Goal: Task Accomplishment & Management: Manage account settings

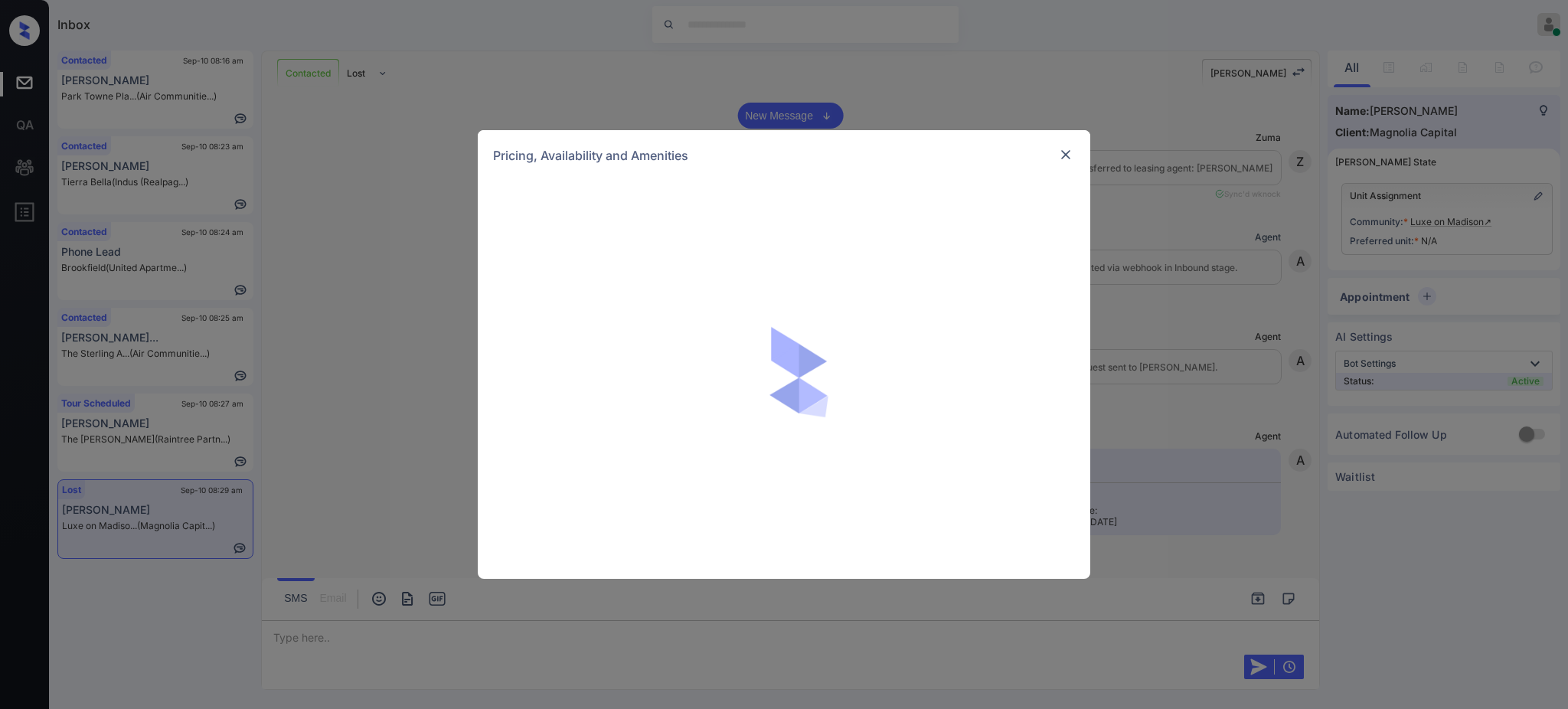
scroll to position [1521, 0]
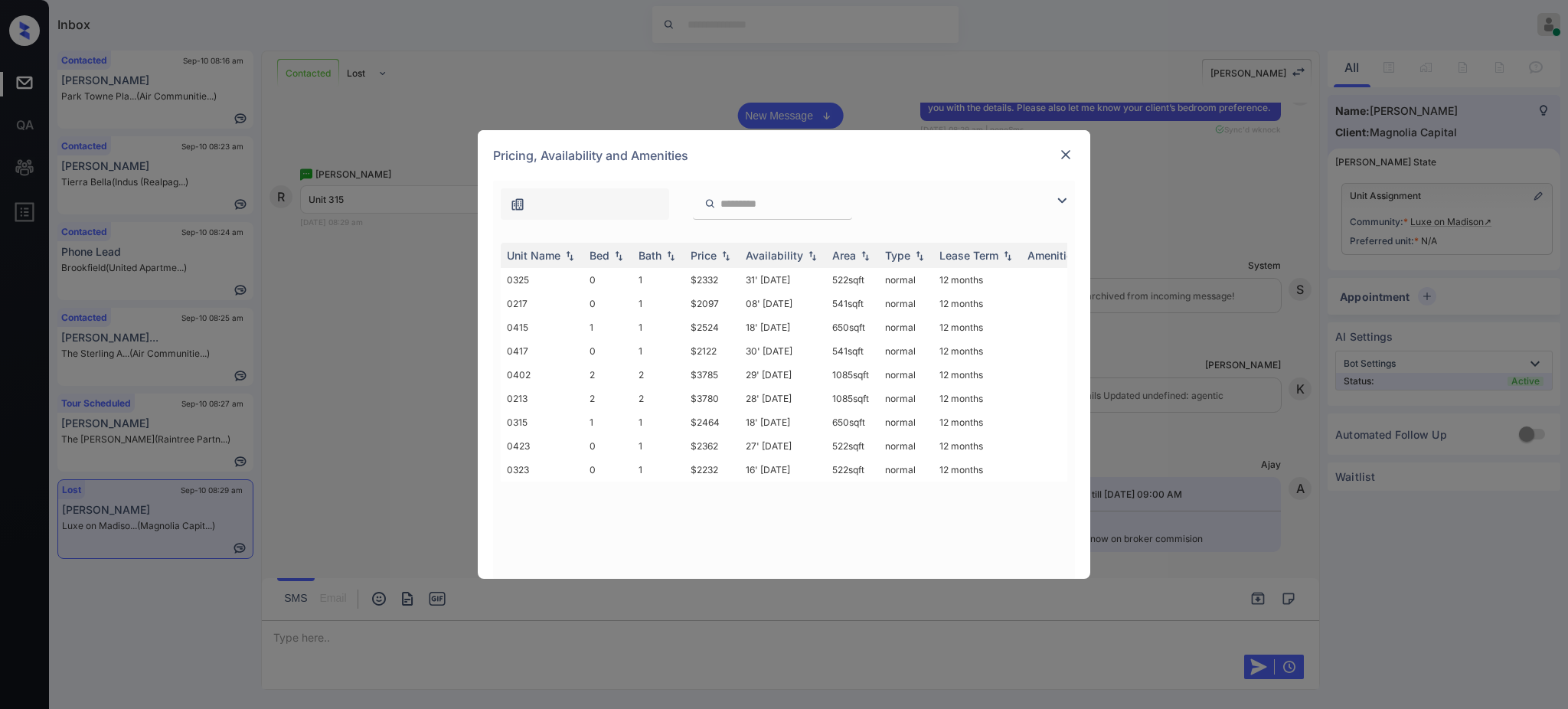
click at [764, 205] on input "search" at bounding box center [782, 204] width 126 height 13
paste input "***"
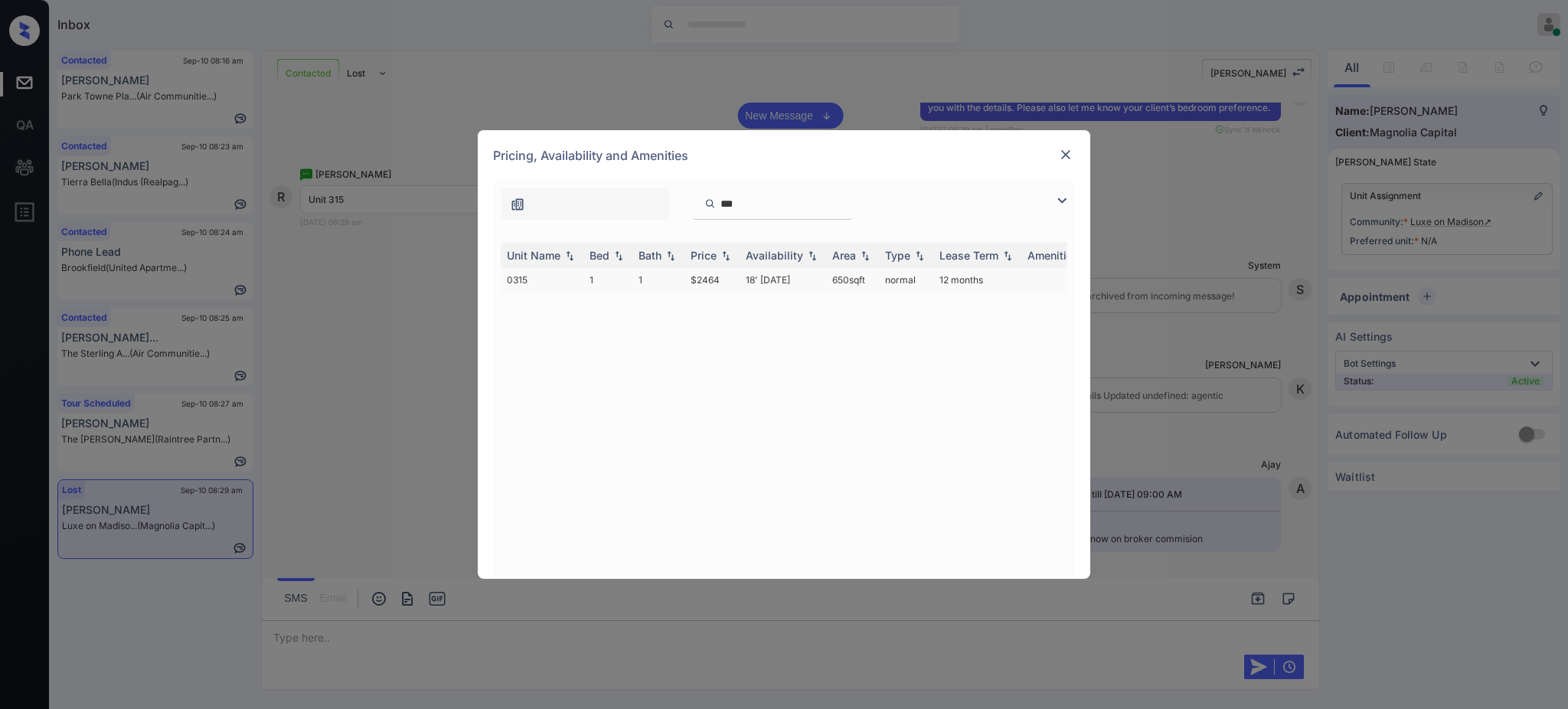
type input "***"
drag, startPoint x: 681, startPoint y: 279, endPoint x: 779, endPoint y: 283, distance: 98.1
click at [727, 283] on tr "0315 1 1 $2464 18' [DATE] 650 sqft normal 12 months" at bounding box center [900, 280] width 800 height 24
copy tr "$2464"
click at [1068, 147] on img at bounding box center [1066, 155] width 16 height 16
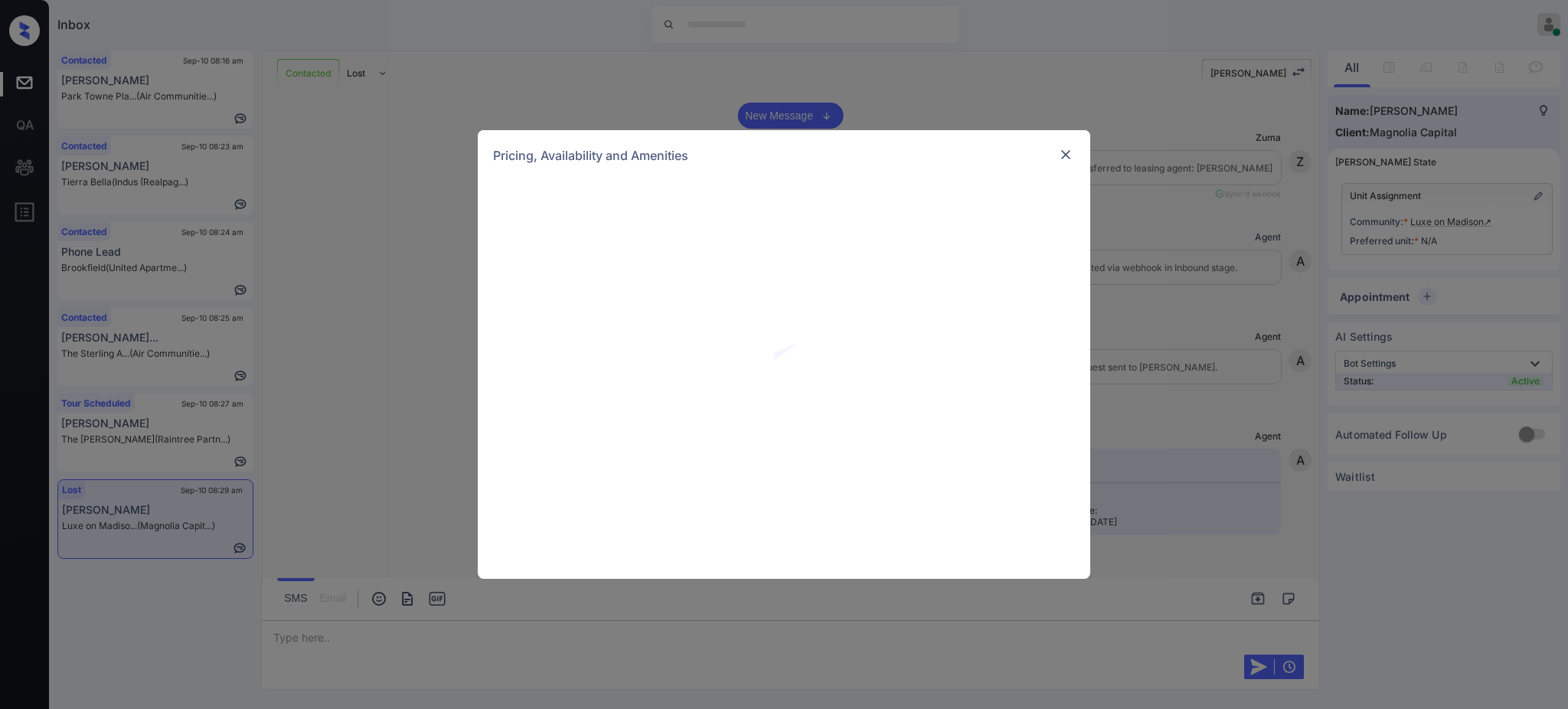
scroll to position [2031, 0]
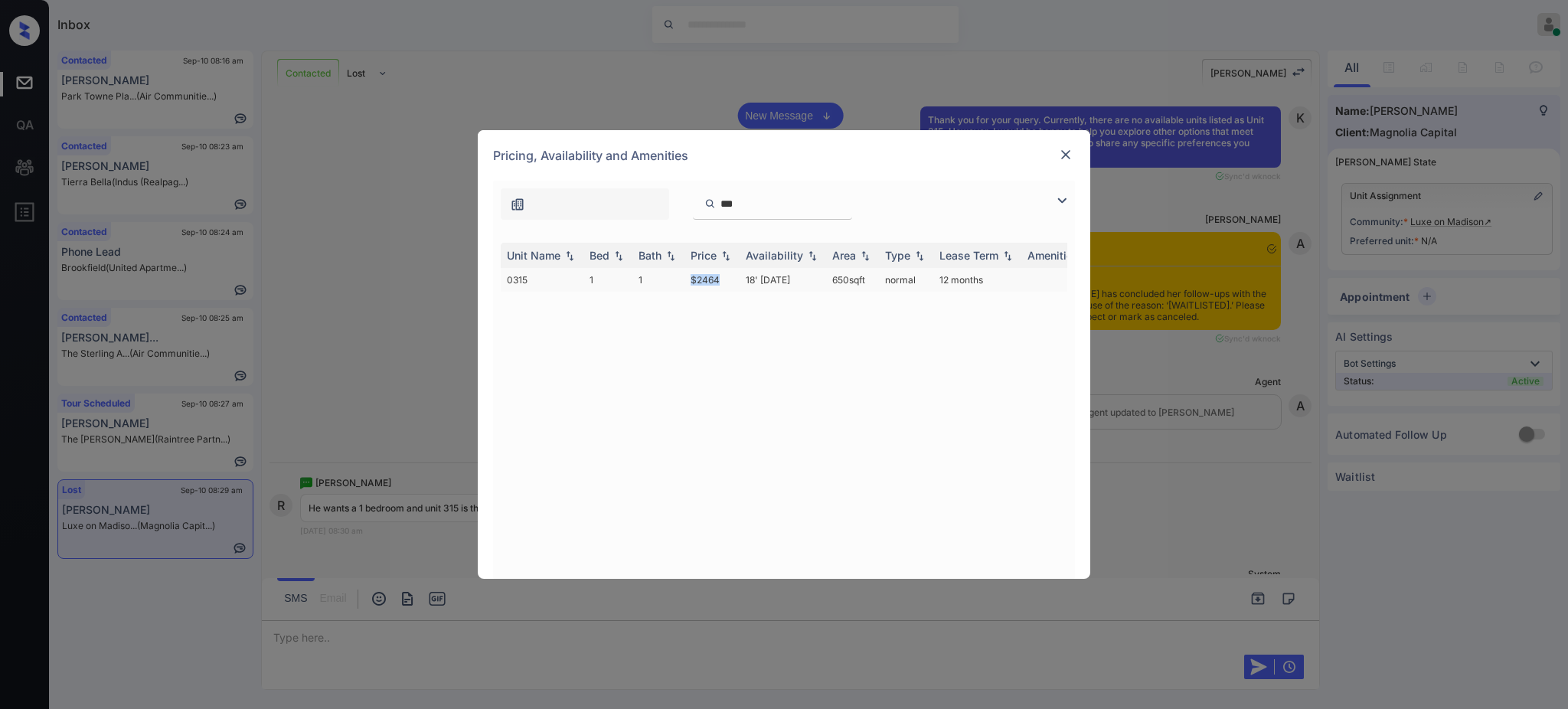
drag, startPoint x: 675, startPoint y: 280, endPoint x: 735, endPoint y: 280, distance: 60.0
click at [735, 280] on tr "0315 1 1 $2464 18' [DATE] 650 sqft normal 12 months" at bounding box center [900, 280] width 800 height 24
copy tr "$2464"
click at [1063, 152] on img at bounding box center [1066, 155] width 16 height 16
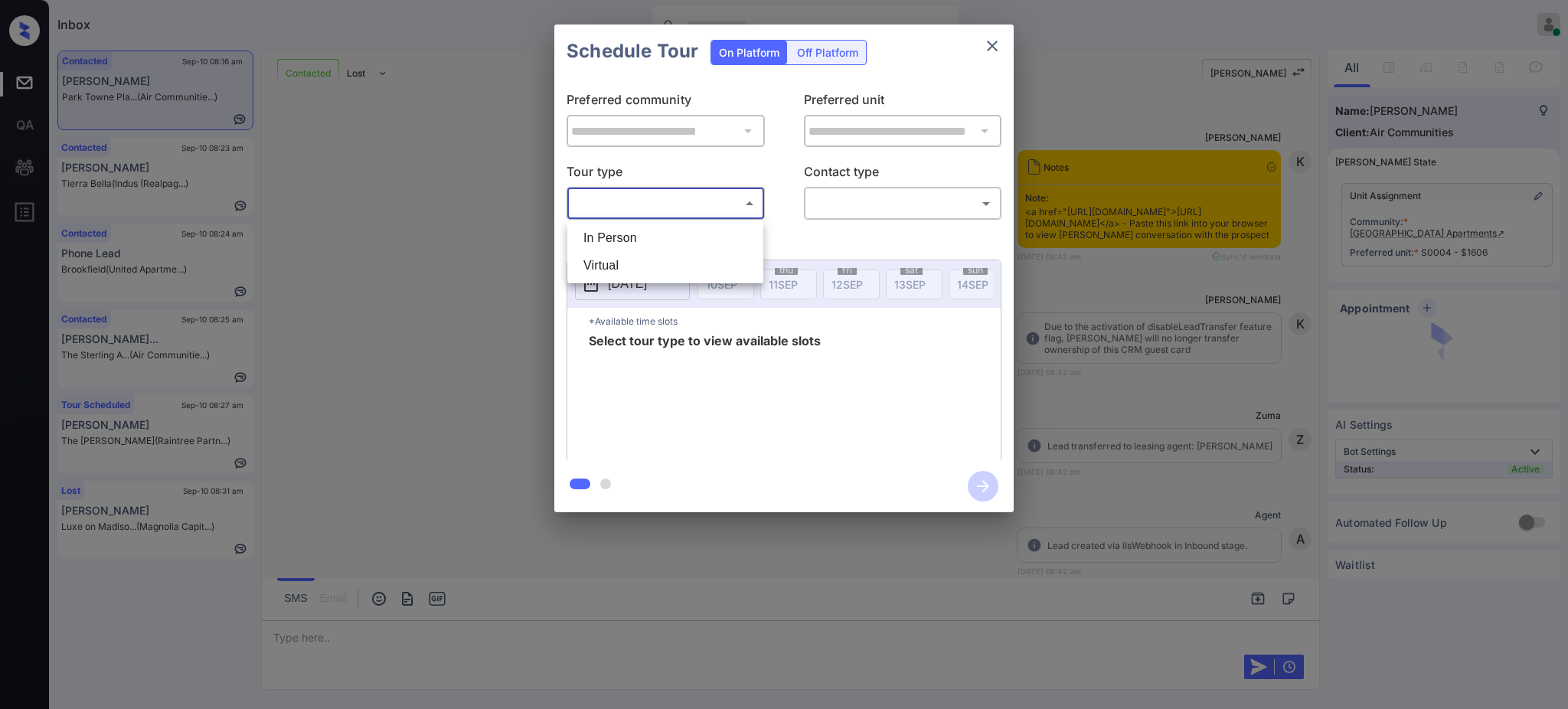
scroll to position [5593, 0]
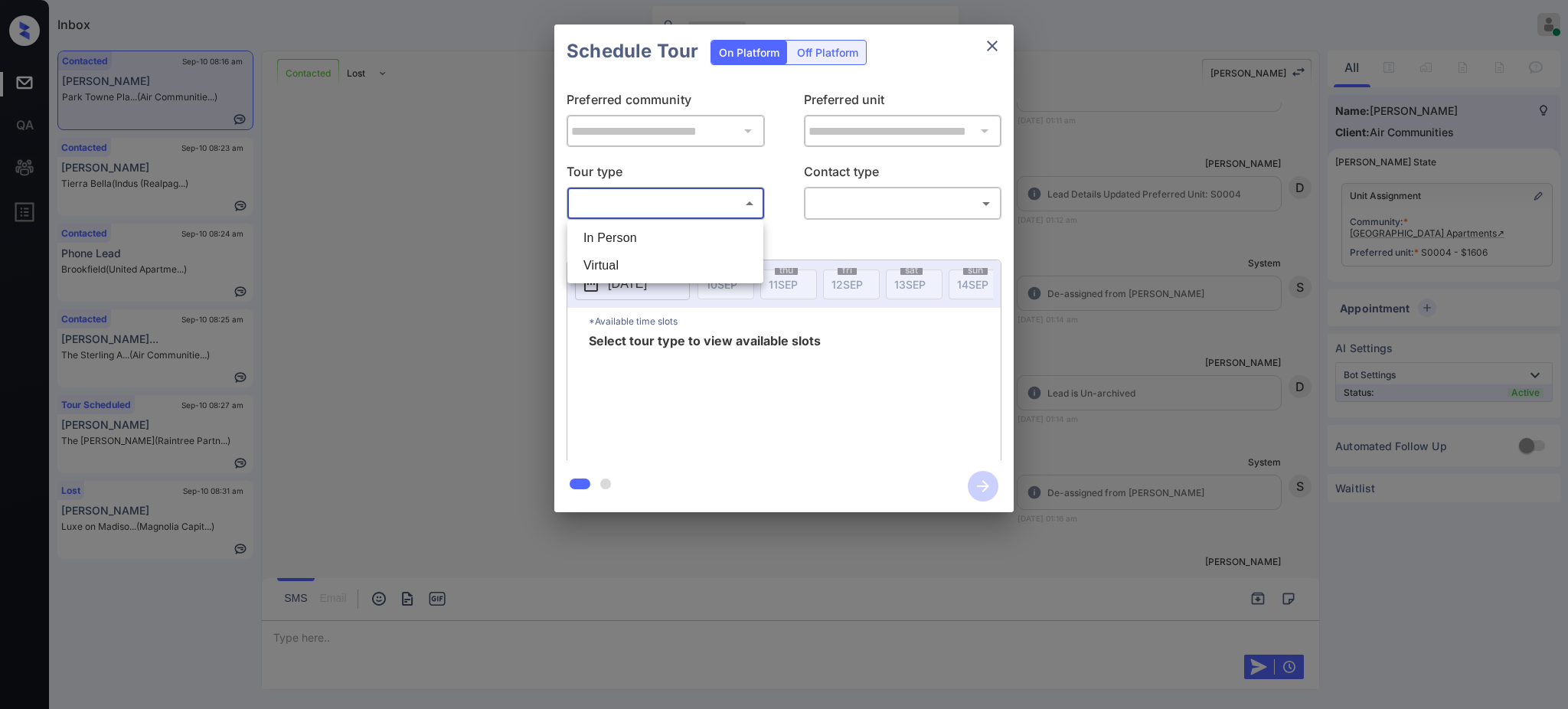
click at [619, 263] on li "Virtual" at bounding box center [665, 265] width 188 height 27
type input "*******"
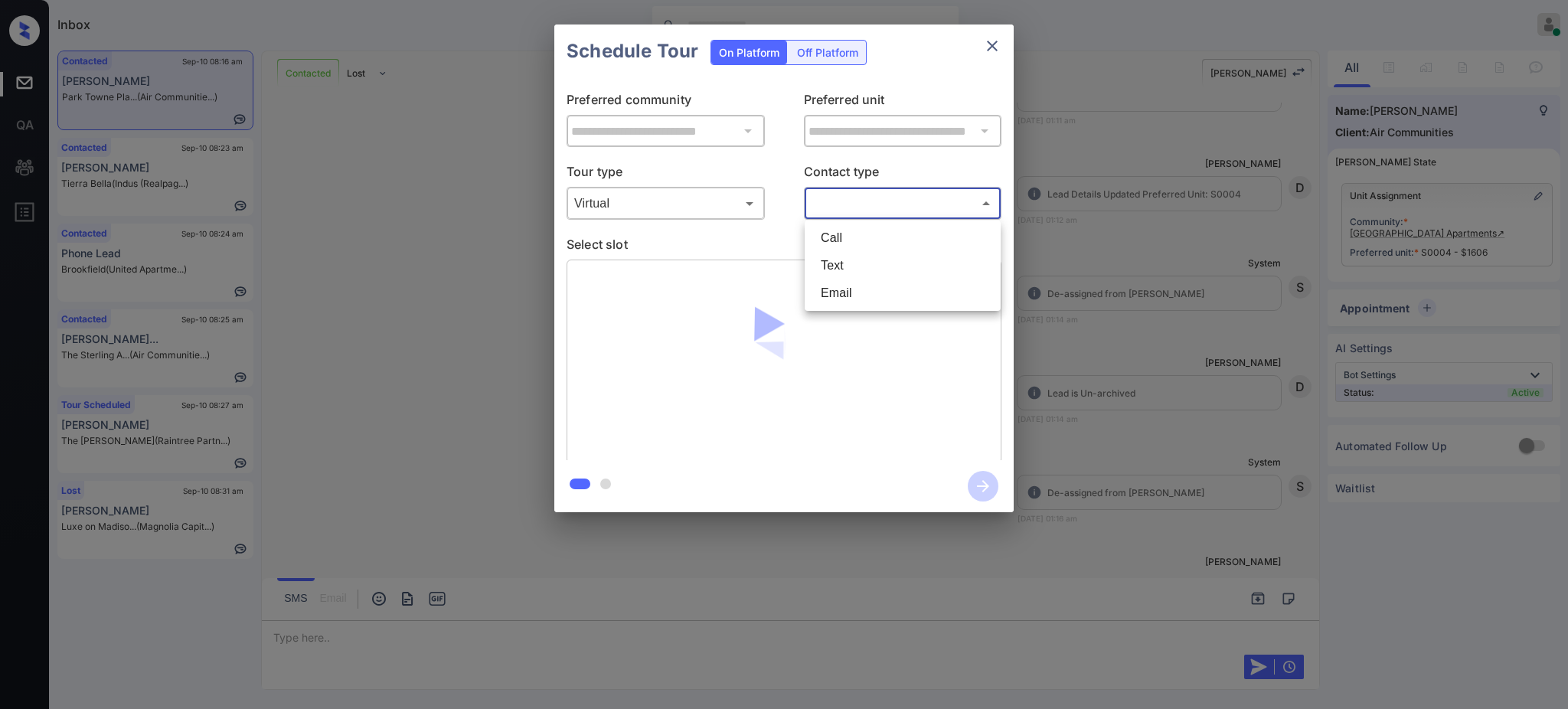
click at [848, 204] on body "Inbox Ajay Kumar Online Set yourself offline Set yourself on break Profile Swit…" at bounding box center [784, 354] width 1568 height 709
click at [840, 261] on li "Text" at bounding box center [903, 265] width 188 height 27
type input "****"
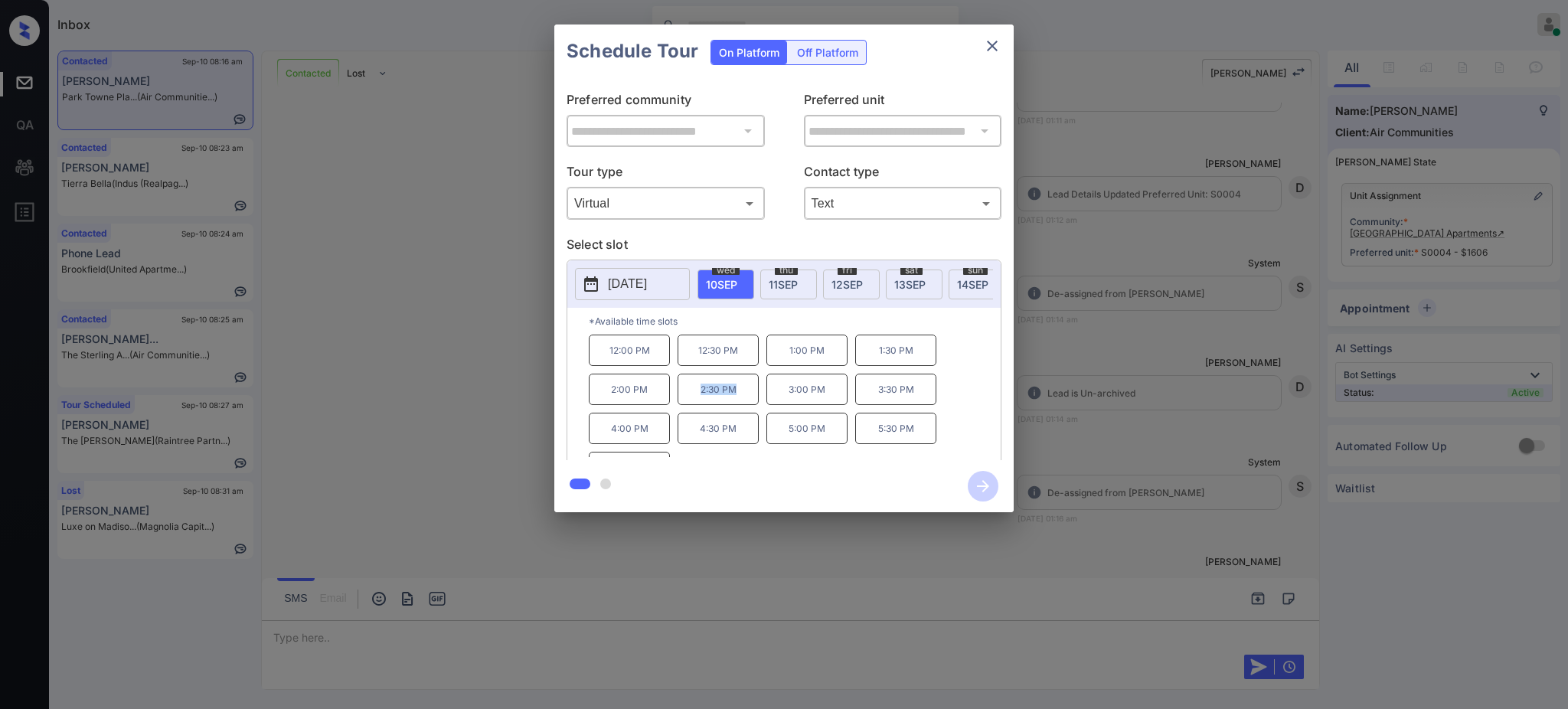
drag, startPoint x: 700, startPoint y: 409, endPoint x: 750, endPoint y: 401, distance: 50.6
click at [748, 403] on p "2:30 PM" at bounding box center [717, 389] width 81 height 31
copy p "2:30 PM"
click at [980, 42] on button "close" at bounding box center [992, 46] width 31 height 31
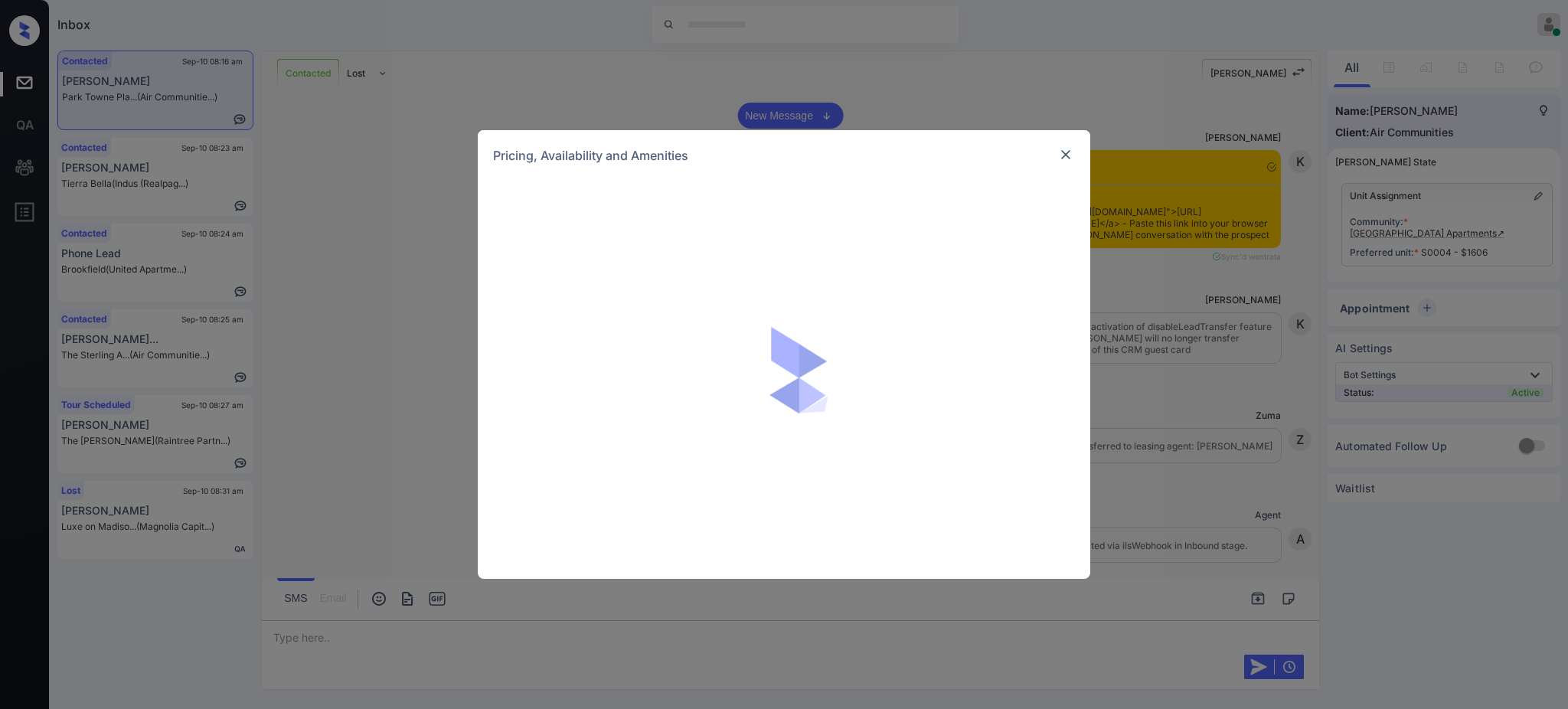
scroll to position [6717, 0]
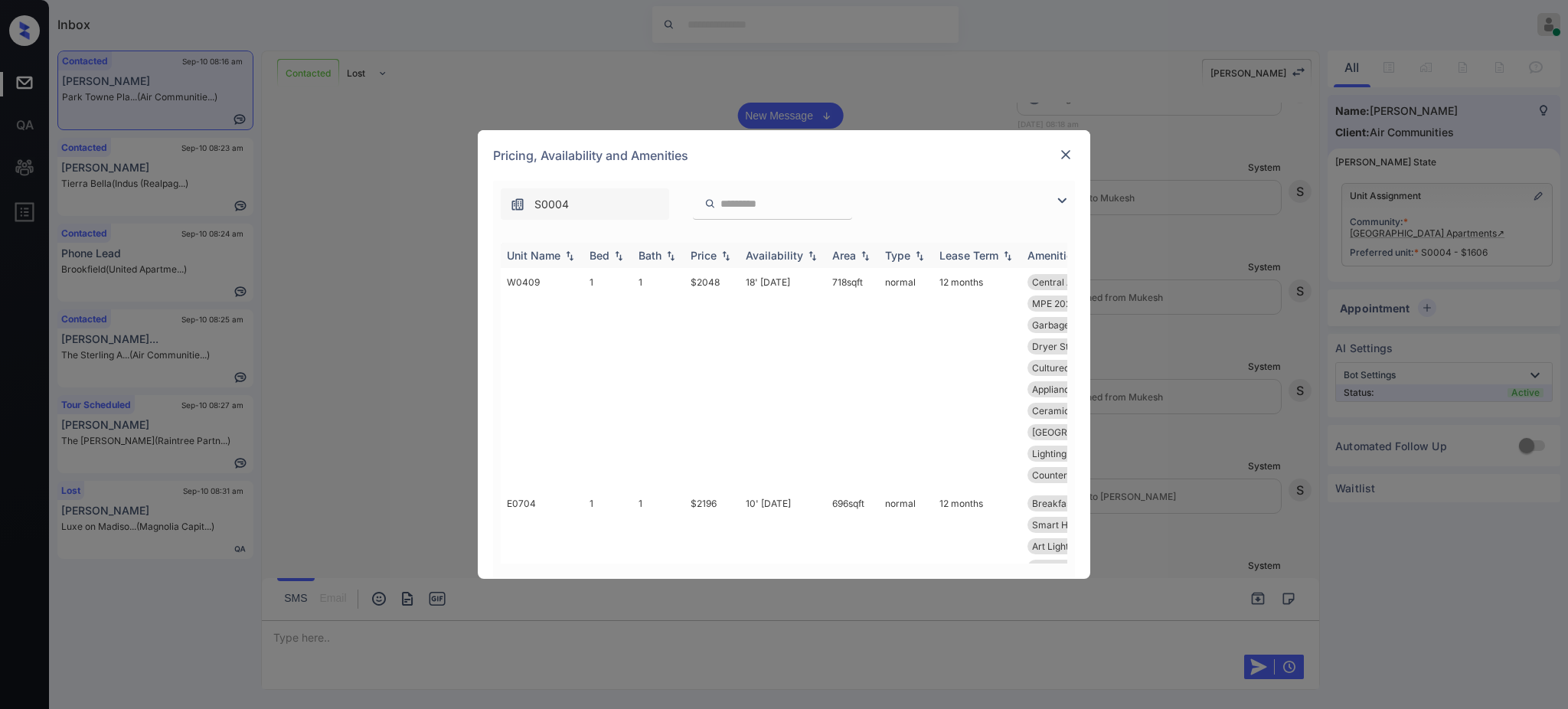
click at [583, 253] on th "Bed" at bounding box center [607, 255] width 49 height 25
click at [595, 254] on div "Bed" at bounding box center [599, 255] width 20 height 13
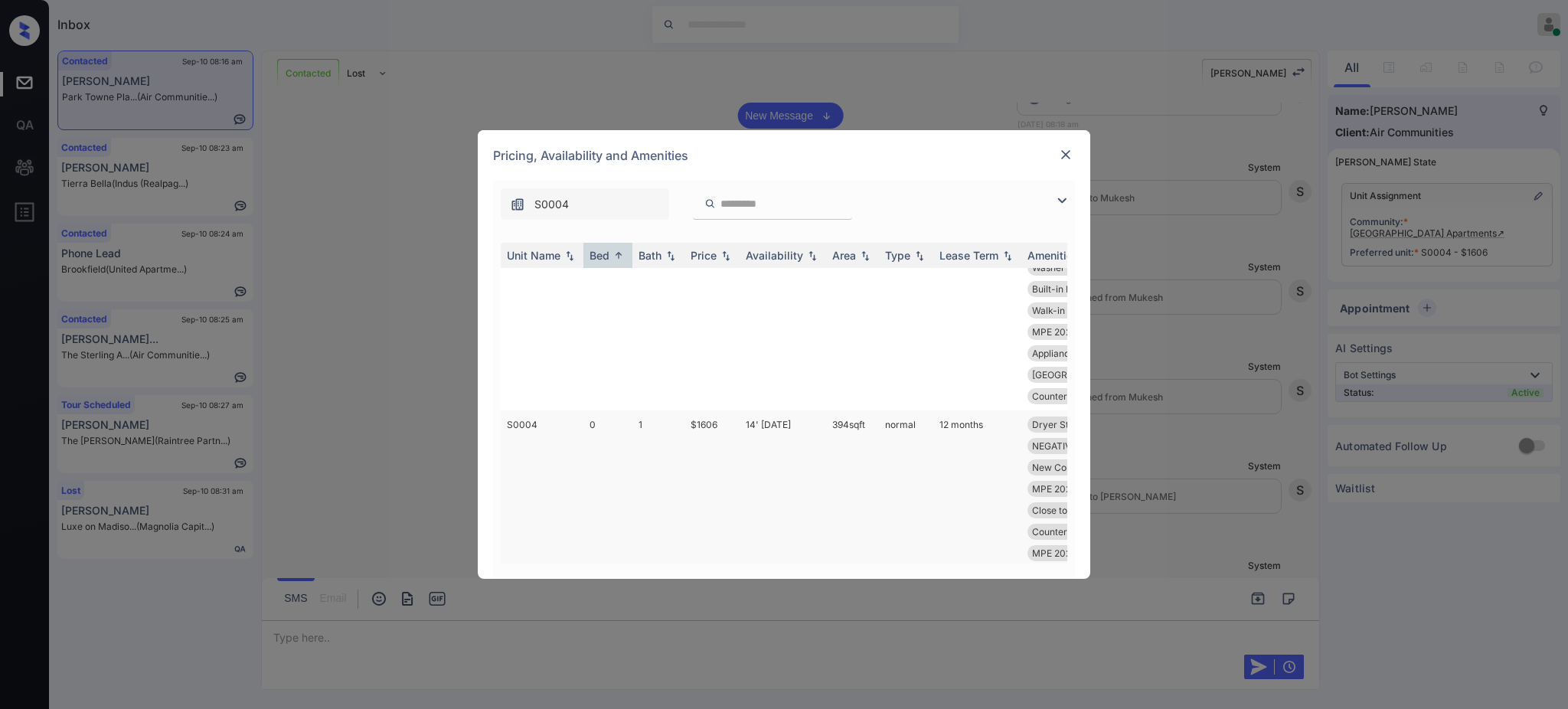
scroll to position [1940, 0]
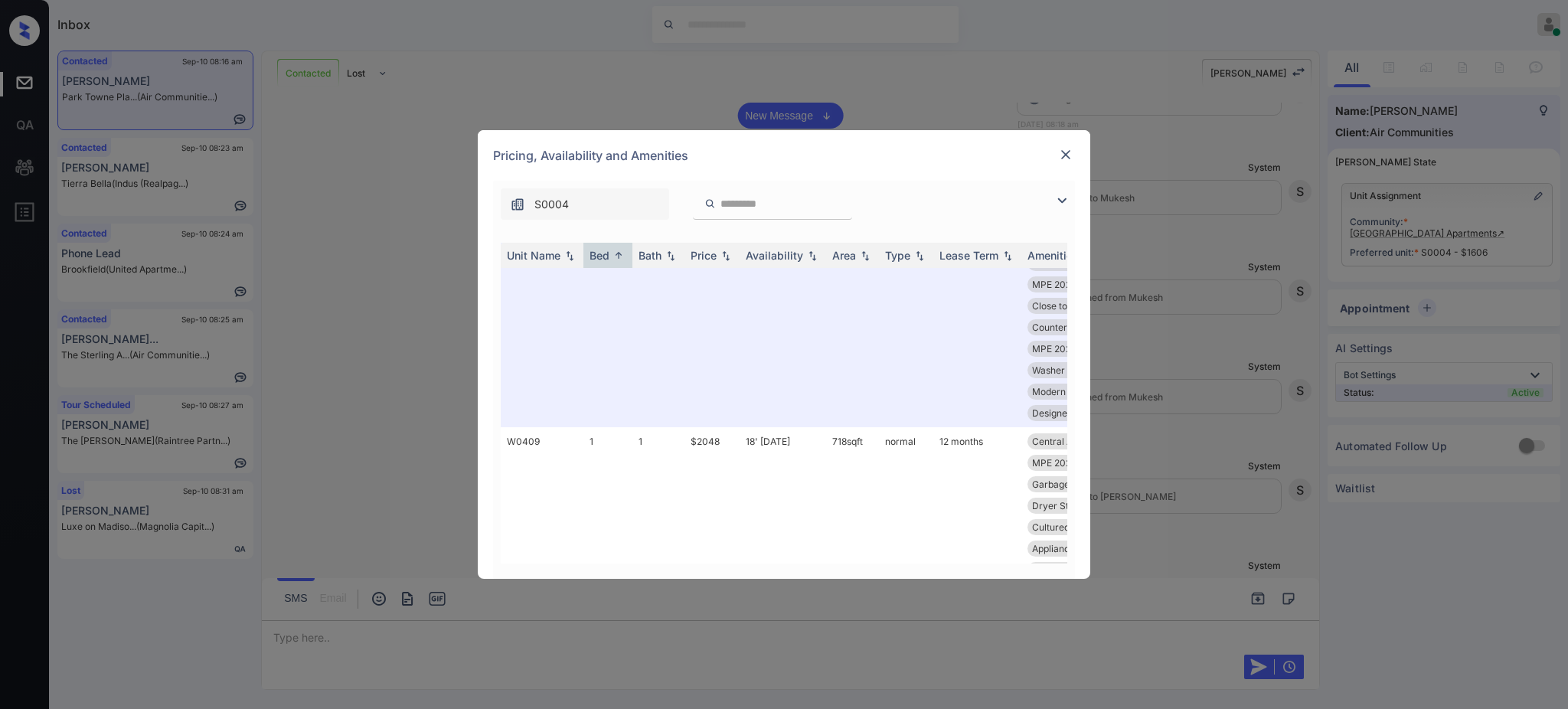
click at [1062, 155] on img at bounding box center [1066, 155] width 16 height 16
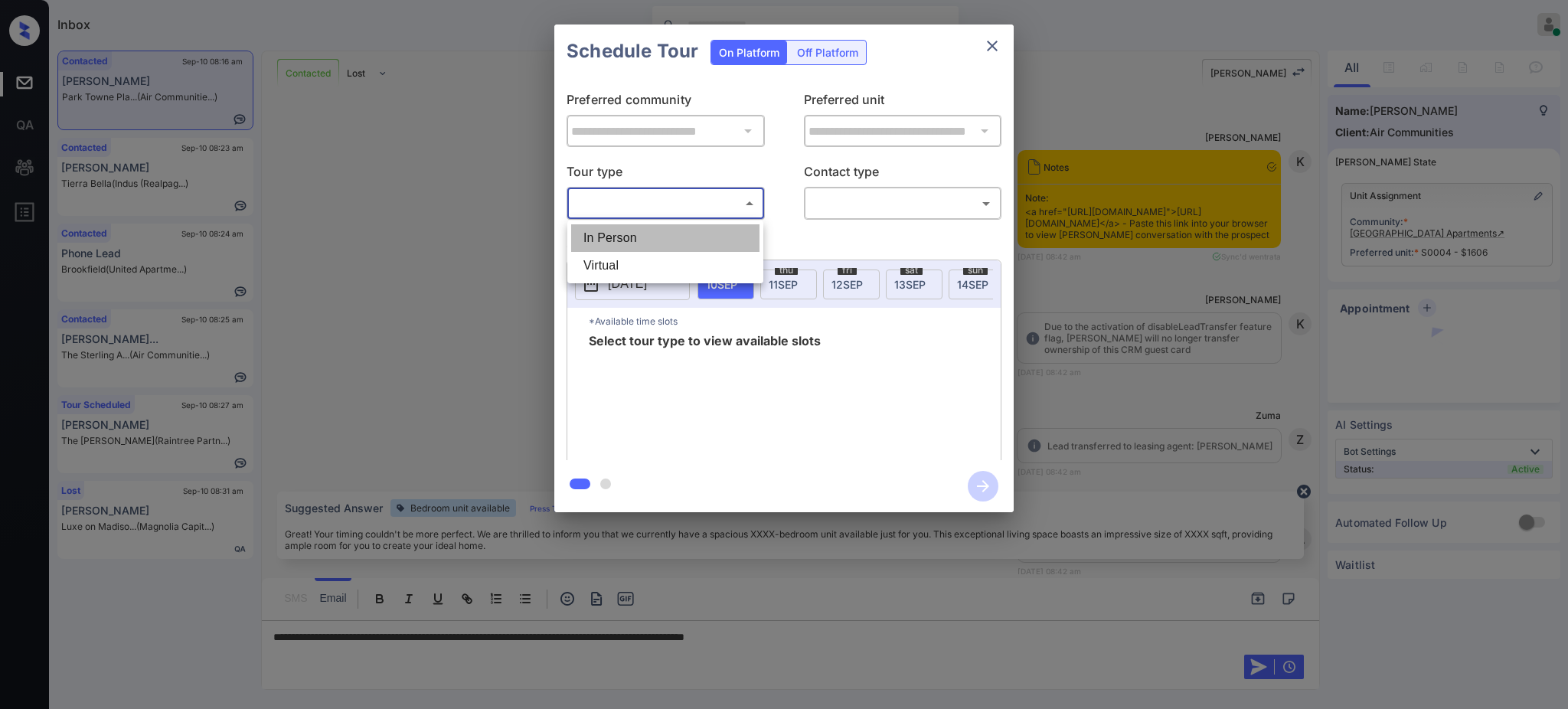
click at [633, 236] on li "In Person" at bounding box center [665, 238] width 188 height 27
type input "********"
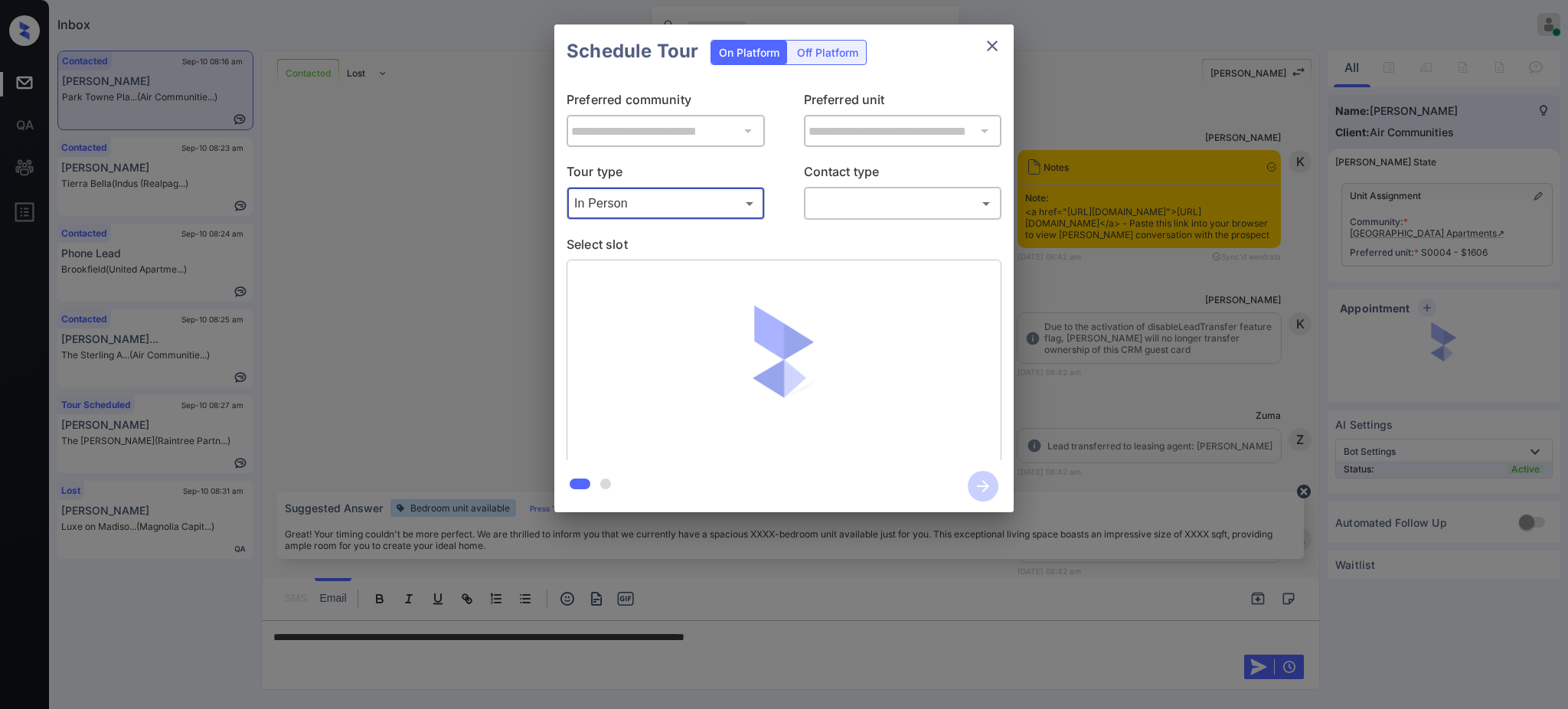
click at [866, 199] on body "Inbox [PERSON_NAME] Online Set yourself offline Set yourself on break Profile S…" at bounding box center [784, 354] width 1568 height 709
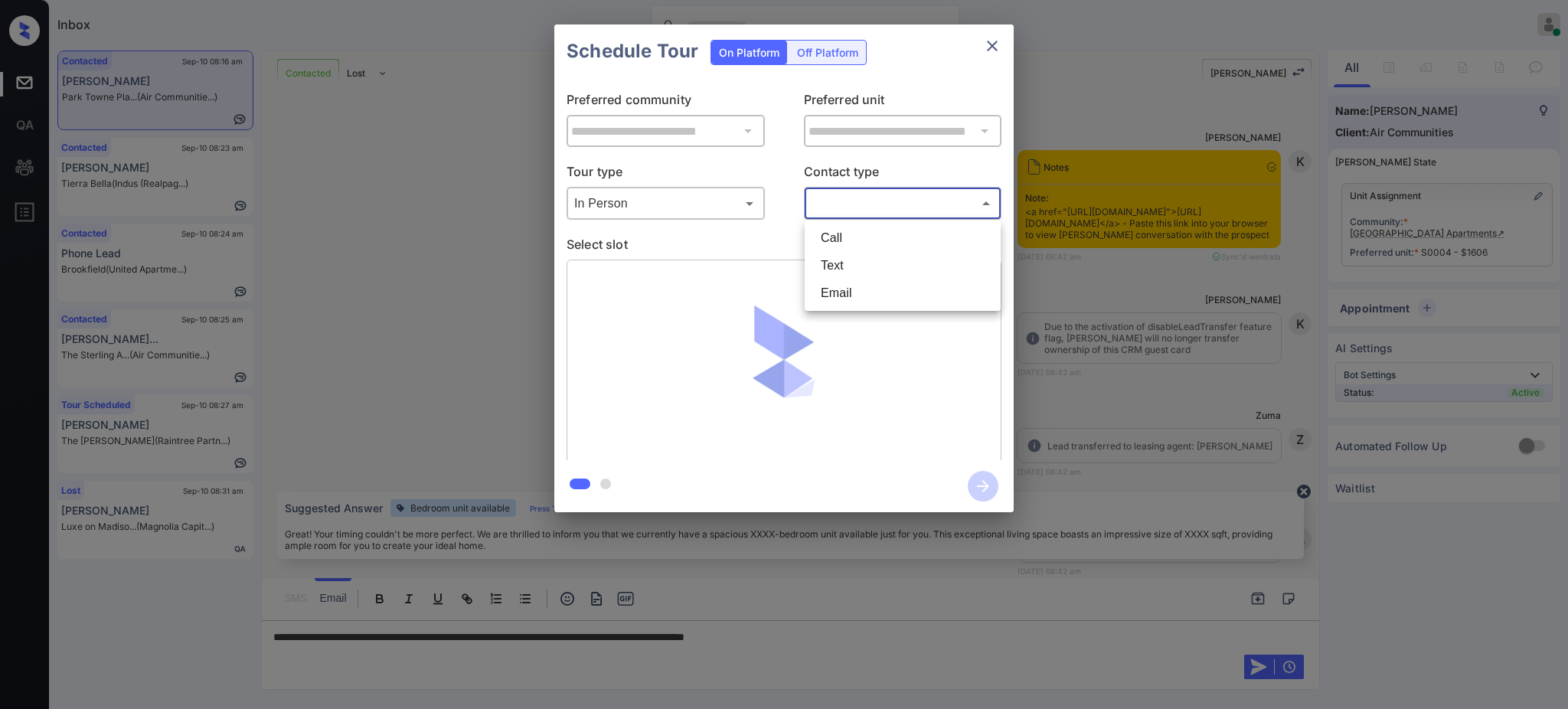
scroll to position [2939, 0]
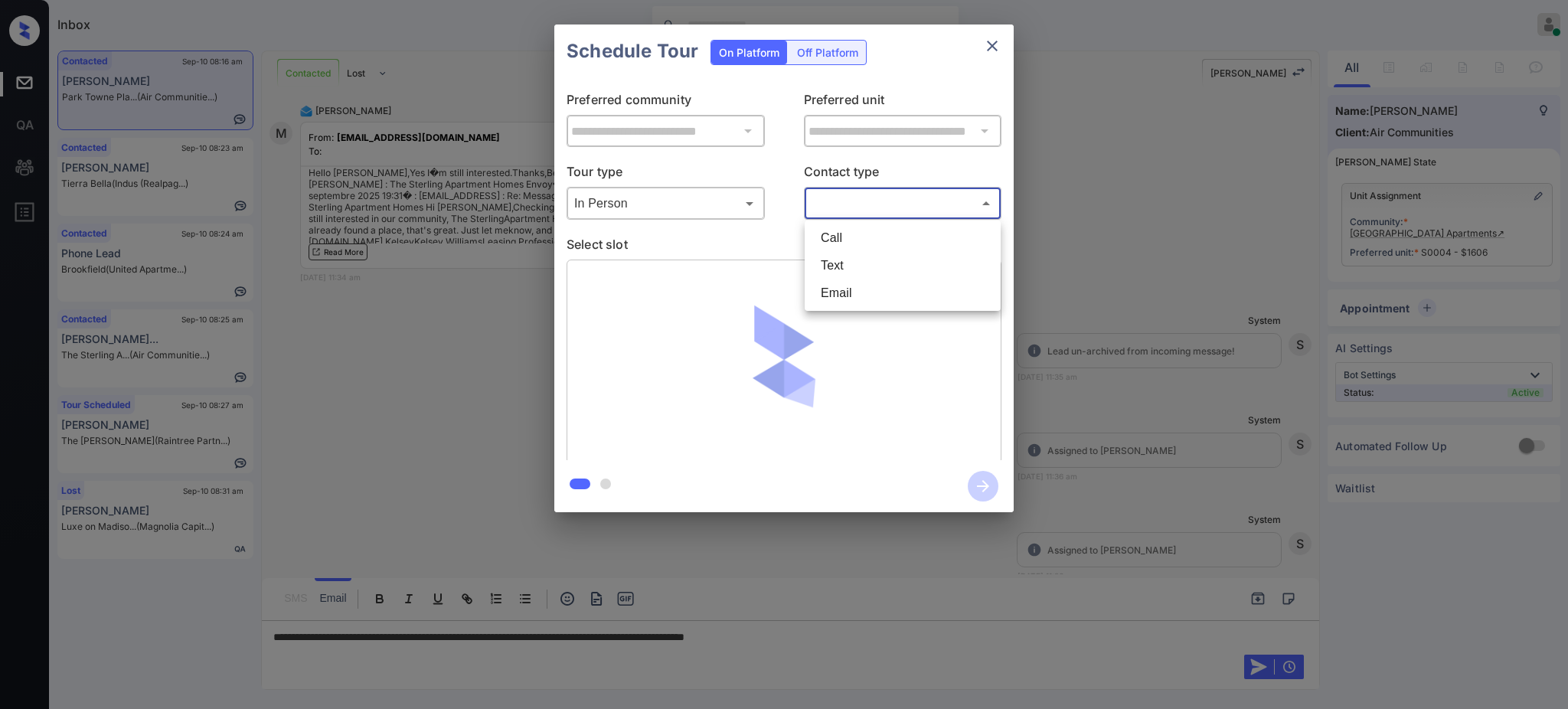
click at [843, 269] on li "Text" at bounding box center [903, 265] width 188 height 27
type input "****"
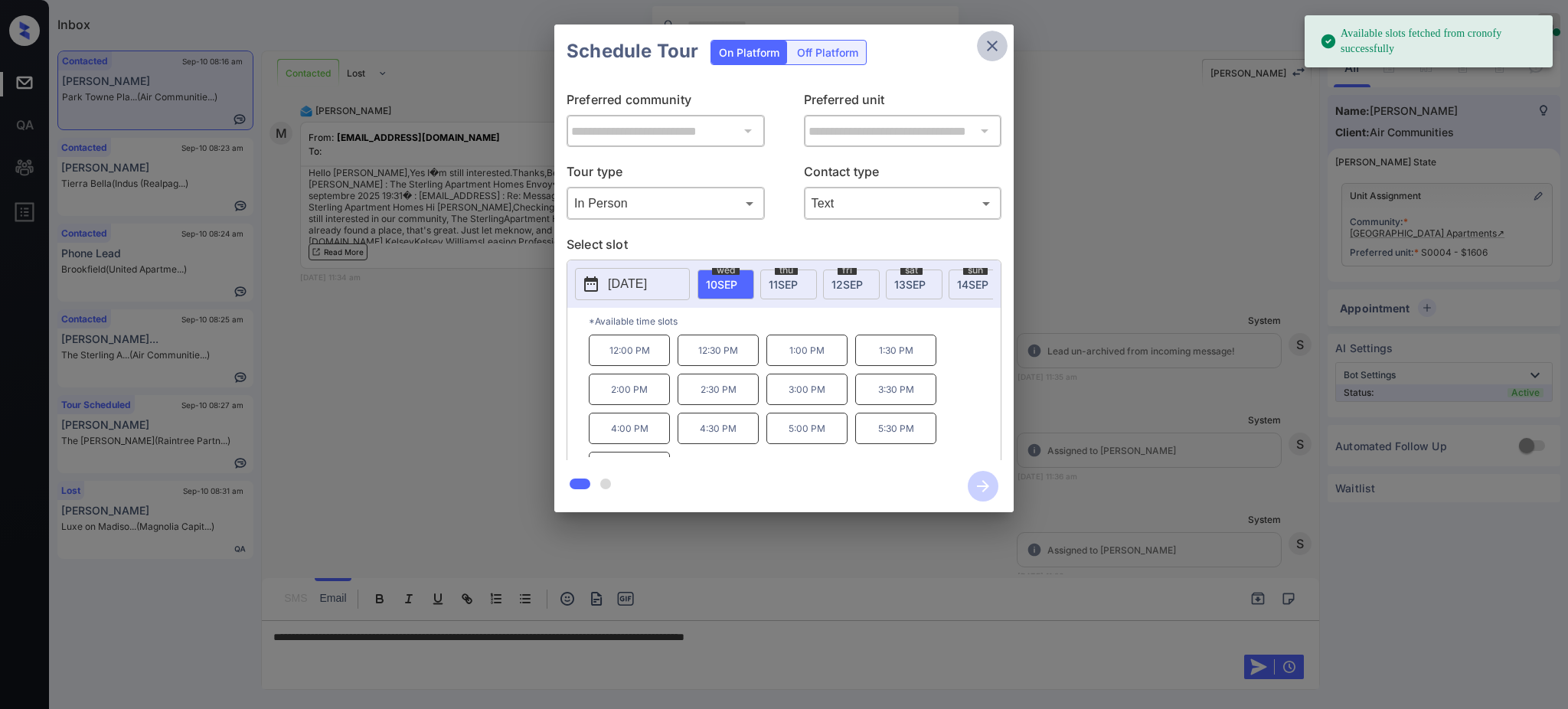
click at [994, 42] on icon "close" at bounding box center [991, 46] width 18 height 18
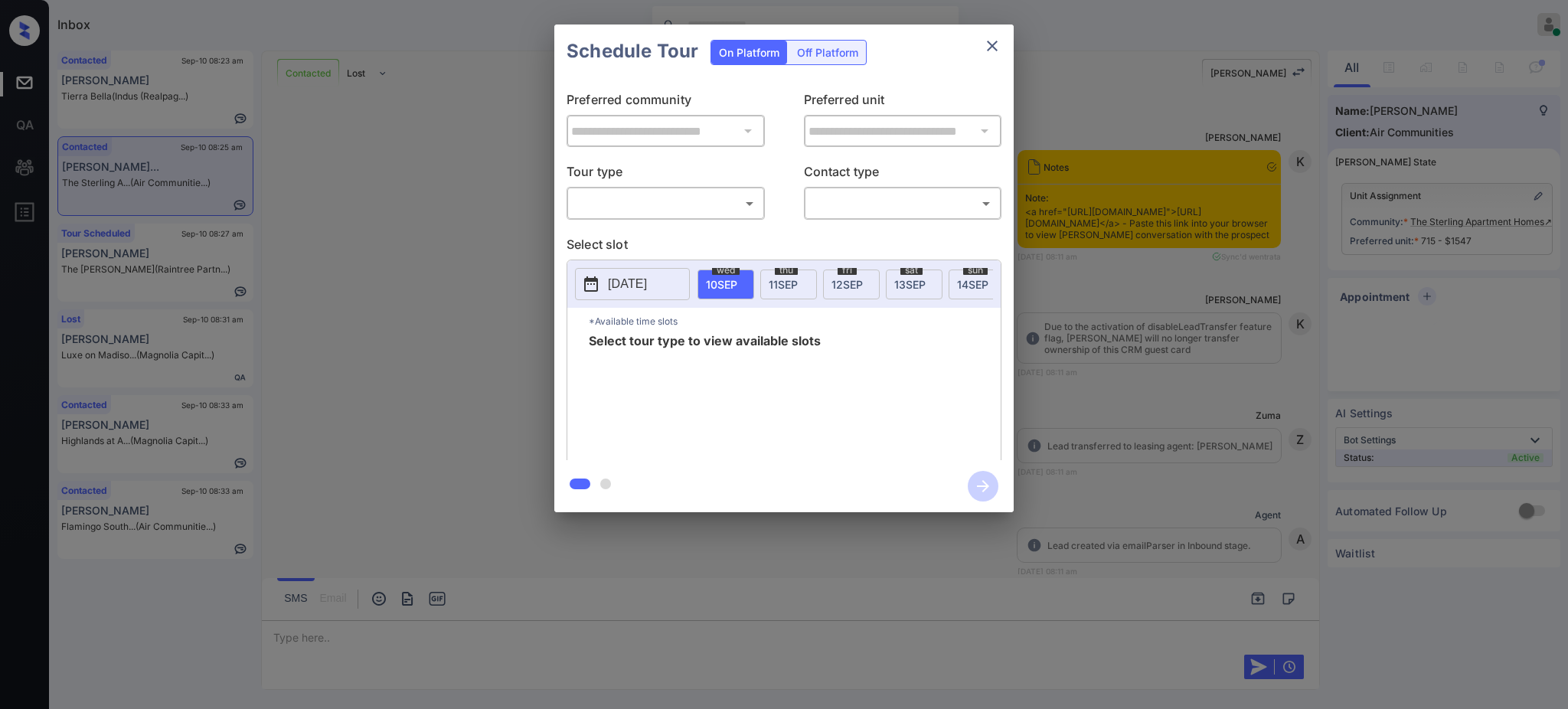
scroll to position [7031, 0]
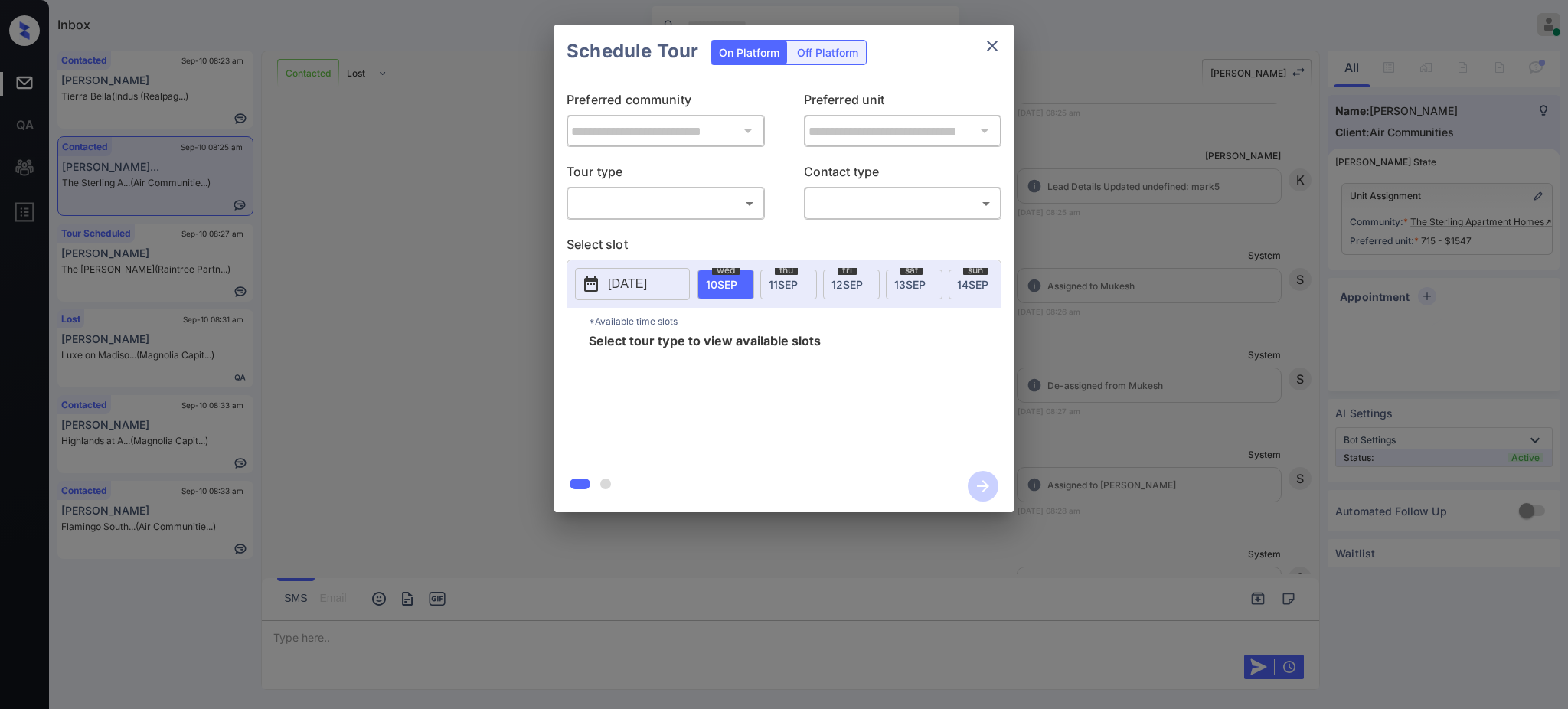
click at [618, 196] on body "Inbox Ajay Kumar Online Set yourself offline Set yourself on break Profile Swit…" at bounding box center [784, 354] width 1568 height 709
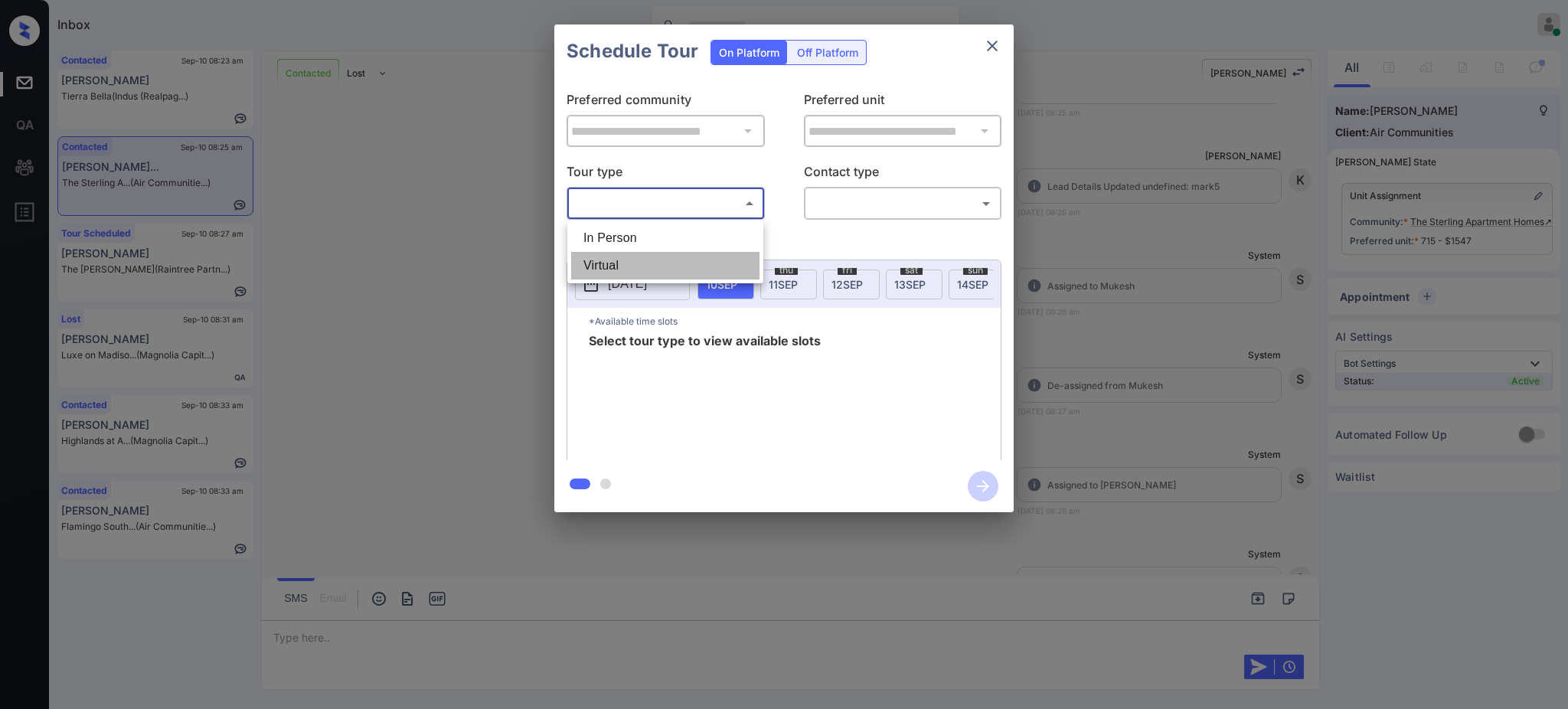
click at [617, 259] on li "Virtual" at bounding box center [665, 265] width 188 height 27
type input "*******"
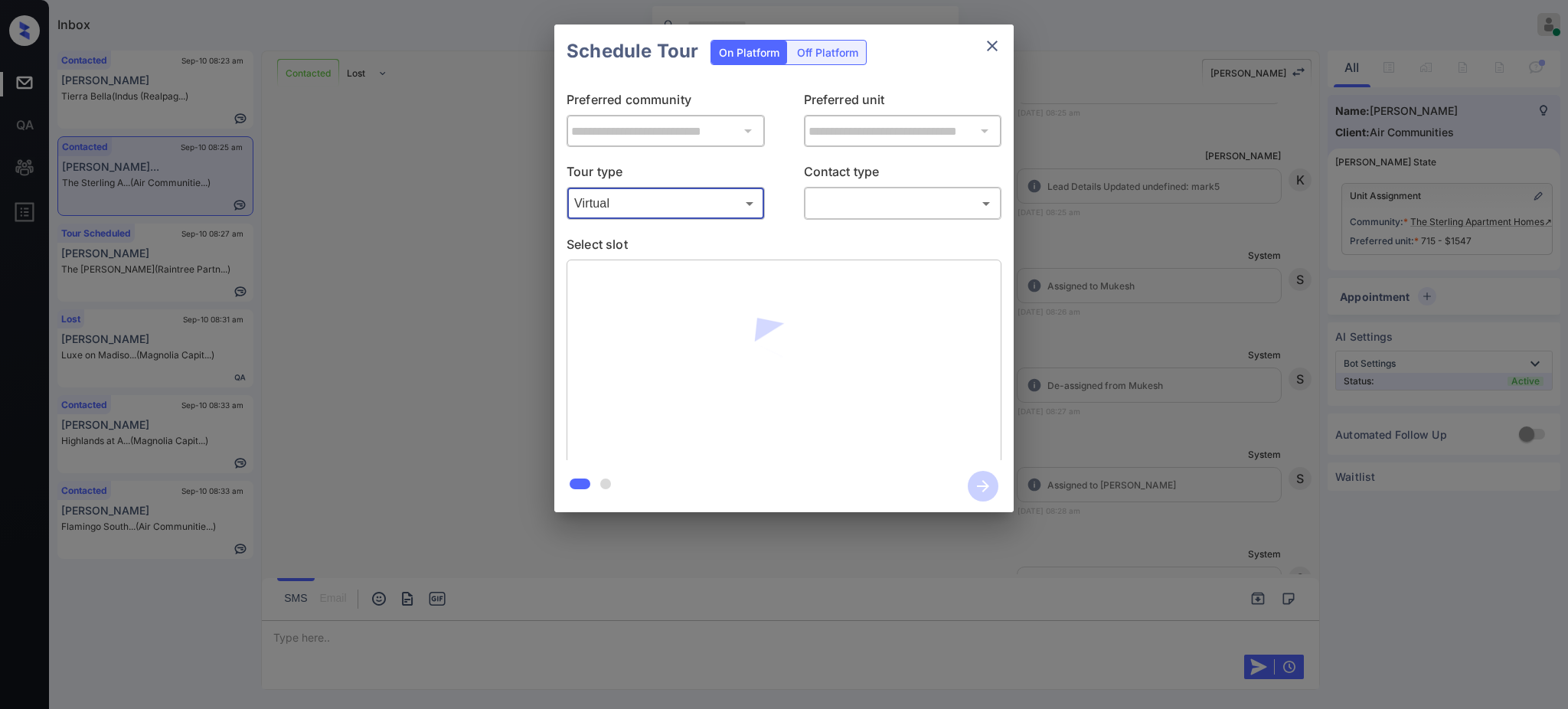
click at [872, 208] on body "Inbox Ajay Kumar Online Set yourself offline Set yourself on break Profile Swit…" at bounding box center [784, 354] width 1568 height 709
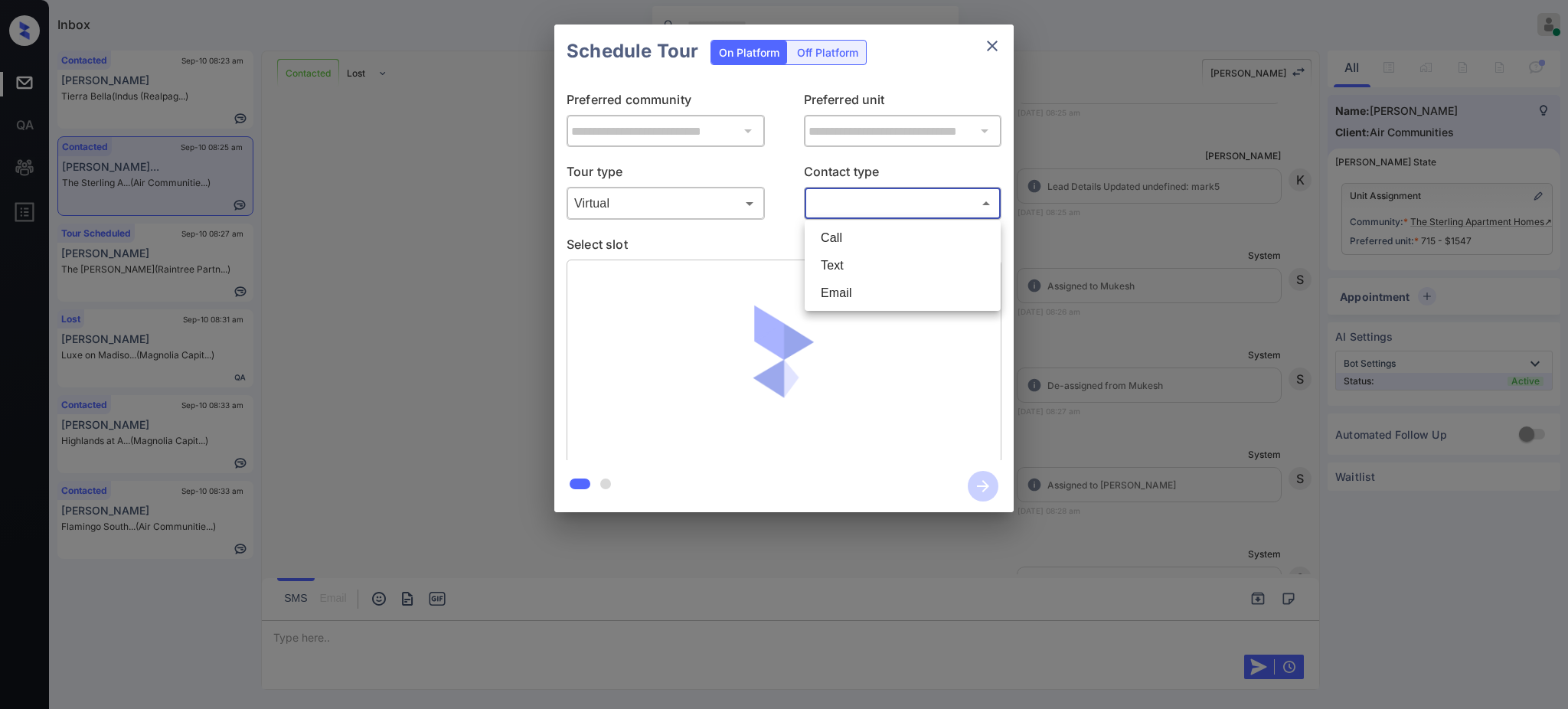
click at [837, 267] on li "Text" at bounding box center [903, 265] width 188 height 27
type input "****"
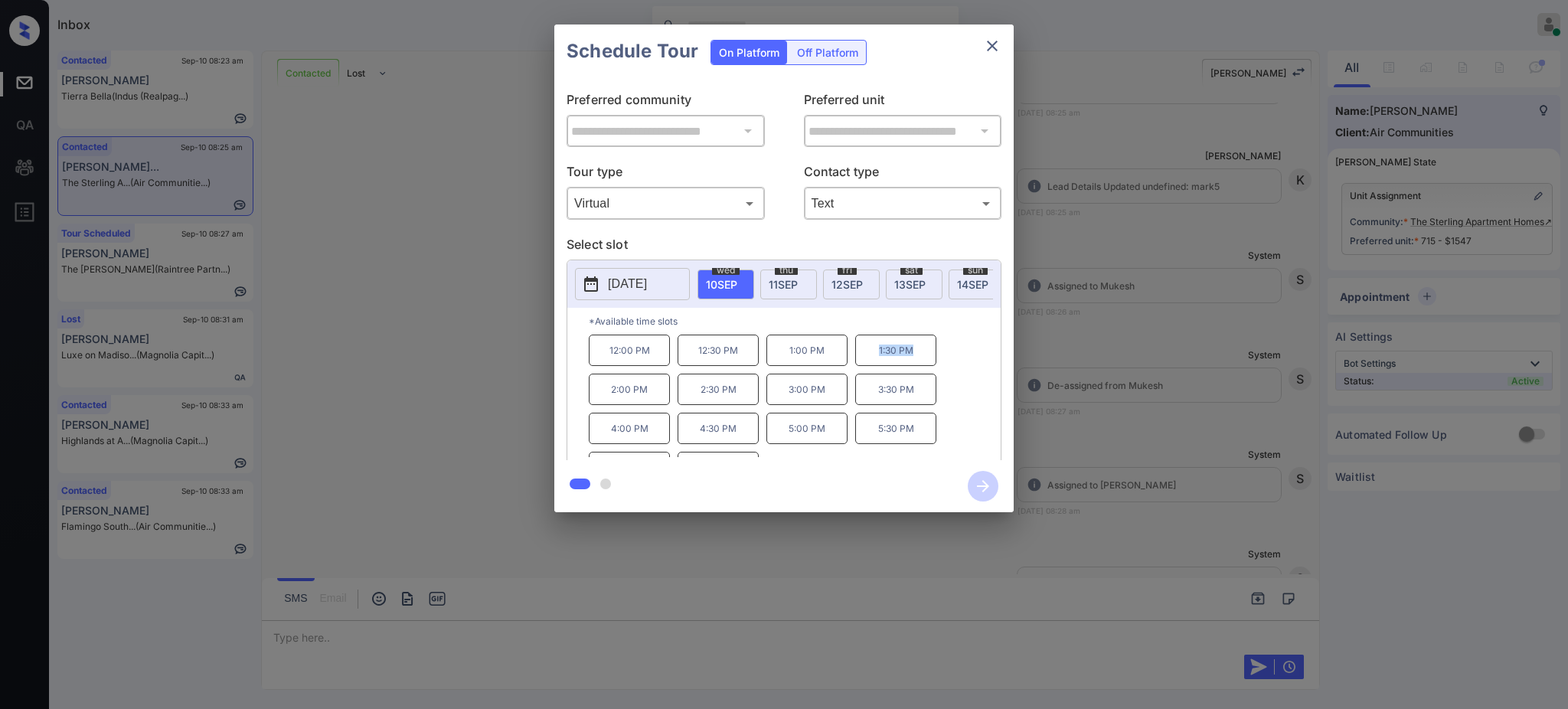
drag, startPoint x: 859, startPoint y: 360, endPoint x: 935, endPoint y: 175, distance: 200.0
click at [933, 365] on p "1:30 PM" at bounding box center [895, 350] width 81 height 31
copy p "1:30 PM"
click at [990, 46] on icon "close" at bounding box center [992, 46] width 11 height 11
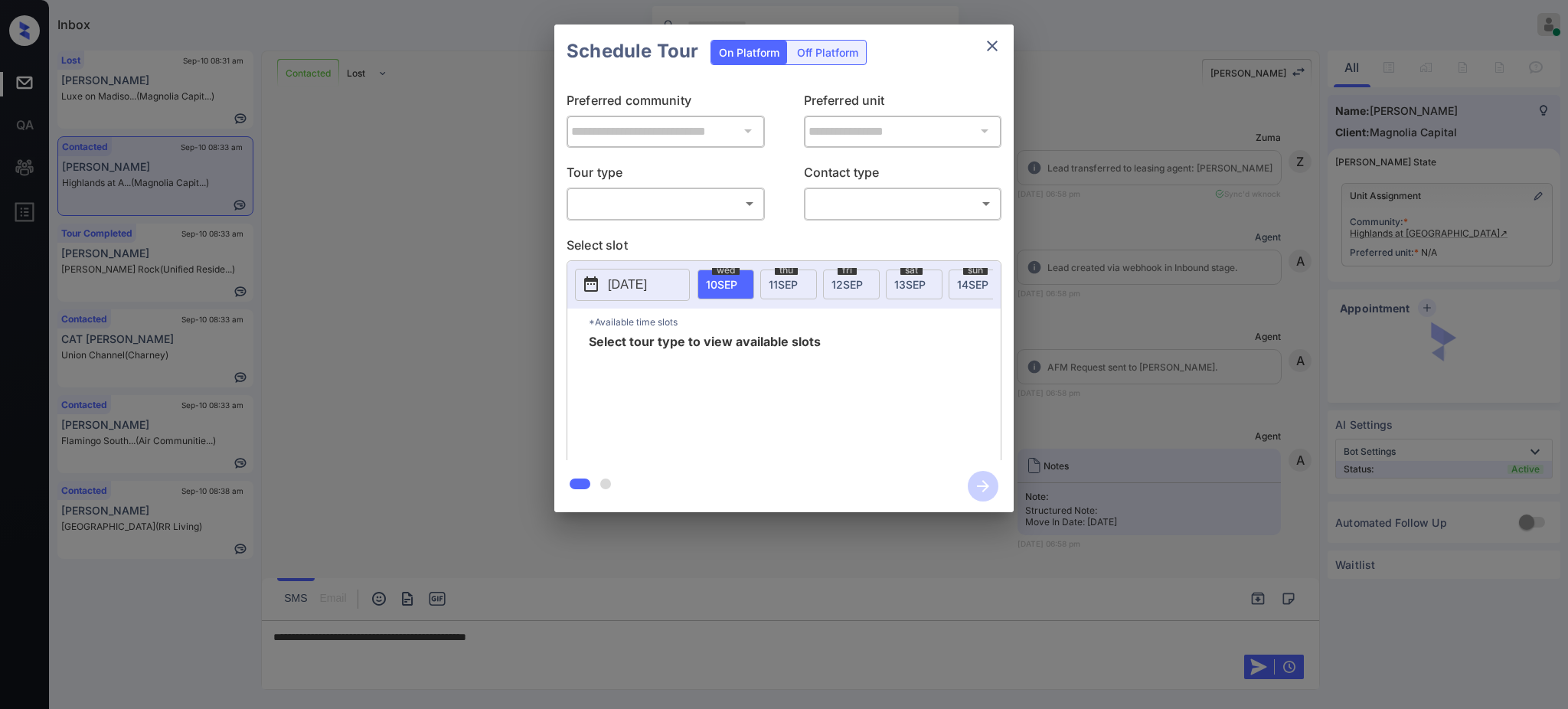
click at [673, 200] on body "Inbox [PERSON_NAME] Online Set yourself offline Set yourself on break Profile S…" at bounding box center [784, 354] width 1568 height 709
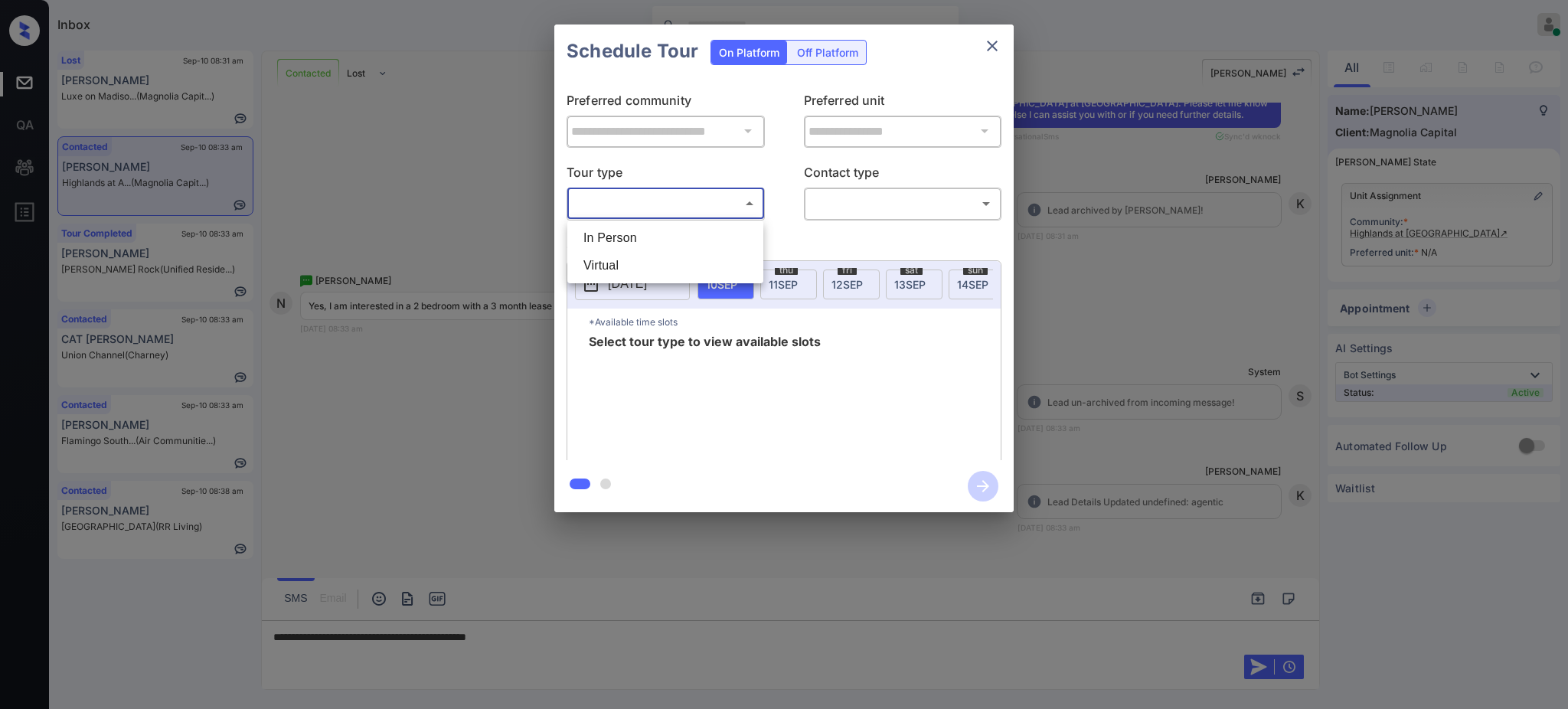
click at [637, 228] on li "In Person" at bounding box center [665, 238] width 188 height 27
type input "********"
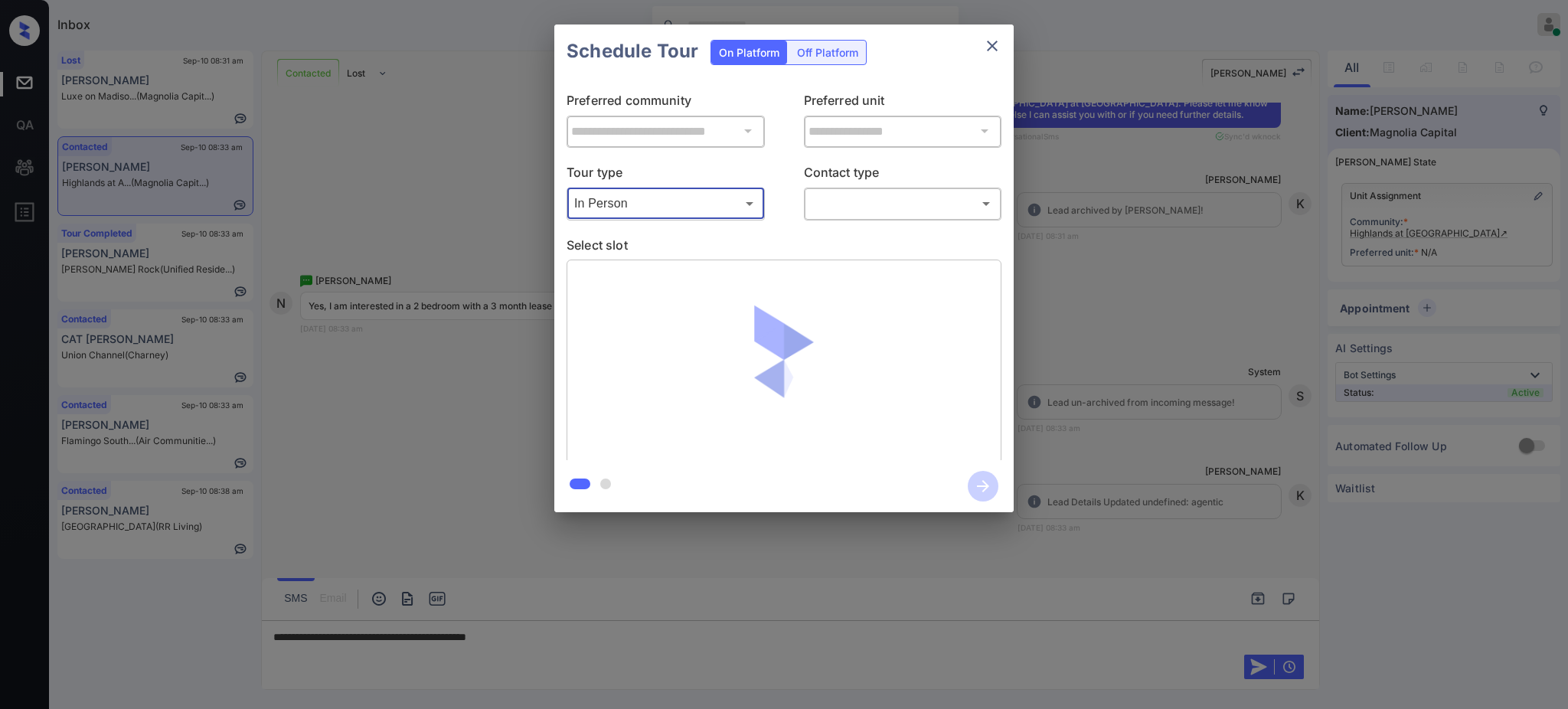
click at [870, 218] on div "​ ​" at bounding box center [903, 203] width 199 height 33
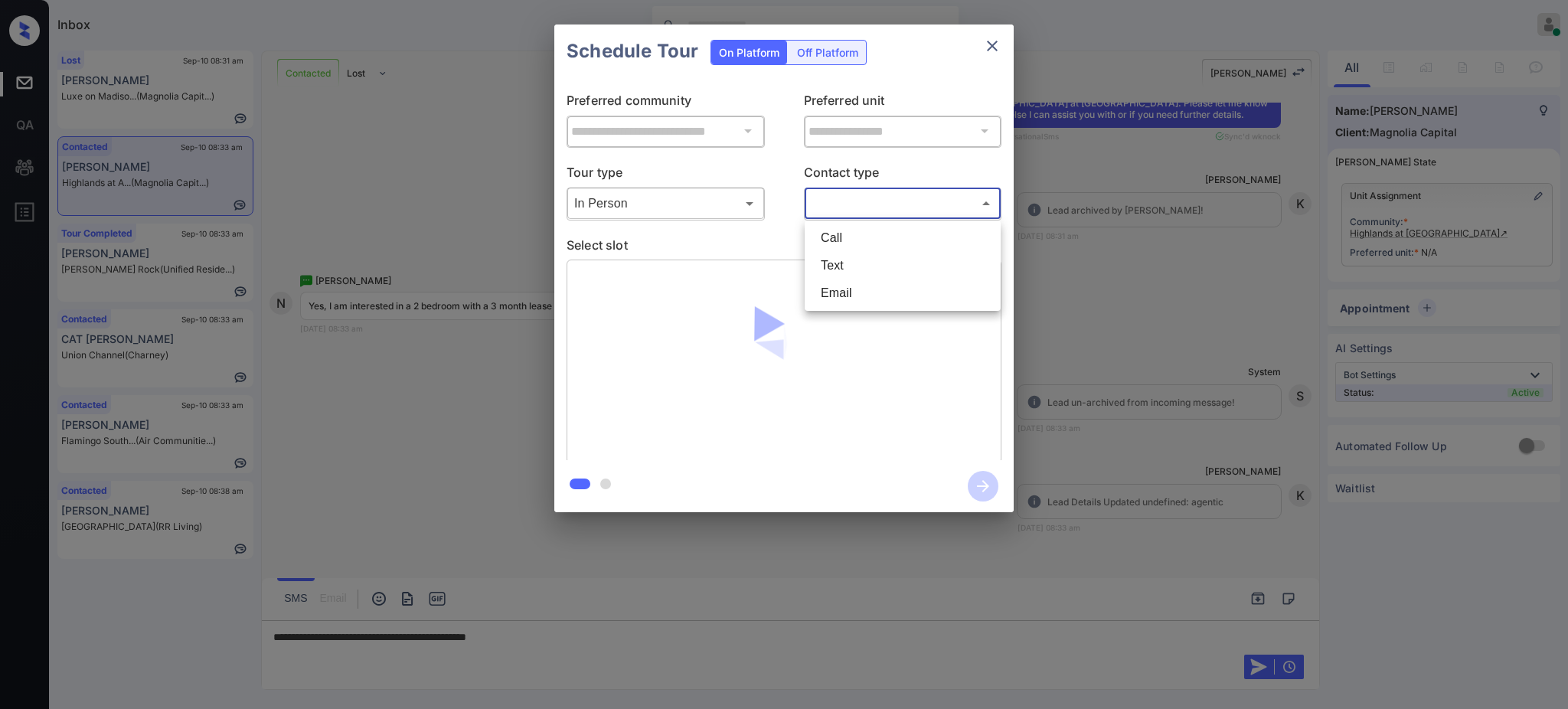
click at [870, 204] on body "Inbox [PERSON_NAME] Online Set yourself offline Set yourself on break Profile S…" at bounding box center [784, 354] width 1568 height 709
drag, startPoint x: 837, startPoint y: 248, endPoint x: 841, endPoint y: 265, distance: 17.5
click at [841, 265] on ul "Call Text Email" at bounding box center [903, 265] width 196 height 90
click at [841, 265] on li "Text" at bounding box center [903, 265] width 188 height 27
type input "****"
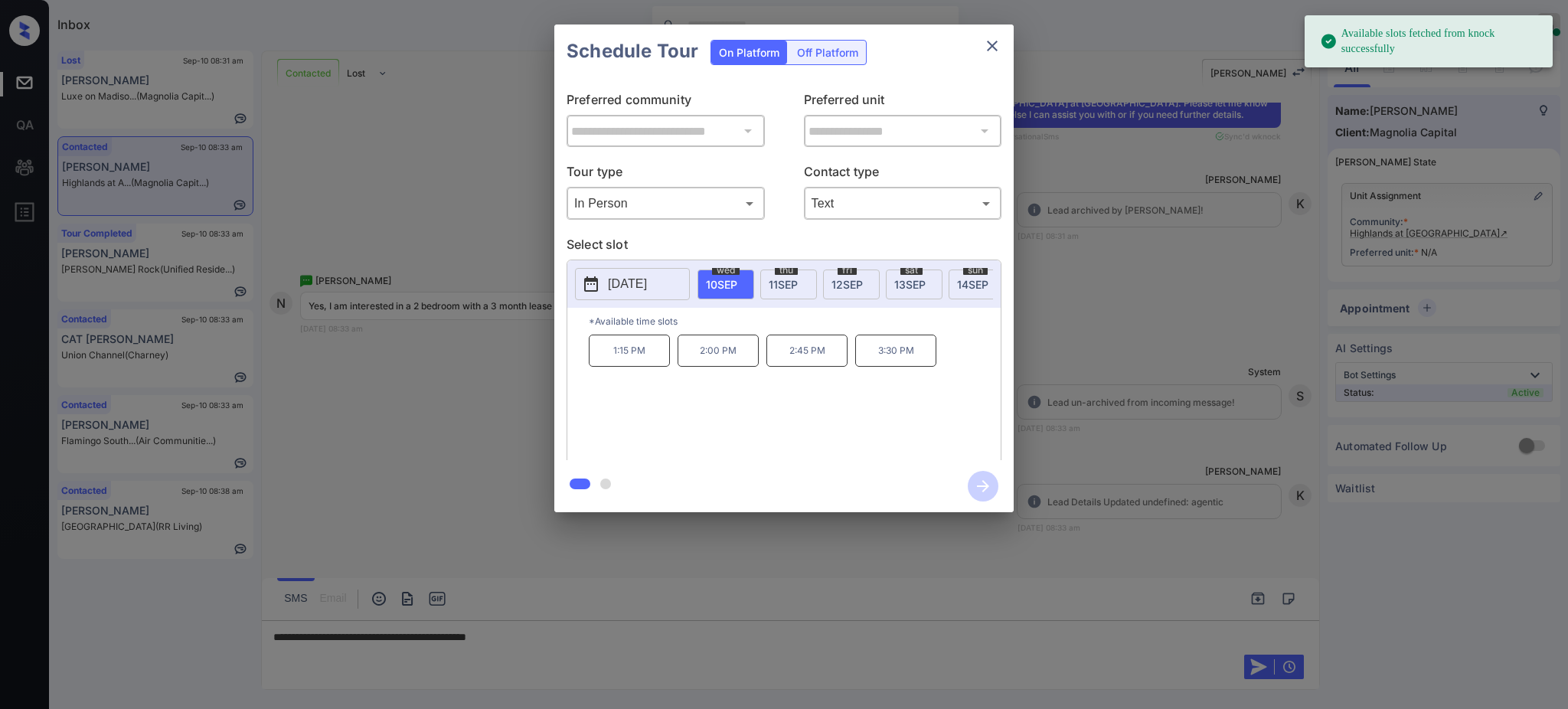
click at [647, 287] on p "[DATE]" at bounding box center [627, 283] width 39 height 18
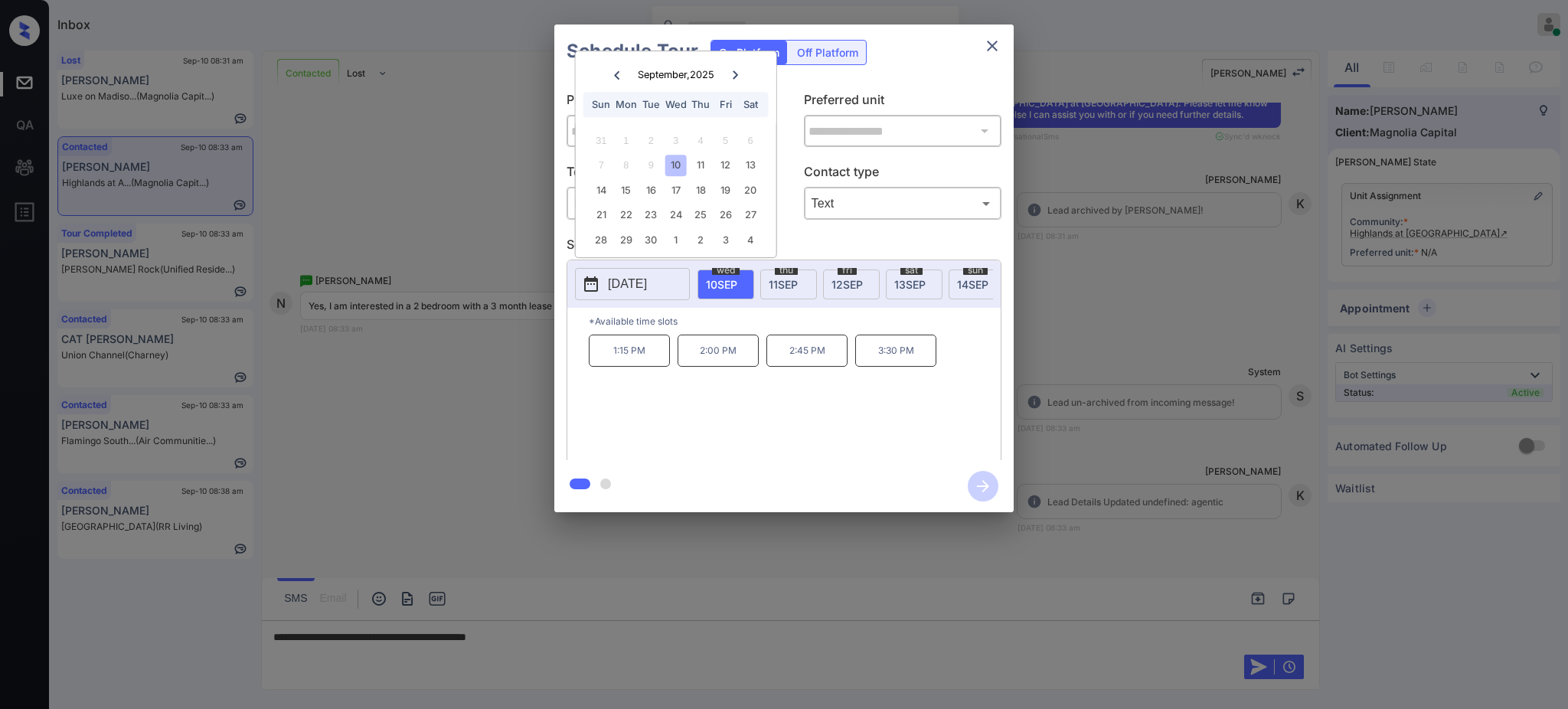
click at [566, 645] on div at bounding box center [784, 354] width 1568 height 709
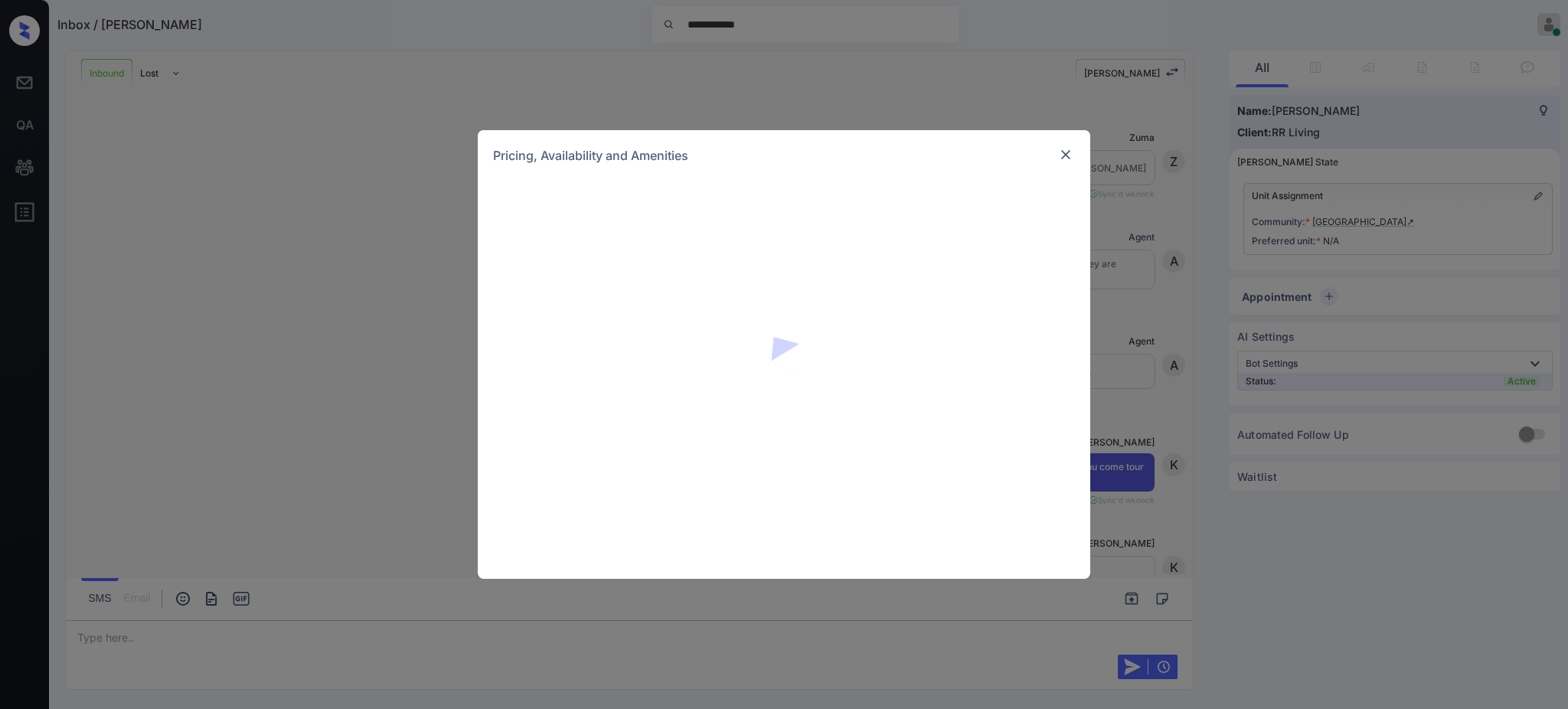
scroll to position [1330, 0]
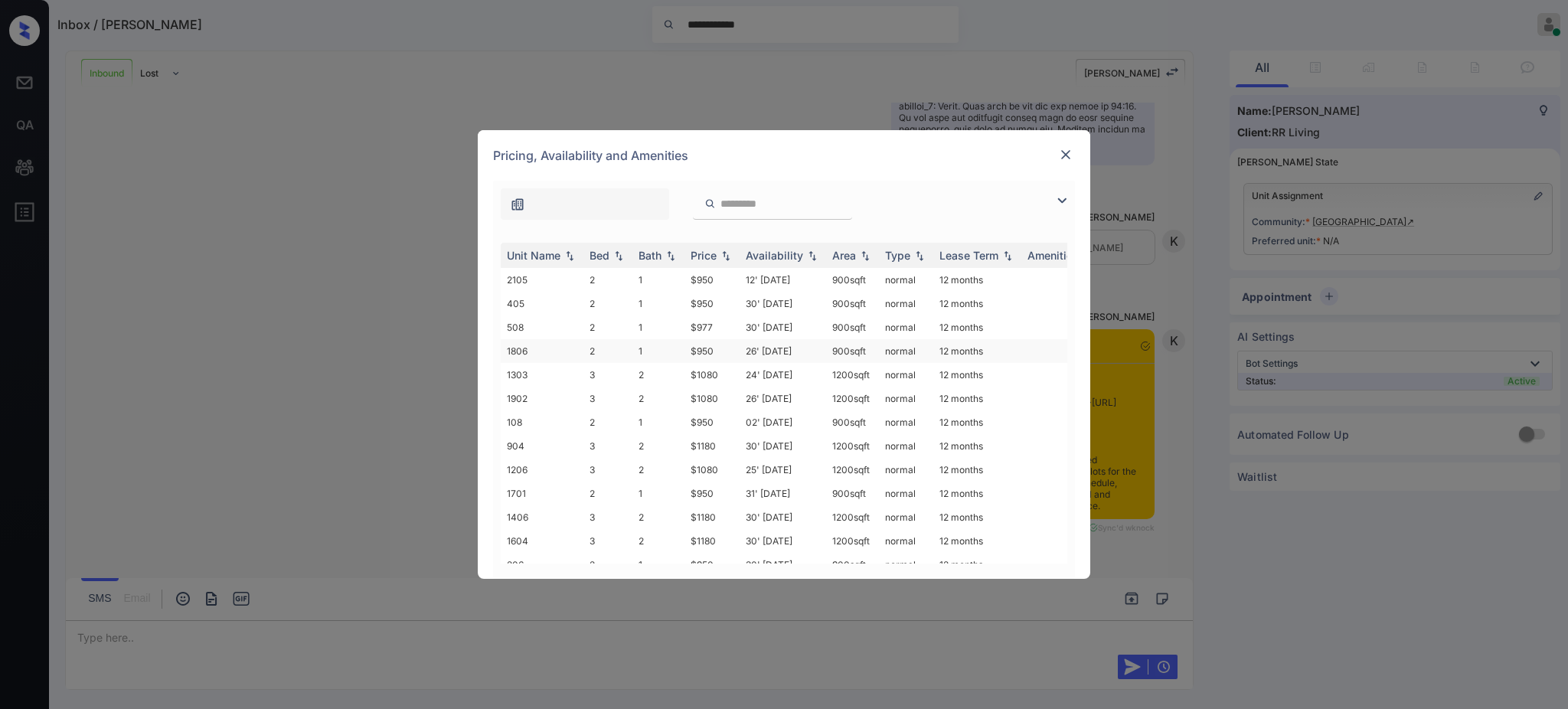
click at [706, 350] on td "$950" at bounding box center [712, 351] width 55 height 24
type textarea "***"
click at [706, 350] on td "$950" at bounding box center [712, 351] width 55 height 24
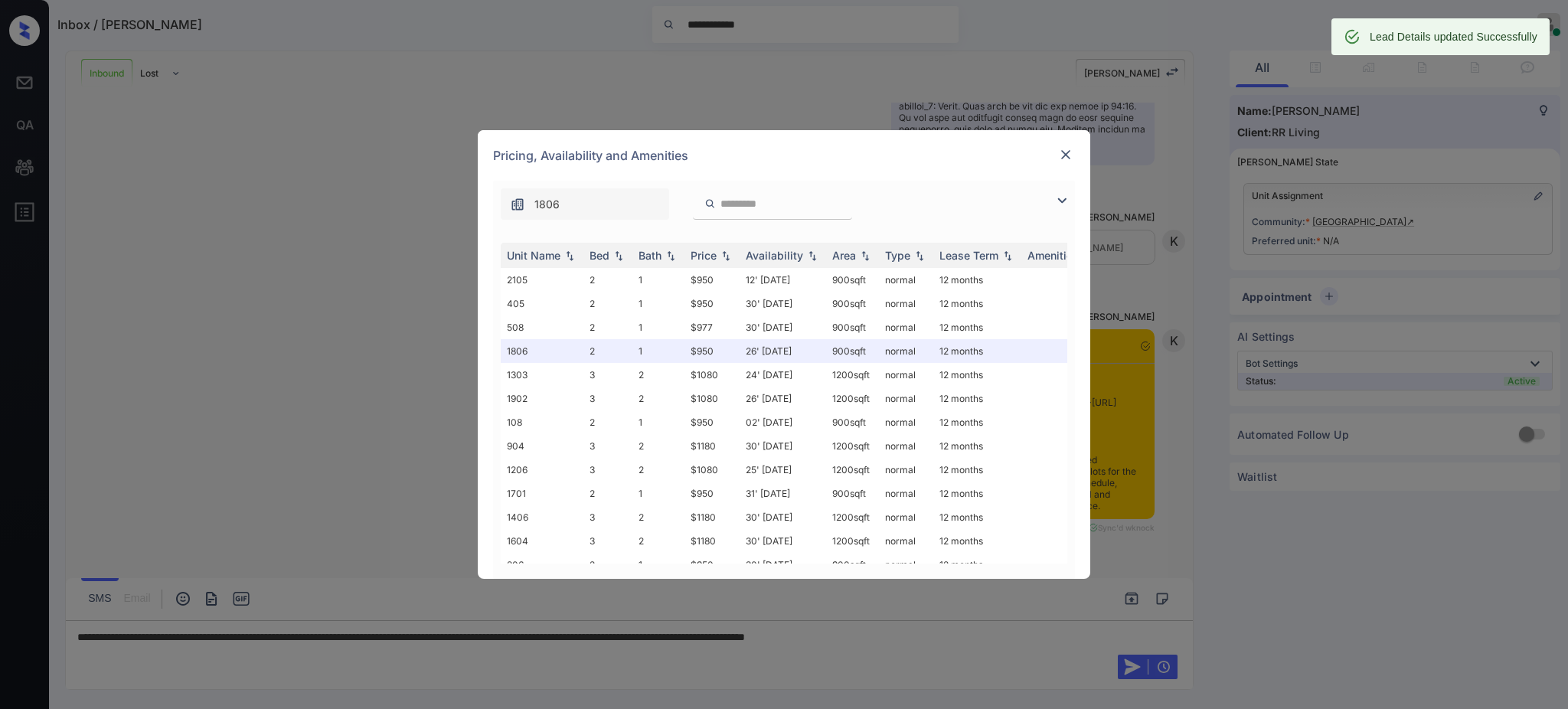
click at [968, 626] on div "**********" at bounding box center [784, 354] width 1568 height 709
click at [974, 640] on div "**********" at bounding box center [784, 354] width 1568 height 709
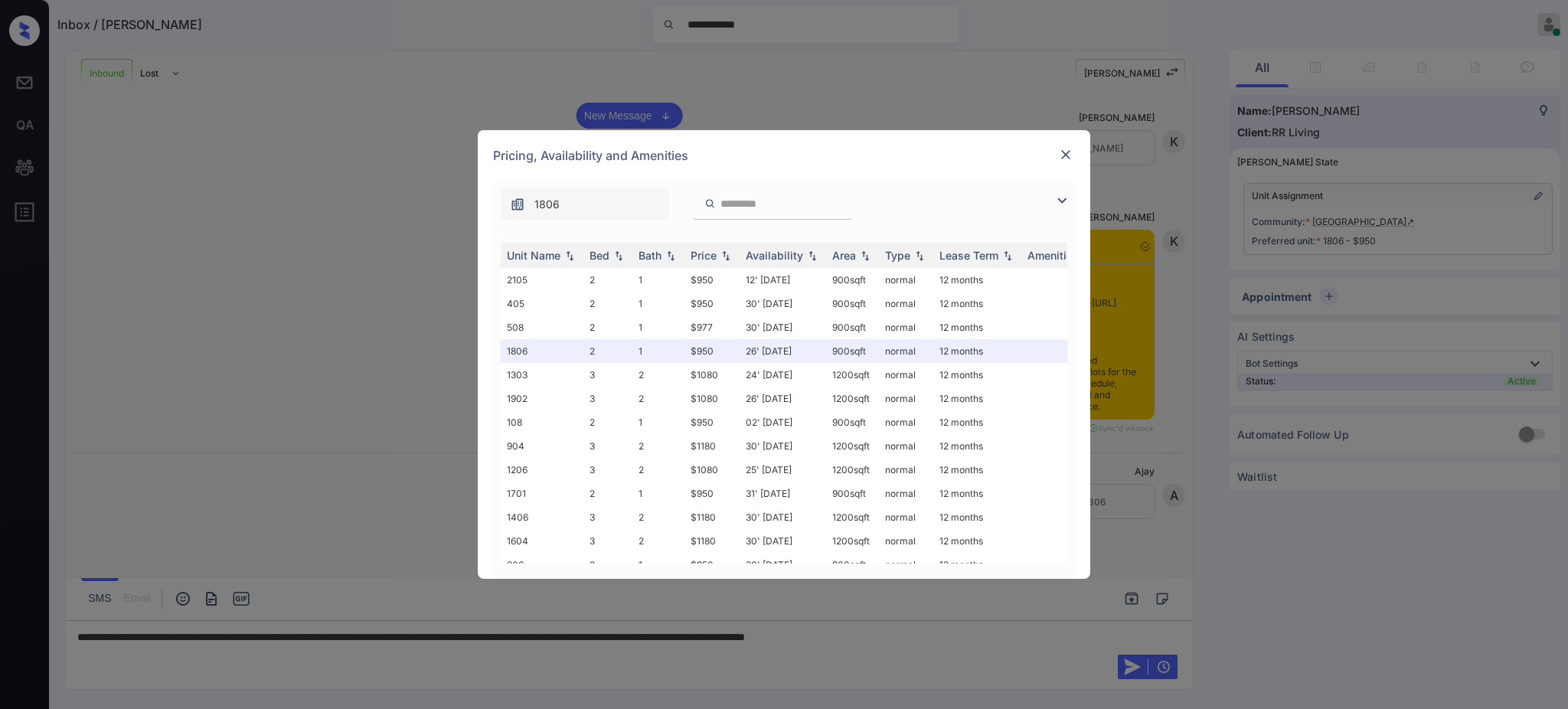
click at [1060, 151] on img at bounding box center [1066, 155] width 16 height 16
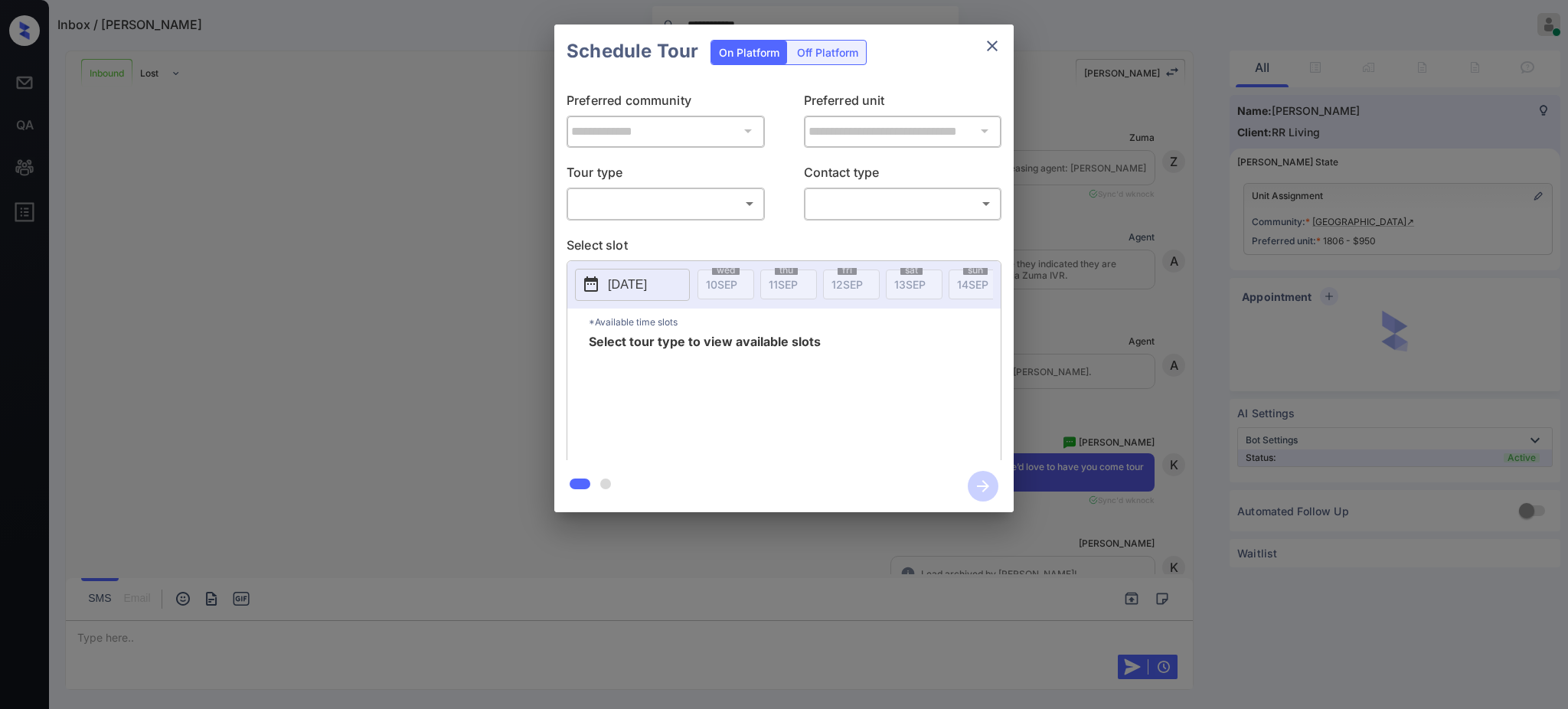
click at [647, 204] on body "**********" at bounding box center [784, 354] width 1568 height 709
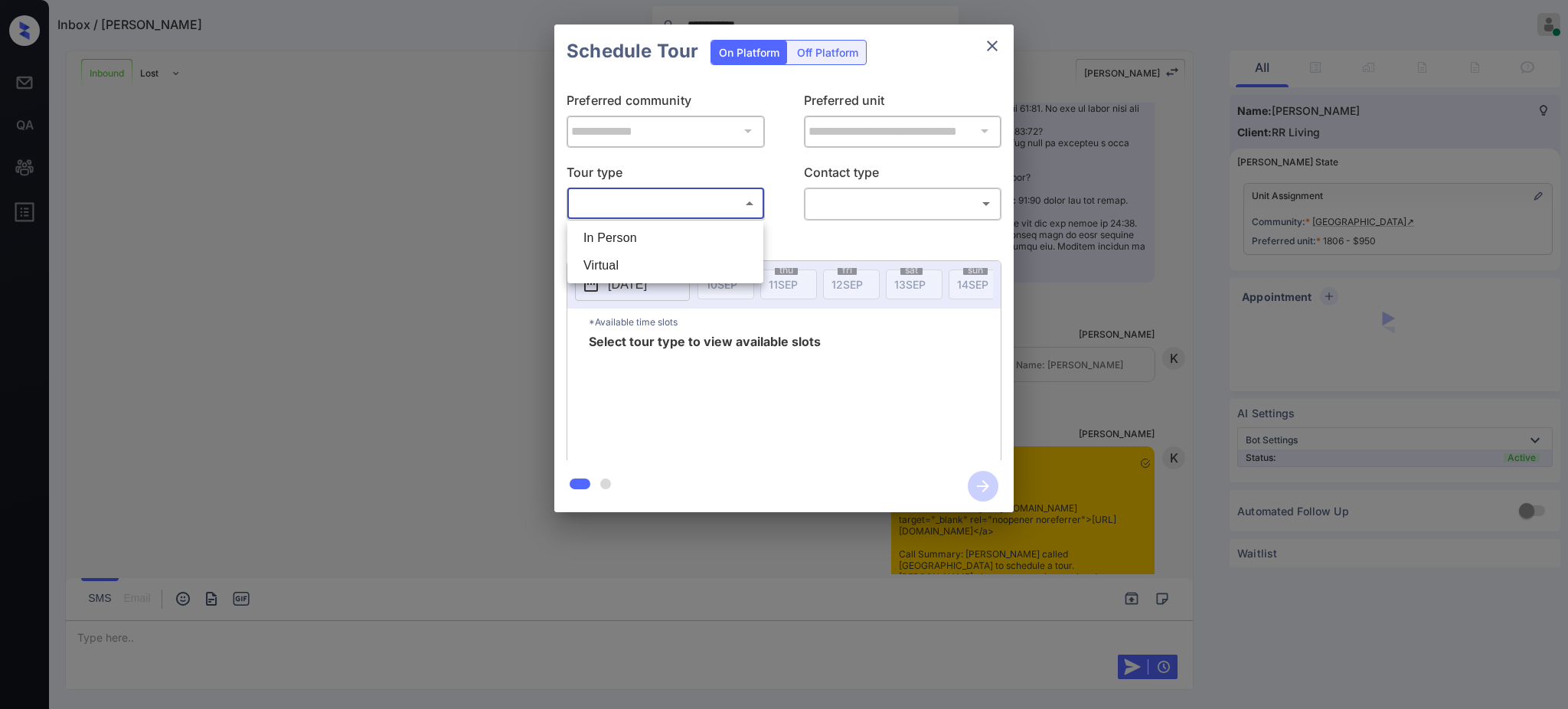
click at [644, 228] on li "In Person" at bounding box center [665, 238] width 188 height 27
type input "********"
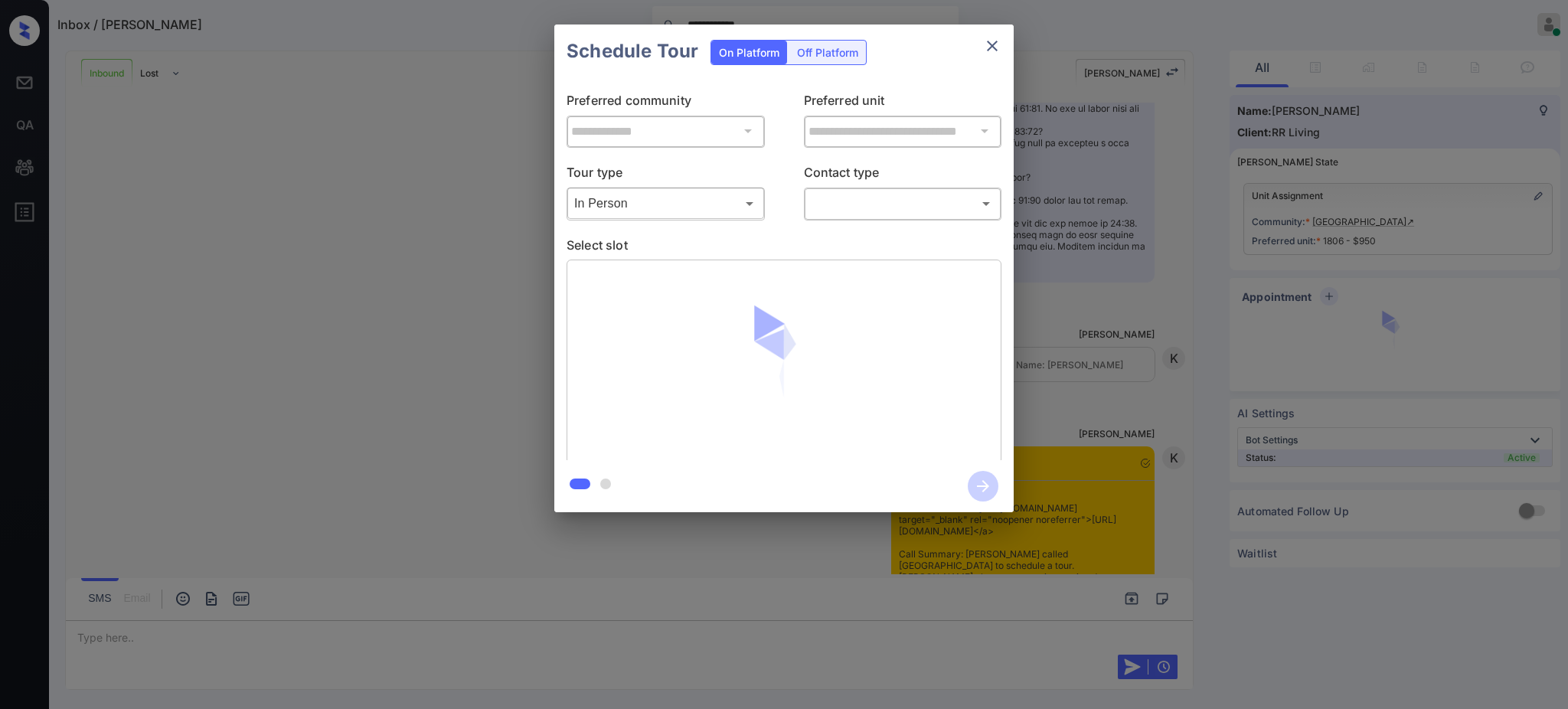
click at [800, 197] on div "Tour type In Person ******** ​ Contact type ​ ​" at bounding box center [784, 191] width 435 height 57
click at [833, 197] on body "**********" at bounding box center [784, 354] width 1568 height 709
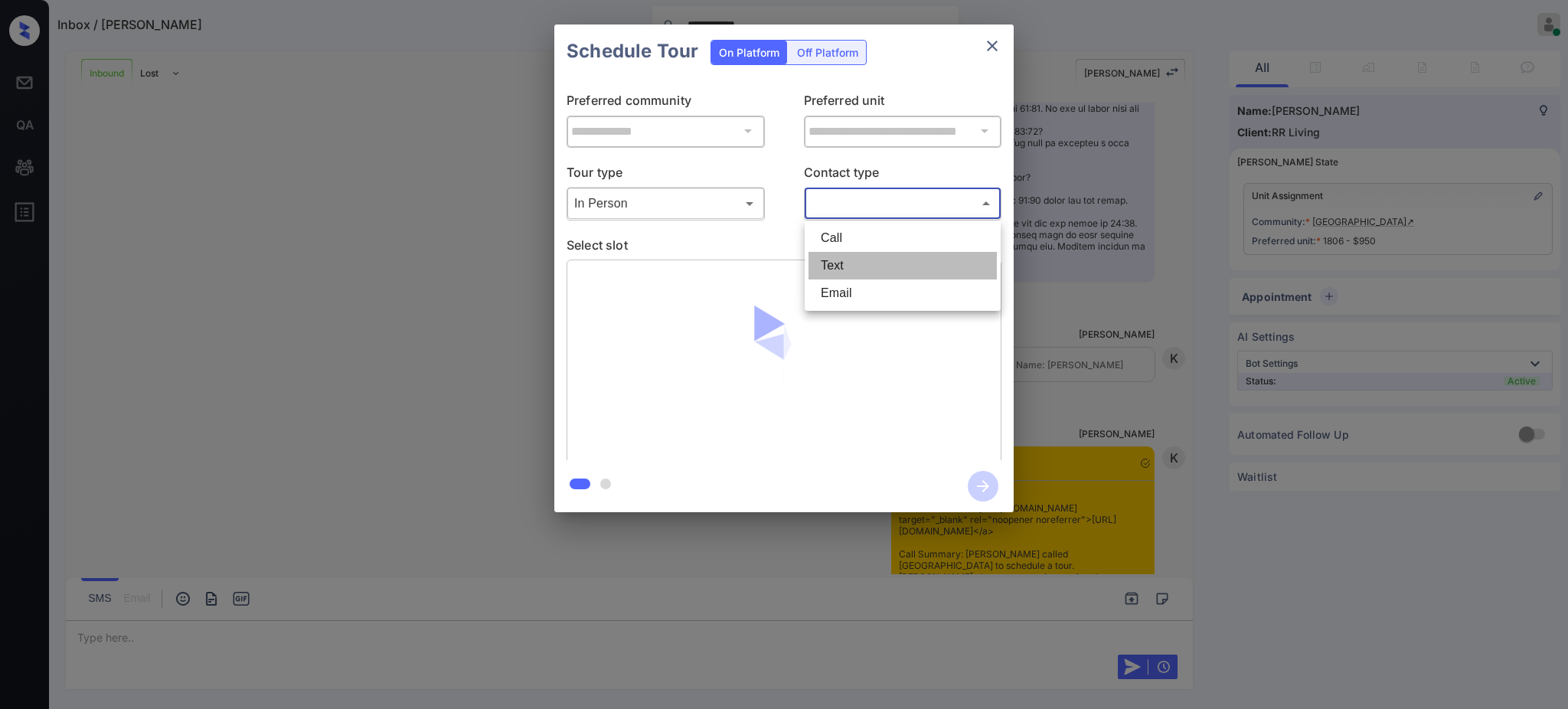
click at [844, 265] on li "Text" at bounding box center [903, 265] width 188 height 27
type input "****"
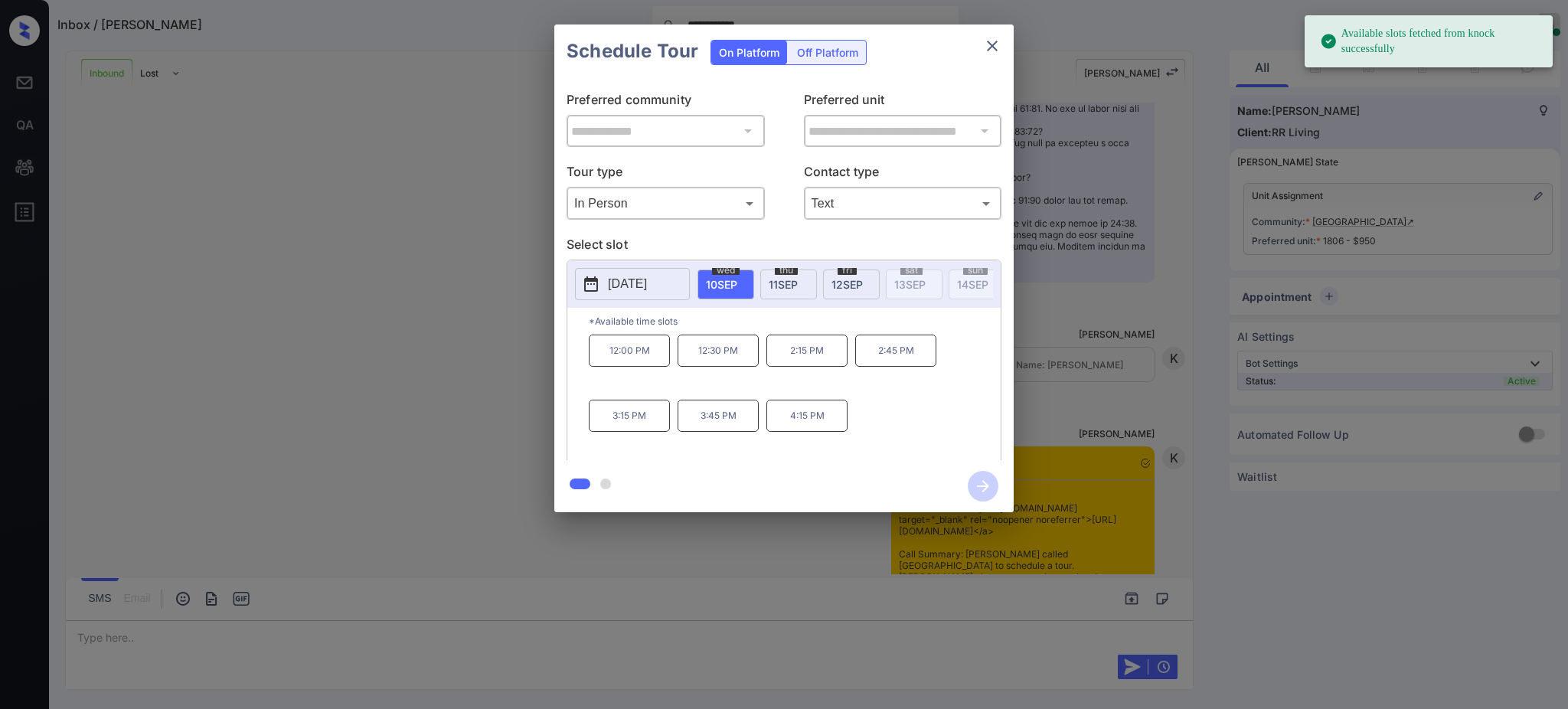
click at [714, 282] on span "[DATE]" at bounding box center [721, 284] width 31 height 13
click at [727, 367] on p "12:30 PM" at bounding box center [717, 350] width 81 height 32
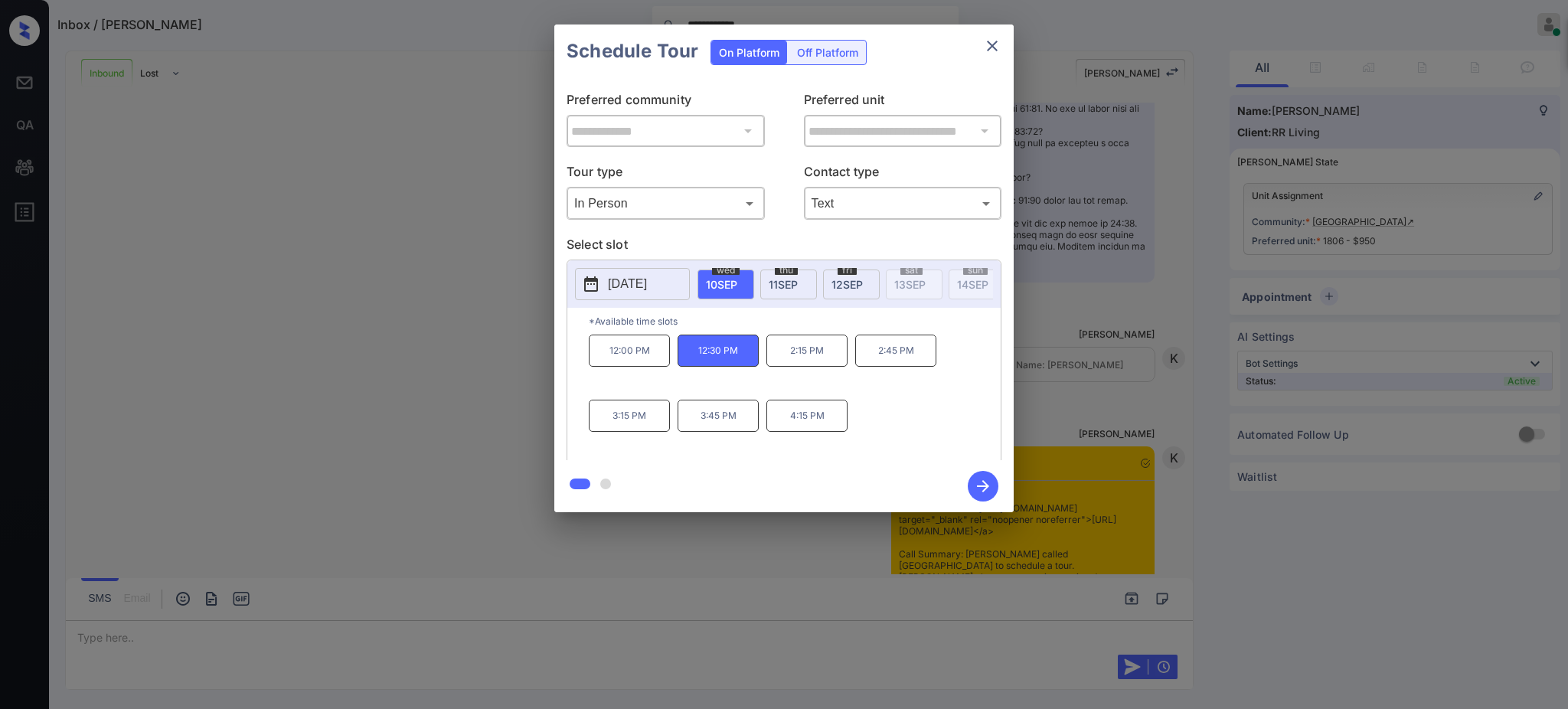
click at [979, 484] on icon "button" at bounding box center [983, 486] width 31 height 31
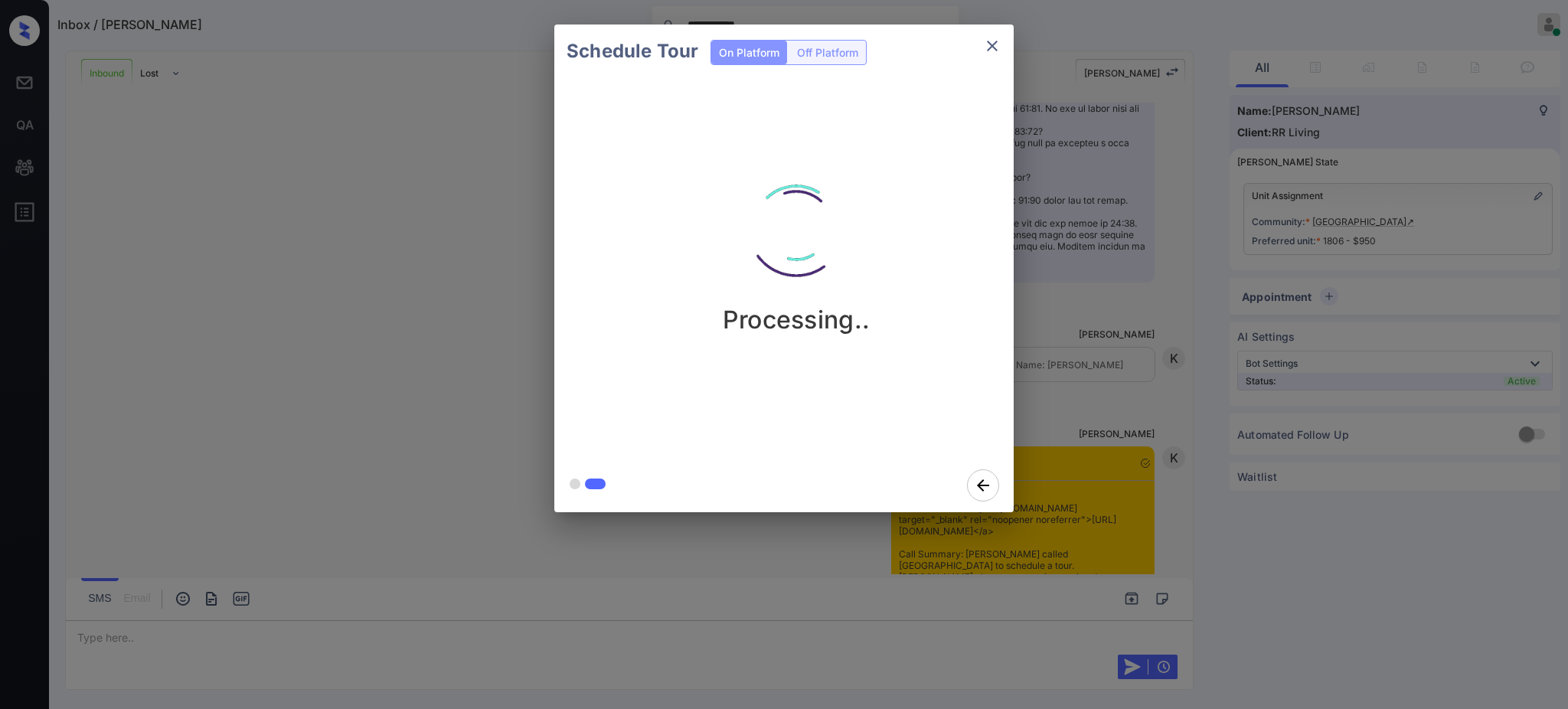
click at [1118, 393] on div "Schedule Tour On Platform Off Platform Processing.." at bounding box center [784, 269] width 1568 height 537
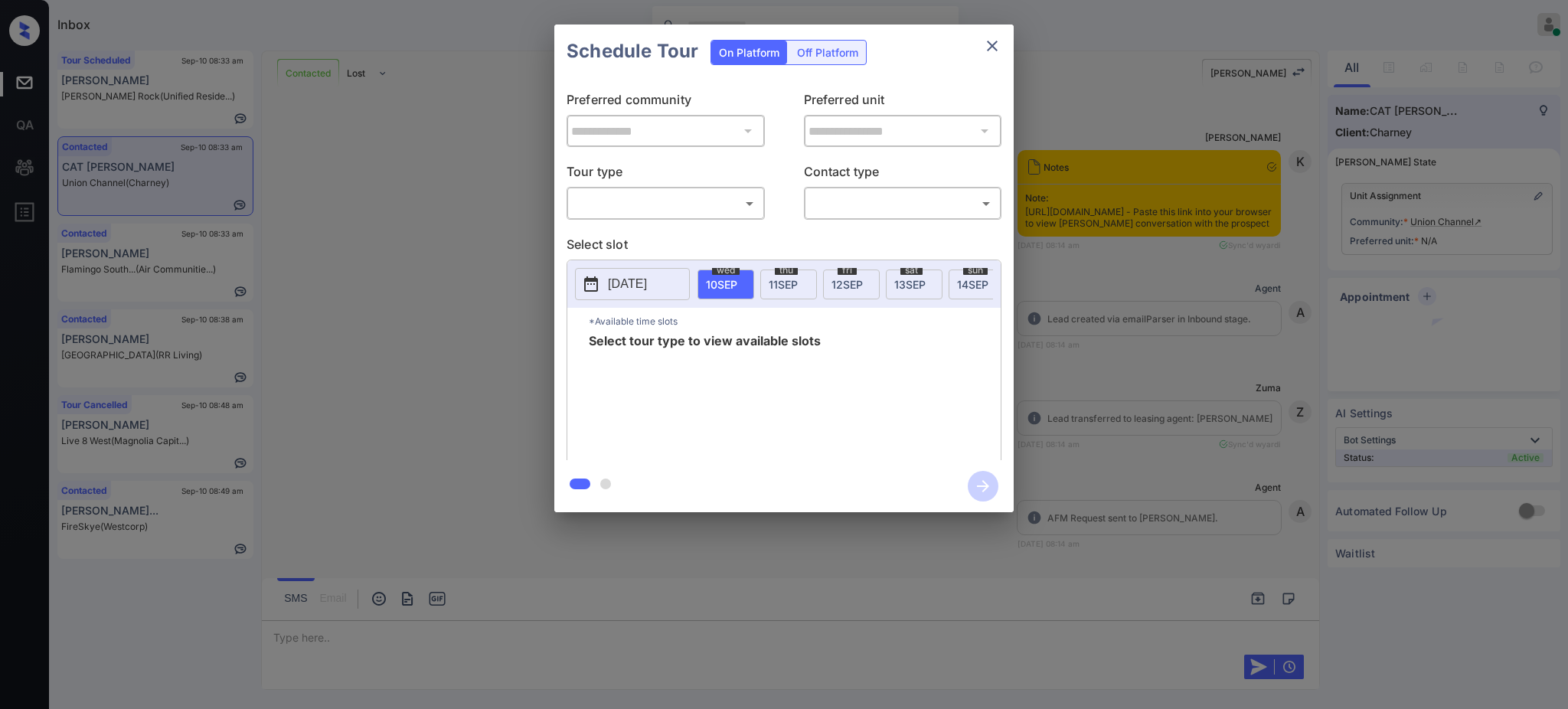
scroll to position [2296, 0]
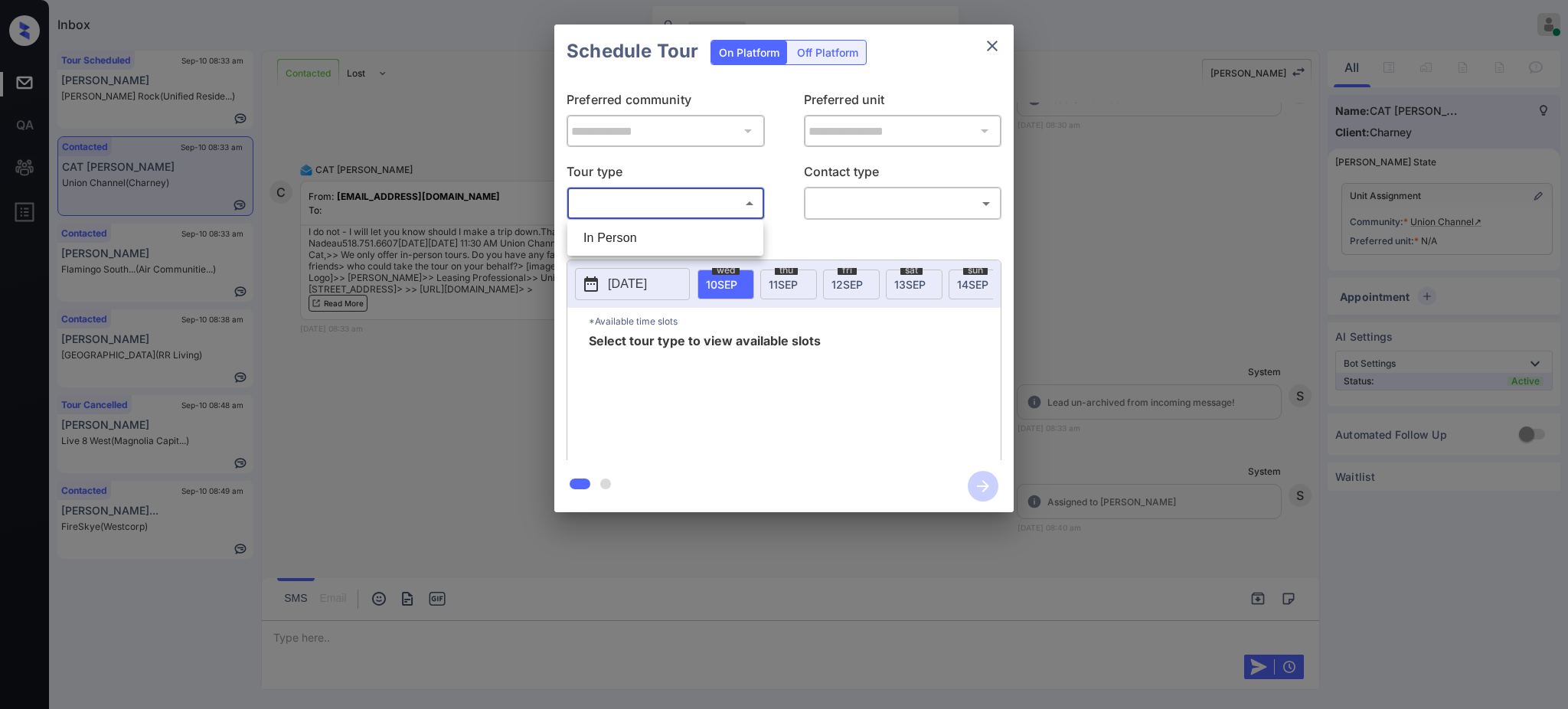
click at [673, 210] on body "Inbox Ajay Kumar Online Set yourself offline Set yourself on break Profile Swit…" at bounding box center [784, 354] width 1568 height 709
click at [610, 234] on li "In Person" at bounding box center [665, 238] width 188 height 27
type input "********"
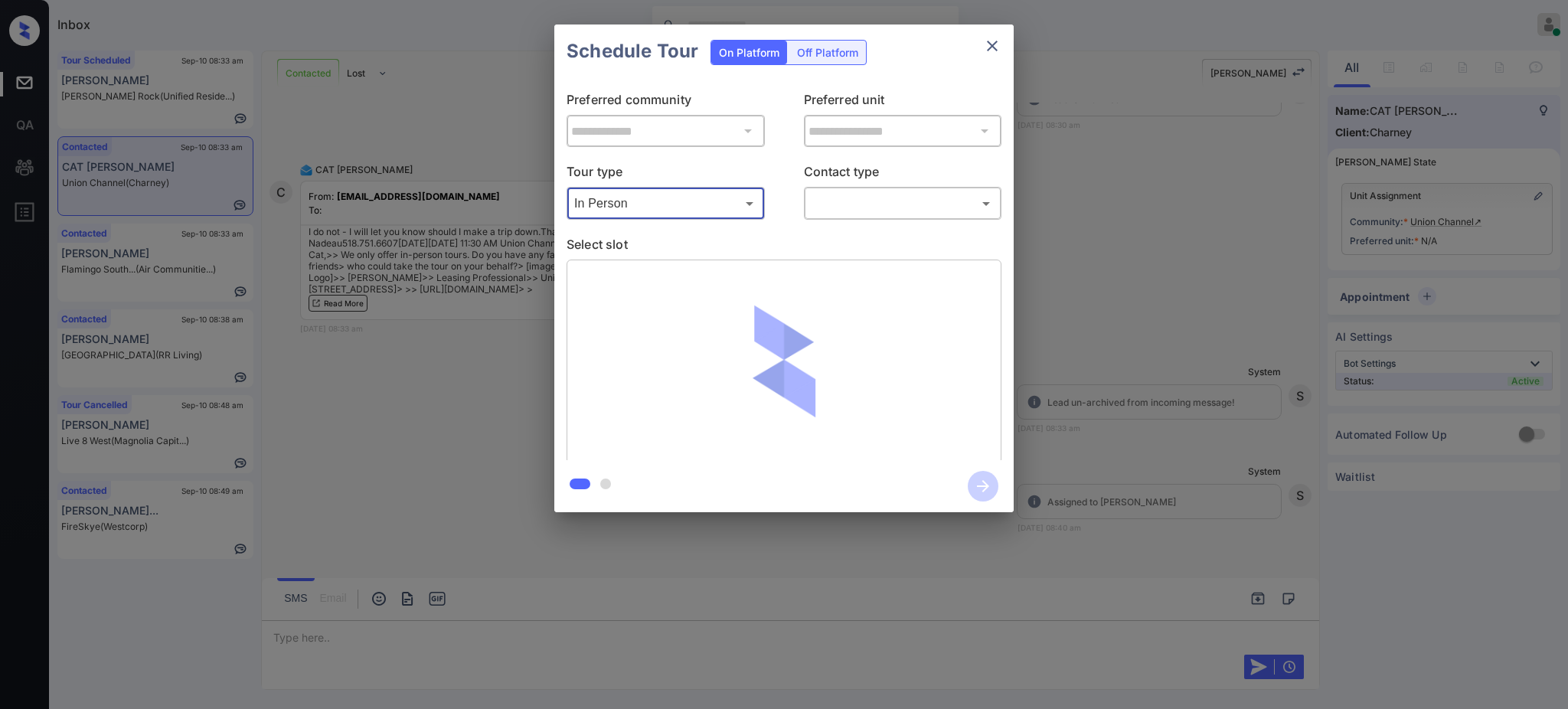
click at [873, 217] on div "​ ​" at bounding box center [903, 203] width 199 height 33
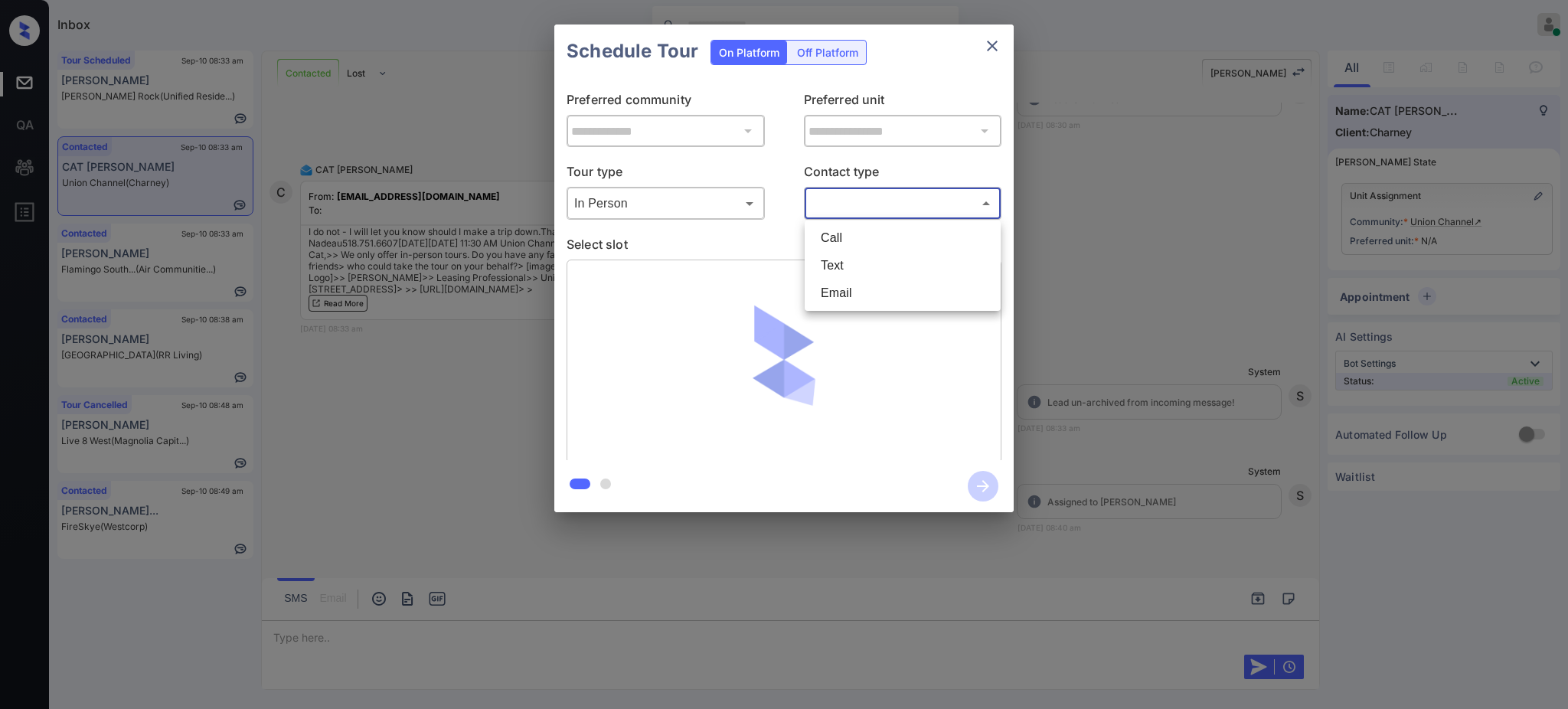
click at [840, 210] on body "Inbox Ajay Kumar Online Set yourself offline Set yourself on break Profile Swit…" at bounding box center [784, 354] width 1568 height 709
click at [842, 265] on li "Text" at bounding box center [903, 265] width 188 height 27
type input "****"
click at [727, 243] on p "Select slot" at bounding box center [784, 247] width 435 height 24
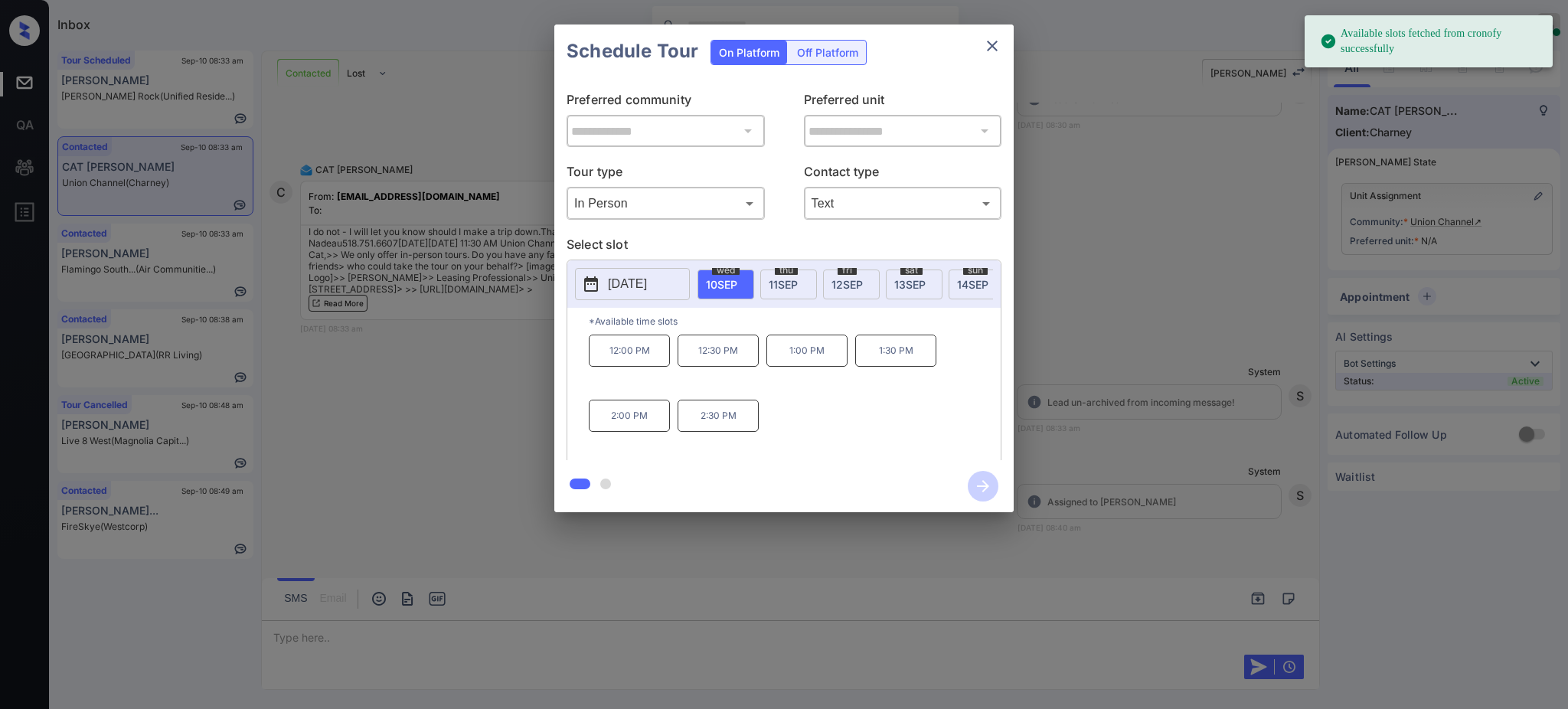
click at [647, 293] on p "[DATE]" at bounding box center [627, 283] width 39 height 18
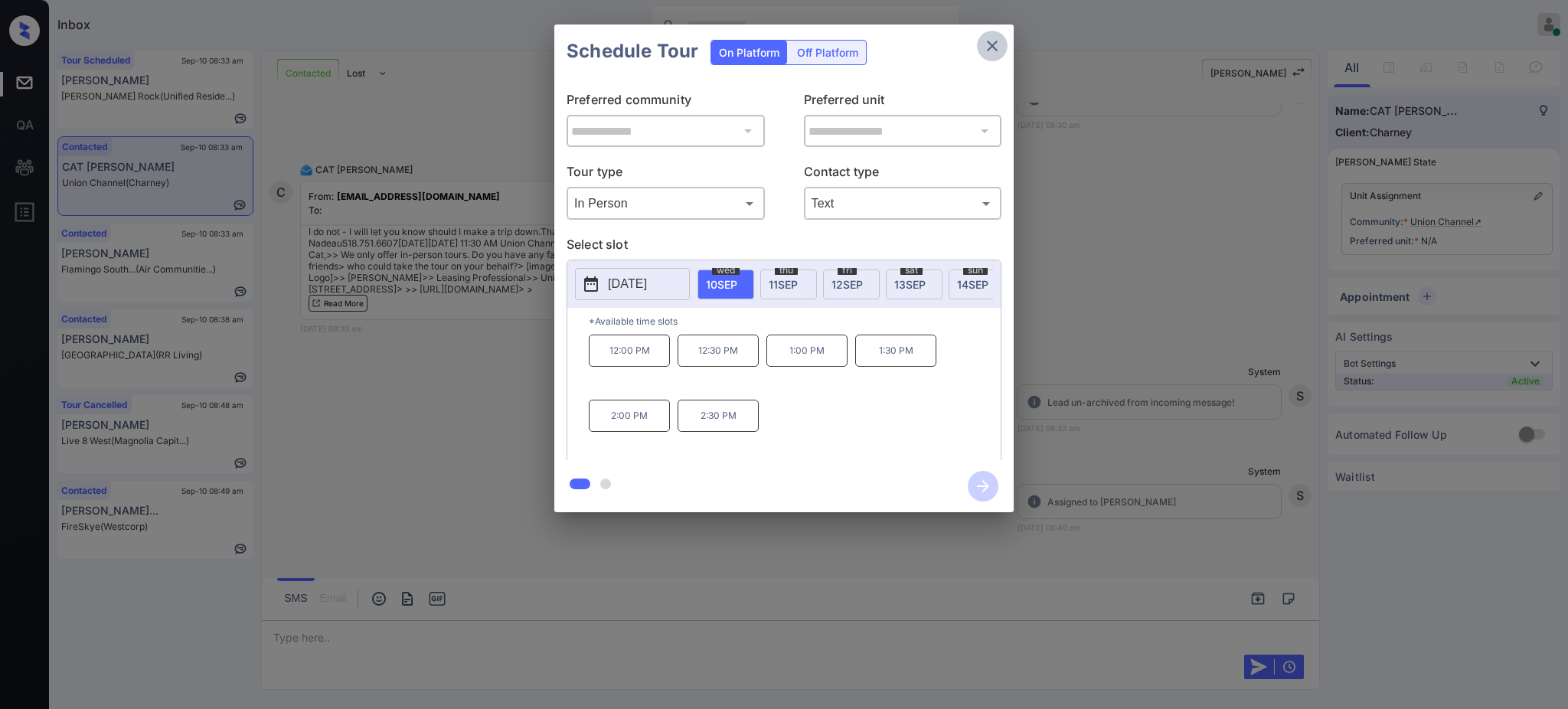
click at [995, 42] on icon "close" at bounding box center [992, 46] width 11 height 11
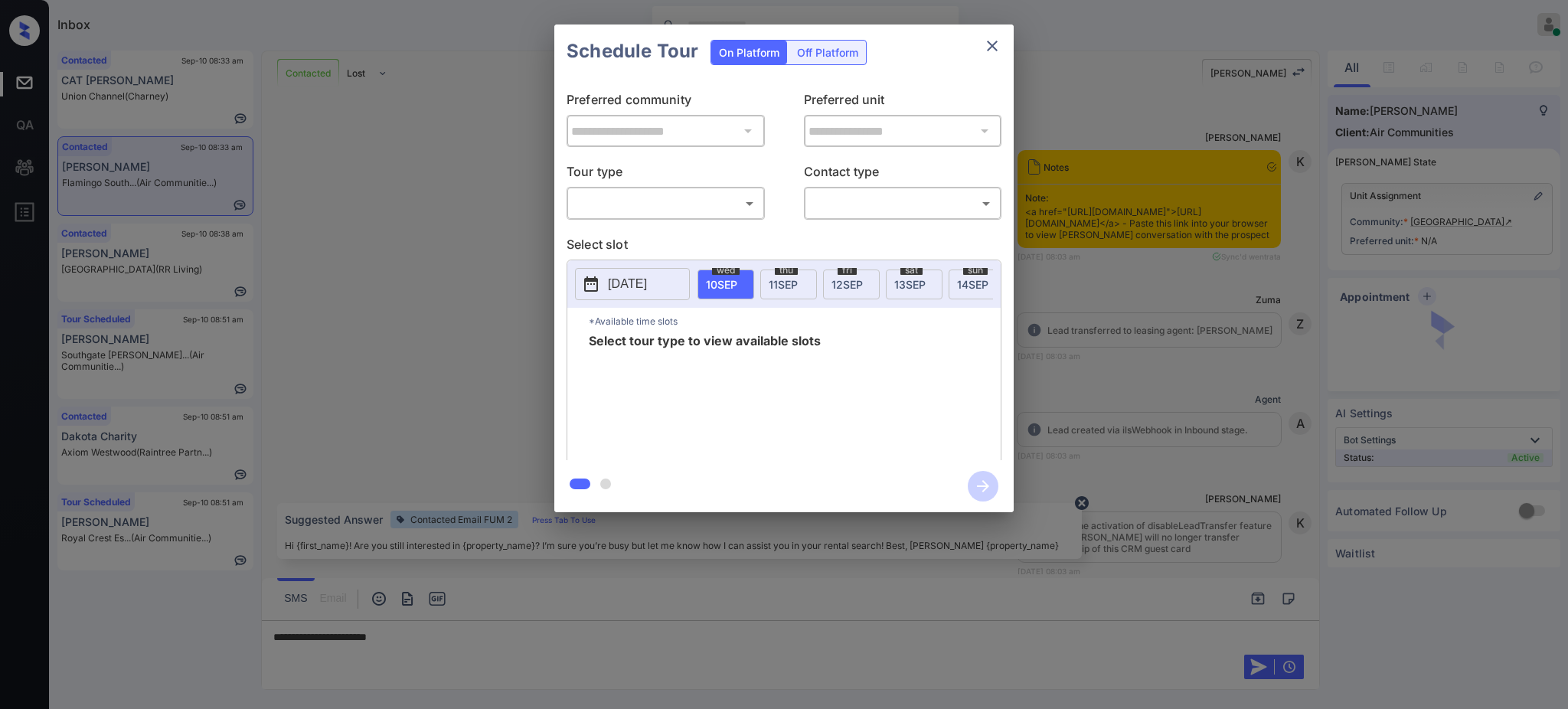
scroll to position [1587, 0]
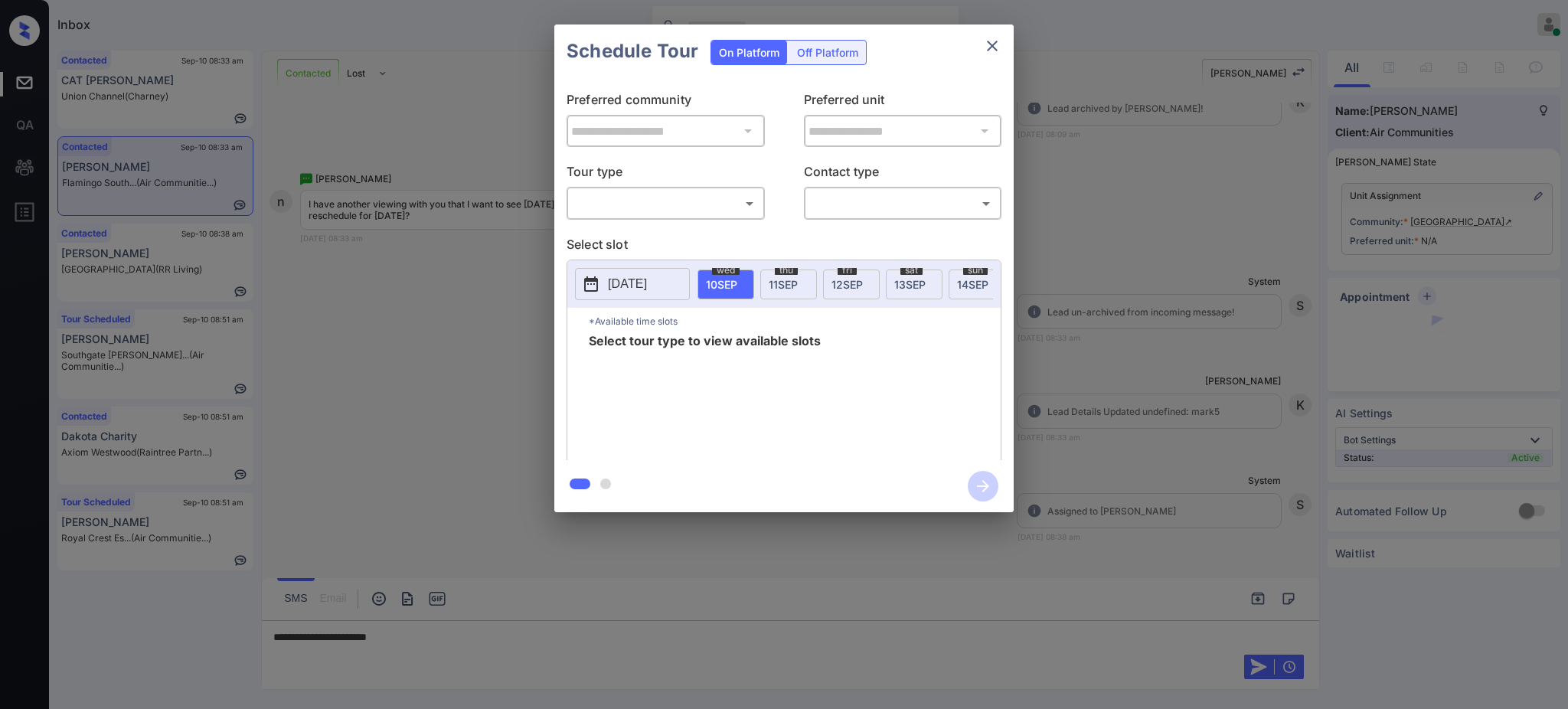
drag, startPoint x: 614, startPoint y: 220, endPoint x: 620, endPoint y: 213, distance: 9.2
click at [617, 217] on div "**********" at bounding box center [783, 269] width 459 height 382
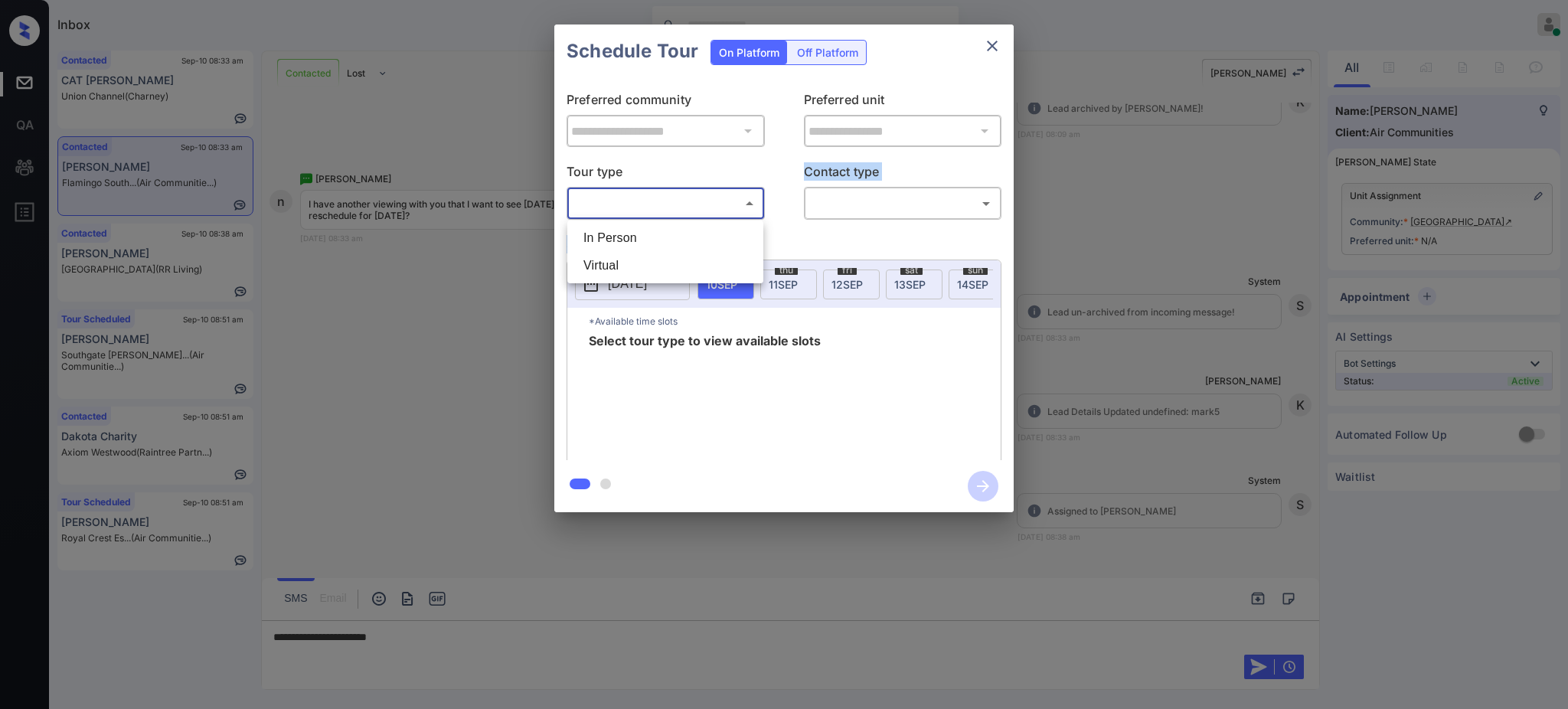
click at [620, 213] on body "Inbox [PERSON_NAME] Online Set yourself offline Set yourself on break Profile S…" at bounding box center [784, 354] width 1568 height 709
click at [633, 238] on li "In Person" at bounding box center [665, 238] width 188 height 27
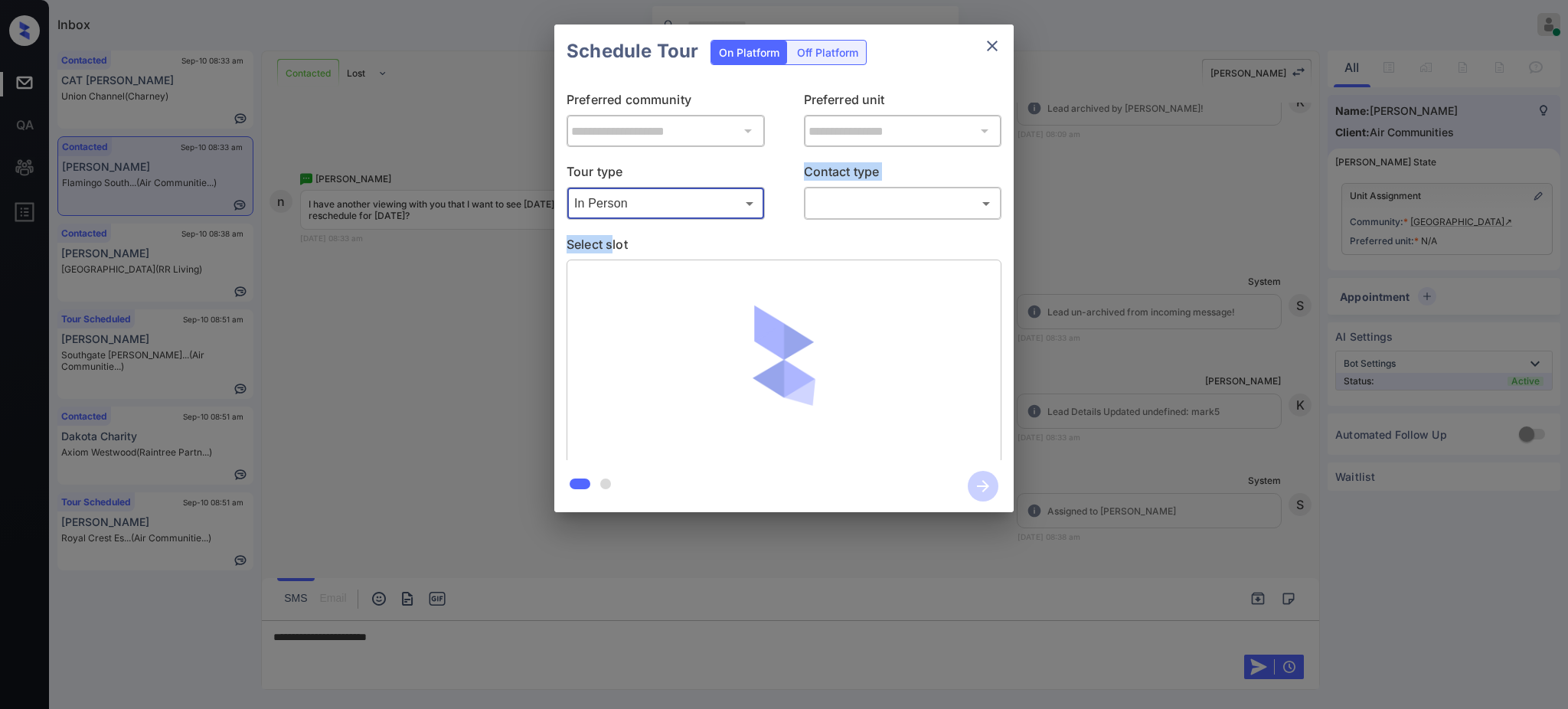
type input "********"
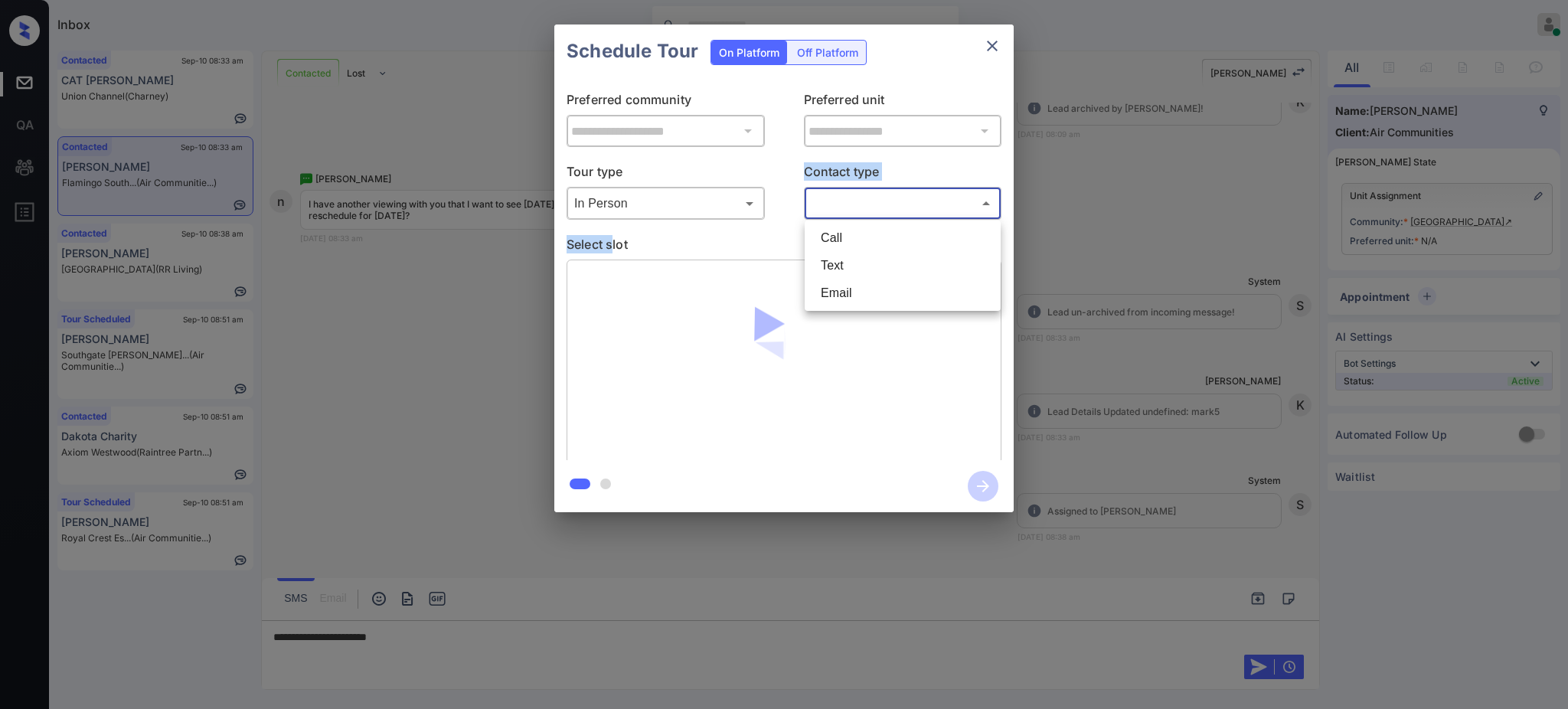
click at [883, 197] on body "Inbox Ajay Kumar Online Set yourself offline Set yourself on break Profile Swit…" at bounding box center [784, 354] width 1568 height 709
click at [855, 267] on li "Text" at bounding box center [903, 265] width 188 height 27
type input "****"
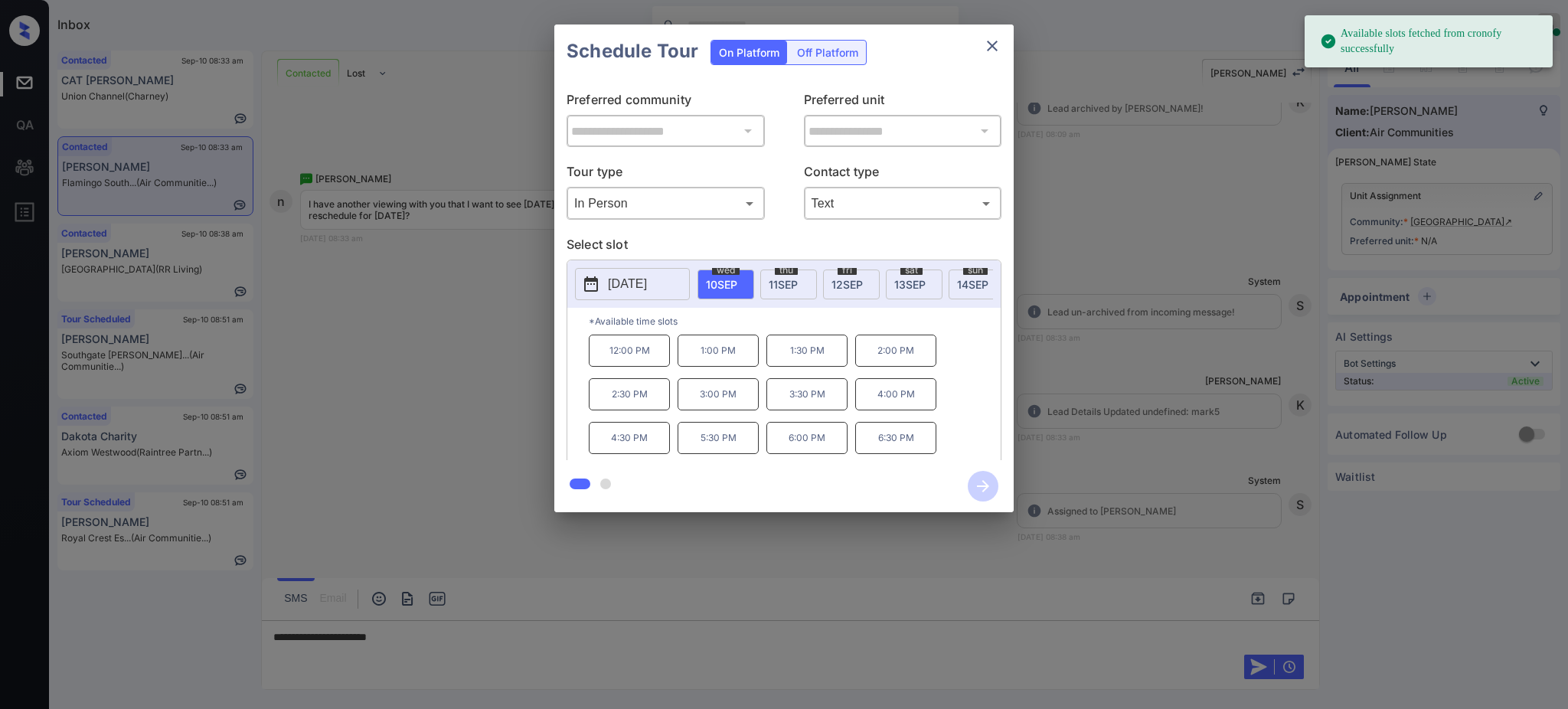
click at [800, 280] on div "thu 11 SEP" at bounding box center [789, 284] width 57 height 30
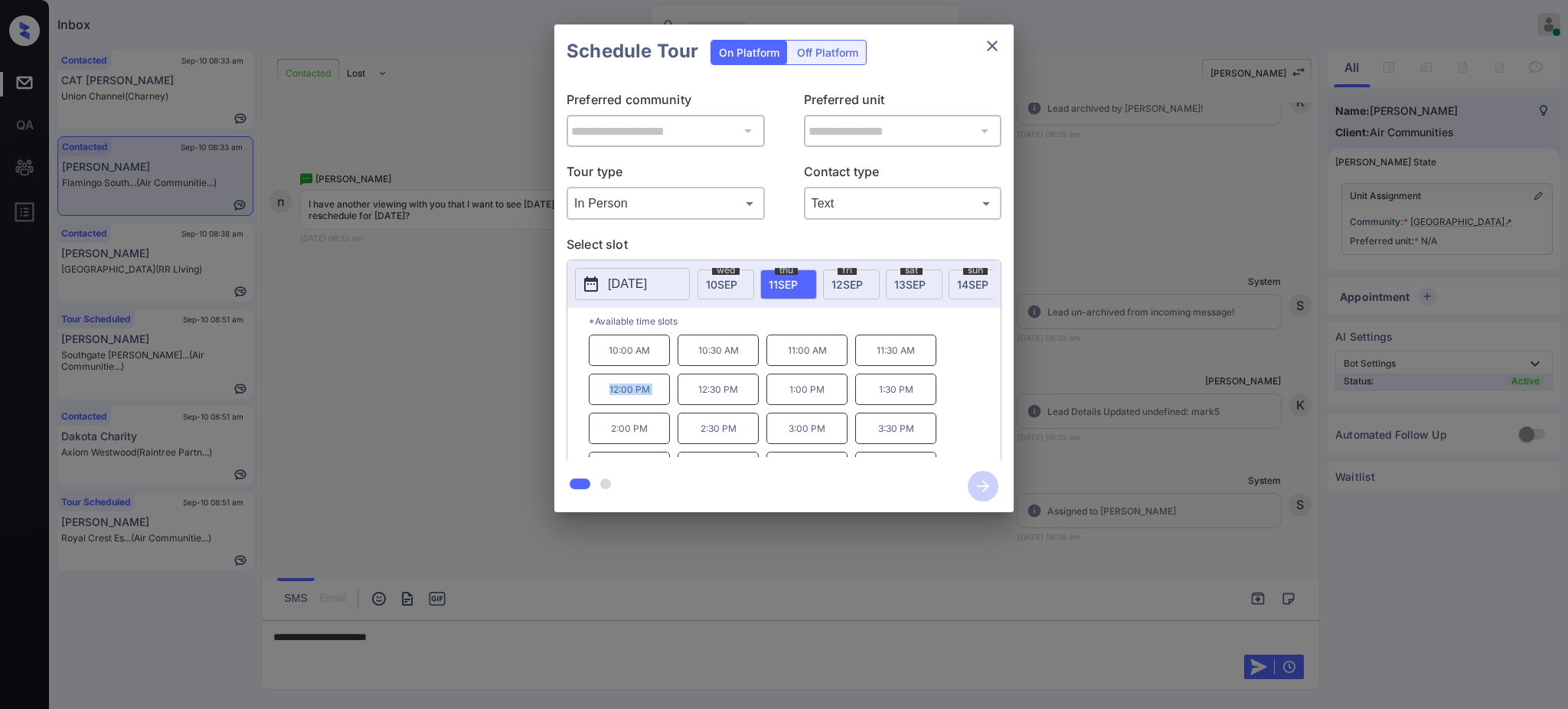
drag, startPoint x: 605, startPoint y: 404, endPoint x: 835, endPoint y: 198, distance: 308.8
click at [675, 404] on div "10:00 AM 10:30 AM 11:00 AM 11:30 AM 12:00 PM 12:30 PM 1:00 PM 1:30 PM 2:00 PM 2…" at bounding box center [794, 396] width 412 height 122
copy p "12:00 PM"
click at [1001, 47] on icon "close" at bounding box center [991, 46] width 18 height 18
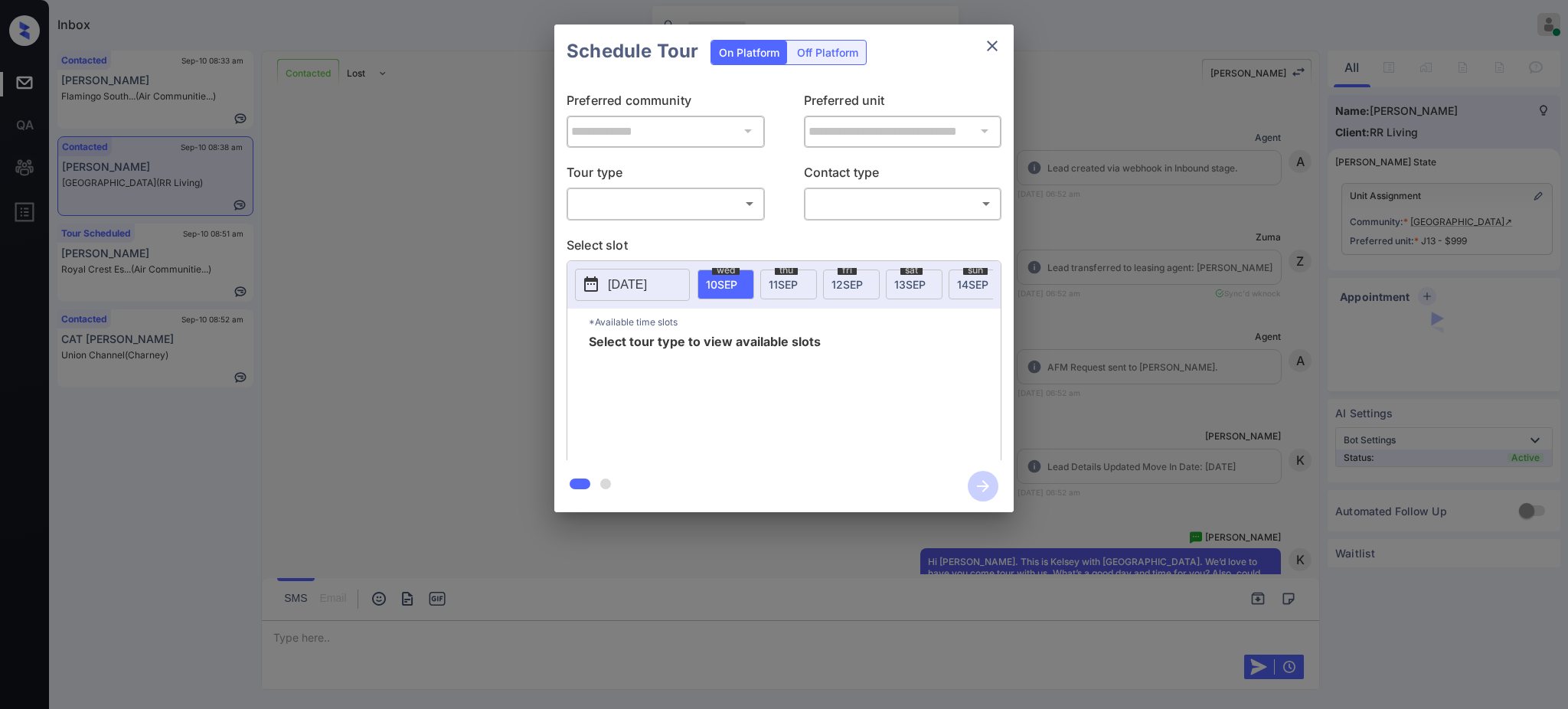
click at [731, 204] on body "Inbox [PERSON_NAME] Online Set yourself offline Set yourself on break Profile S…" at bounding box center [784, 354] width 1568 height 709
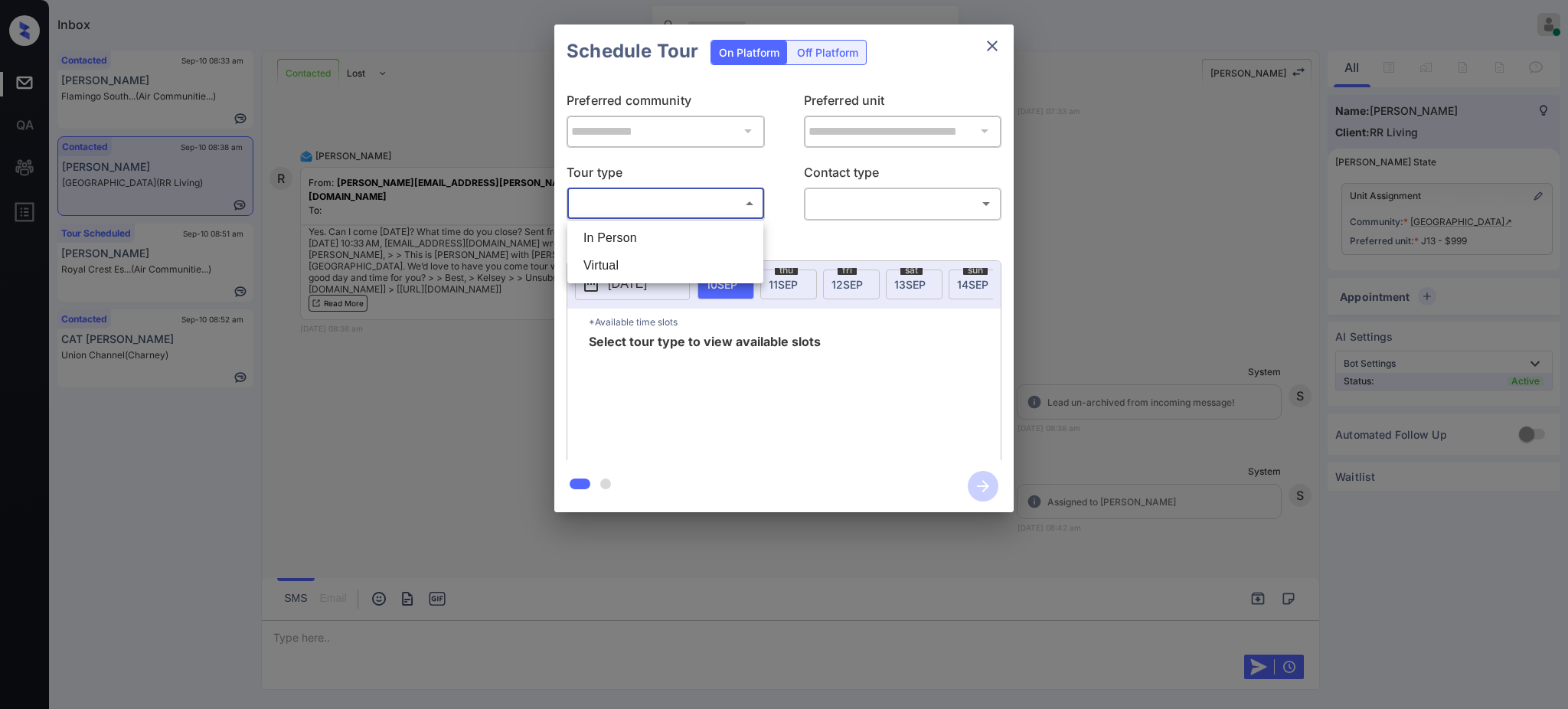
click at [678, 232] on li "In Person" at bounding box center [665, 238] width 188 height 27
type input "********"
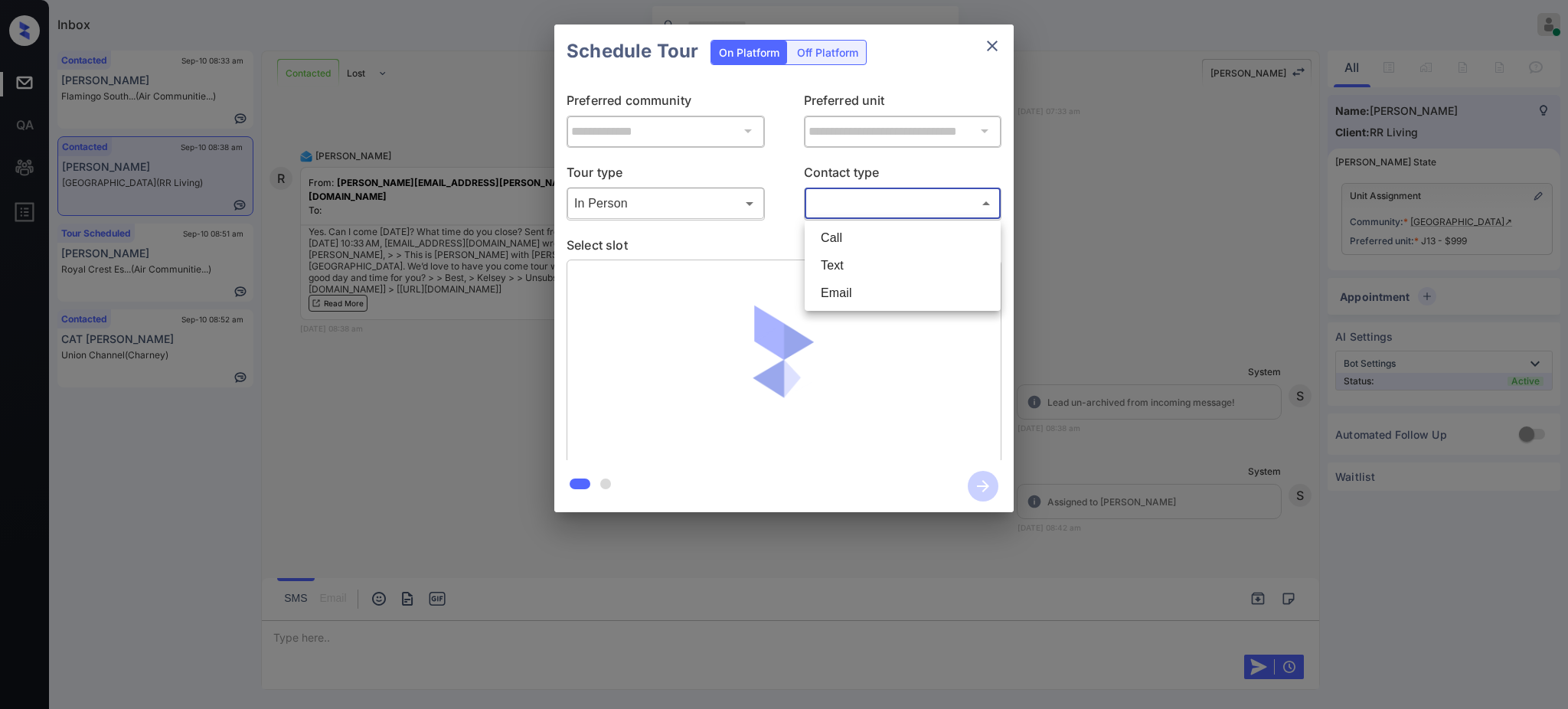
click at [862, 203] on body "Inbox [PERSON_NAME] Online Set yourself offline Set yourself on break Profile S…" at bounding box center [784, 354] width 1568 height 709
click at [847, 276] on li "Text" at bounding box center [903, 265] width 188 height 27
type input "****"
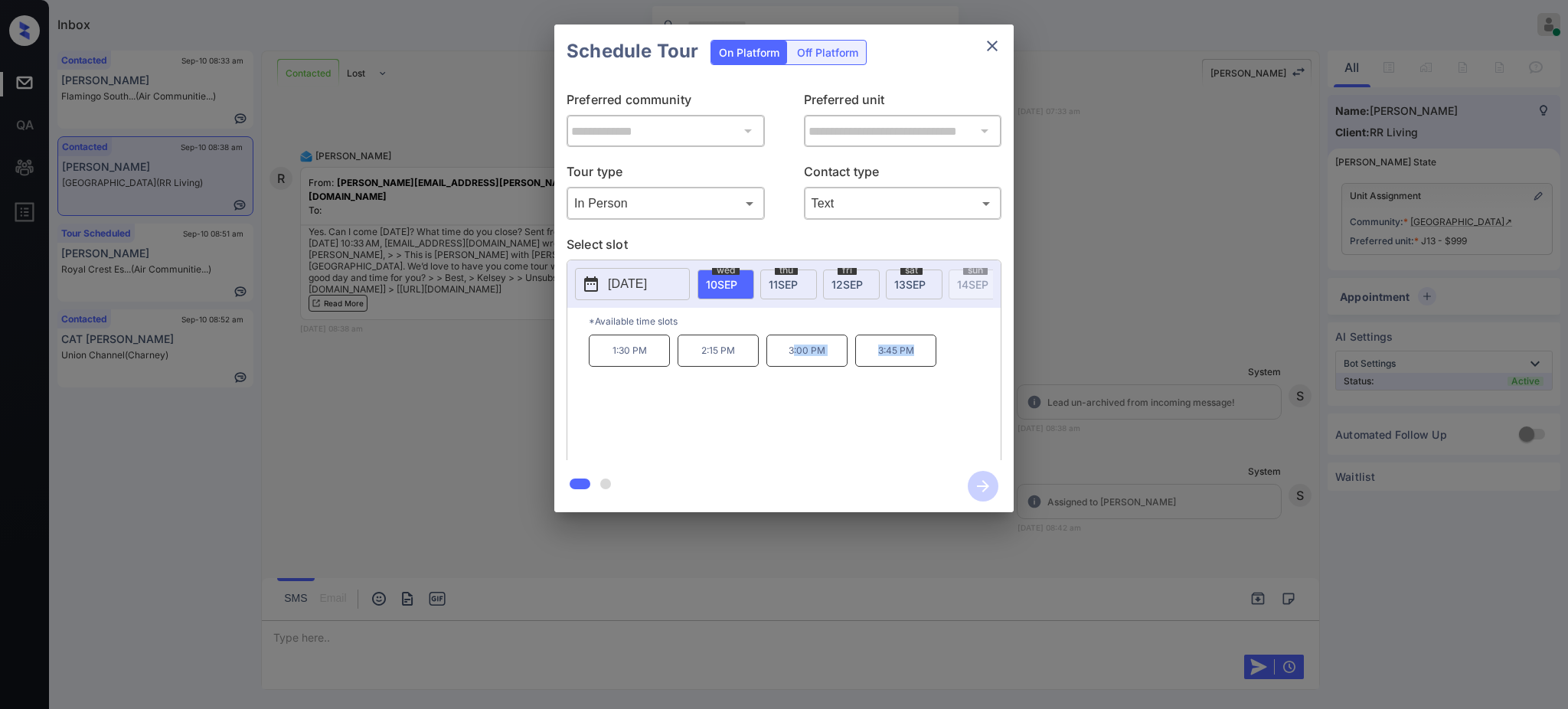
drag, startPoint x: 792, startPoint y: 363, endPoint x: 863, endPoint y: 405, distance: 82.5
click at [929, 356] on div "1:30 PM 2:15 PM 3:00 PM 3:45 PM" at bounding box center [794, 396] width 412 height 122
click at [863, 405] on div "1:30 PM 2:15 PM 3:00 PM 3:45 PM" at bounding box center [794, 396] width 412 height 122
drag, startPoint x: 779, startPoint y: 368, endPoint x: 975, endPoint y: 126, distance: 311.4
click at [949, 358] on div "1:30 PM 2:15 PM 3:00 PM 3:45 PM" at bounding box center [794, 396] width 412 height 122
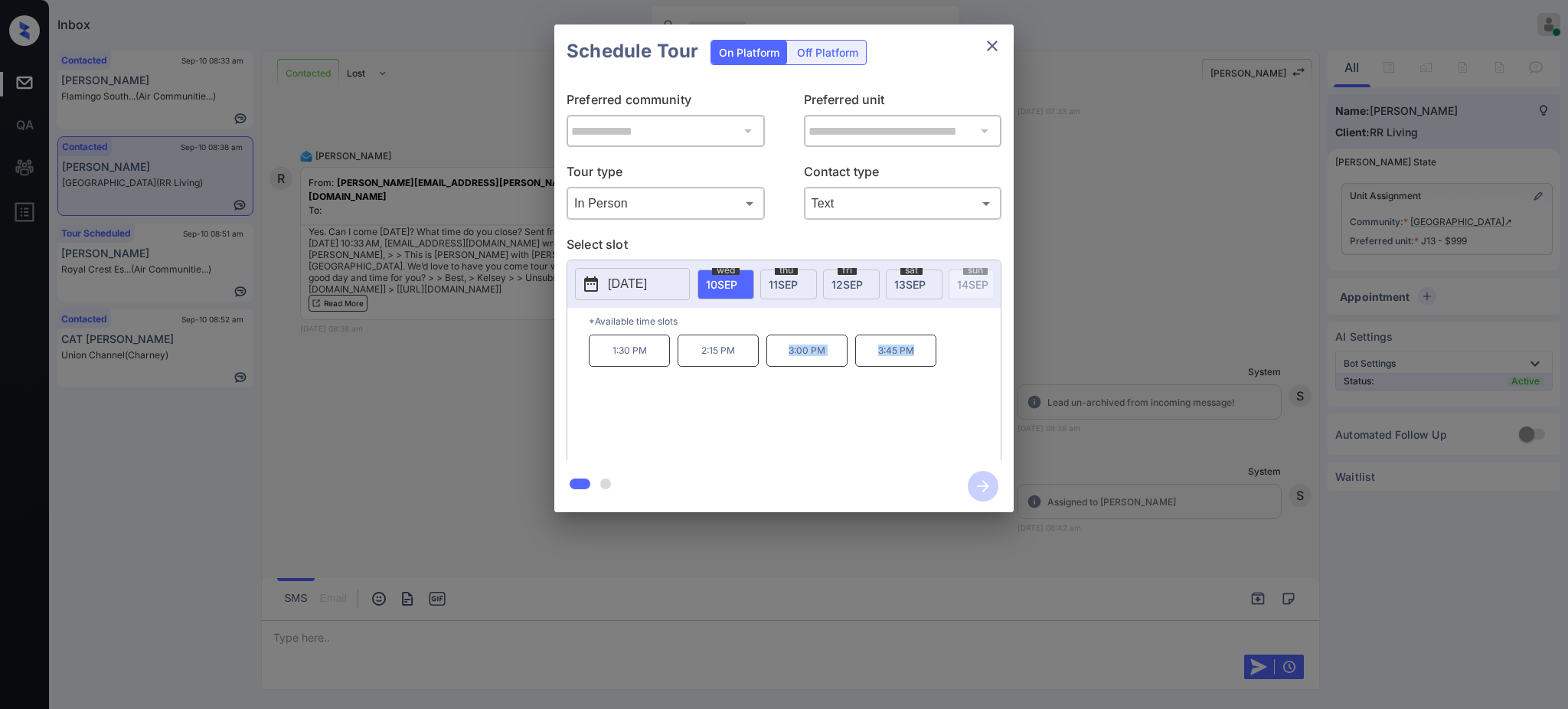
copy div "3:00 PM 3:45 PM"
click at [992, 50] on icon "close" at bounding box center [991, 46] width 18 height 18
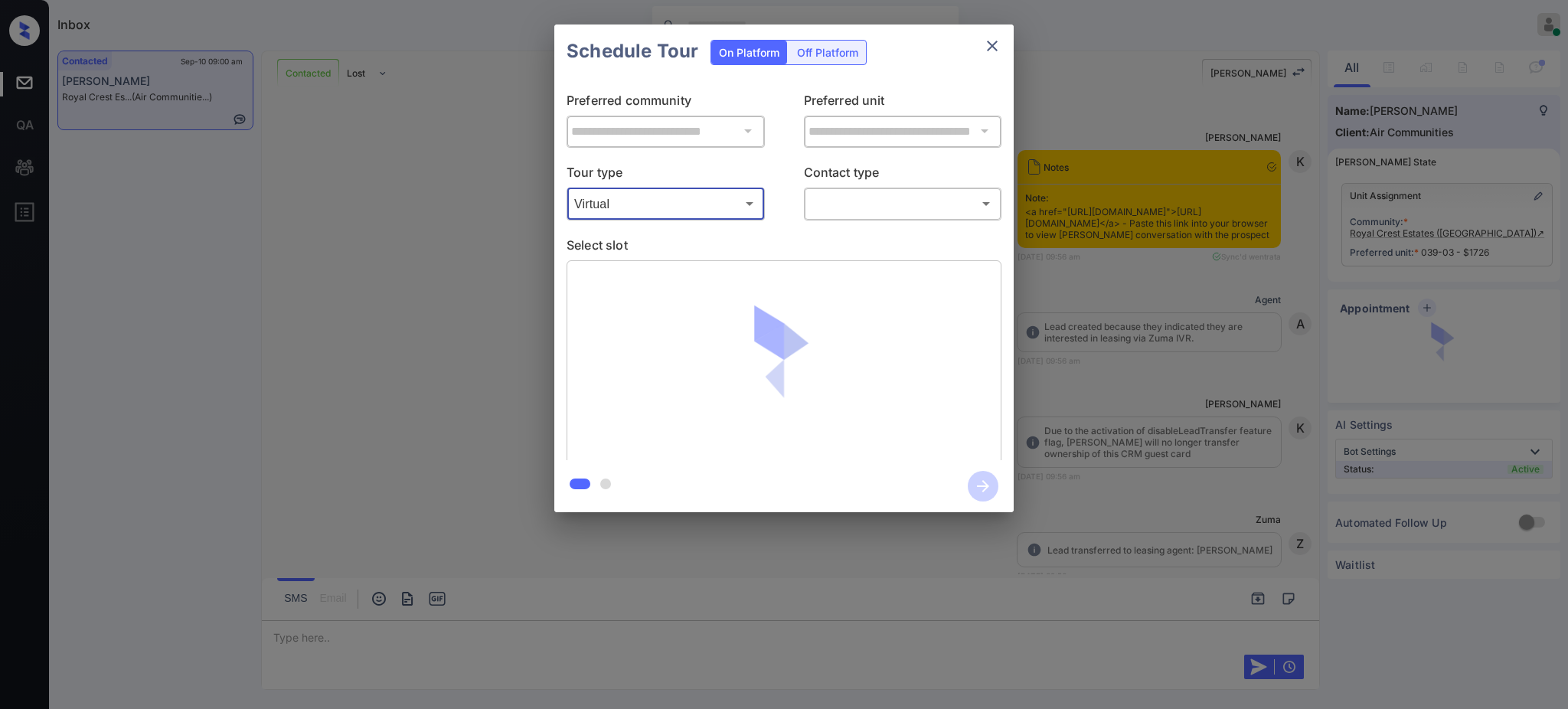
scroll to position [11802, 0]
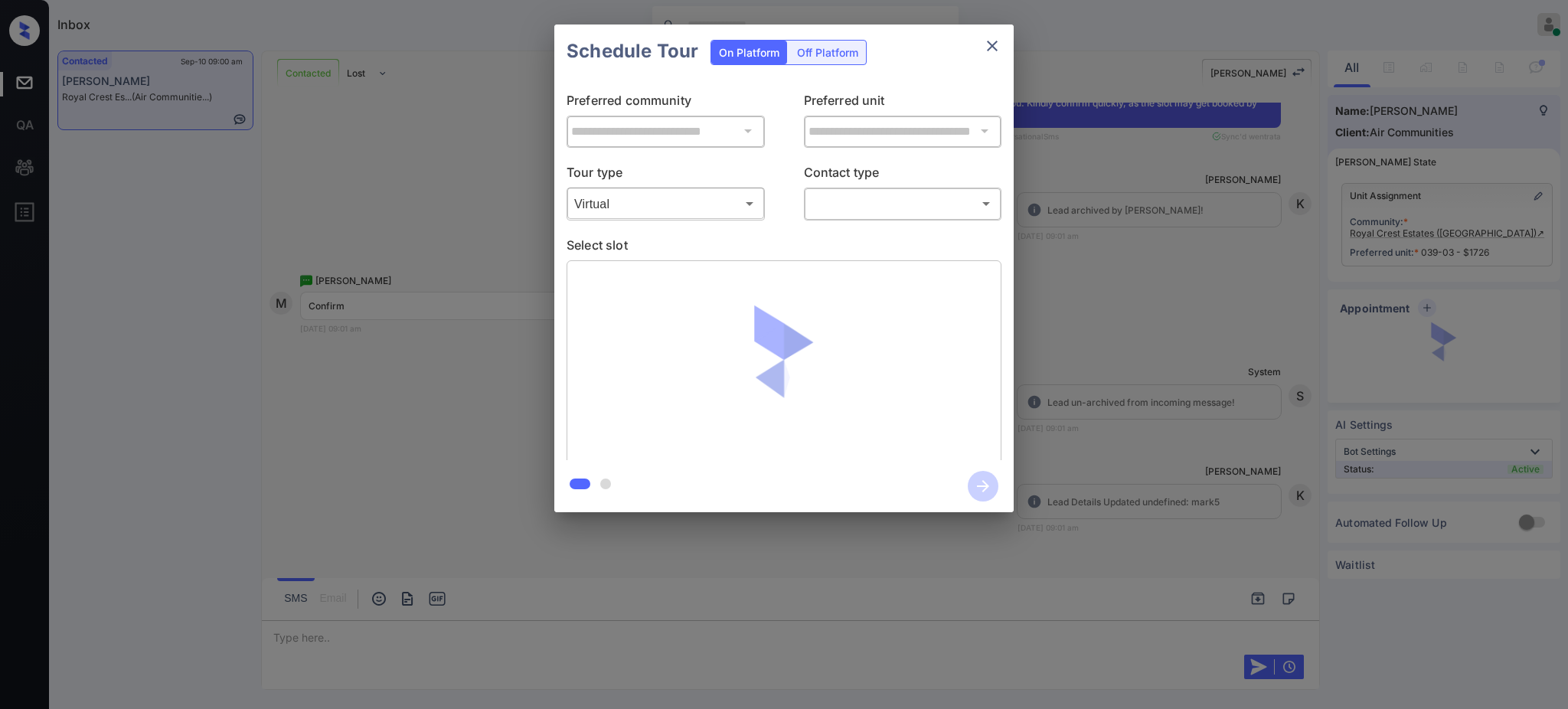
click body "Inbox Ajay Kumar Online Set yourself offline Set yourself on break Profile Swit…"
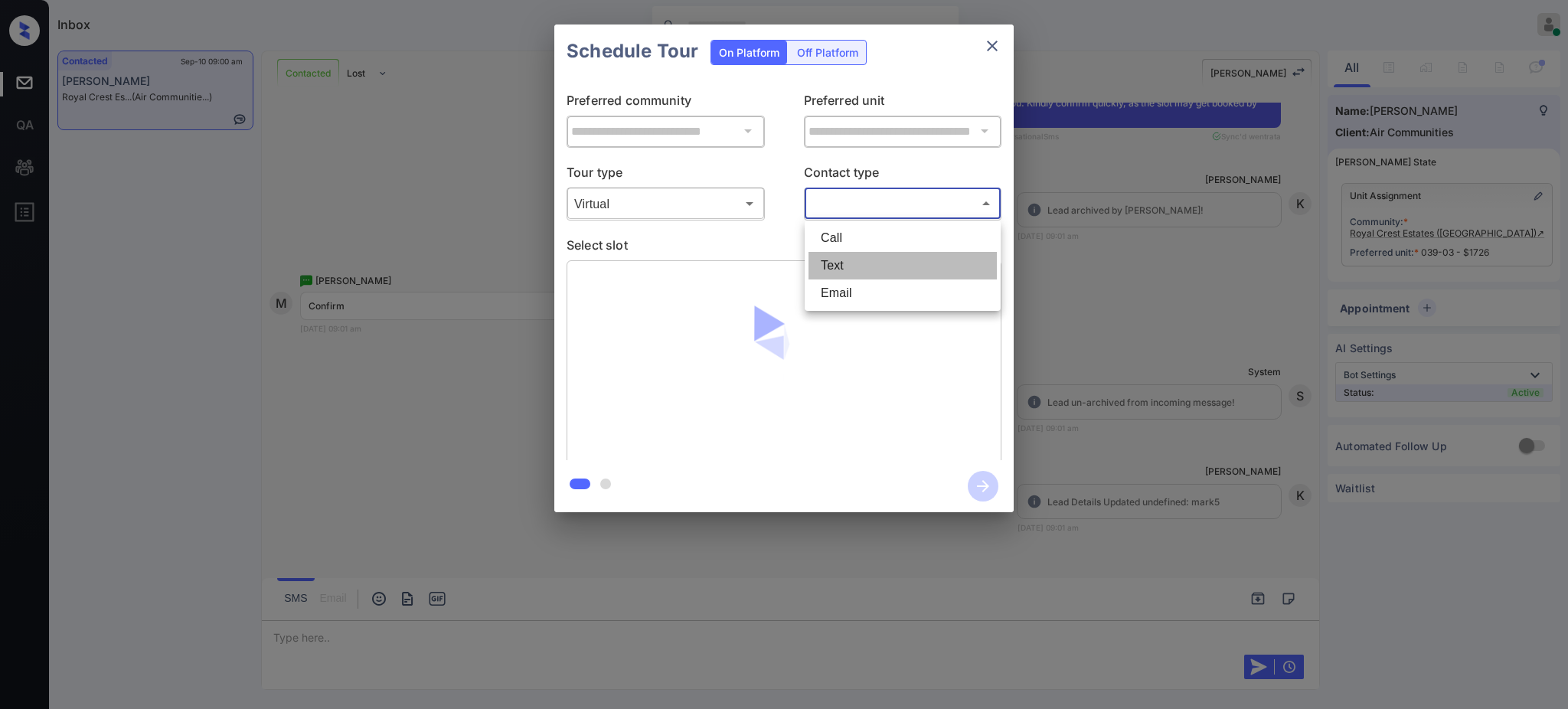
click li "Text"
type input "****"
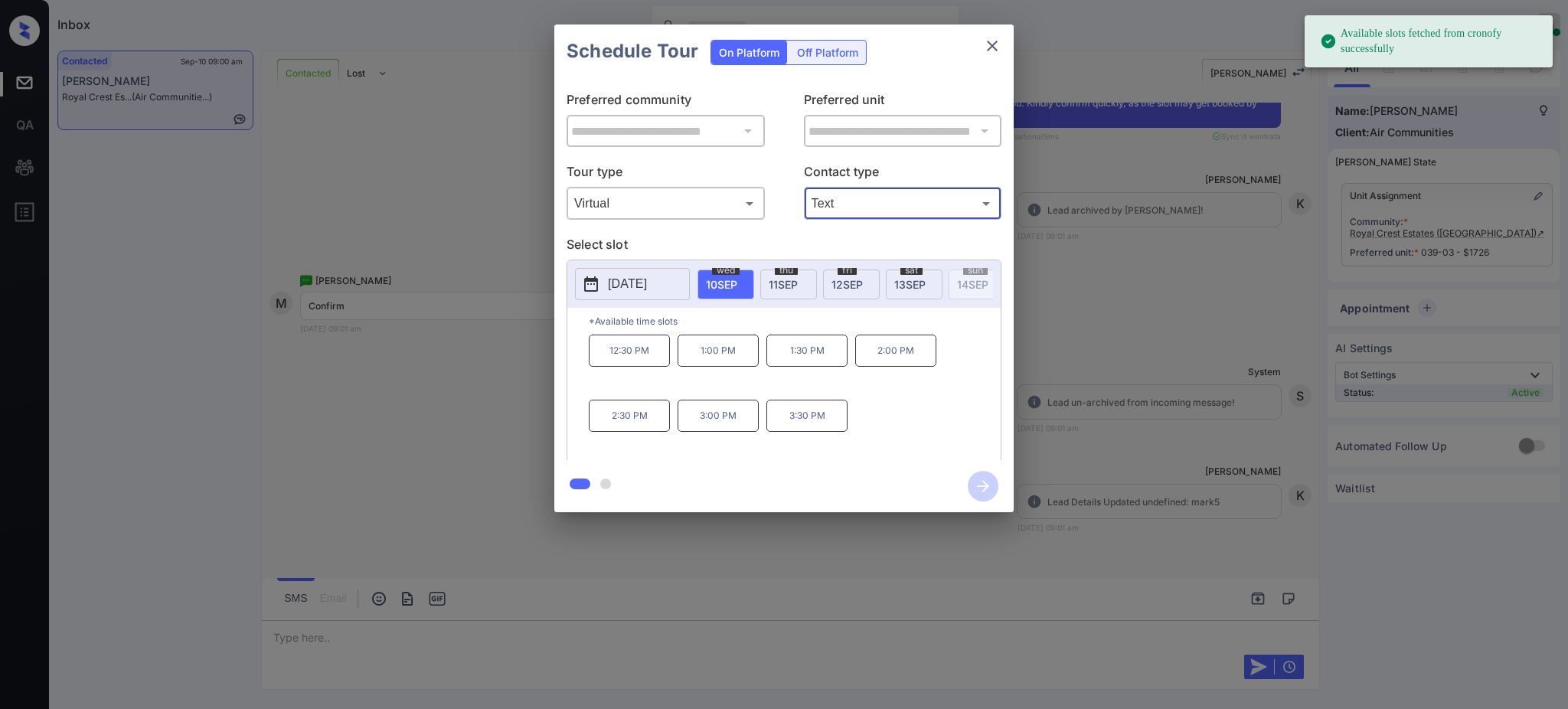
click span "10 SEP"
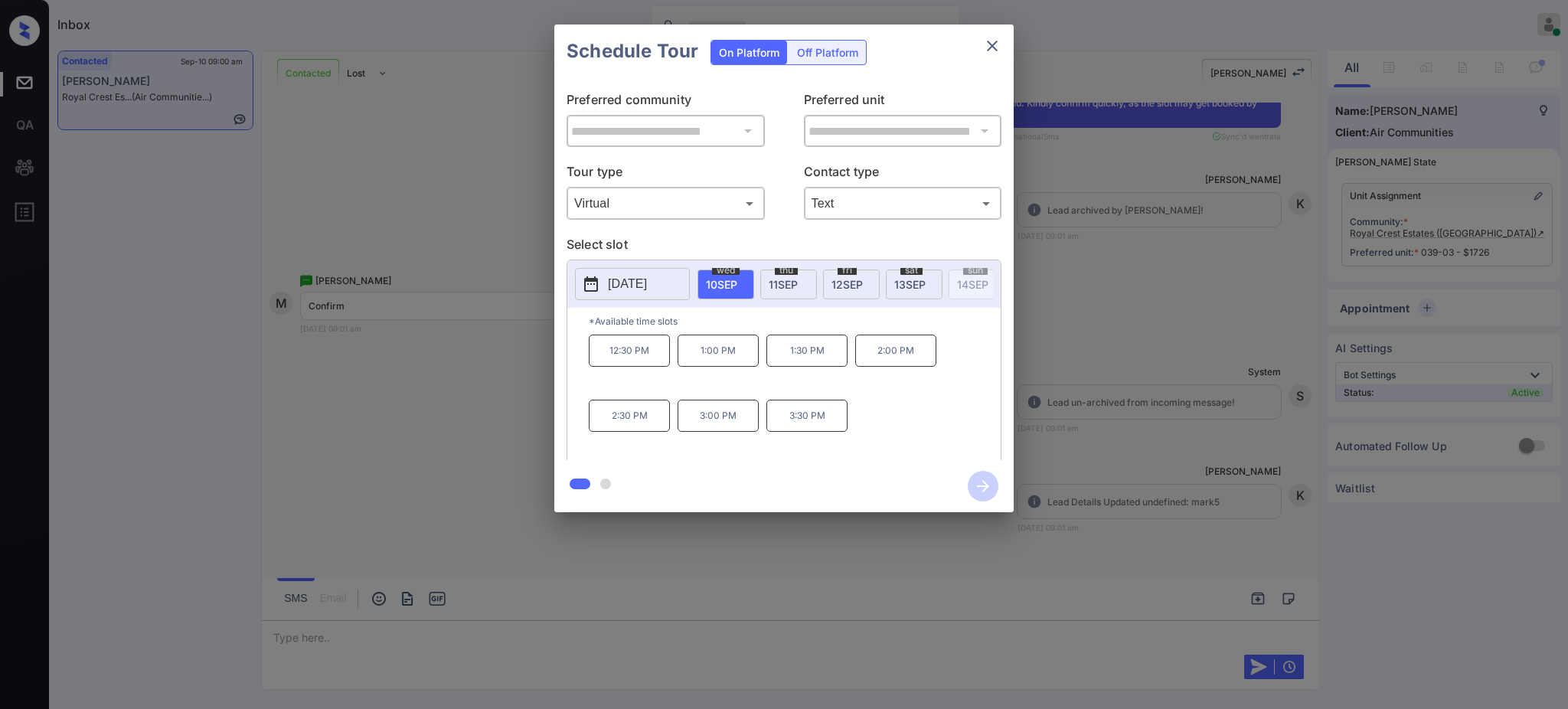
click p "3:00 PM"
click icon "button"
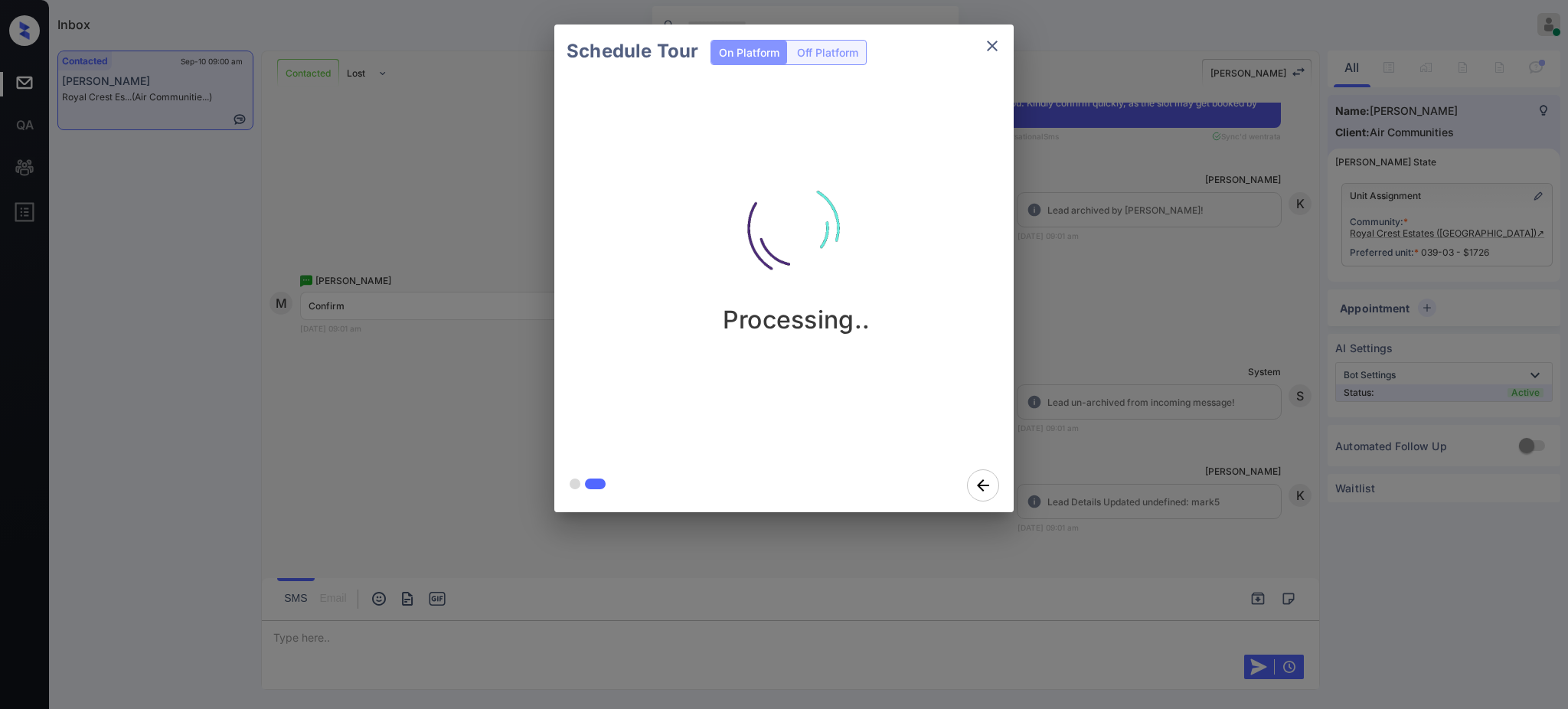
click div "Schedule Tour On Platform Off Platform Processing.."
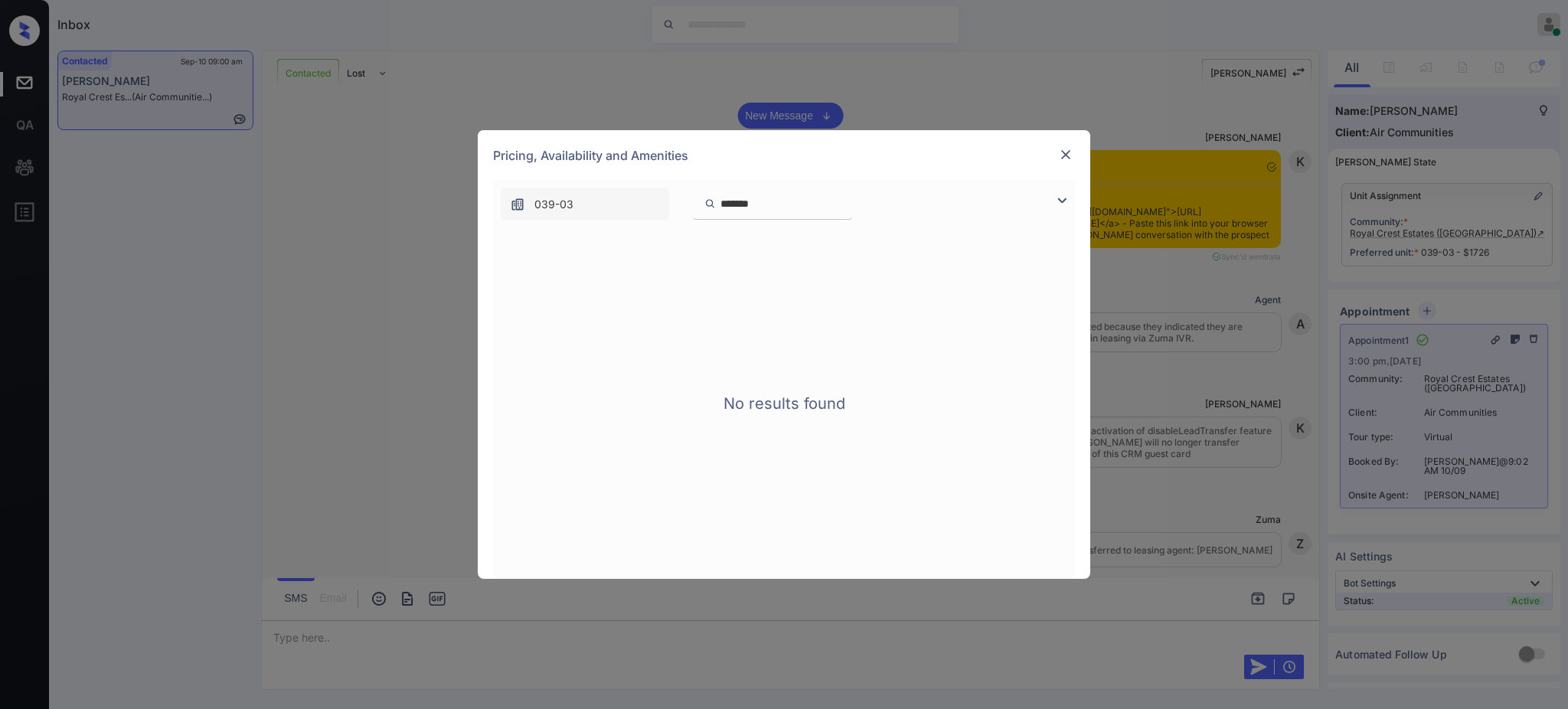
scroll to position [38, 0]
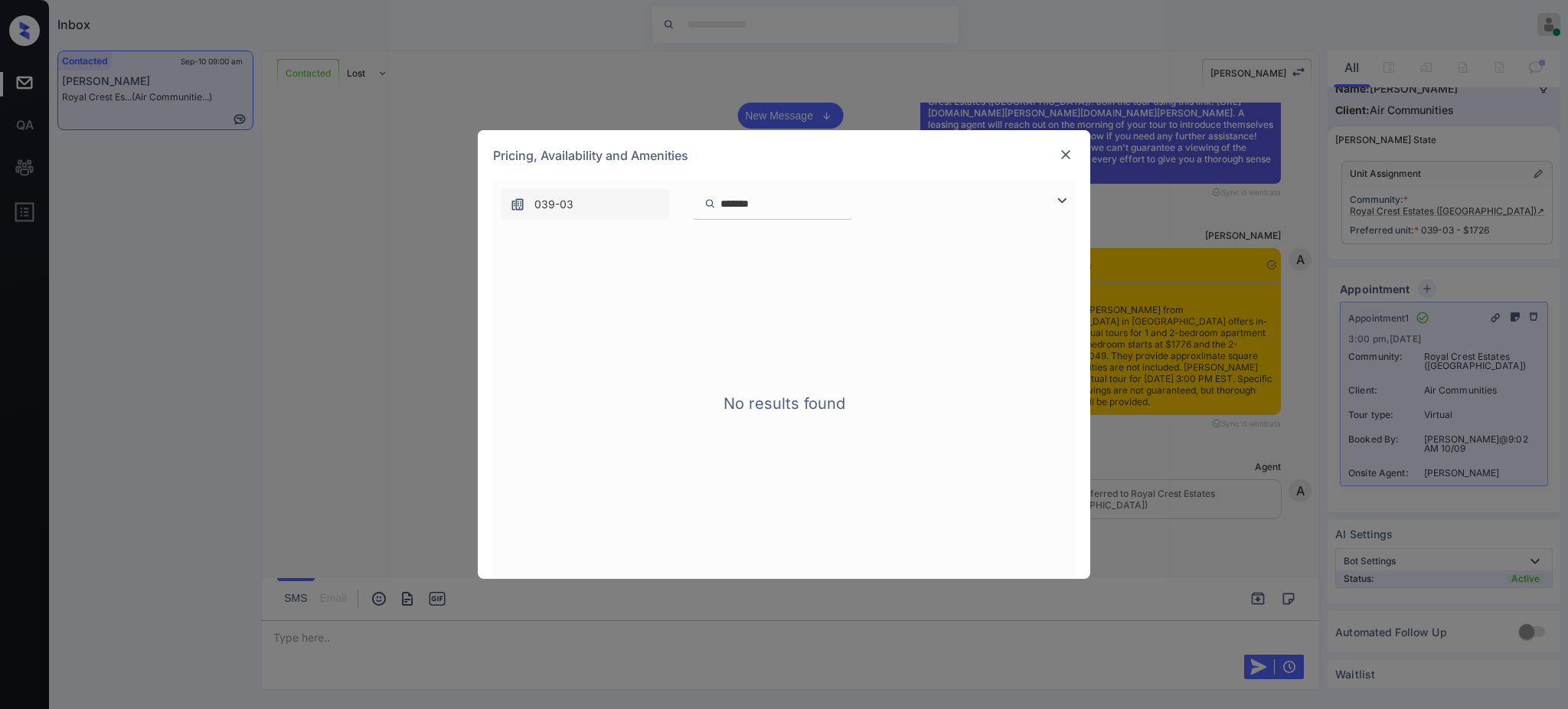
click at [768, 209] on input "******" at bounding box center [782, 204] width 126 height 13
click at [727, 203] on input "*****" at bounding box center [782, 204] width 126 height 13
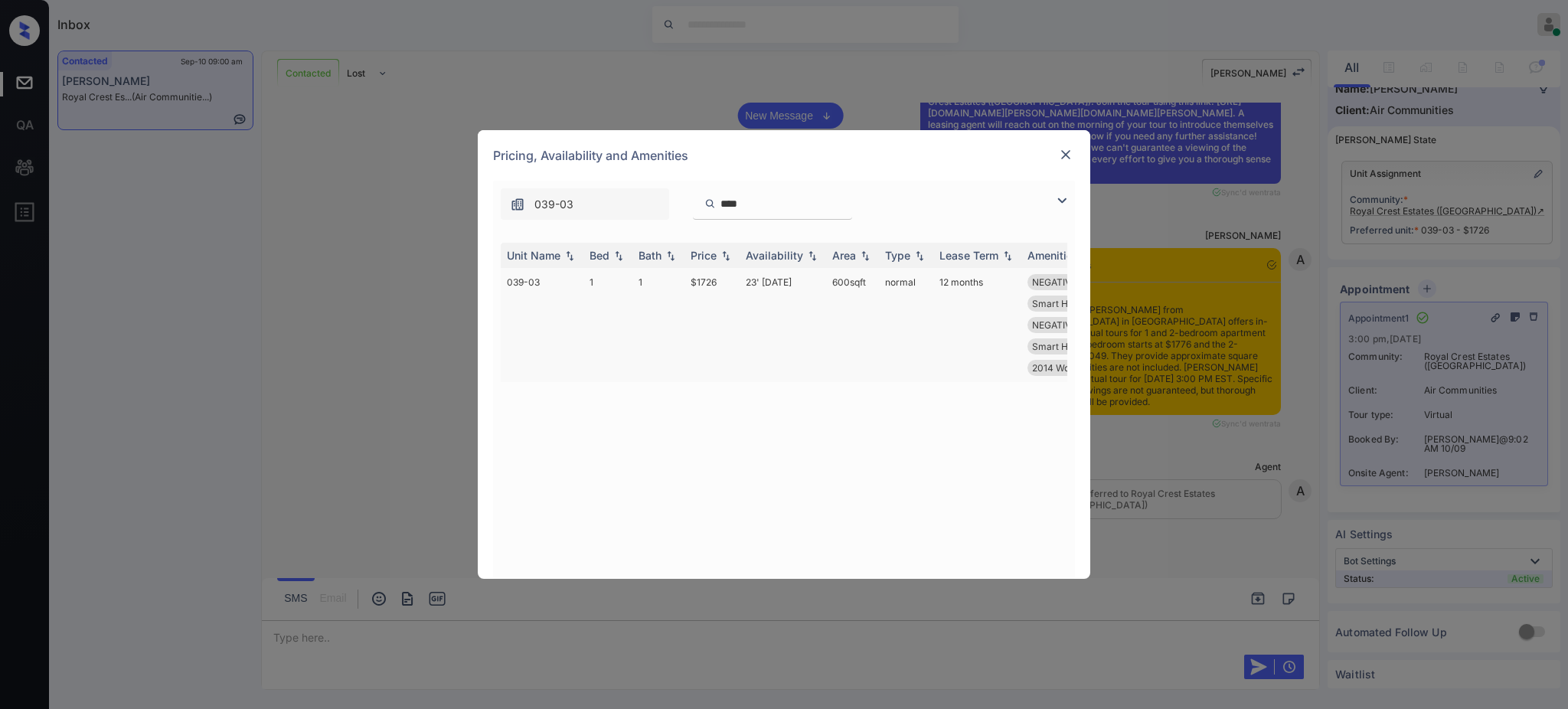
type input "****"
drag, startPoint x: 828, startPoint y: 280, endPoint x: 880, endPoint y: 293, distance: 53.6
click at [877, 287] on tr "039-03 1 1 $1726 23' [DATE] 600 sqft normal 12 months NEGATIVE View Walk-in Clo…" at bounding box center [900, 324] width 800 height 114
copy td "600 sqft"
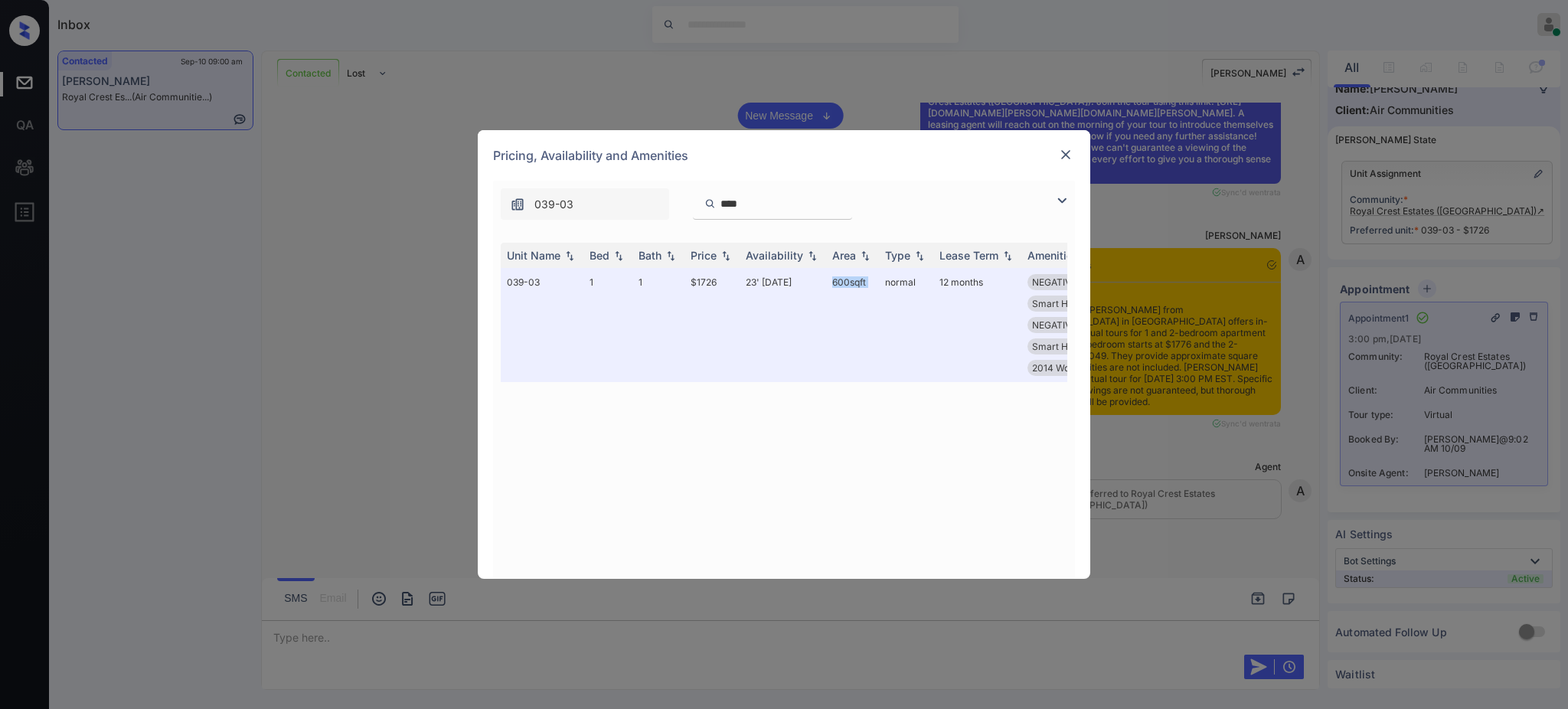
click at [1063, 147] on img at bounding box center [1066, 155] width 16 height 16
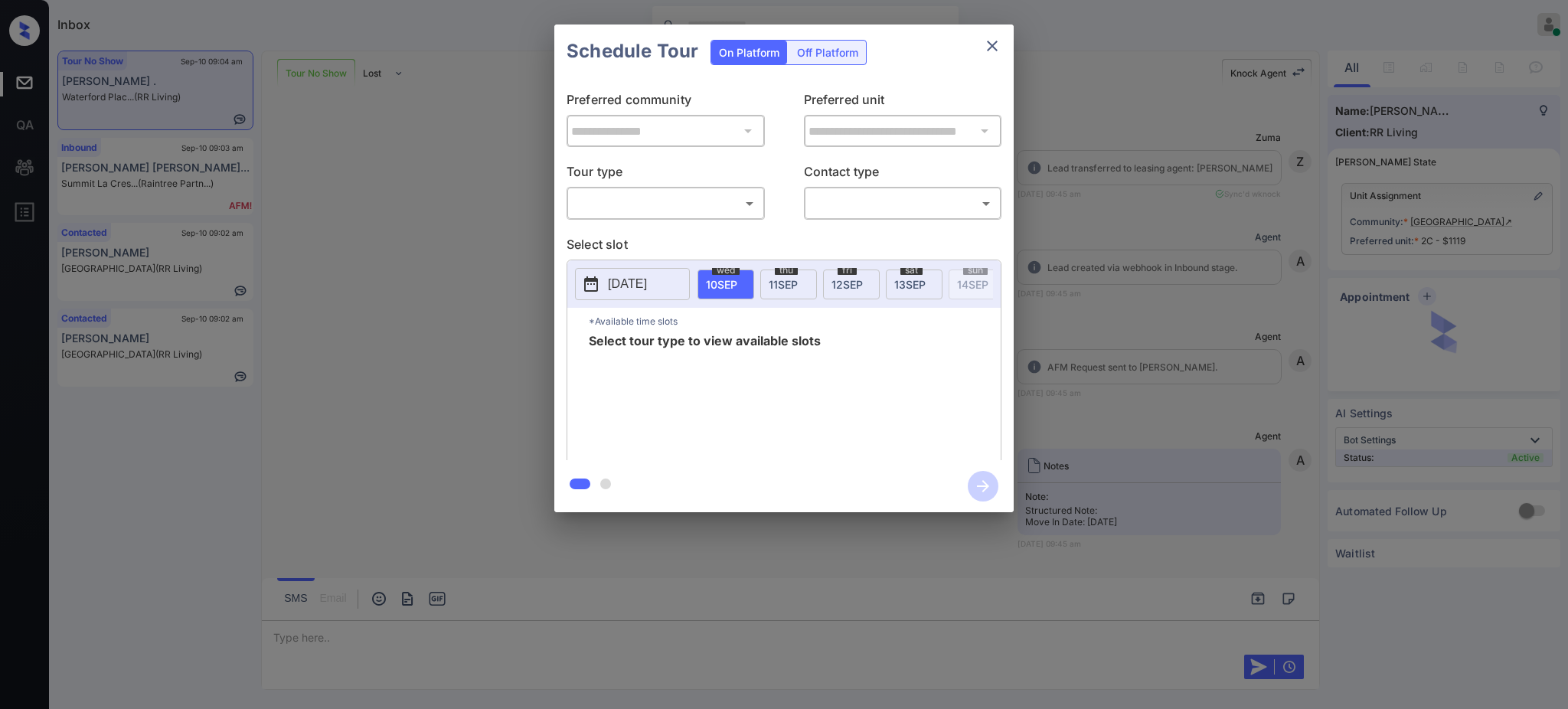
scroll to position [8900, 0]
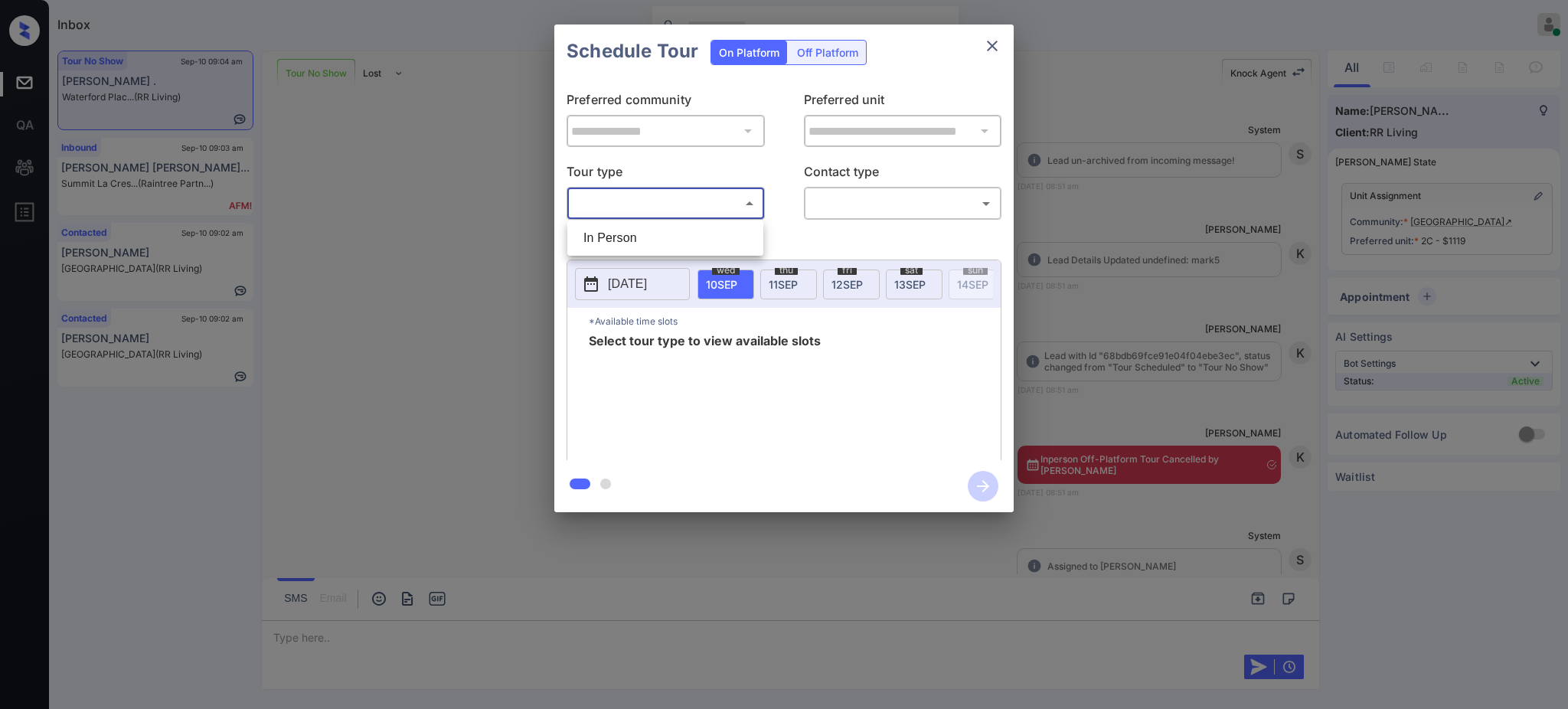
click at [702, 193] on body "Inbox Ajay Kumar Online Set yourself offline Set yourself on break Profile Swit…" at bounding box center [784, 354] width 1568 height 709
click at [663, 240] on li "In Person" at bounding box center [665, 238] width 188 height 27
type input "********"
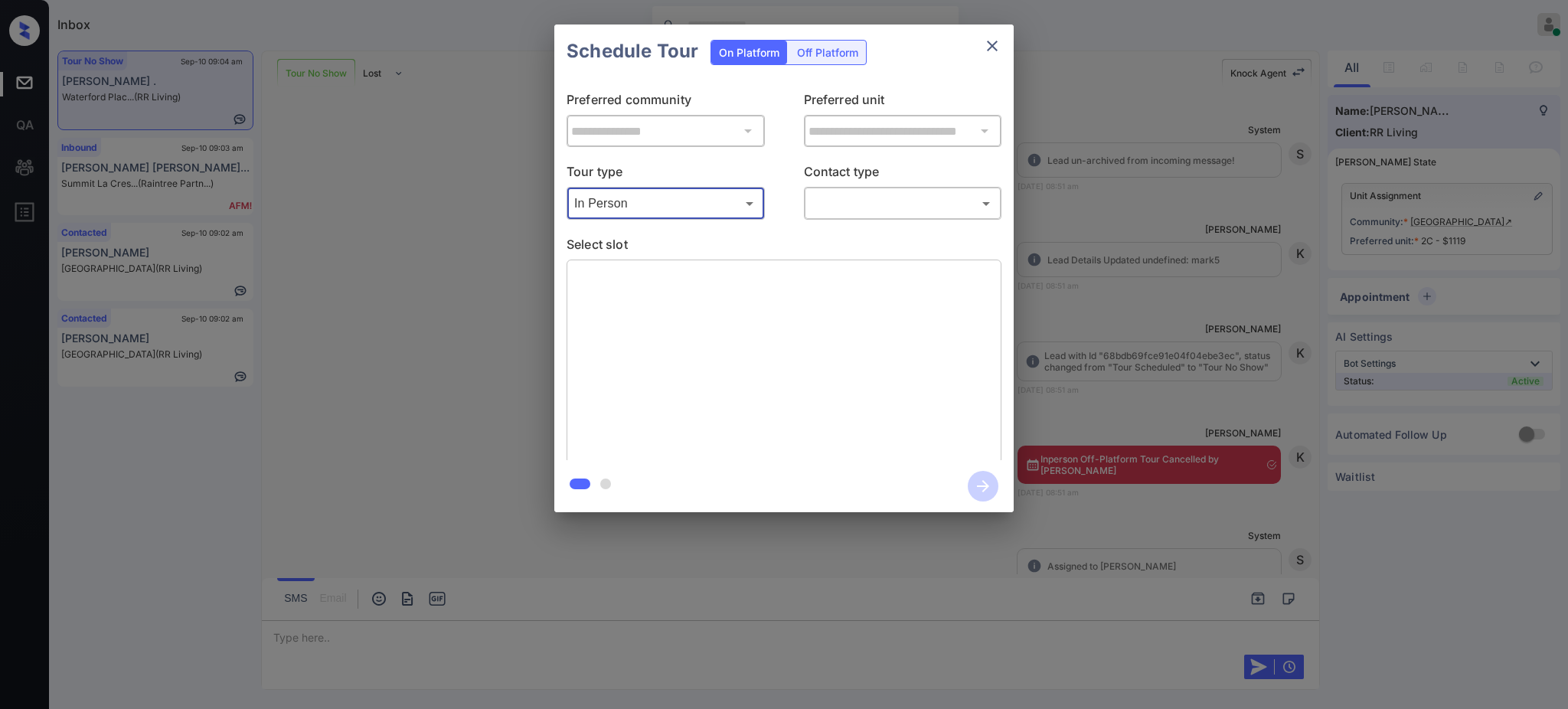
click at [866, 203] on body "Inbox Ajay Kumar Online Set yourself offline Set yourself on break Profile Swit…" at bounding box center [784, 354] width 1568 height 709
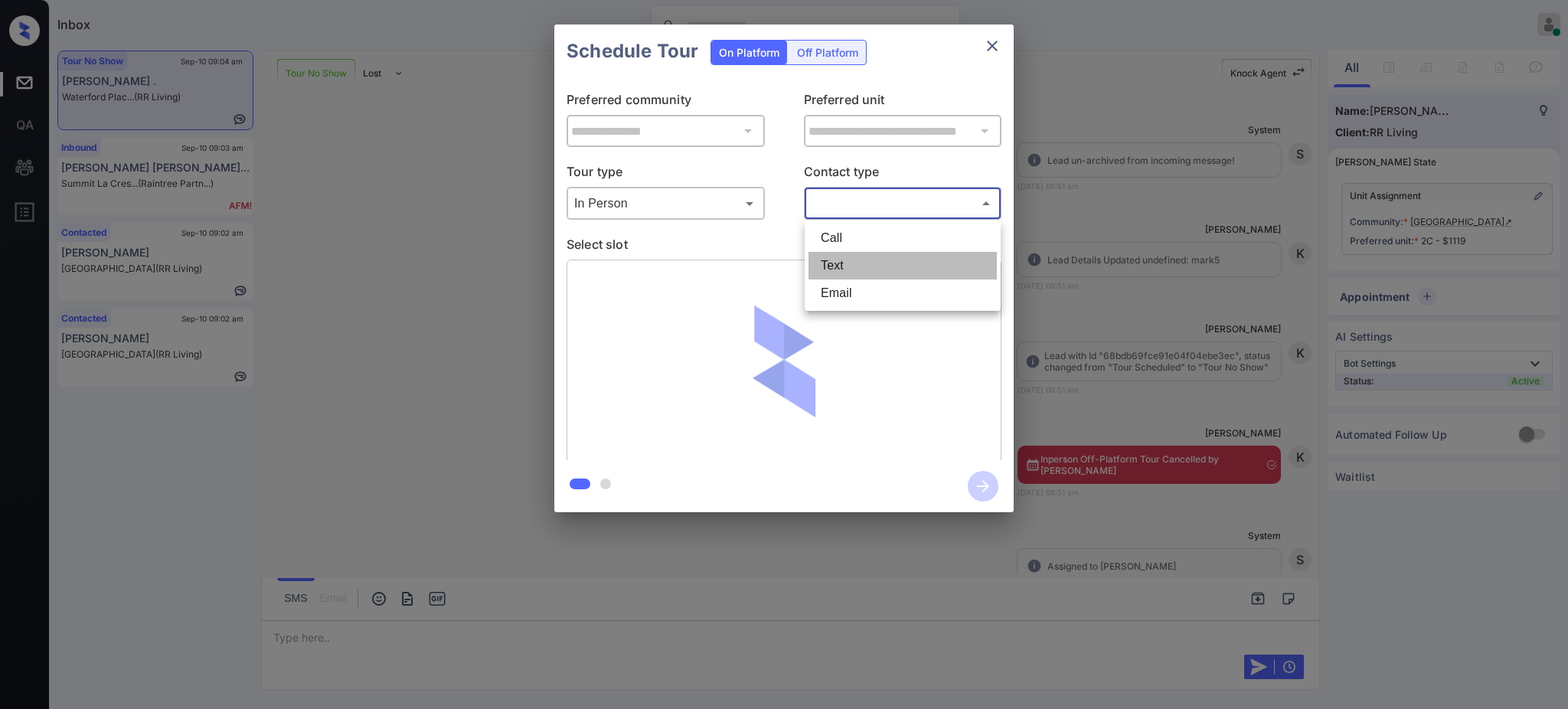
click at [842, 267] on li "Text" at bounding box center [903, 265] width 188 height 27
type input "****"
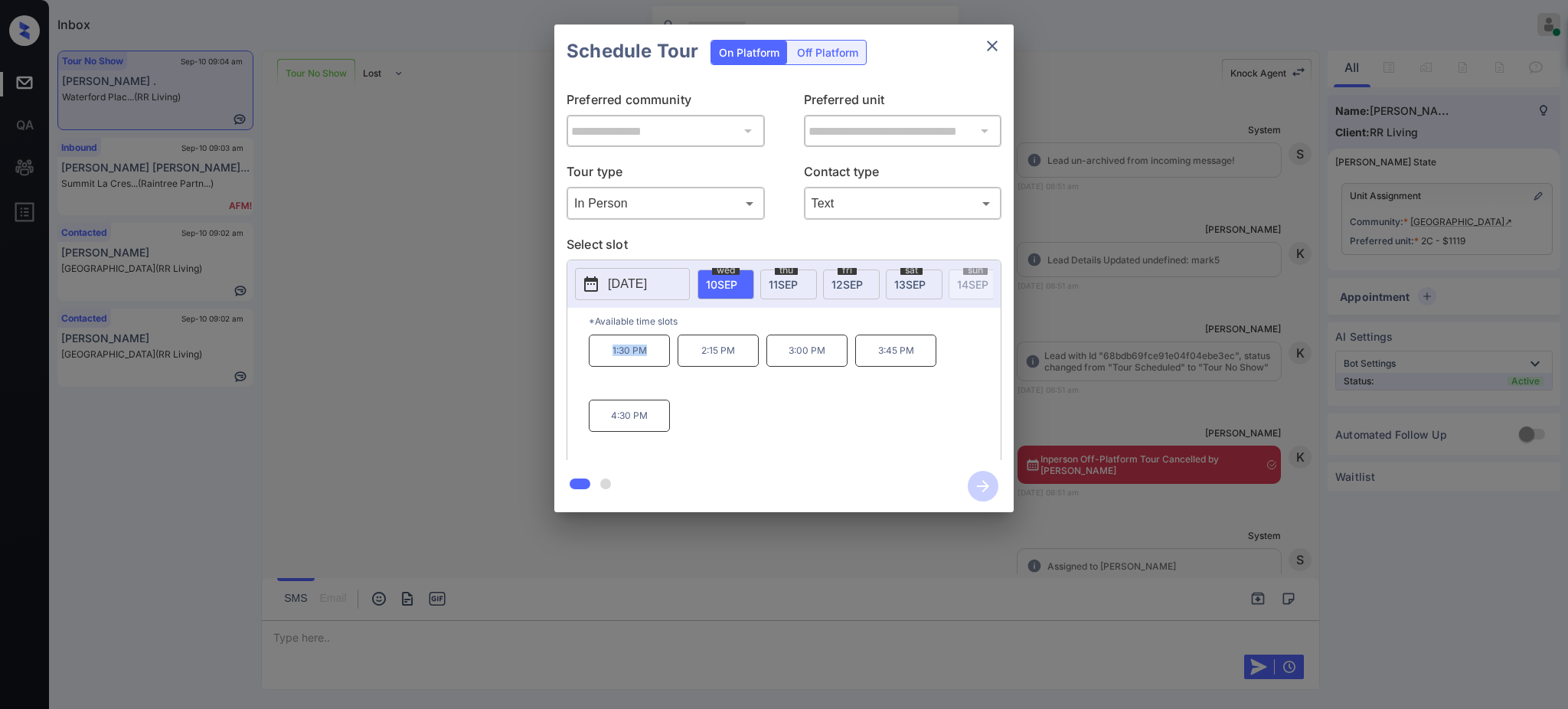
drag, startPoint x: 607, startPoint y: 364, endPoint x: 705, endPoint y: 342, distance: 100.4
click at [675, 359] on div "1:30 PM 2:15 PM 3:00 PM 3:45 PM 4:30 PM" at bounding box center [794, 396] width 412 height 122
copy p "1:30 PM"
click at [983, 43] on icon "close" at bounding box center [991, 46] width 18 height 18
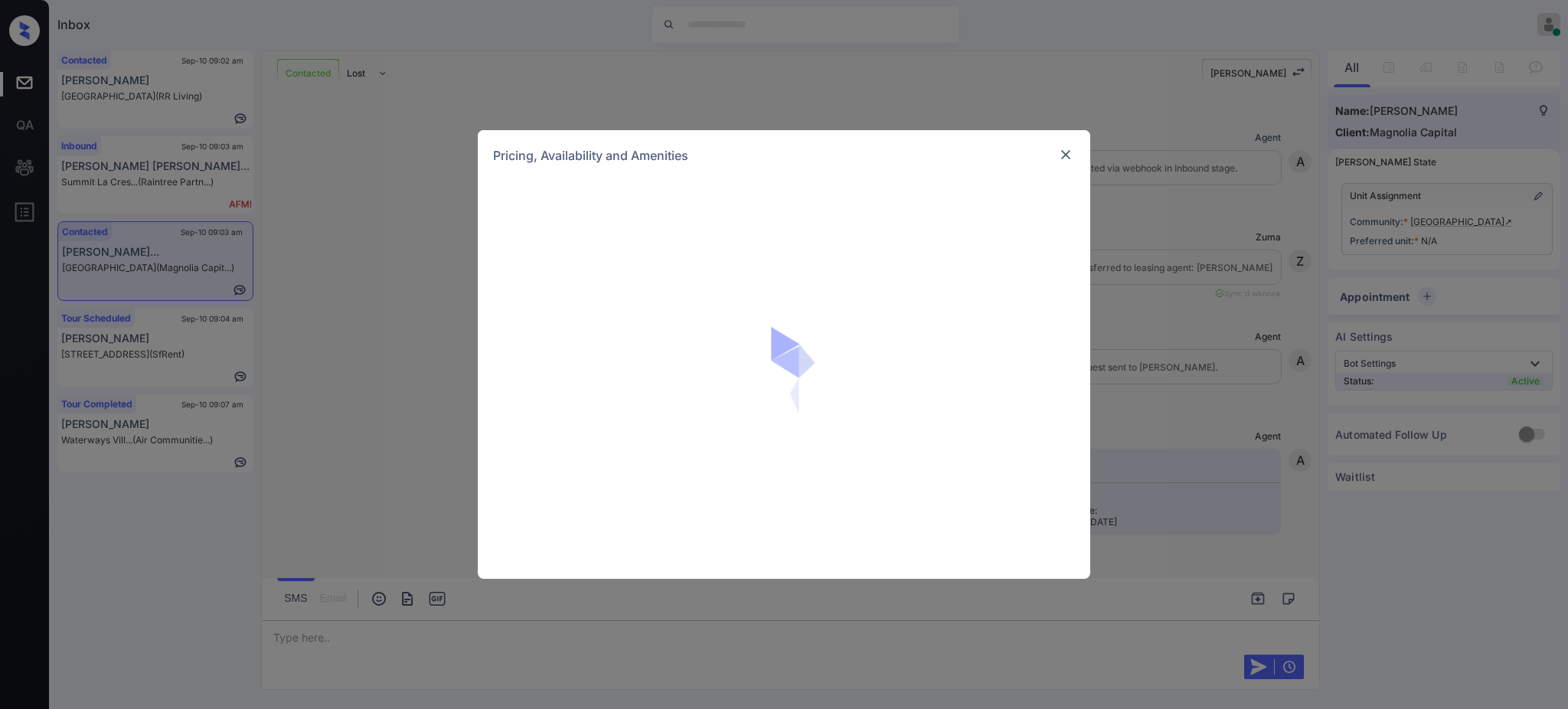
scroll to position [1096, 0]
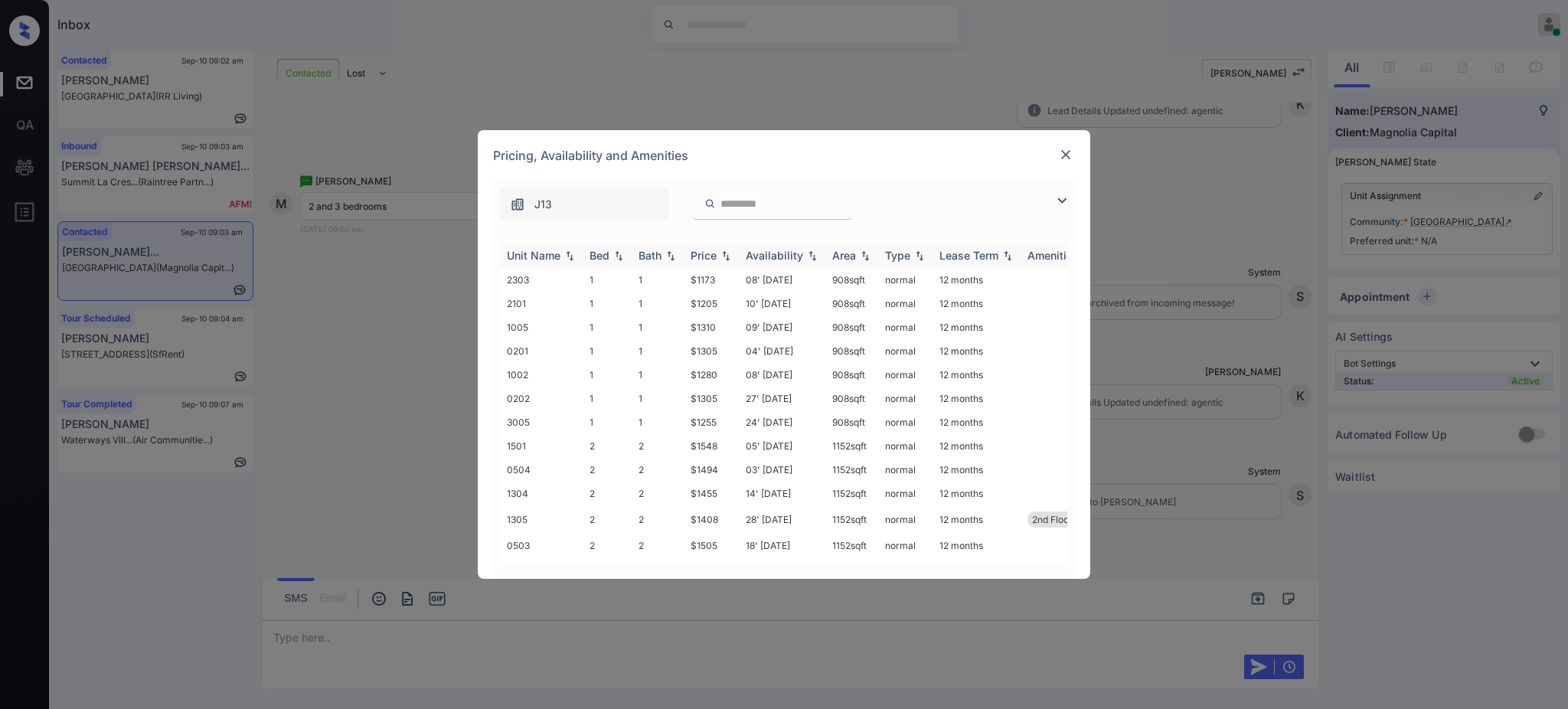
click at [584, 257] on th "Bed" at bounding box center [607, 255] width 49 height 25
drag, startPoint x: 687, startPoint y: 418, endPoint x: 726, endPoint y: 411, distance: 39.6
click at [720, 421] on td "$1498" at bounding box center [712, 420] width 55 height 24
drag, startPoint x: 682, startPoint y: 397, endPoint x: 721, endPoint y: 397, distance: 39.0
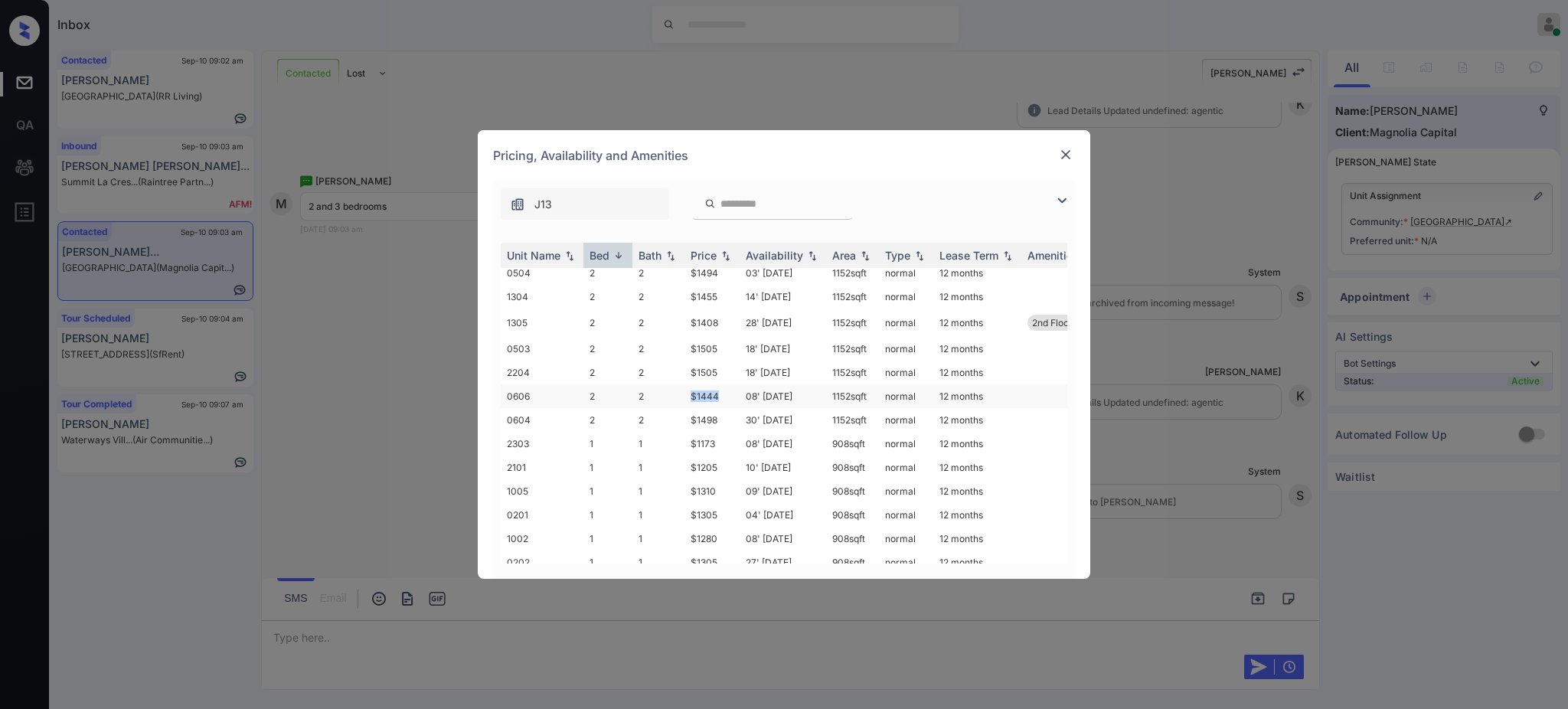
click at [721, 397] on tr "0606 2 2 $1444 08' Sep 25 1152 sqft normal 12 months" at bounding box center [900, 397] width 800 height 24
copy tr "$1444"
drag, startPoint x: 687, startPoint y: 327, endPoint x: 724, endPoint y: 326, distance: 37.0
click at [724, 326] on td "$1408" at bounding box center [712, 323] width 55 height 28
copy td "$1408"
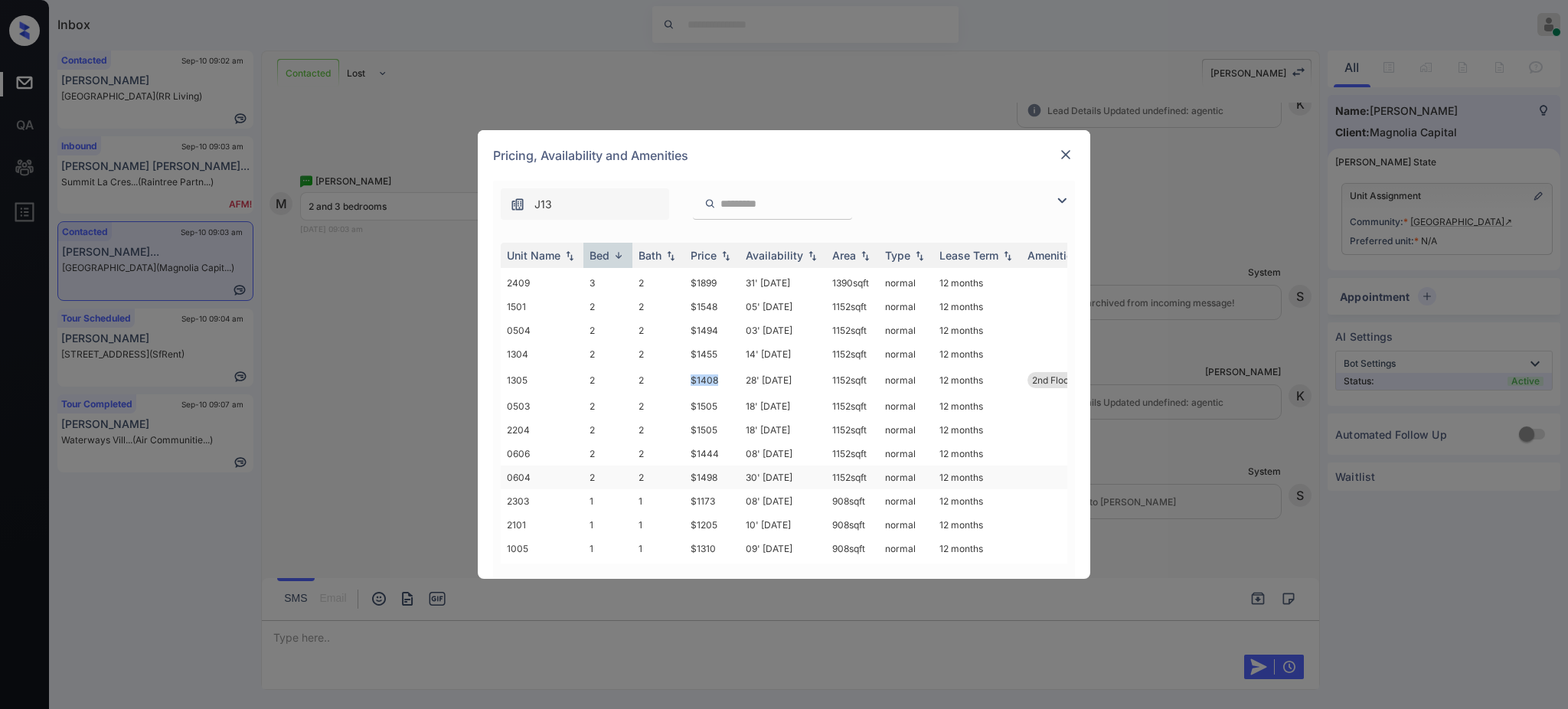
scroll to position [0, 0]
copy td "$1408"
click at [1059, 151] on img at bounding box center [1066, 155] width 16 height 16
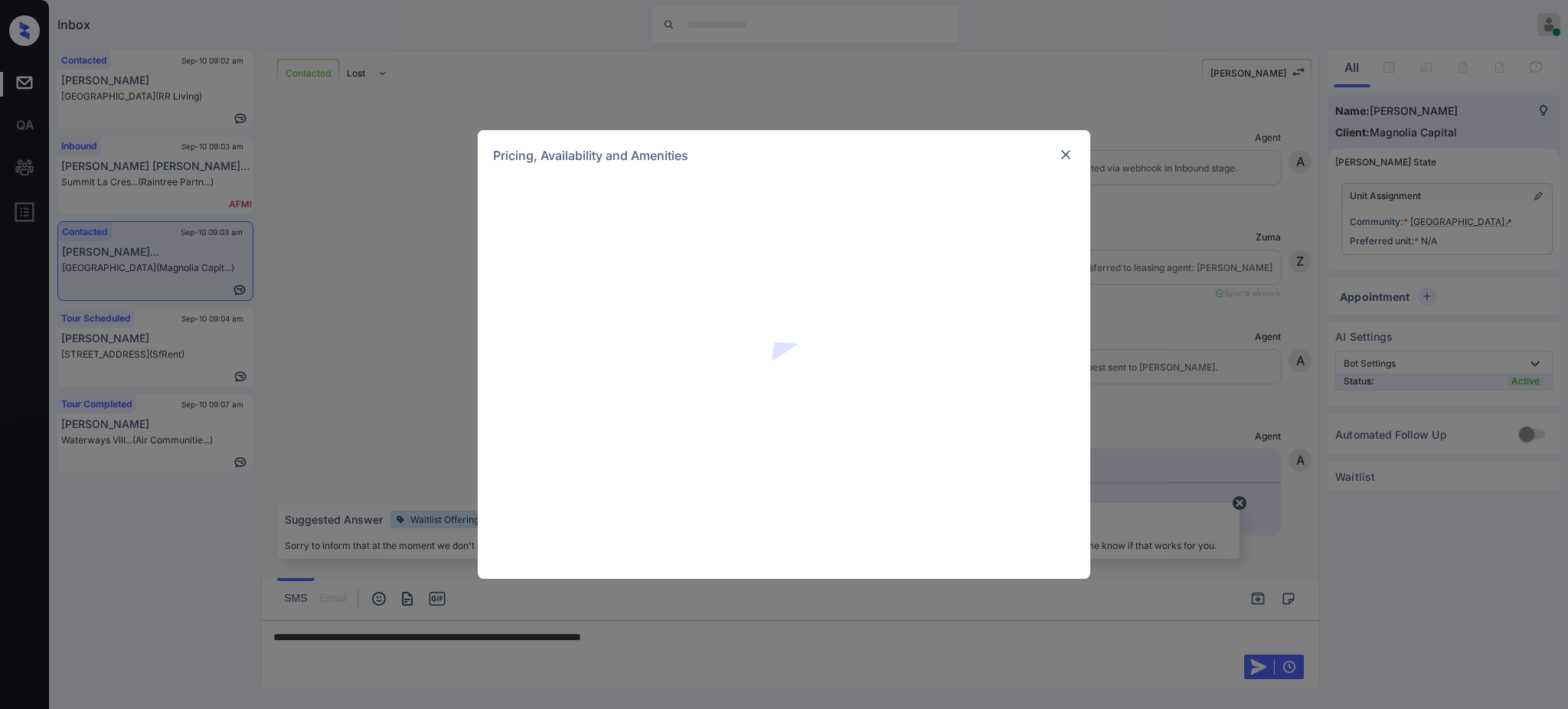
scroll to position [1096, 0]
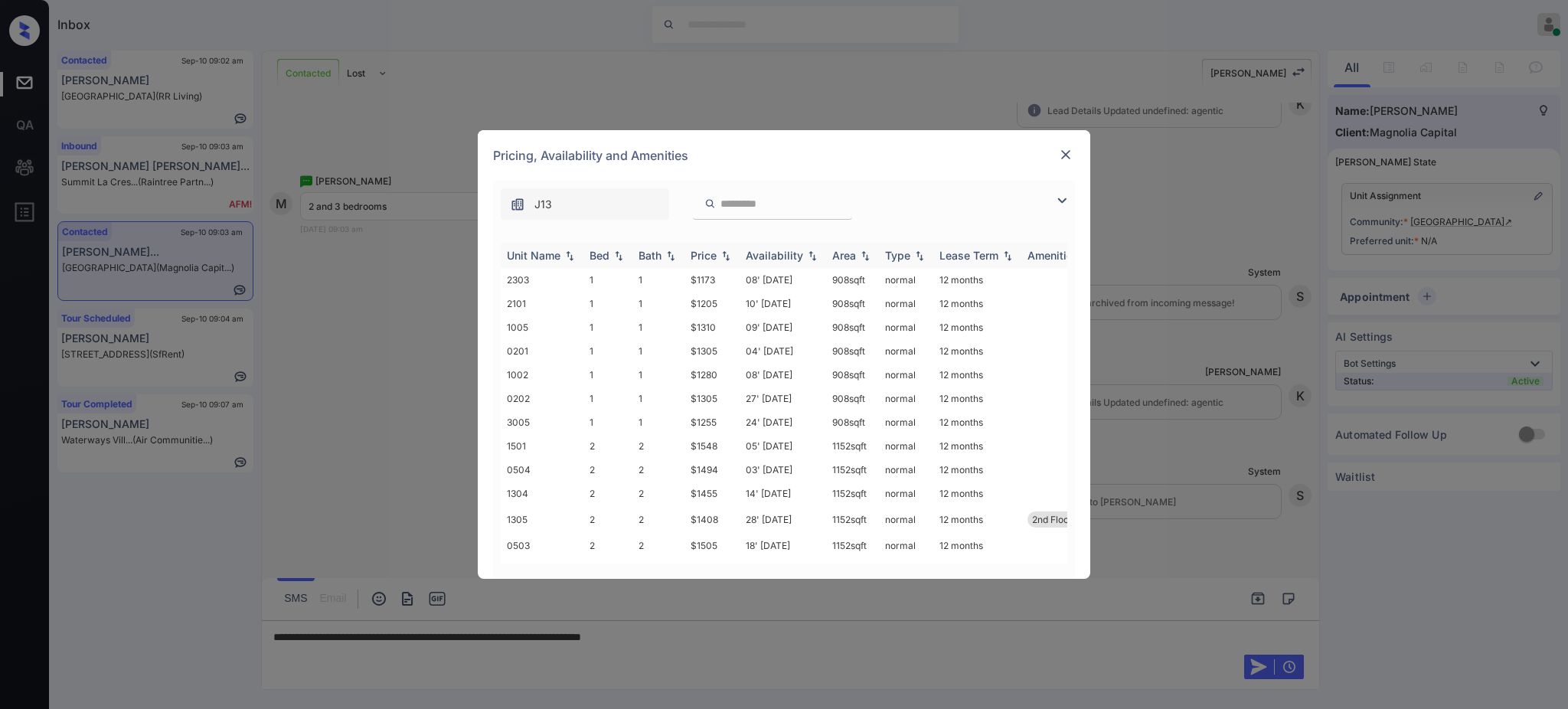
click at [604, 255] on div "Bed" at bounding box center [599, 255] width 20 height 13
drag, startPoint x: 694, startPoint y: 283, endPoint x: 726, endPoint y: 283, distance: 32.0
click at [726, 283] on td "$1674" at bounding box center [712, 280] width 55 height 24
drag, startPoint x: 675, startPoint y: 281, endPoint x: 852, endPoint y: 291, distance: 177.3
click at [725, 280] on tr "2510 3 2 $1674 25' Aug 25 1390 sqft normal 12 months" at bounding box center [900, 280] width 800 height 24
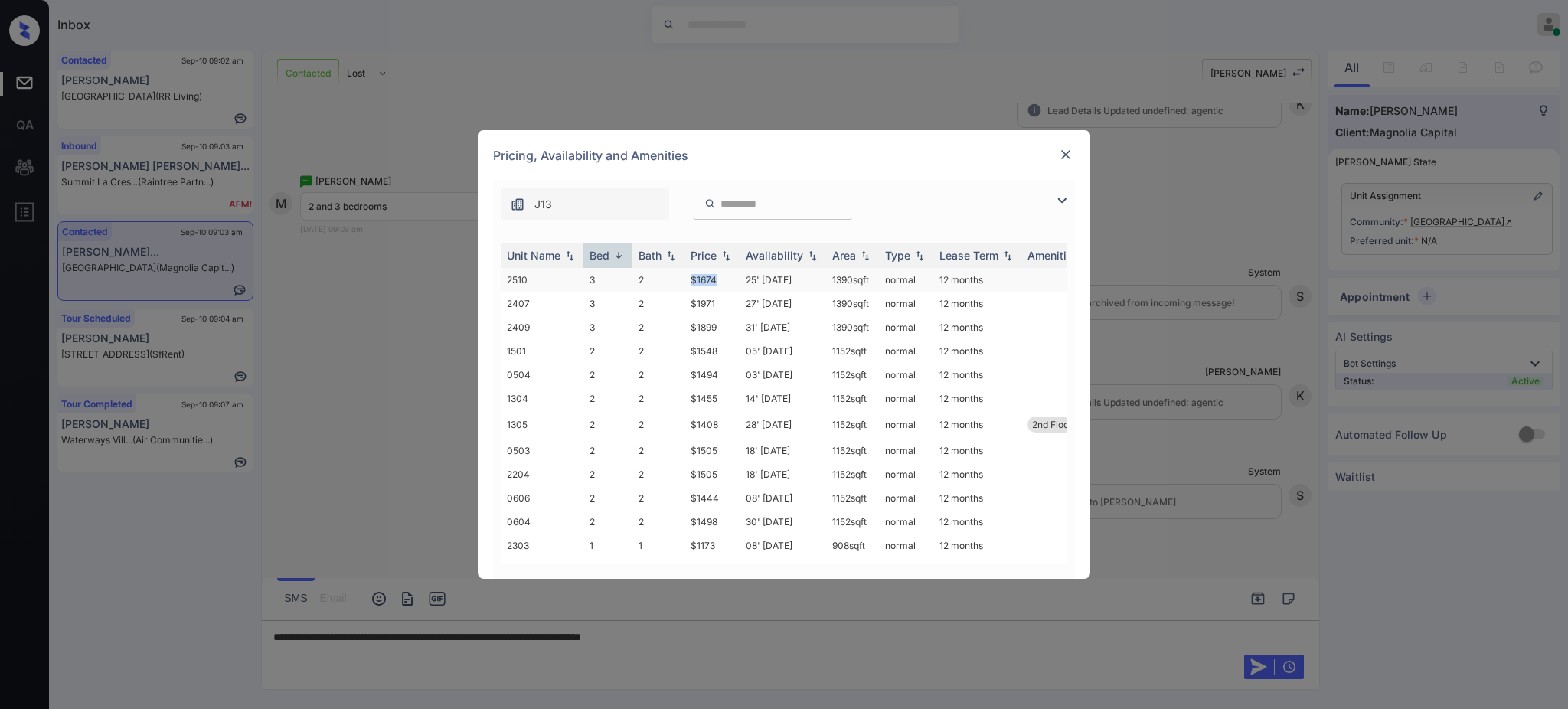
copy tr "$1674"
drag, startPoint x: 1078, startPoint y: 144, endPoint x: 1067, endPoint y: 155, distance: 15.6
click at [1074, 148] on div "Pricing, Availability and Amenities" at bounding box center [784, 155] width 612 height 50
click at [1067, 155] on img at bounding box center [1066, 155] width 16 height 16
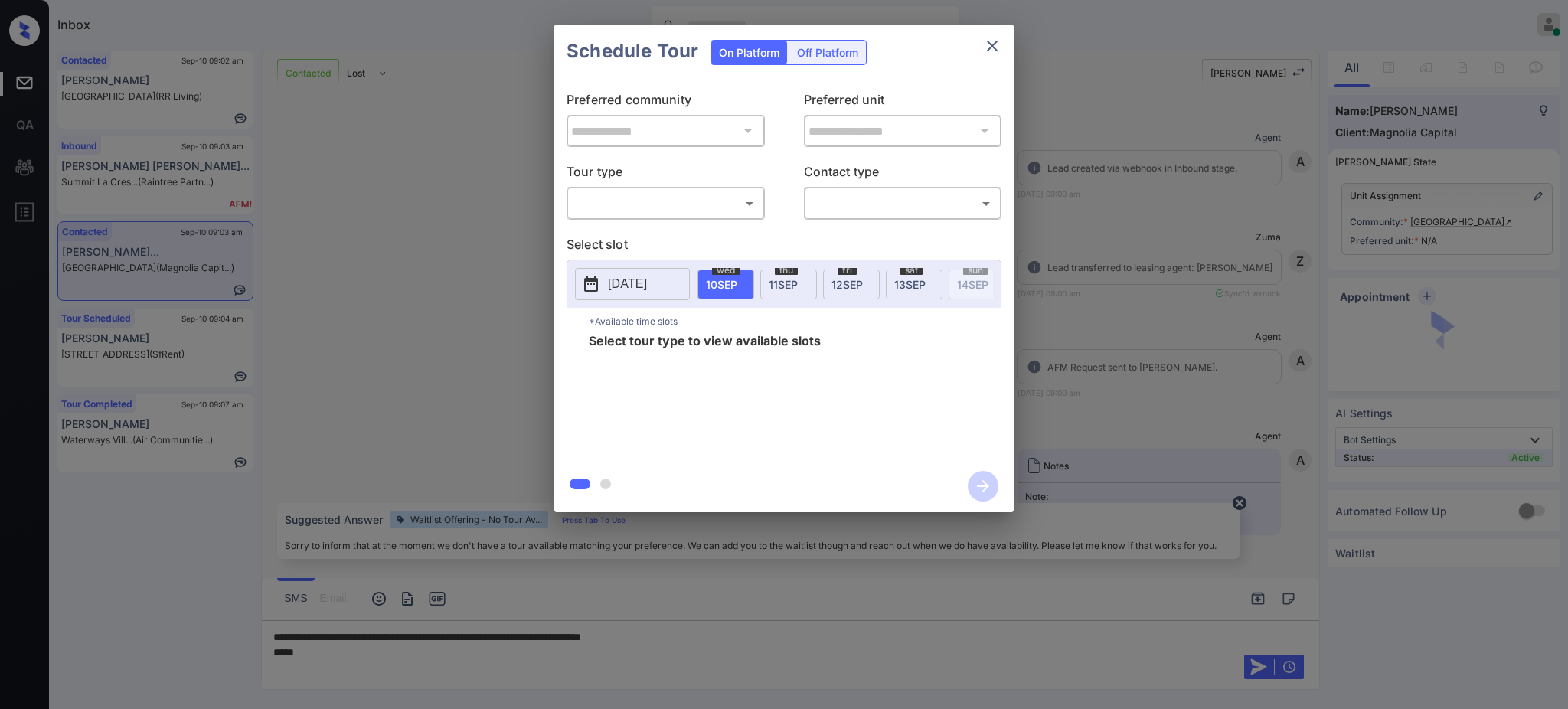
scroll to position [1096, 0]
drag, startPoint x: 655, startPoint y: 185, endPoint x: 653, endPoint y: 201, distance: 16.1
click at [655, 191] on div "Tour type ​ ​" at bounding box center [665, 191] width 199 height 57
click at [653, 203] on body "Inbox [PERSON_NAME] Online Set yourself offline Set yourself on break Profile S…" at bounding box center [784, 354] width 1568 height 709
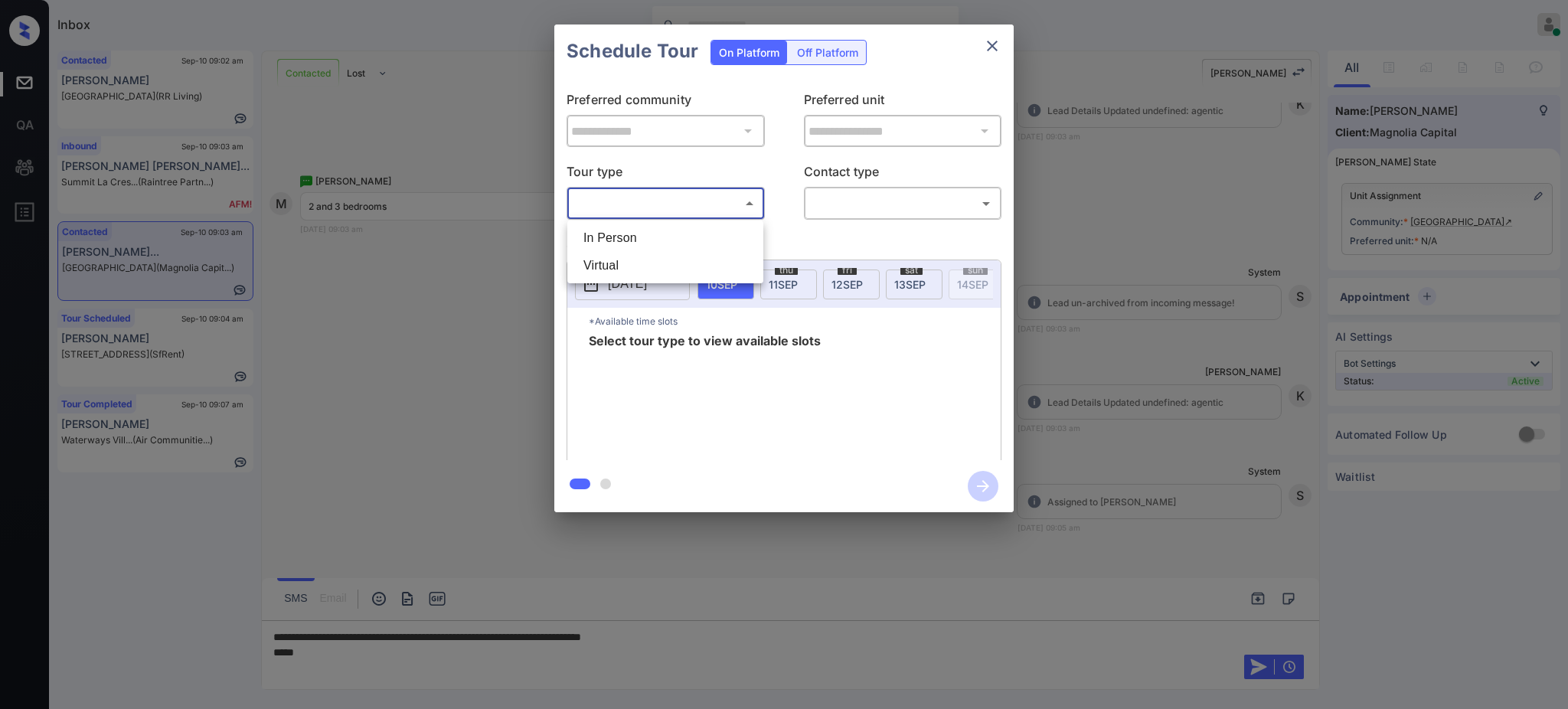
click at [628, 240] on li "In Person" at bounding box center [665, 238] width 188 height 27
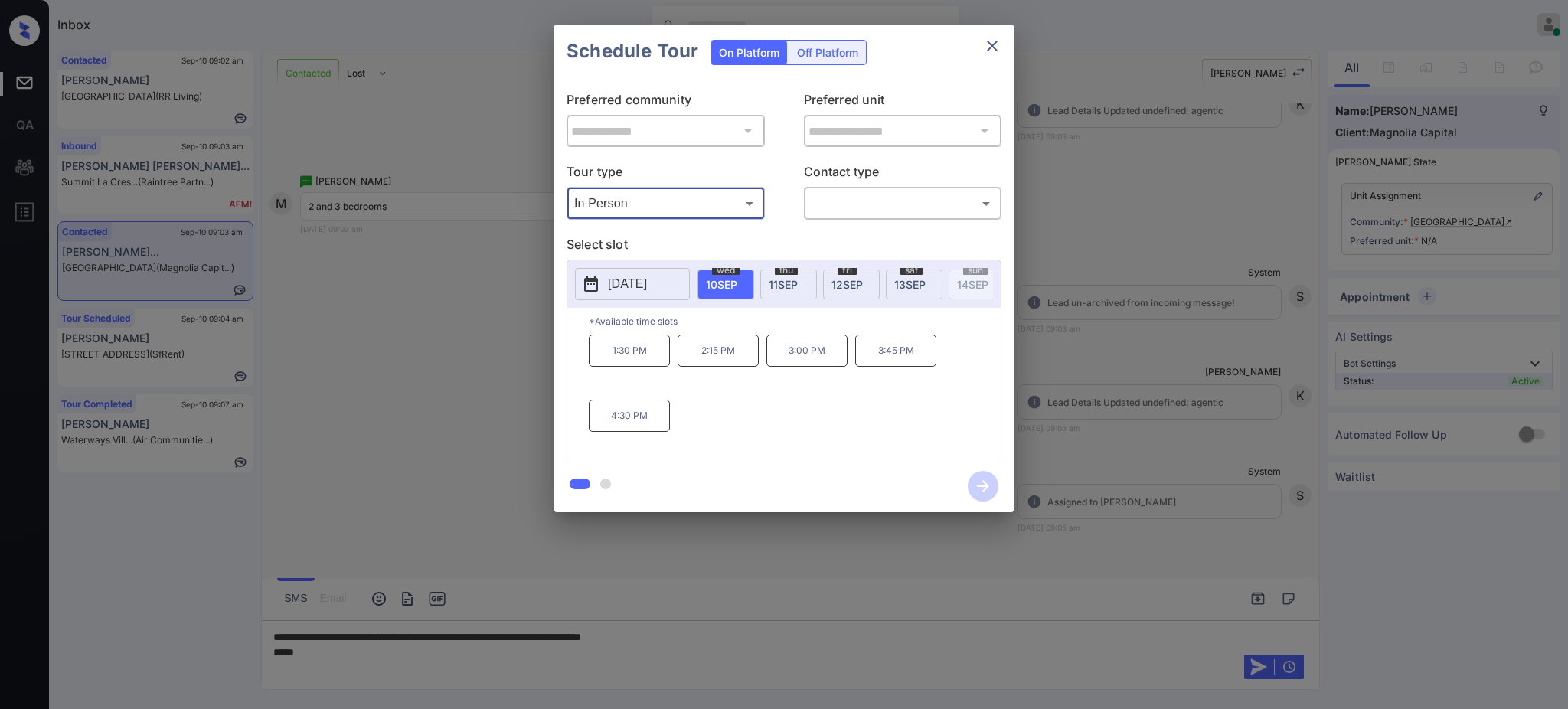
type input "********"
click at [846, 198] on div at bounding box center [784, 354] width 1568 height 709
click at [846, 212] on div at bounding box center [784, 354] width 1568 height 709
click at [845, 202] on div at bounding box center [784, 354] width 1568 height 709
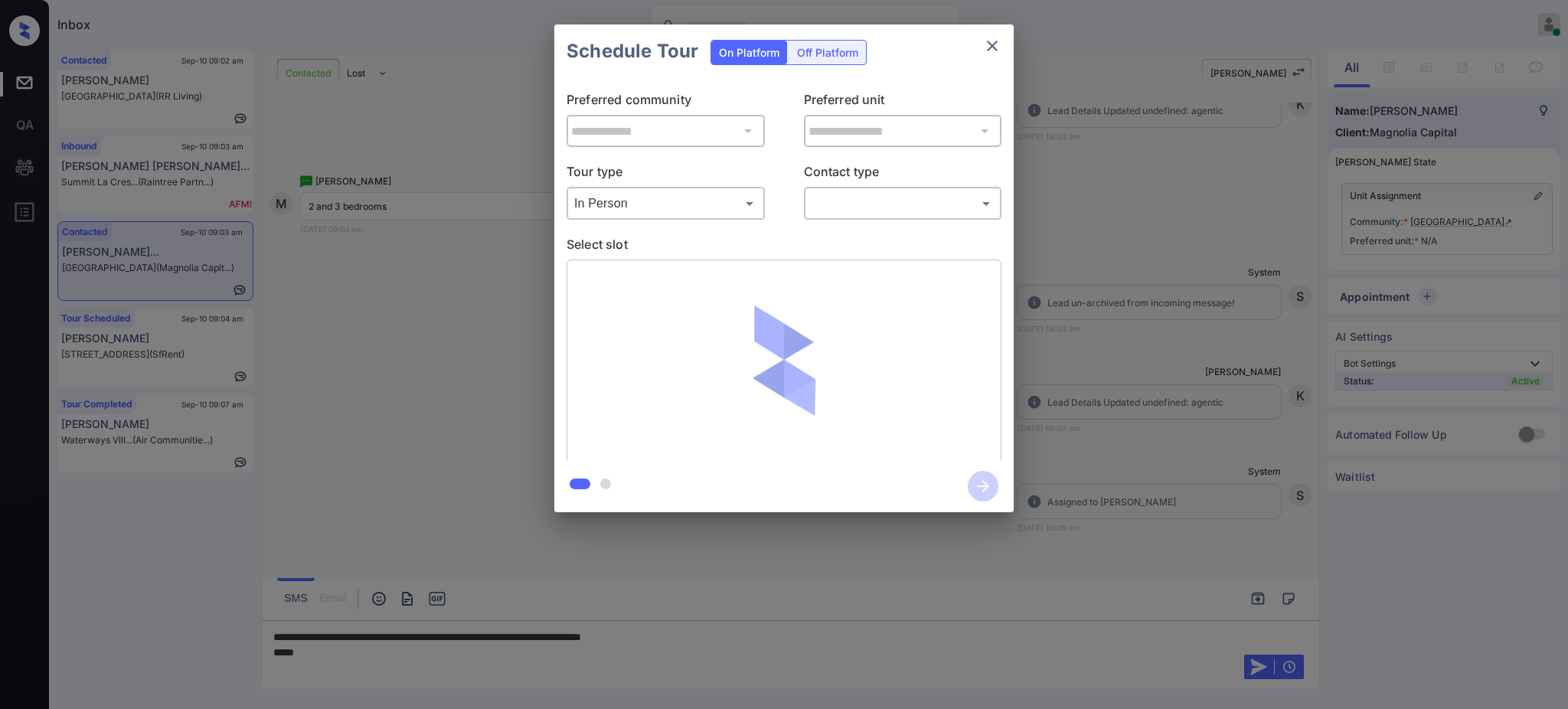
click at [833, 203] on div at bounding box center [784, 354] width 1568 height 709
click at [848, 212] on body "Inbox [PERSON_NAME] Online Set yourself offline Set yourself on break Profile S…" at bounding box center [784, 354] width 1568 height 709
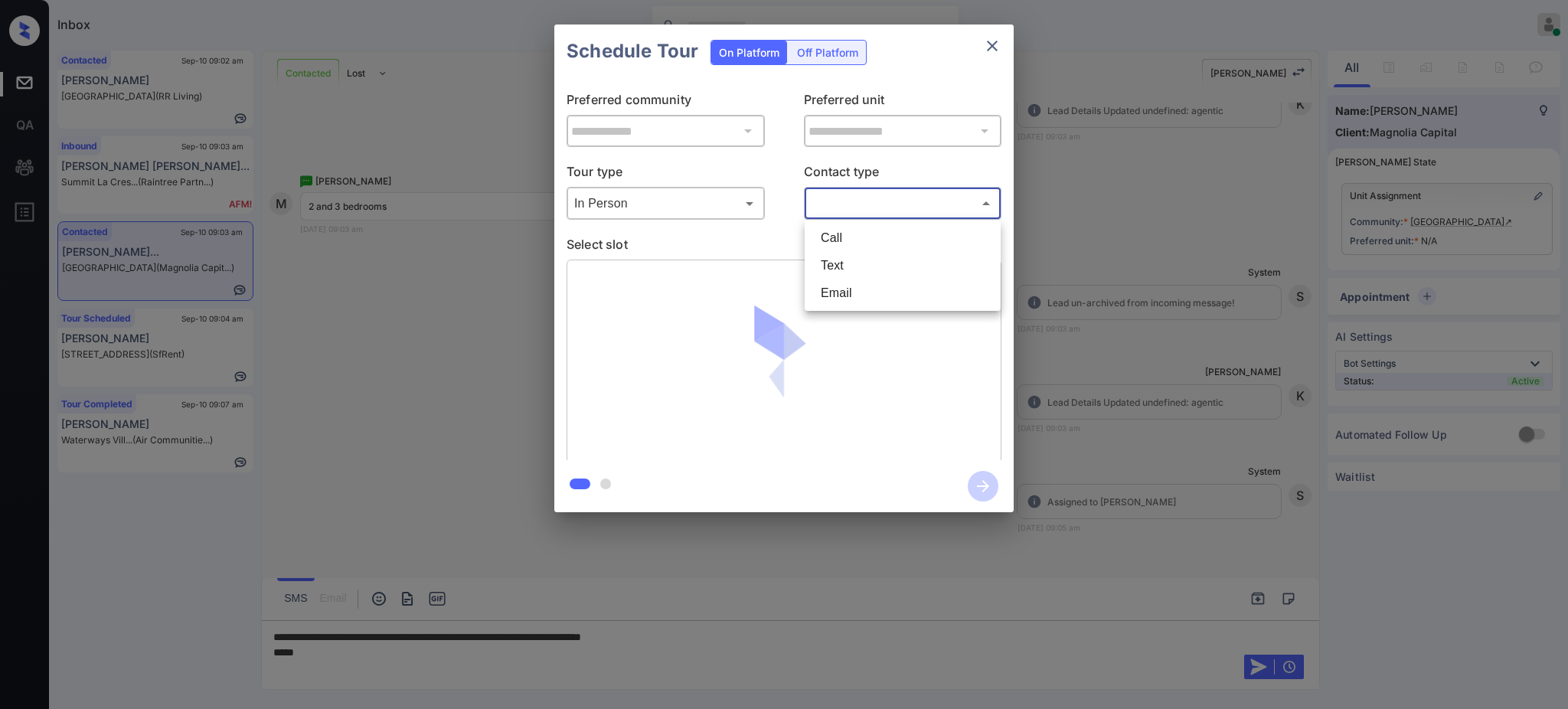
click at [841, 255] on li "Text" at bounding box center [903, 265] width 188 height 27
type input "****"
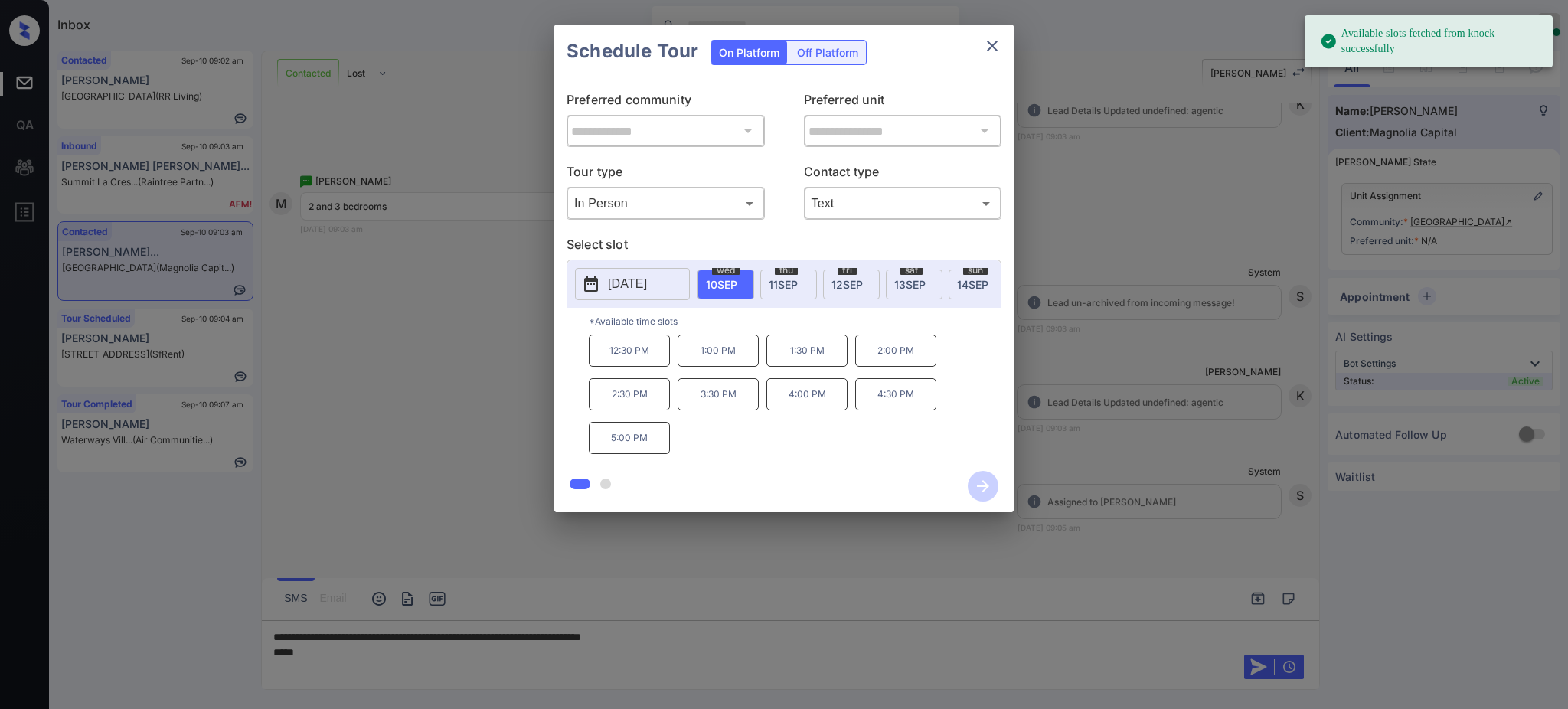
click at [780, 279] on span "[DATE]" at bounding box center [782, 284] width 29 height 13
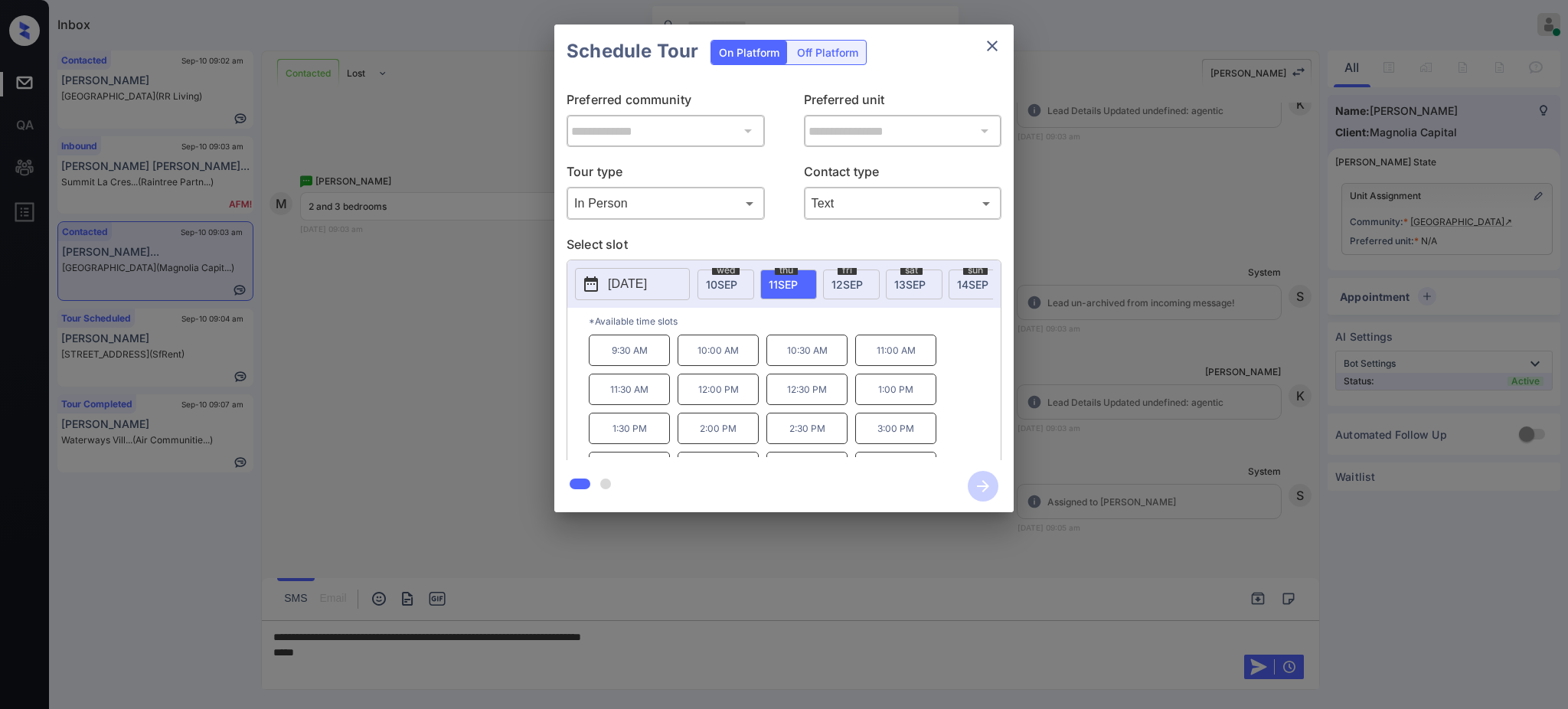
click at [1272, 322] on div "**********" at bounding box center [784, 269] width 1568 height 537
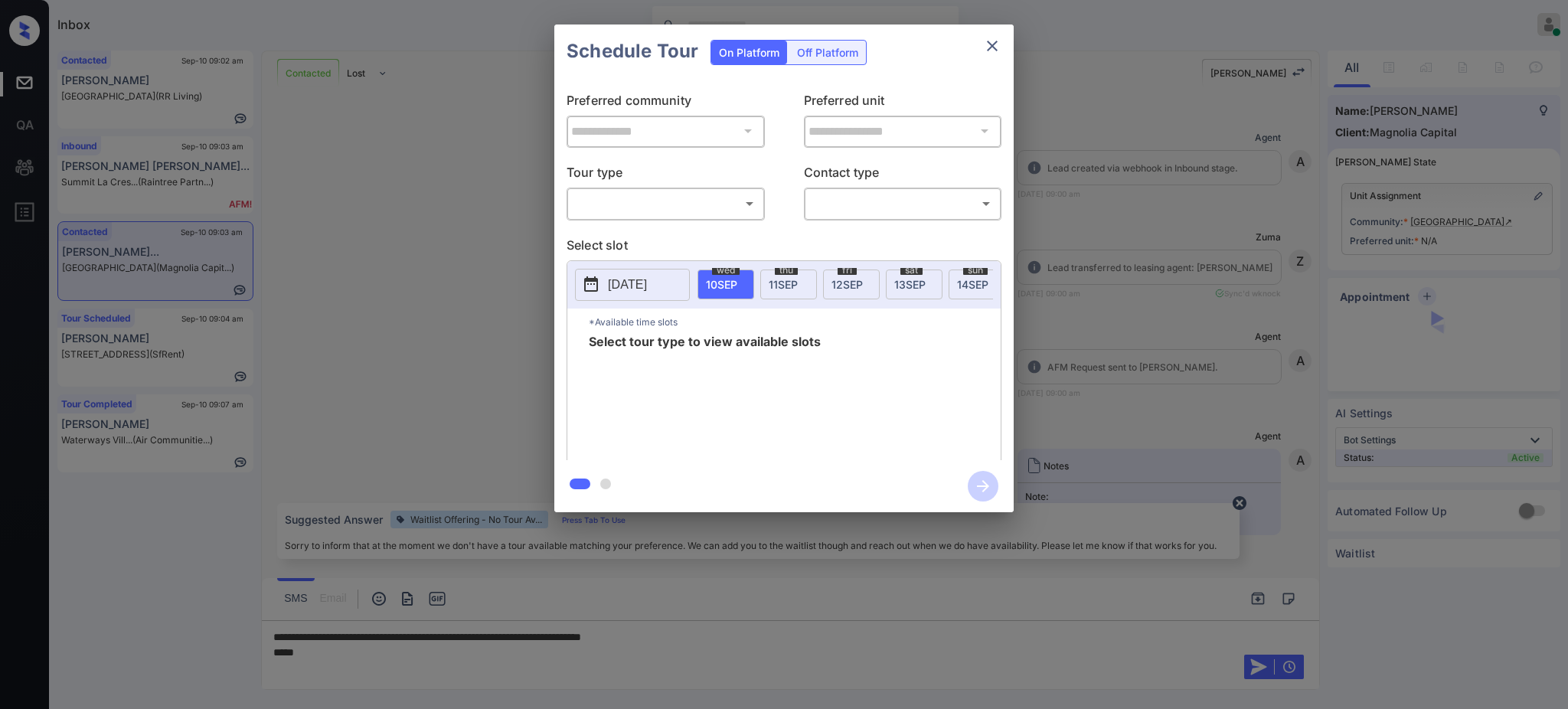
scroll to position [790, 0]
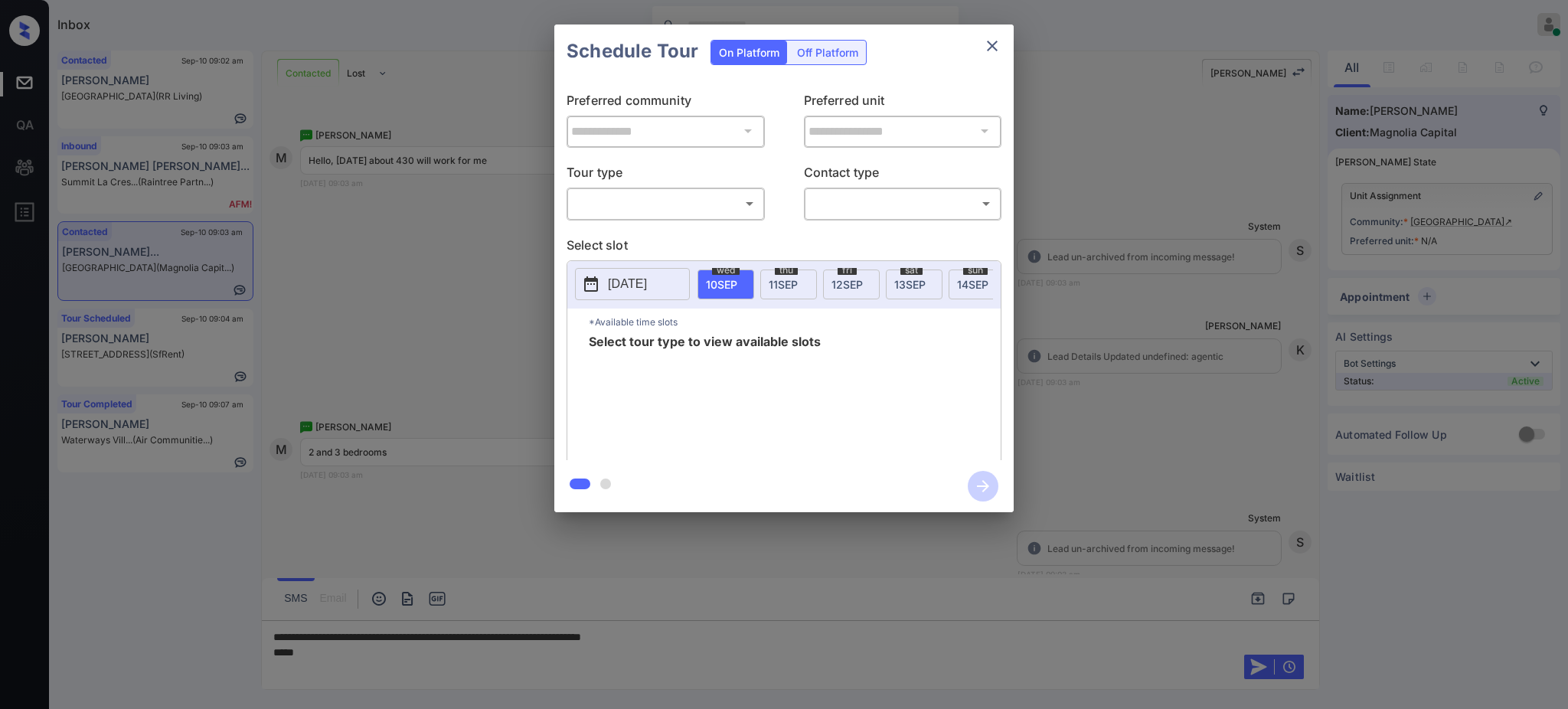
click at [678, 204] on body "Inbox [PERSON_NAME] Online Set yourself offline Set yourself on break Profile S…" at bounding box center [784, 354] width 1568 height 709
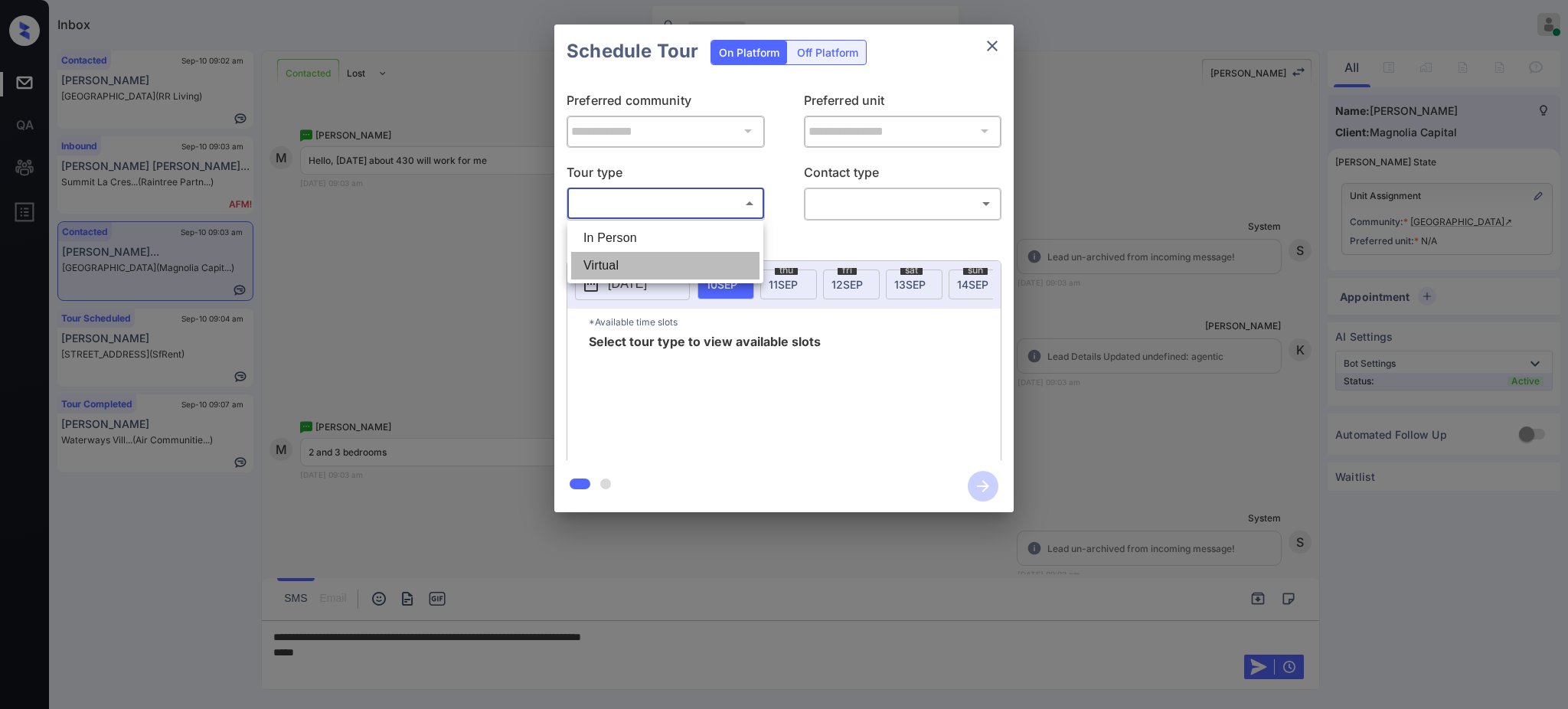
drag, startPoint x: 642, startPoint y: 254, endPoint x: 642, endPoint y: 230, distance: 24.0
click at [642, 230] on ul "In Person Virtual" at bounding box center [665, 252] width 196 height 63
click at [642, 230] on li "In Person" at bounding box center [665, 238] width 188 height 27
type input "********"
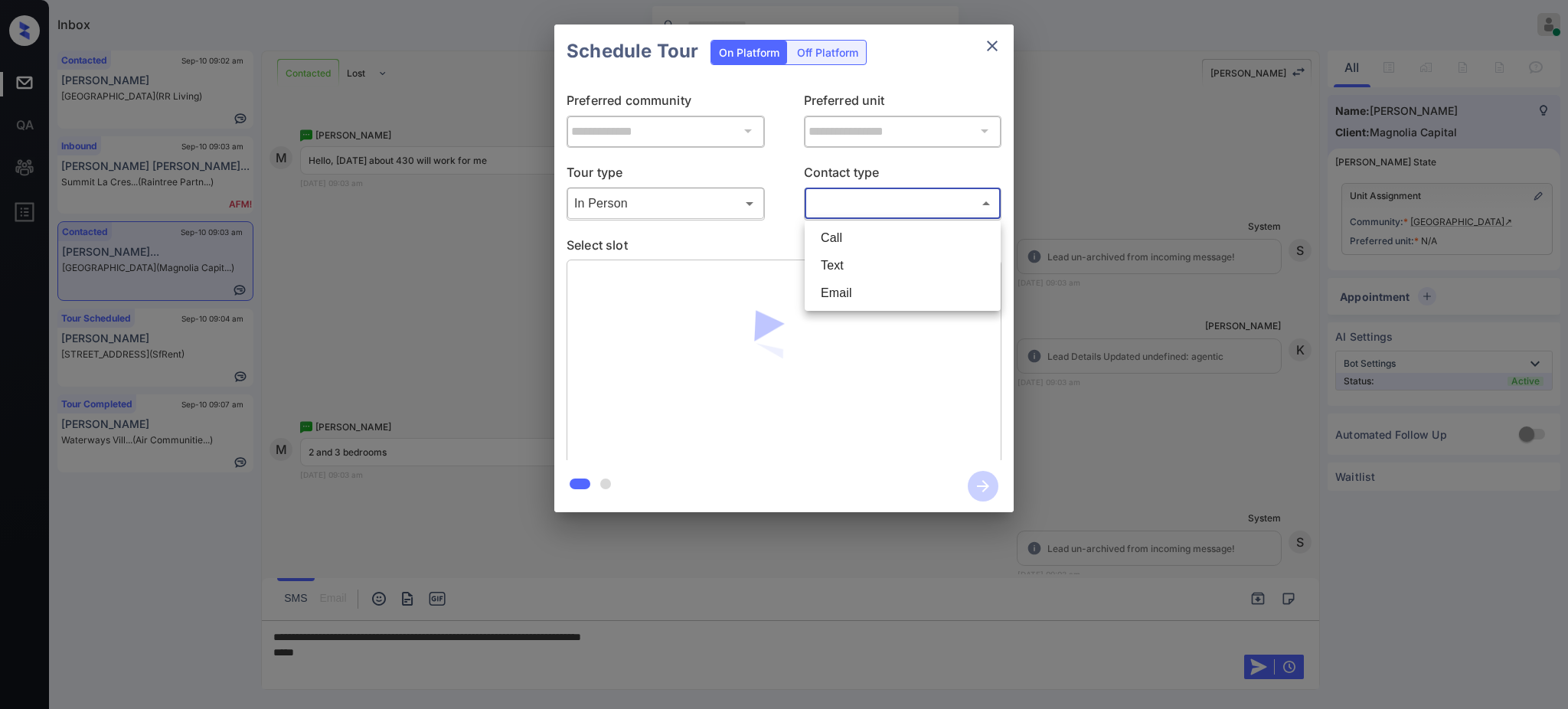
click at [848, 207] on body "Inbox [PERSON_NAME] Online Set yourself offline Set yourself on break Profile S…" at bounding box center [784, 354] width 1568 height 709
click at [838, 272] on li "Text" at bounding box center [903, 265] width 188 height 27
type input "****"
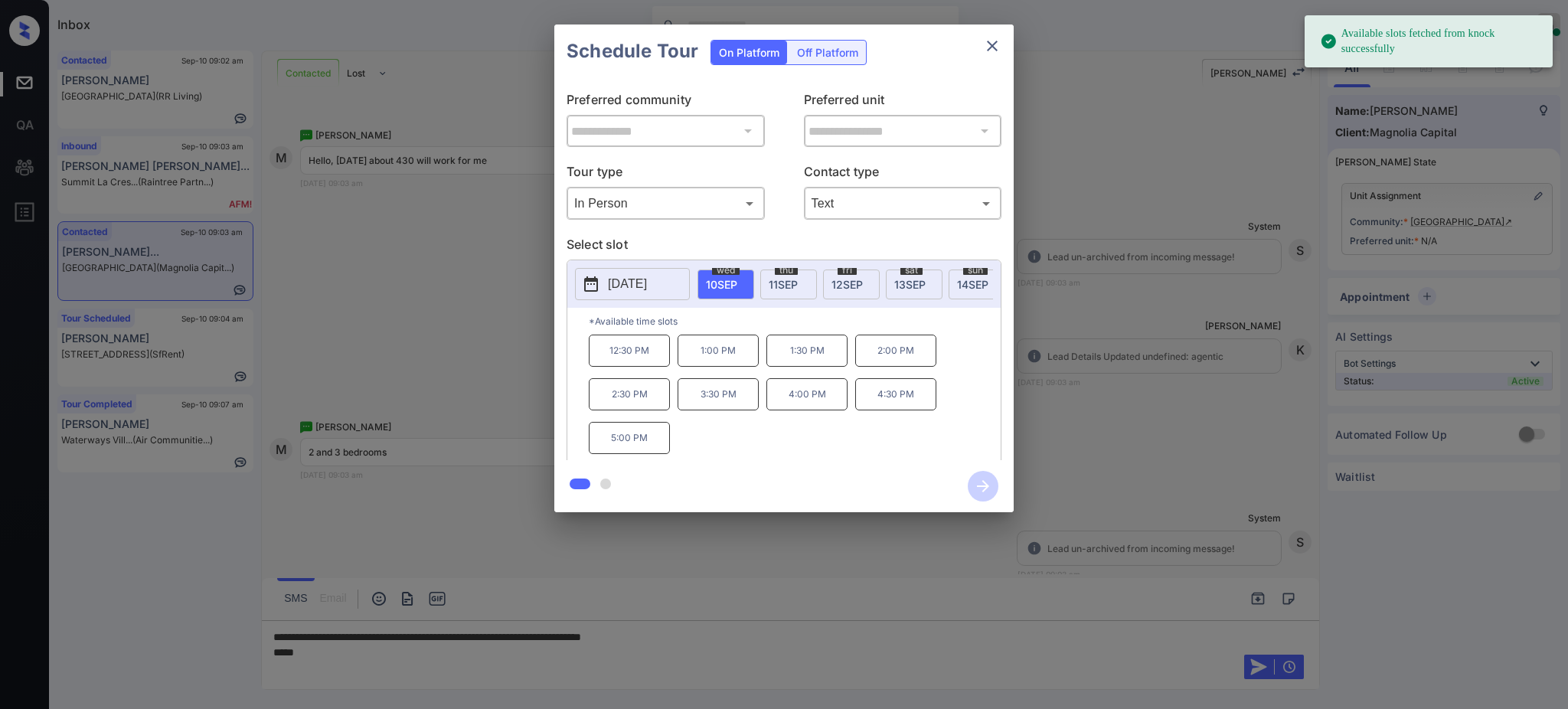
click at [779, 282] on span "[DATE]" at bounding box center [782, 284] width 29 height 13
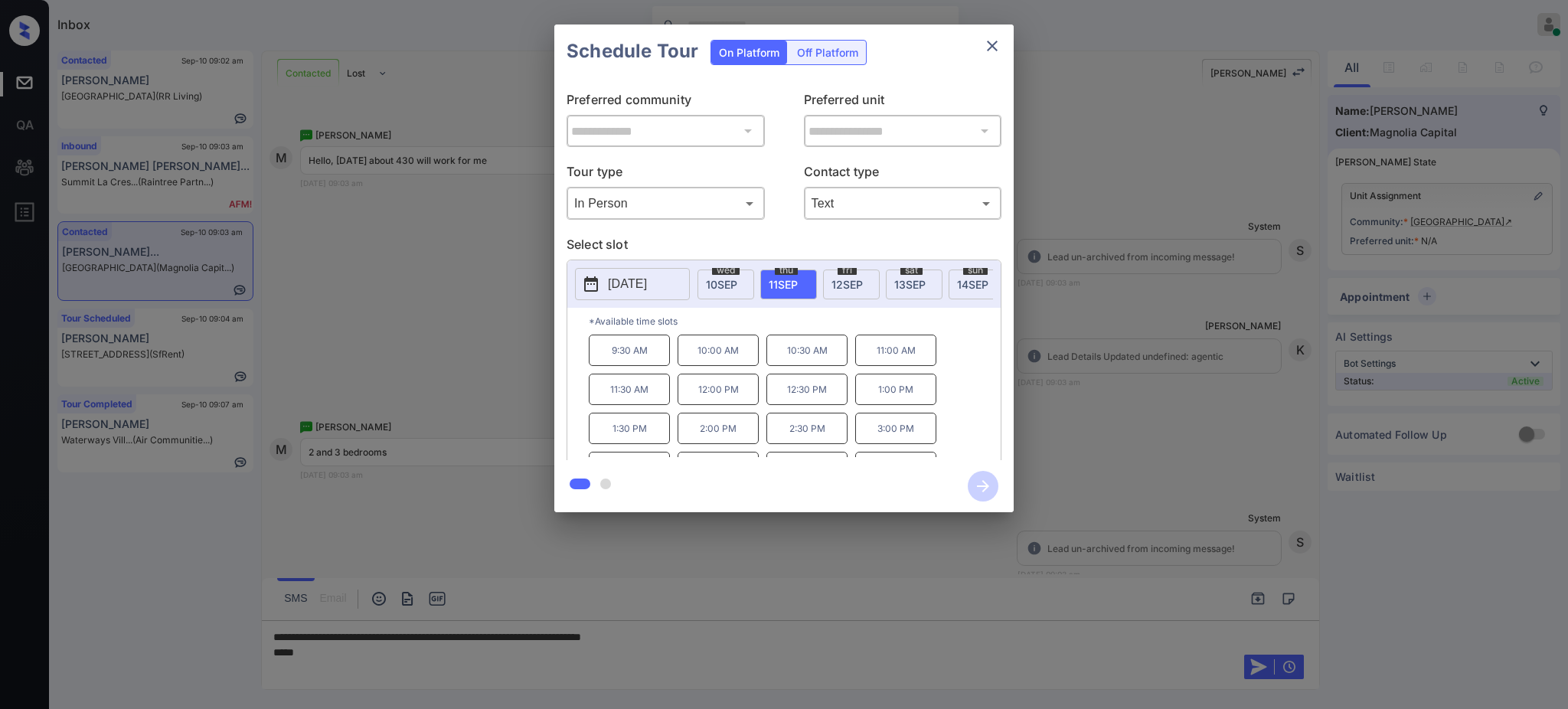
scroll to position [26, 0]
drag, startPoint x: 785, startPoint y: 451, endPoint x: 837, endPoint y: 451, distance: 52.0
click at [837, 451] on p "4:30 PM" at bounding box center [806, 441] width 81 height 31
copy p "4:30 PM"
click at [994, 53] on icon "close" at bounding box center [991, 46] width 18 height 18
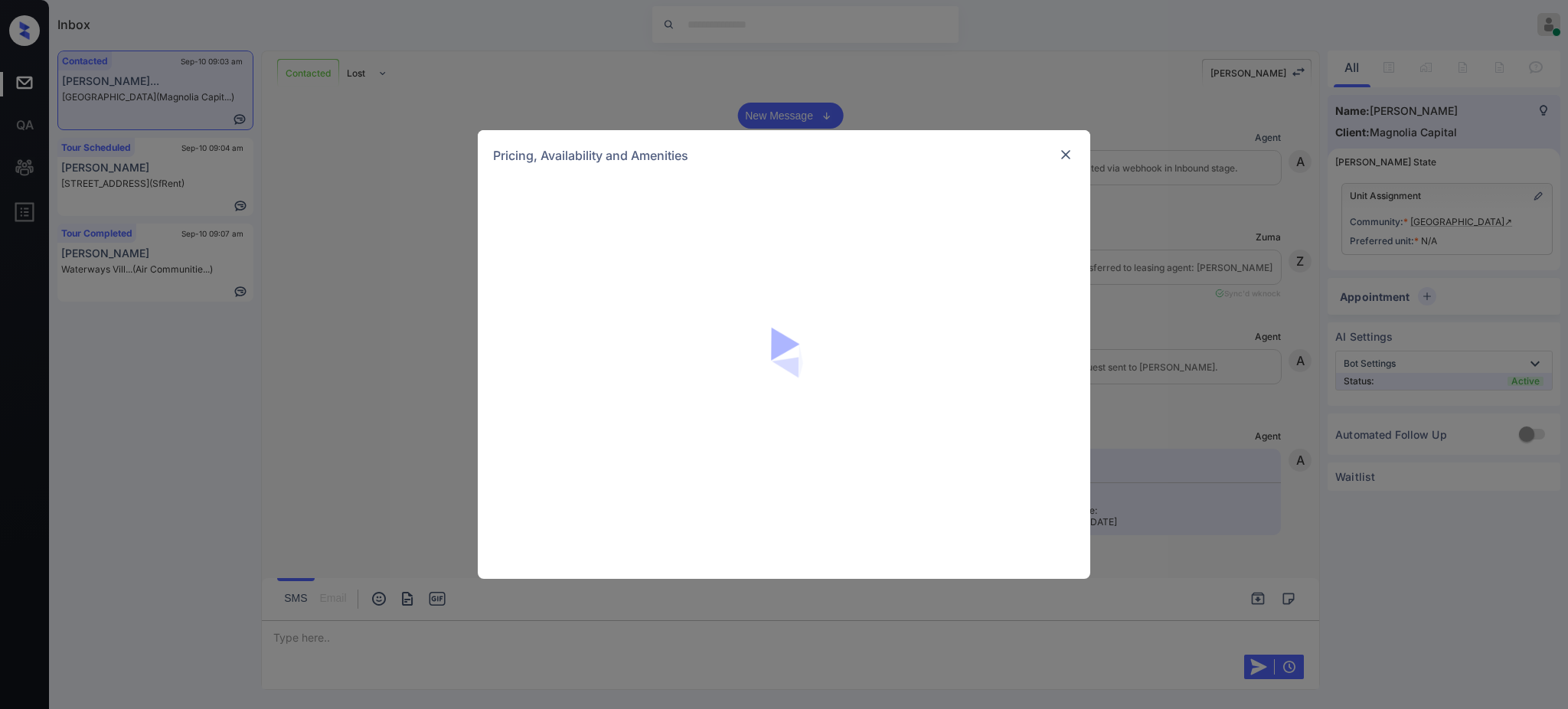
scroll to position [1096, 0]
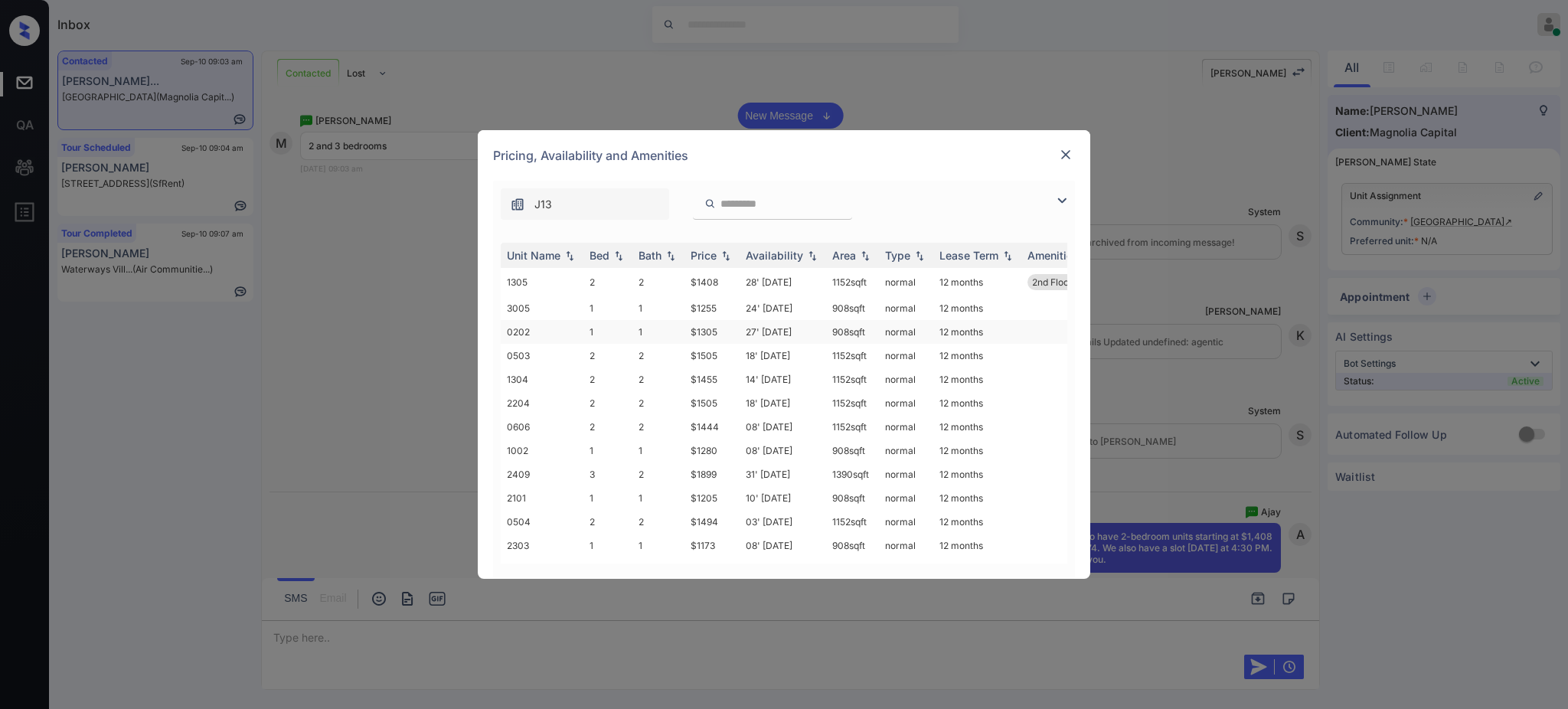
click at [677, 337] on td "1" at bounding box center [658, 332] width 52 height 24
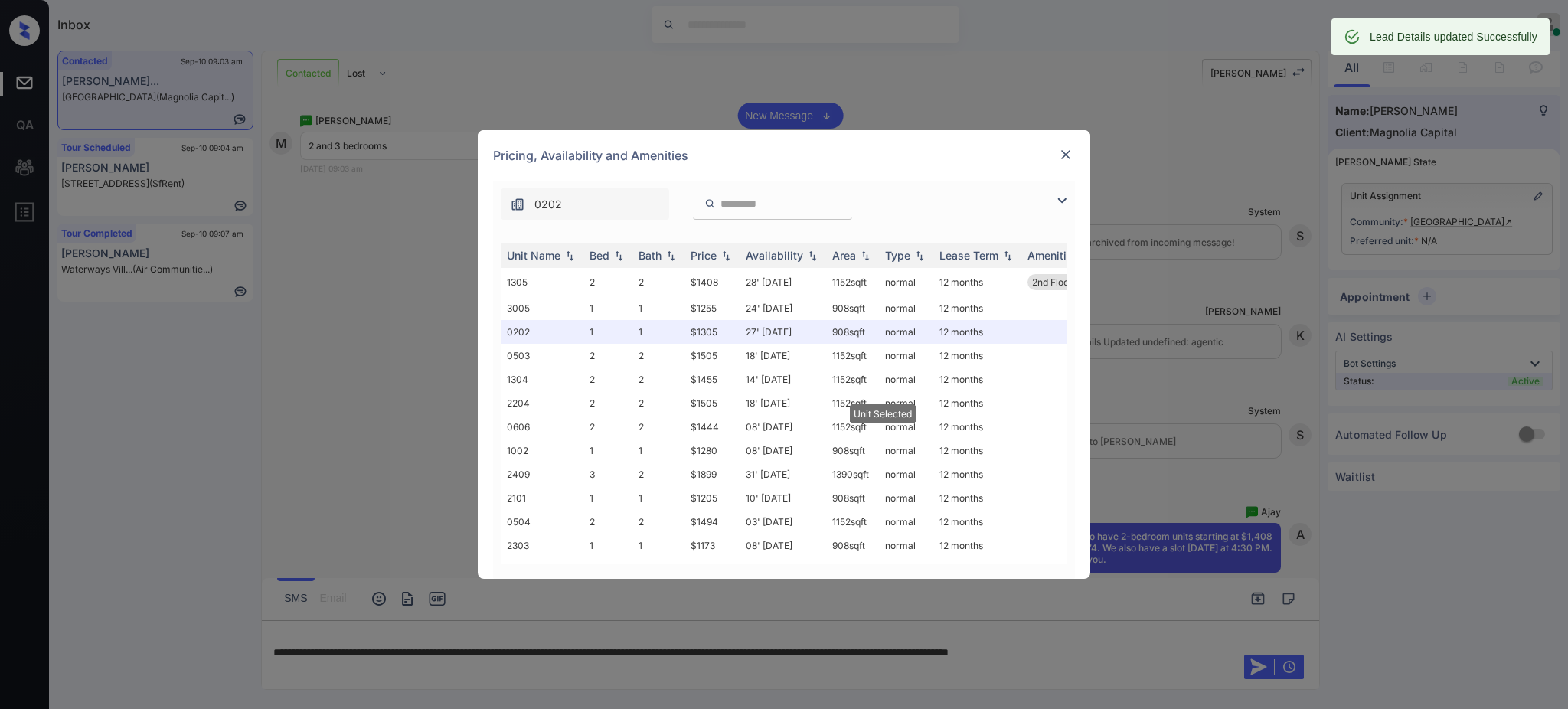
click at [1066, 155] on img at bounding box center [1066, 155] width 16 height 16
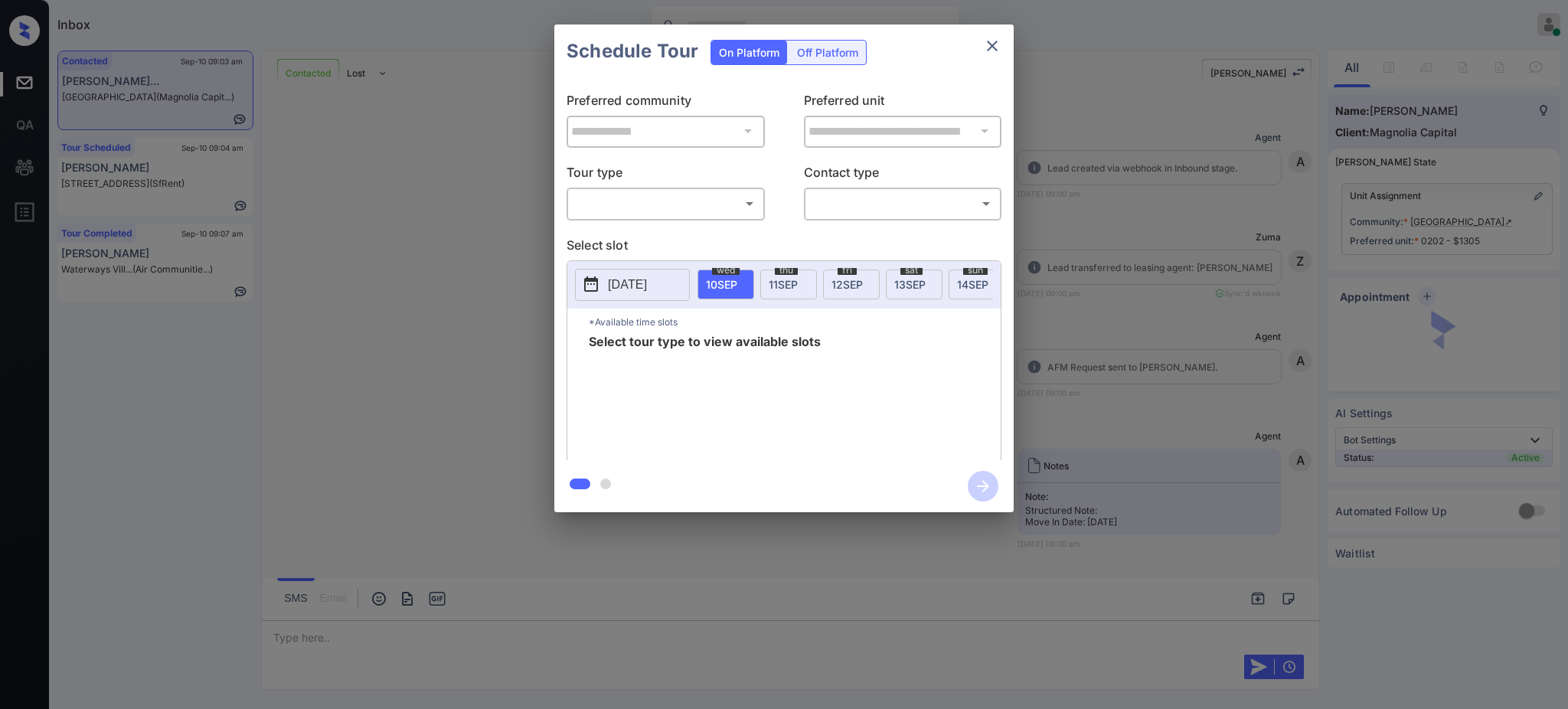
scroll to position [1312, 0]
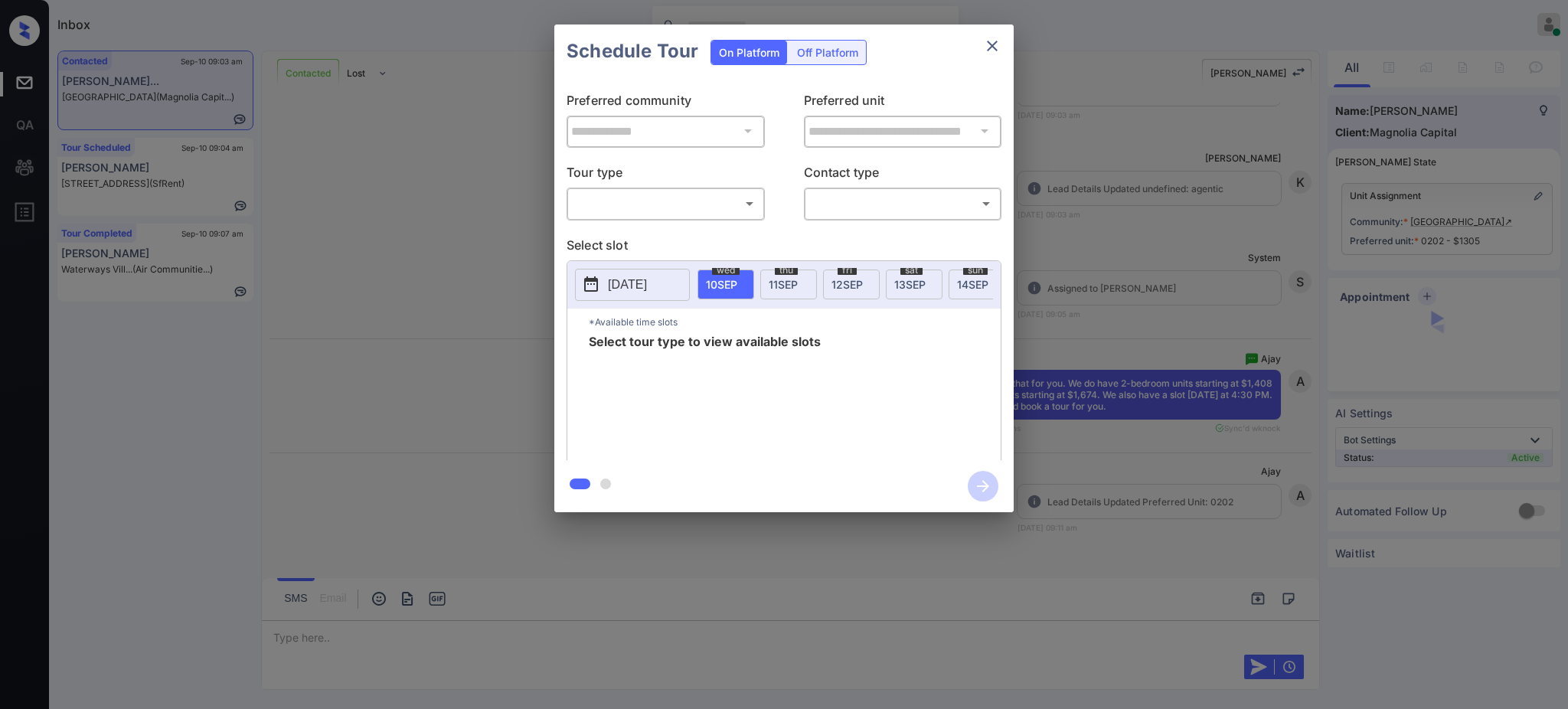
click at [649, 224] on div "**********" at bounding box center [783, 269] width 459 height 382
click at [651, 209] on body "Inbox [PERSON_NAME] Online Set yourself offline Set yourself on break Profile S…" at bounding box center [784, 354] width 1568 height 709
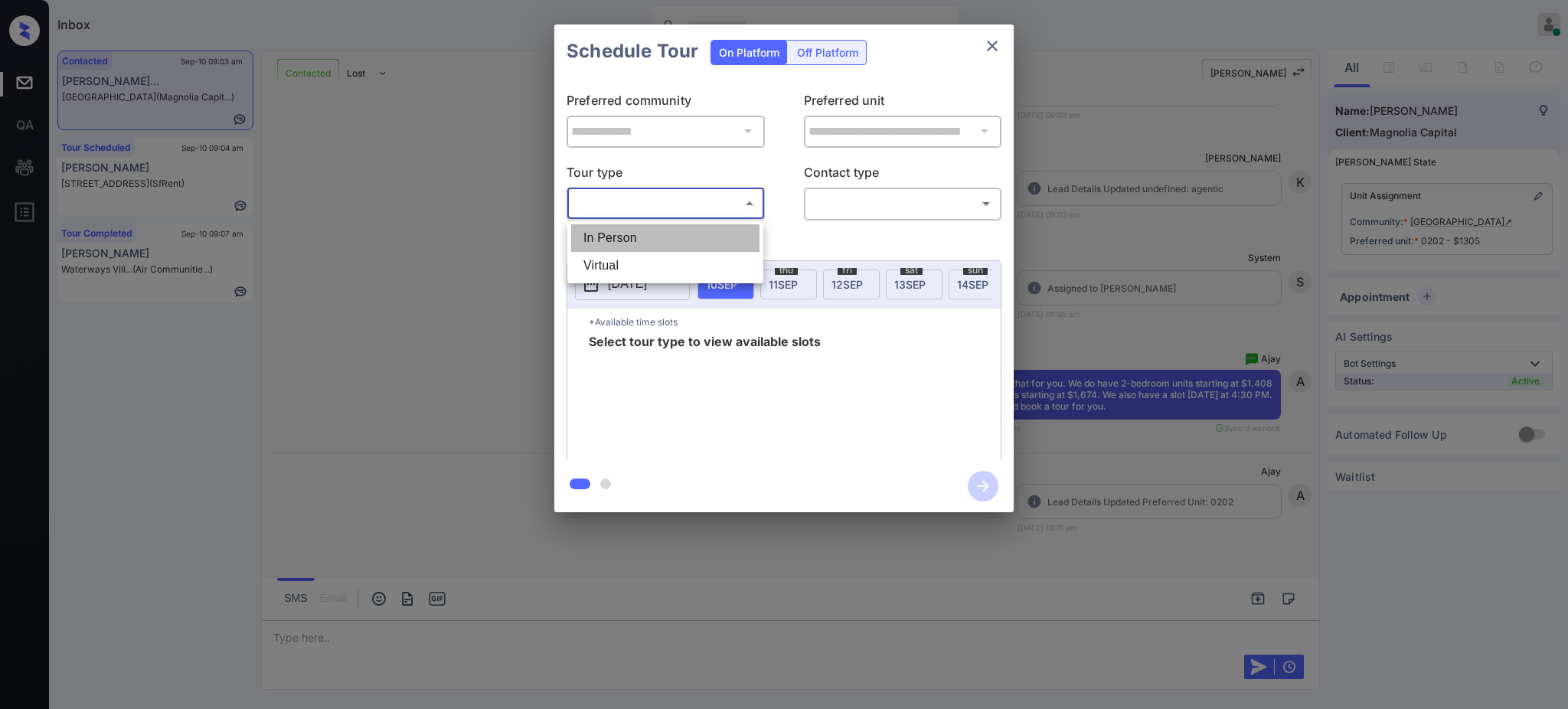
click at [633, 248] on li "In Person" at bounding box center [665, 238] width 188 height 27
type input "********"
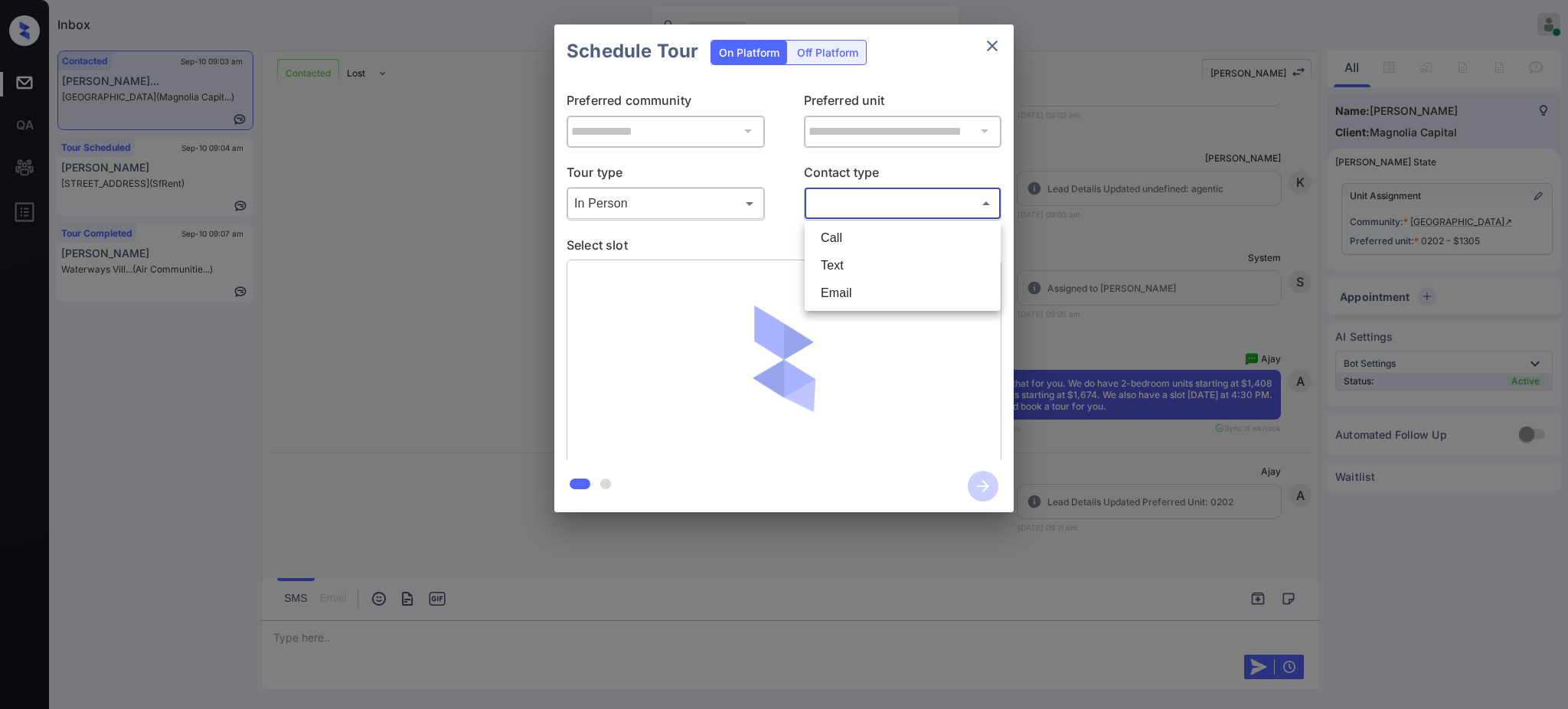
click at [861, 206] on body "Inbox Ajay Kumar Online Set yourself offline Set yourself on break Profile Swit…" at bounding box center [784, 354] width 1568 height 709
click at [844, 264] on li "Text" at bounding box center [903, 265] width 188 height 27
type input "****"
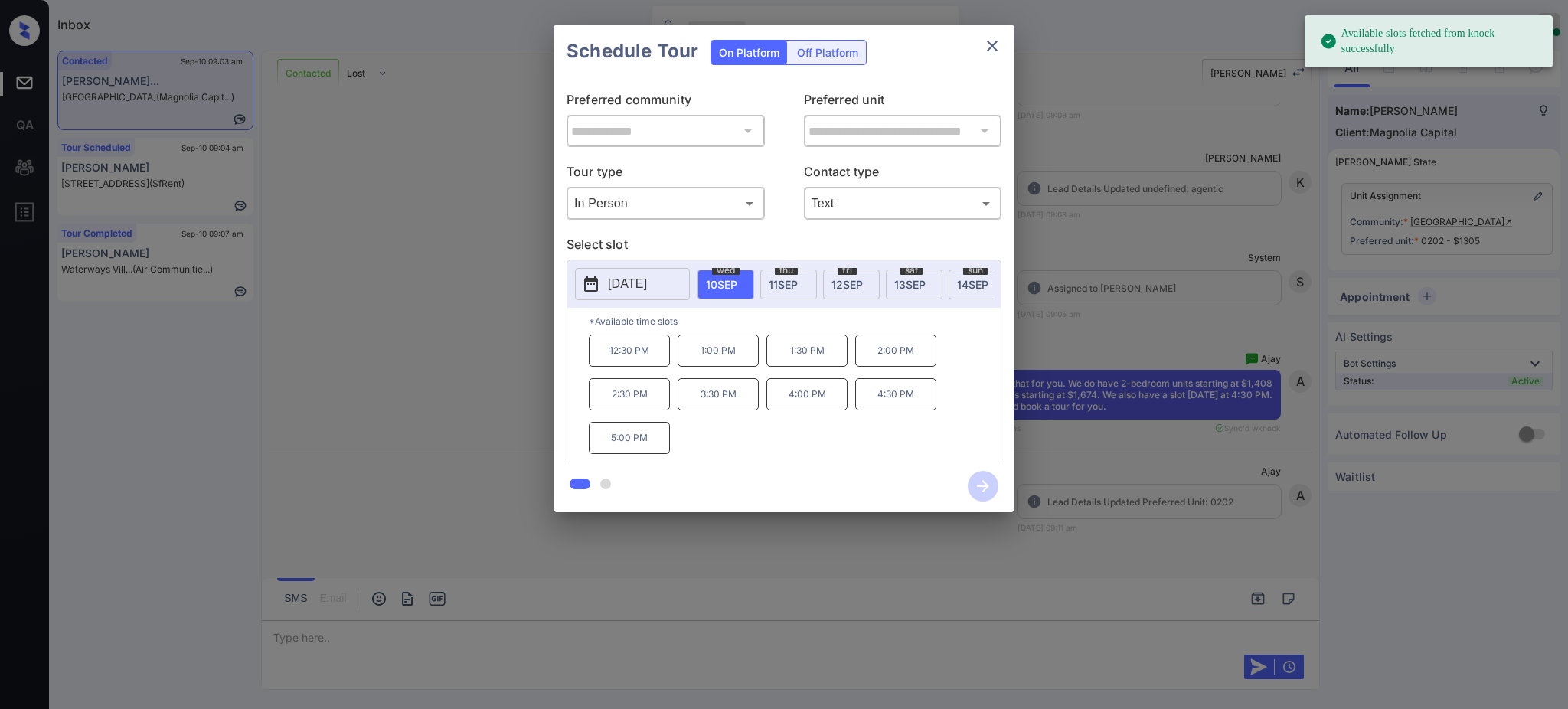
click at [613, 276] on p "[DATE]" at bounding box center [627, 283] width 39 height 18
click at [774, 289] on span "11 SEP" at bounding box center [782, 284] width 29 height 13
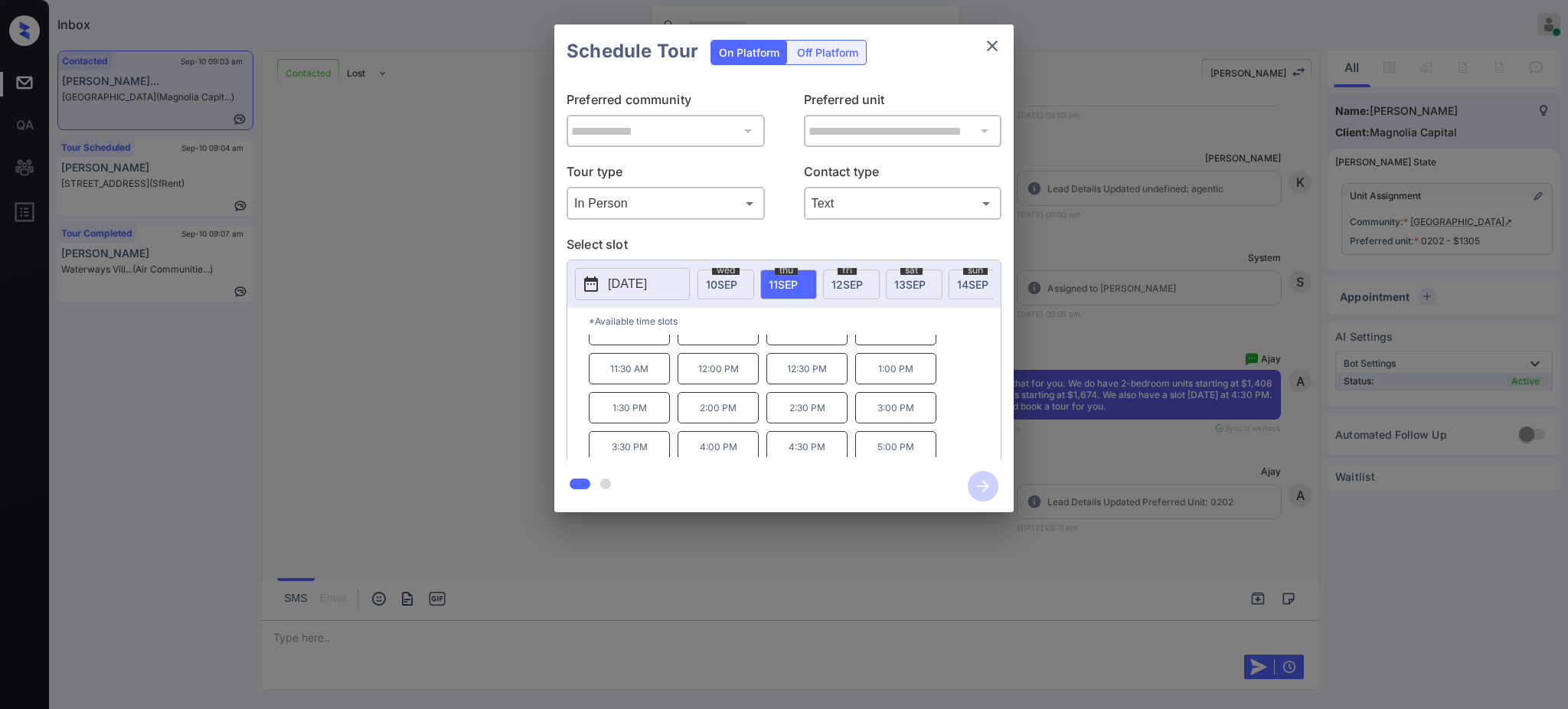
scroll to position [26, 0]
click at [806, 445] on p "4:30 PM" at bounding box center [806, 441] width 81 height 31
click at [983, 487] on icon "button" at bounding box center [983, 486] width 31 height 31
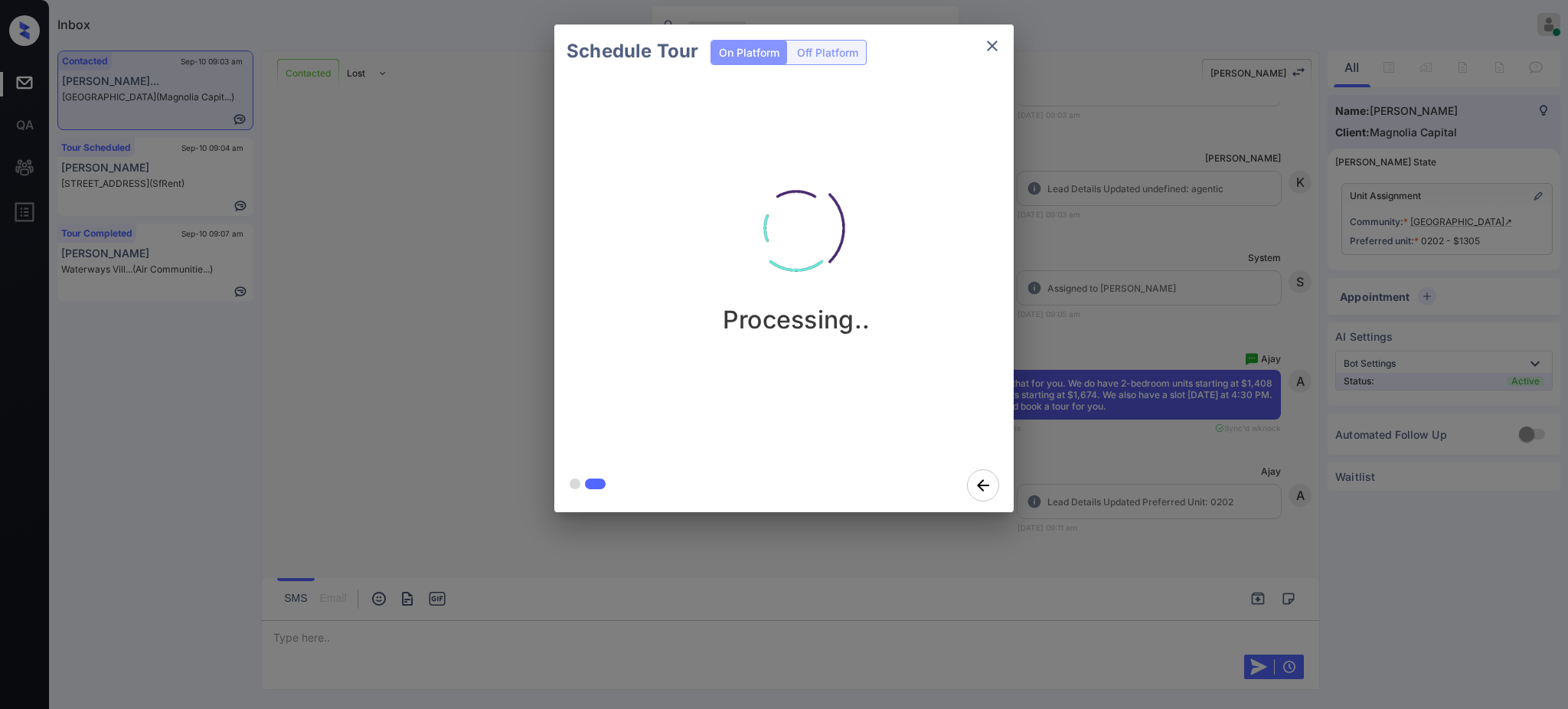
click at [1135, 425] on div "Schedule Tour On Platform Off Platform Processing.." at bounding box center [784, 269] width 1568 height 537
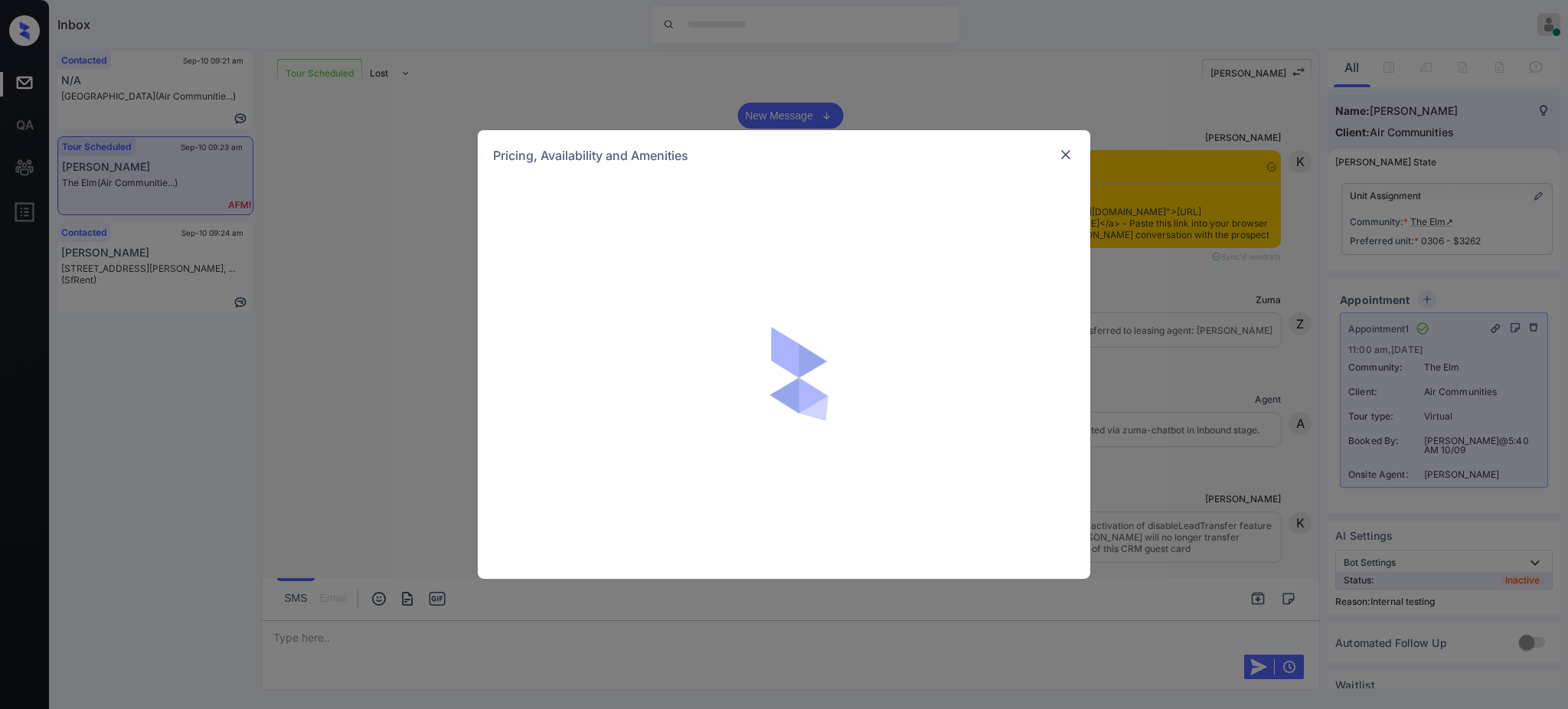
scroll to position [2232, 0]
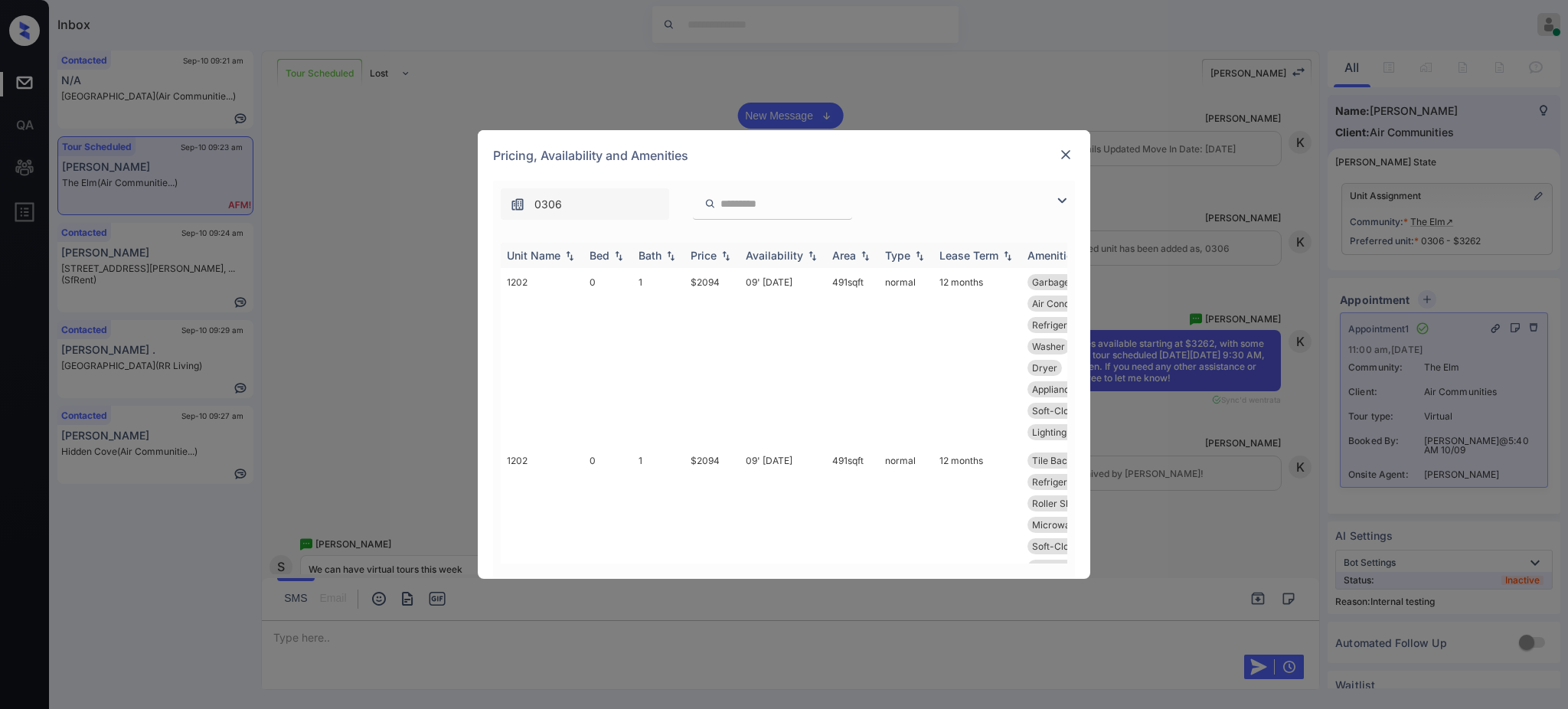
click at [601, 254] on div "Bed" at bounding box center [599, 255] width 20 height 13
click at [597, 255] on div "Bed" at bounding box center [599, 255] width 20 height 13
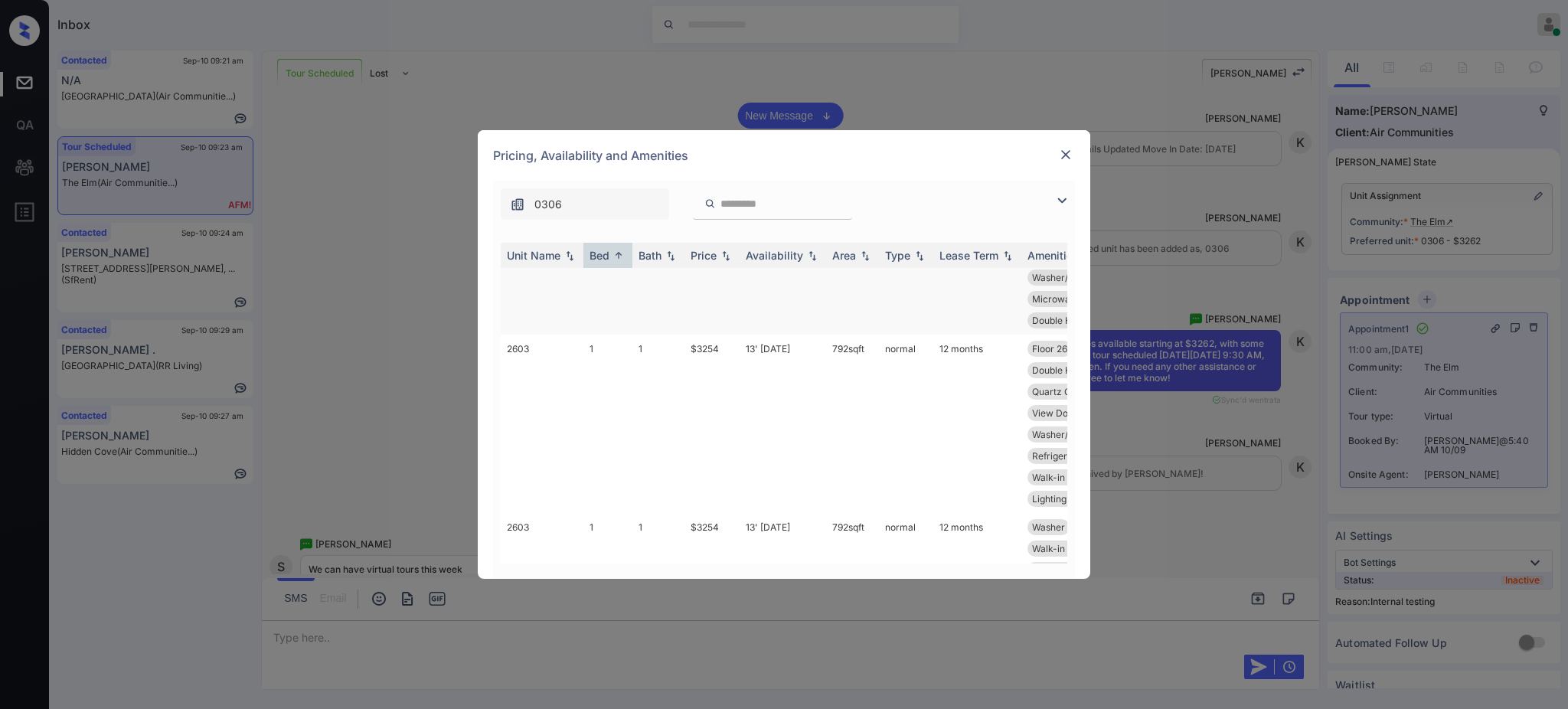
scroll to position [1532, 0]
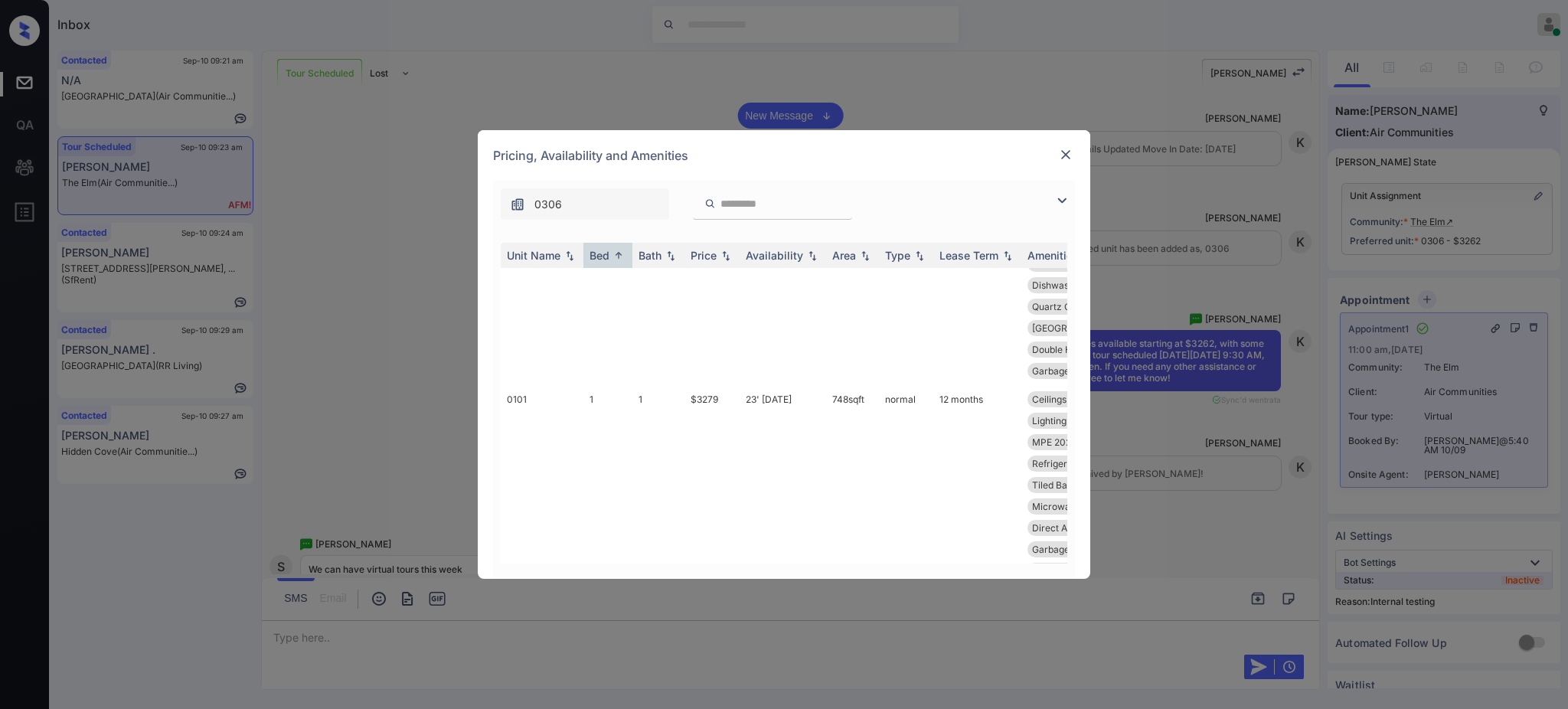
click at [1059, 145] on div at bounding box center [1065, 154] width 18 height 18
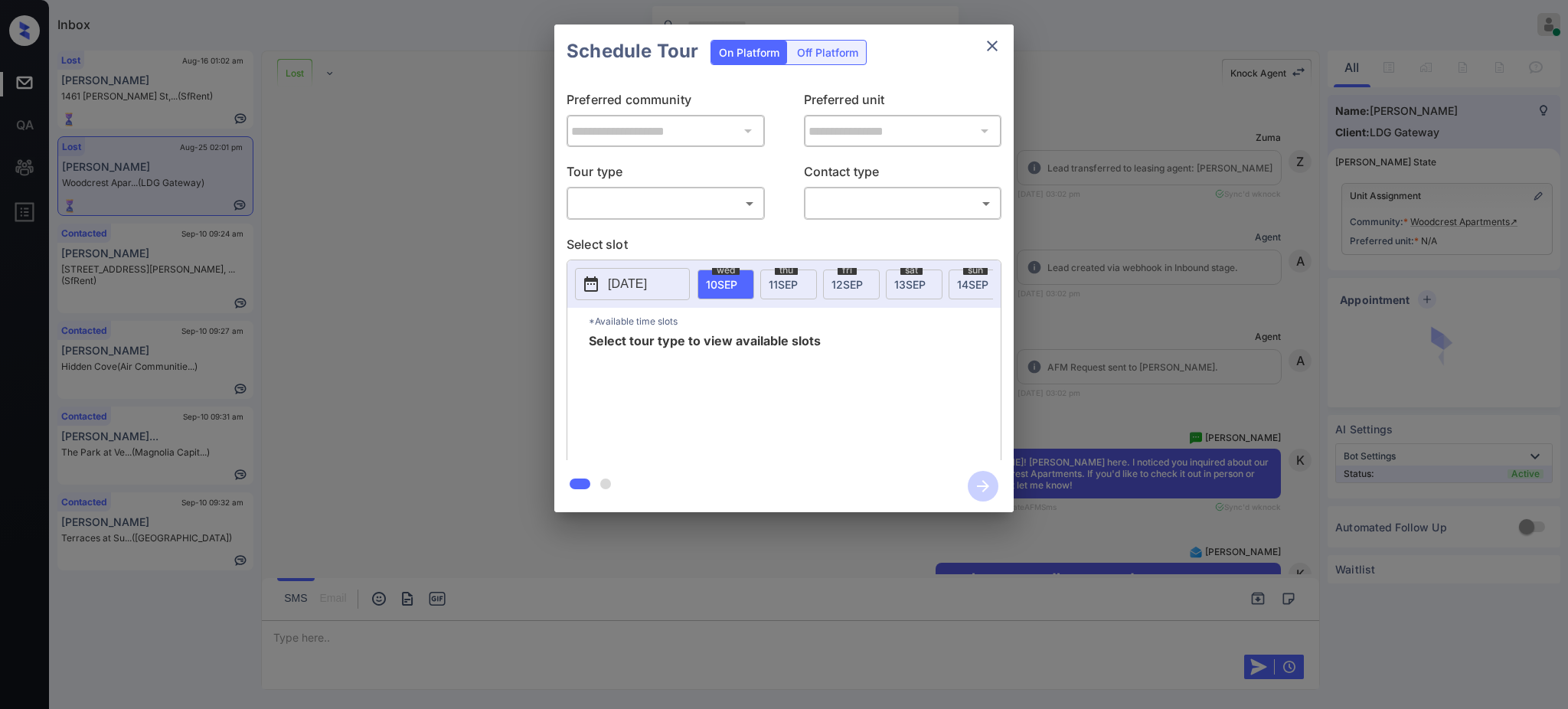
click at [650, 190] on body "Inbox [PERSON_NAME] Online Set yourself offline Set yourself on break Profile S…" at bounding box center [784, 354] width 1568 height 709
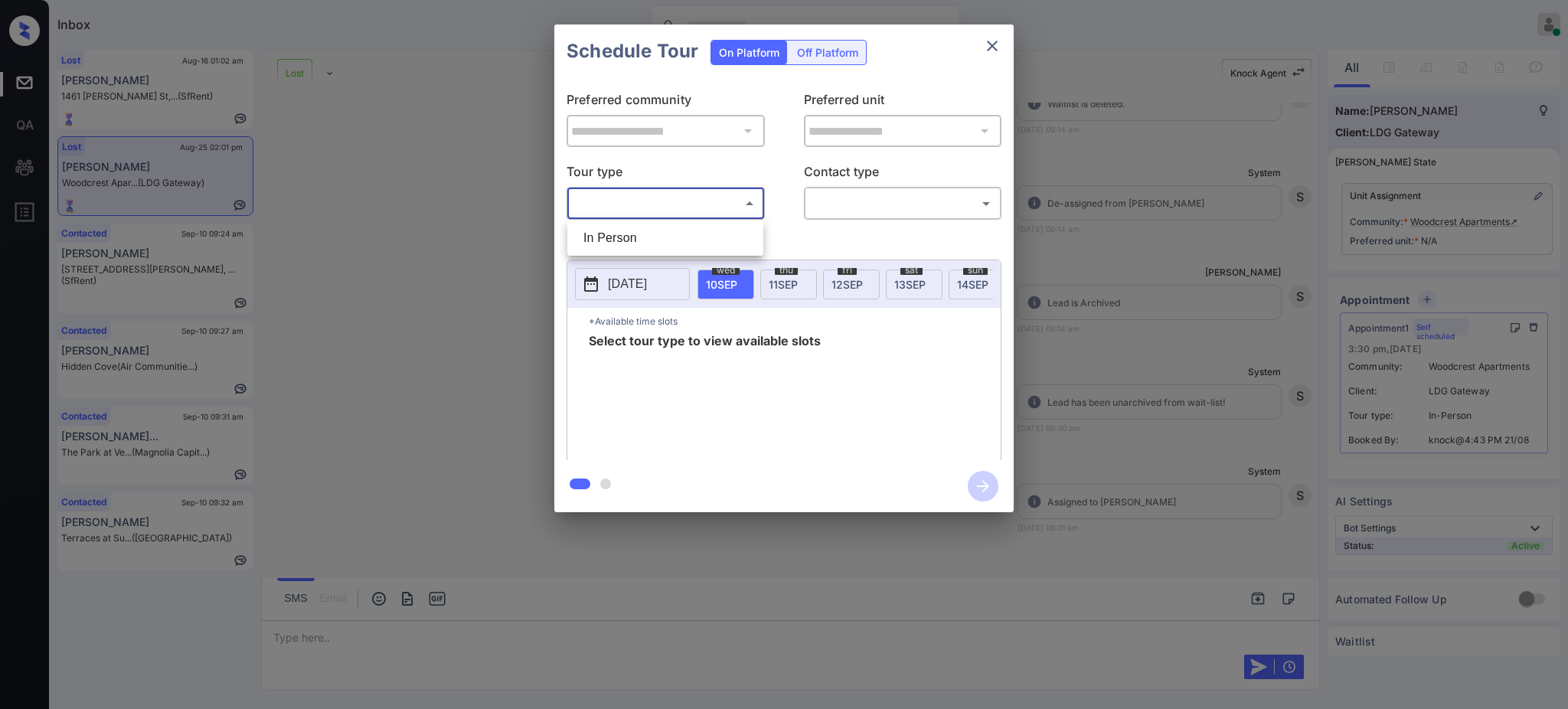
click at [990, 43] on div at bounding box center [784, 354] width 1568 height 709
click at [1001, 46] on icon "close" at bounding box center [991, 46] width 18 height 18
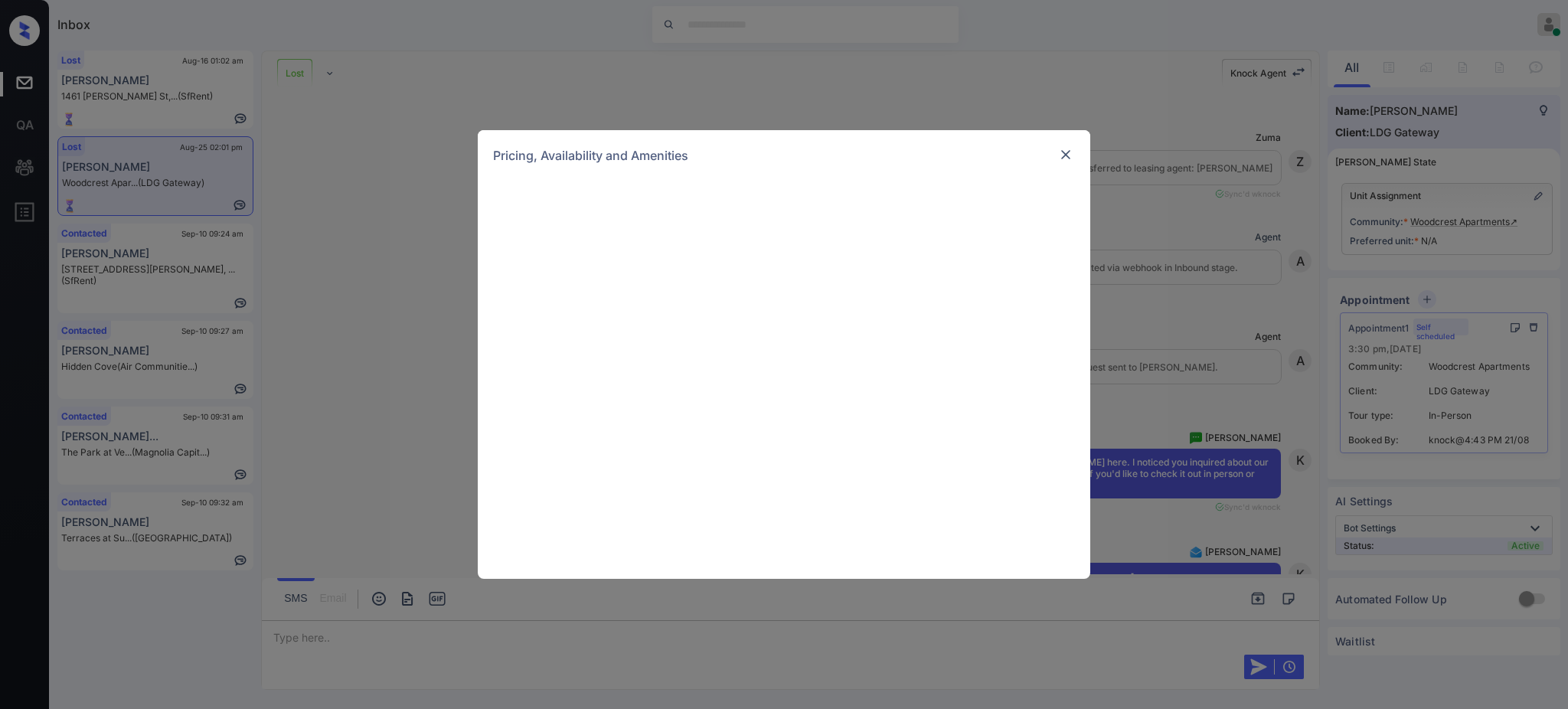
scroll to position [5449, 0]
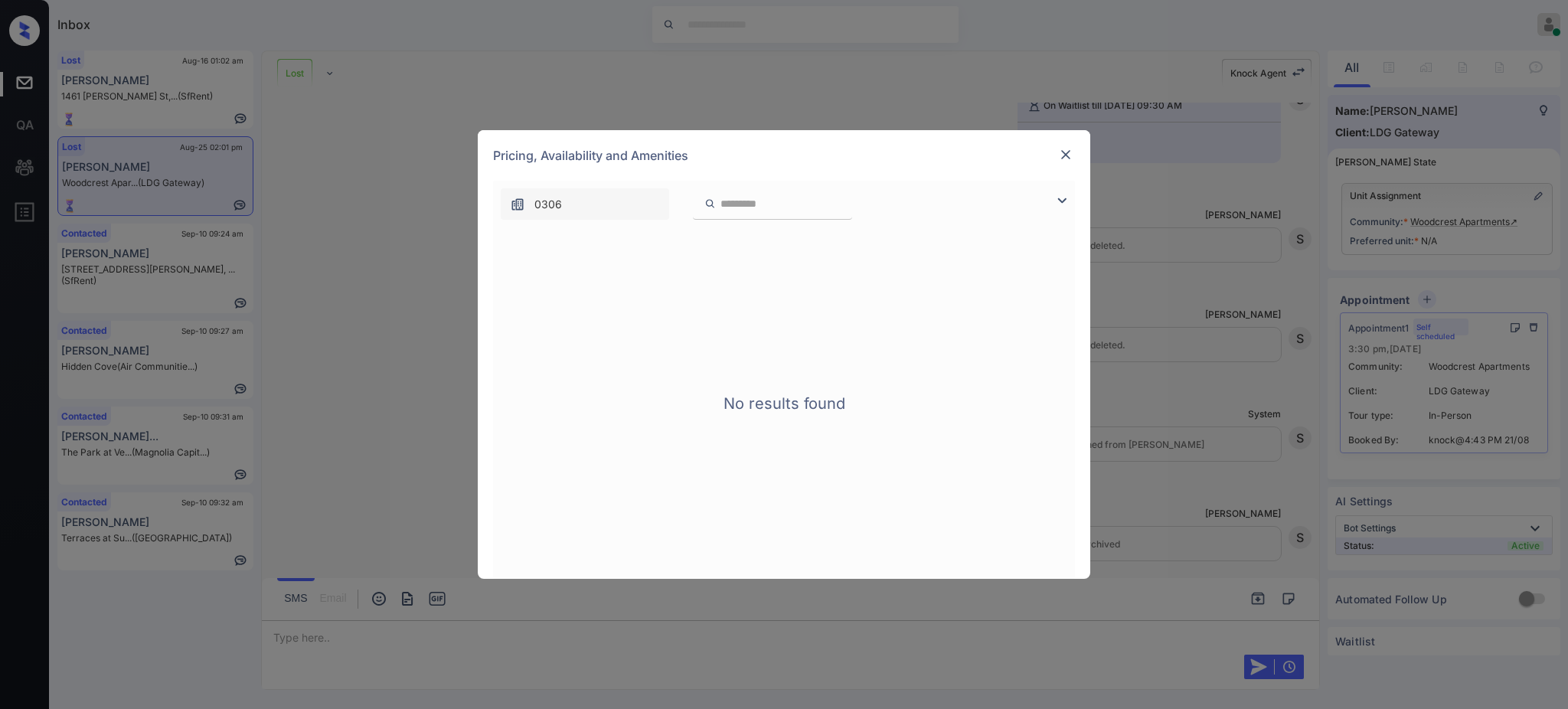
click at [1067, 150] on img at bounding box center [1066, 155] width 16 height 16
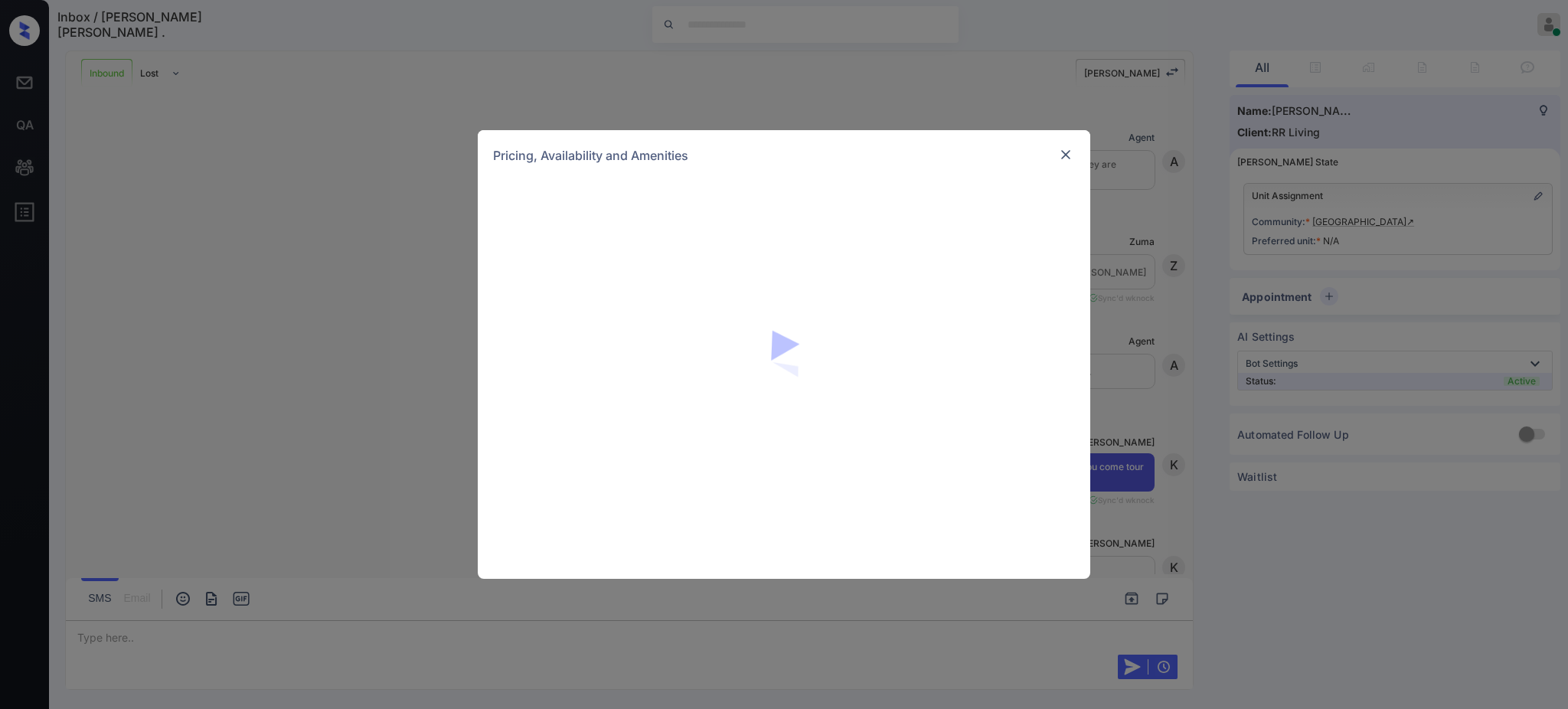
scroll to position [798, 0]
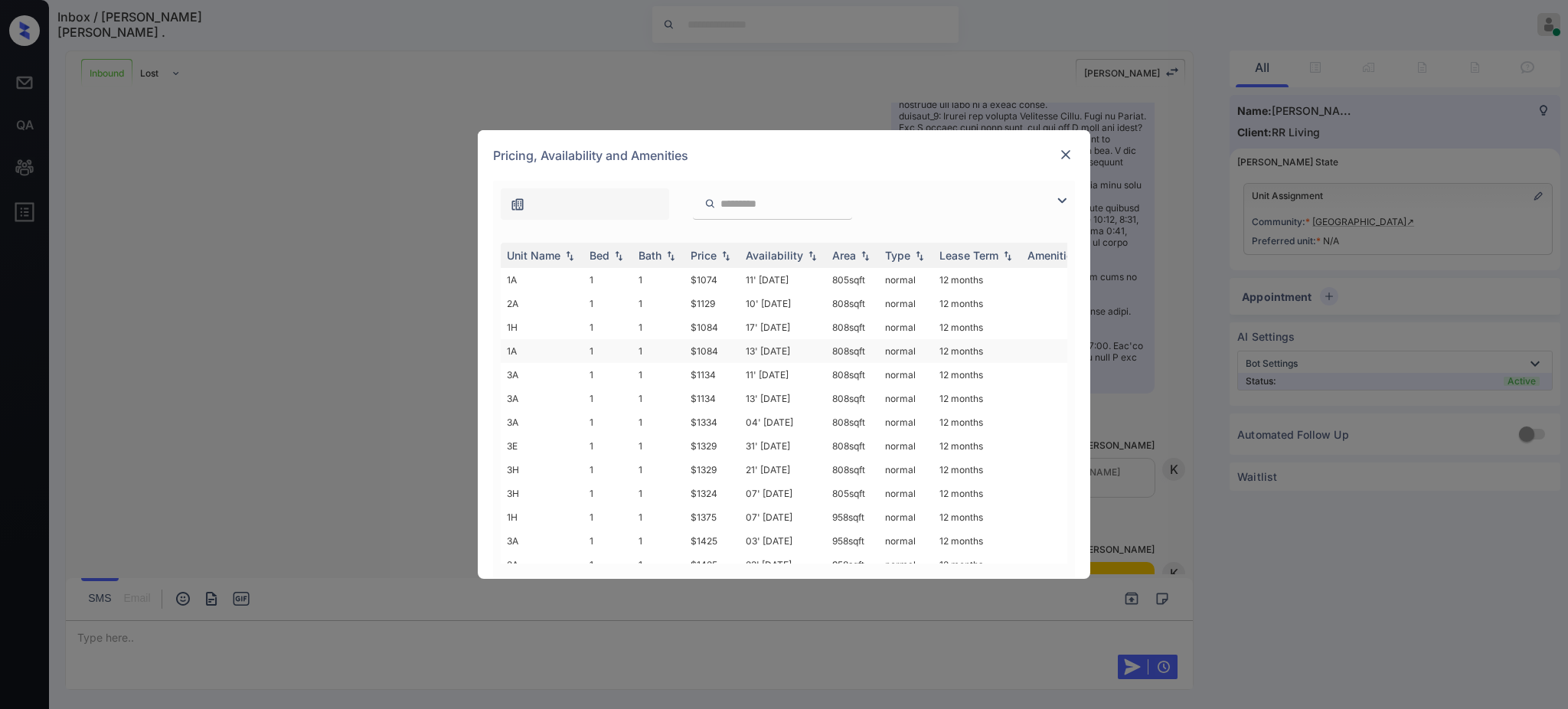
click at [733, 353] on td "$1084" at bounding box center [712, 351] width 55 height 24
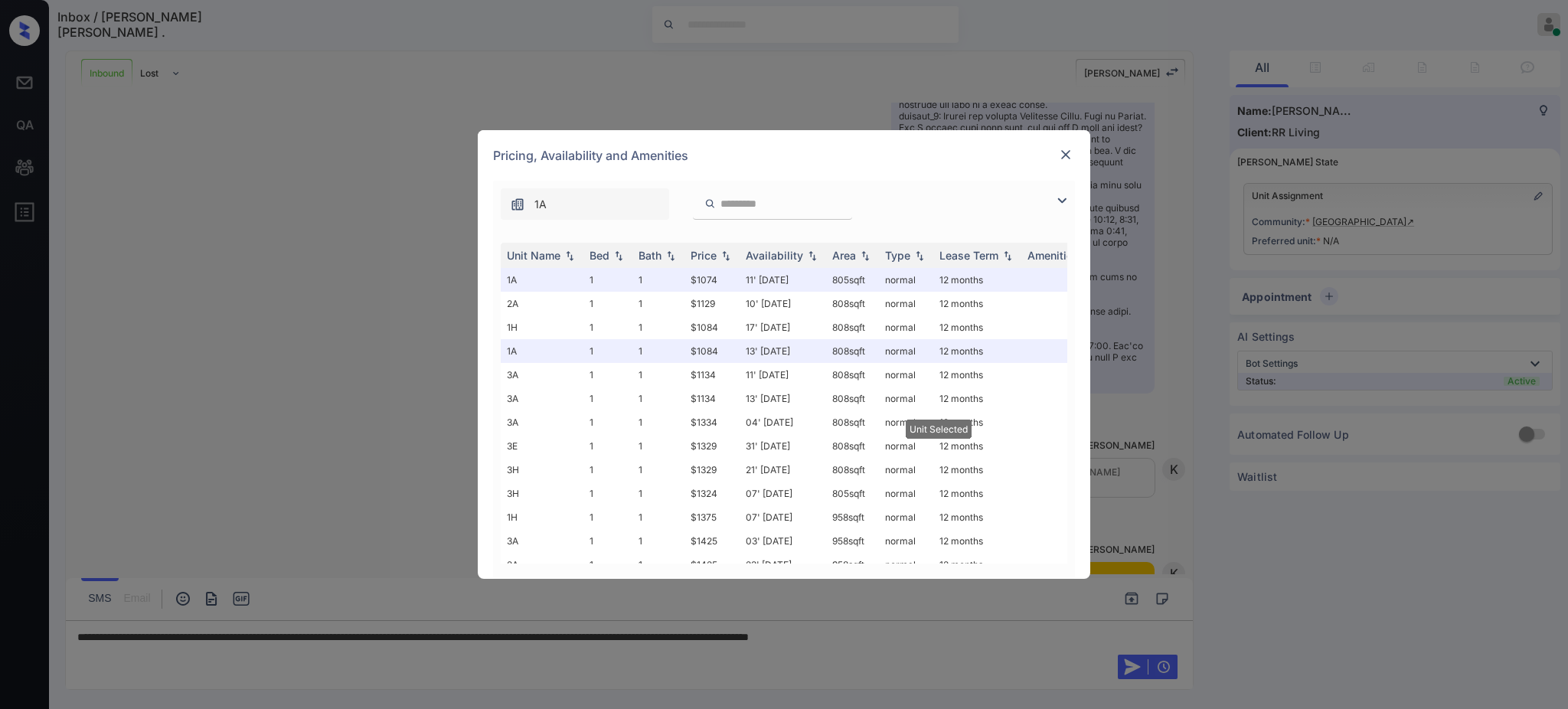
click at [1071, 148] on img at bounding box center [1066, 155] width 16 height 16
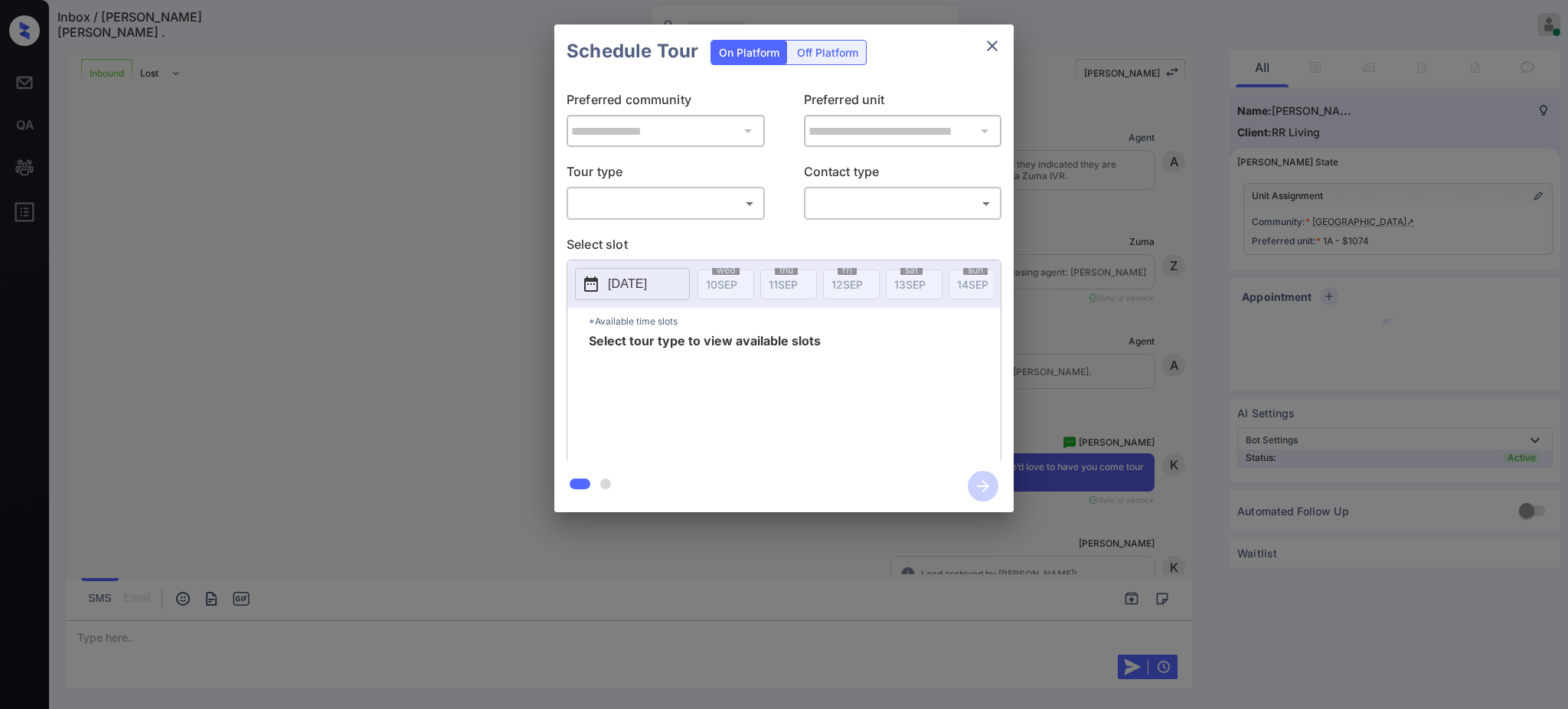
scroll to position [798, 0]
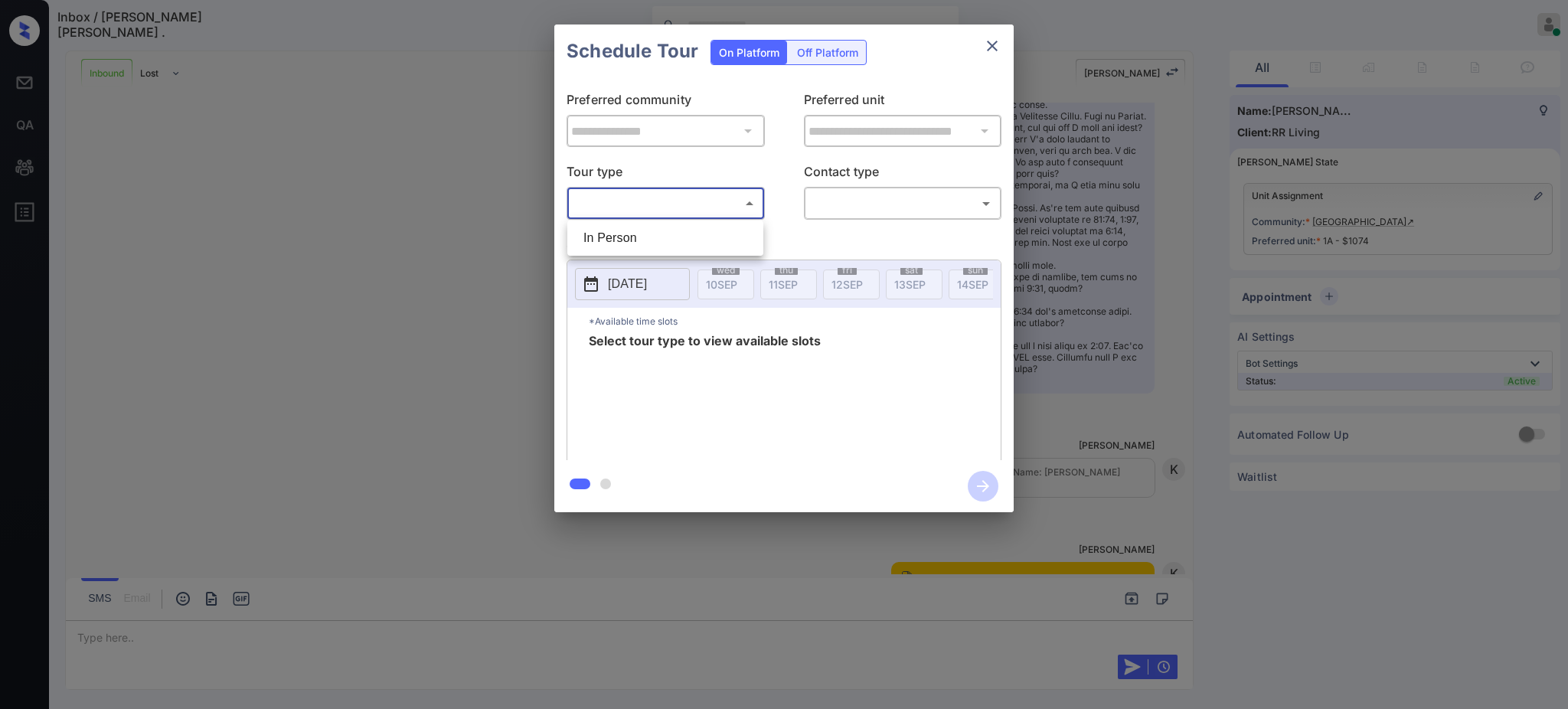
click at [684, 203] on body "Inbox / [PERSON_NAME] [PERSON_NAME] . [PERSON_NAME] Online Set yourself offline…" at bounding box center [784, 354] width 1568 height 709
click at [652, 232] on li "In Person" at bounding box center [665, 238] width 188 height 27
type input "********"
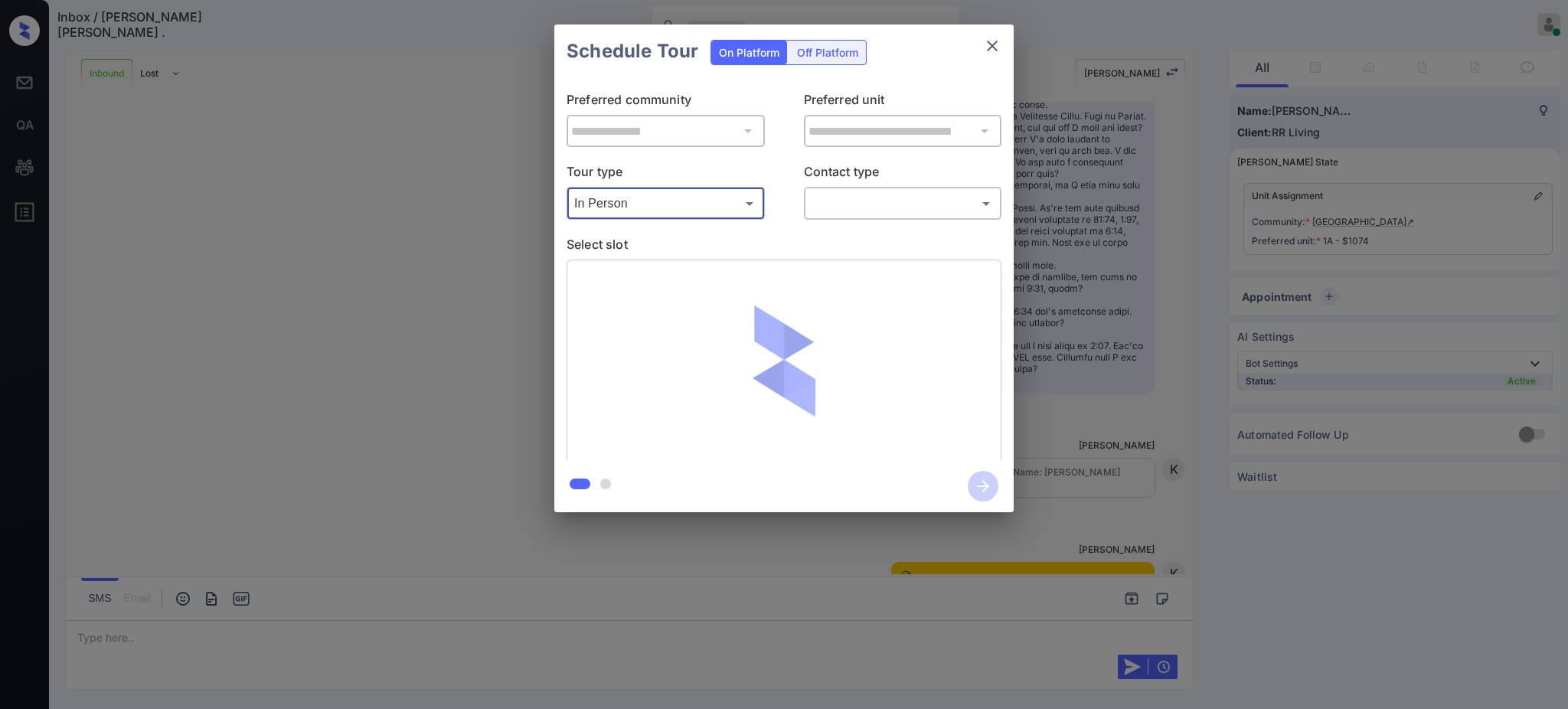
click at [888, 202] on body "Inbox / [PERSON_NAME] [PERSON_NAME] . [PERSON_NAME] Online Set yourself offline…" at bounding box center [784, 354] width 1568 height 709
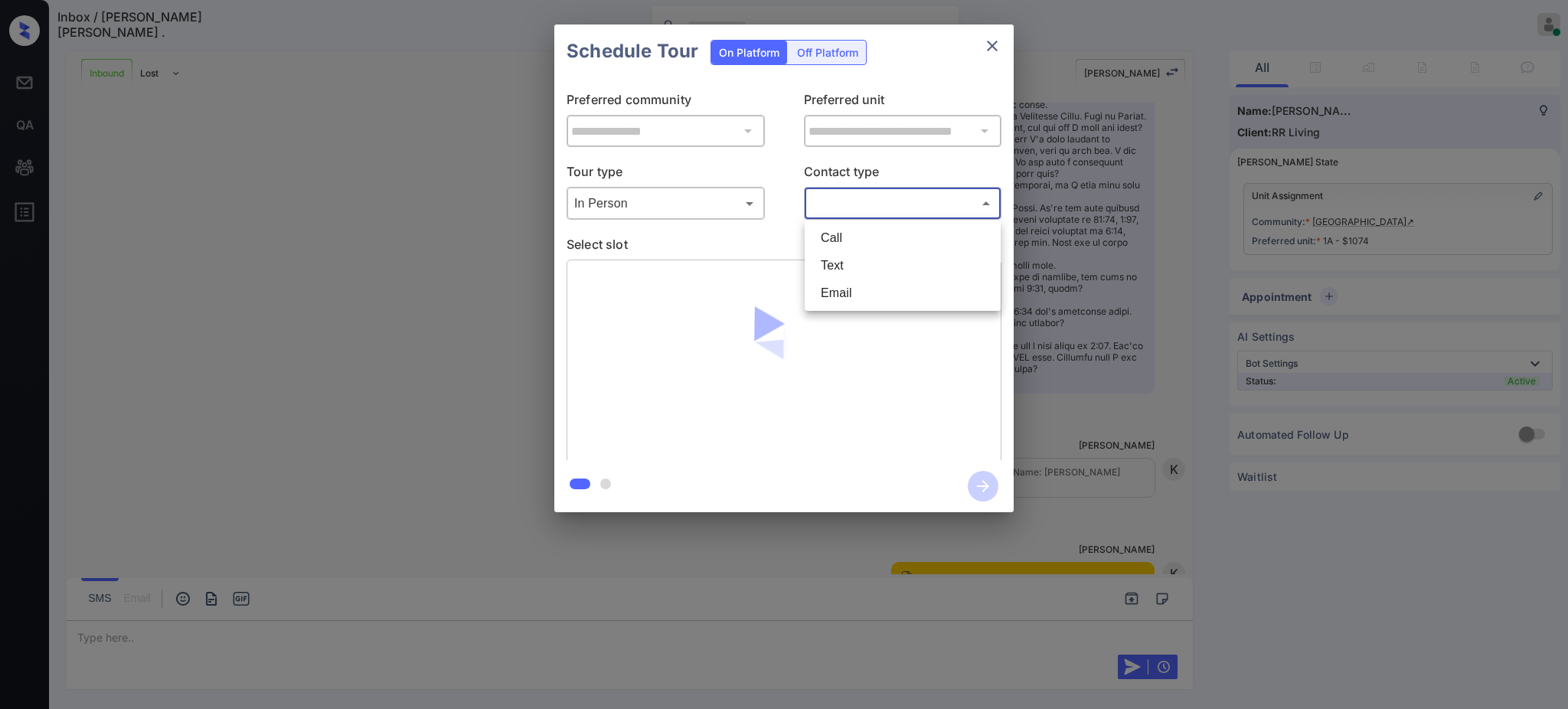
click at [850, 269] on li "Text" at bounding box center [903, 265] width 188 height 27
type input "****"
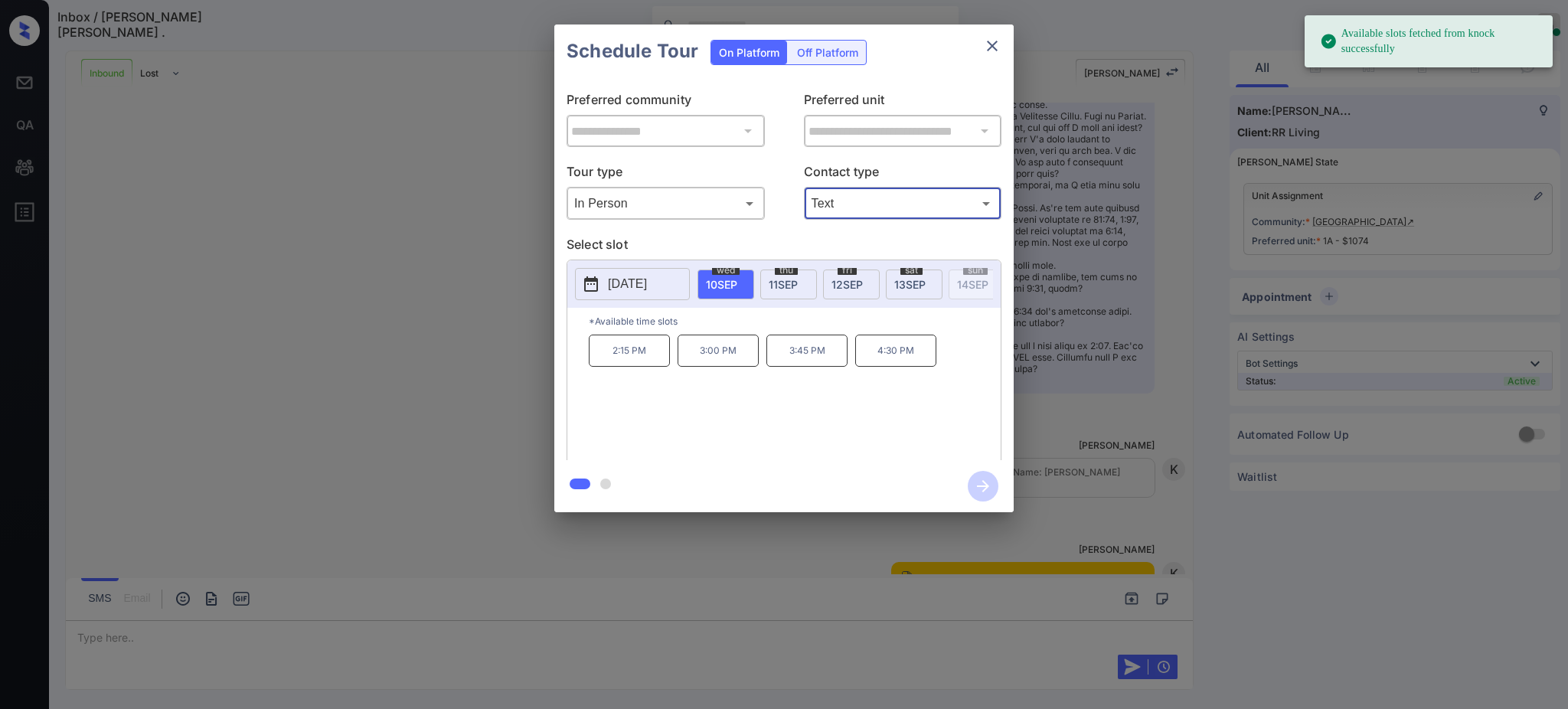
click at [1080, 331] on div "**********" at bounding box center [784, 269] width 1568 height 537
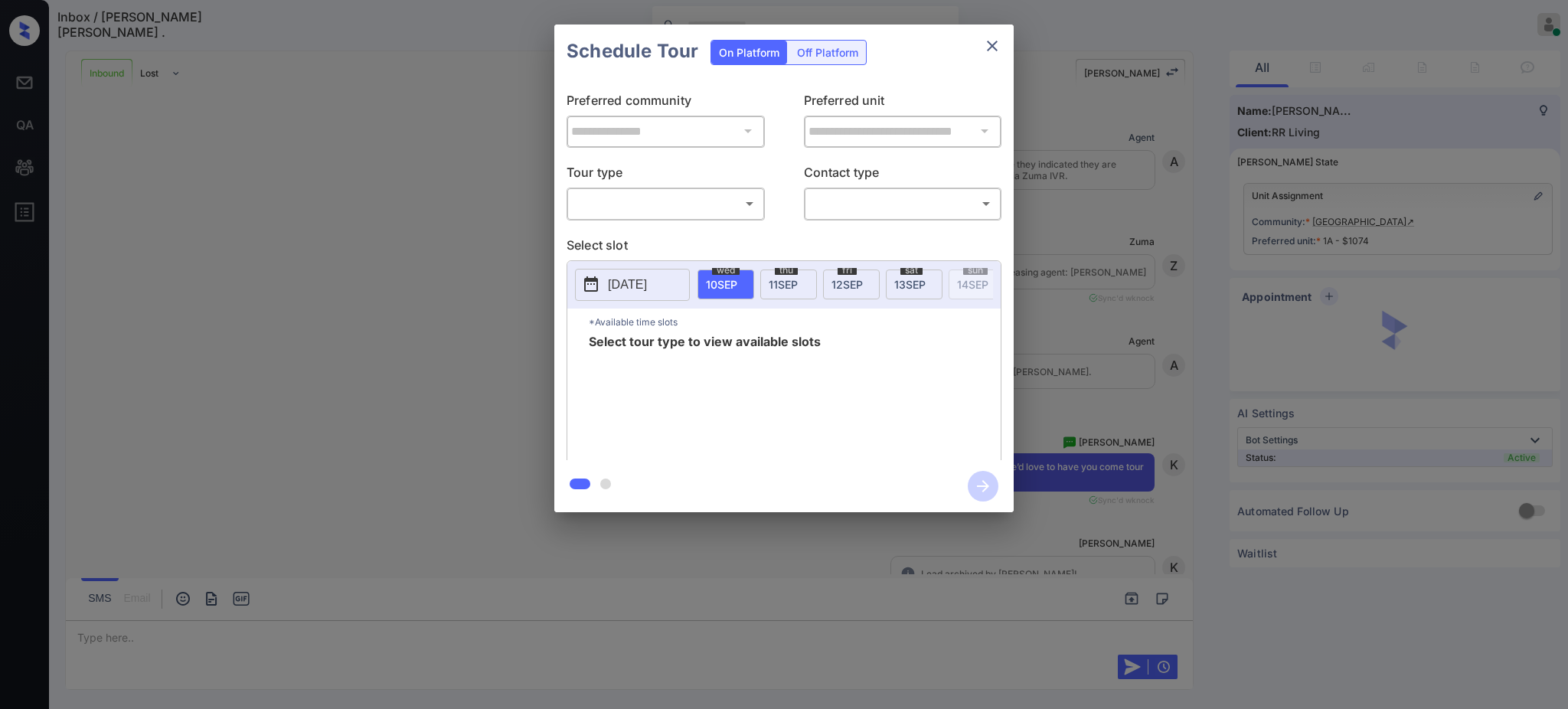
scroll to position [798, 0]
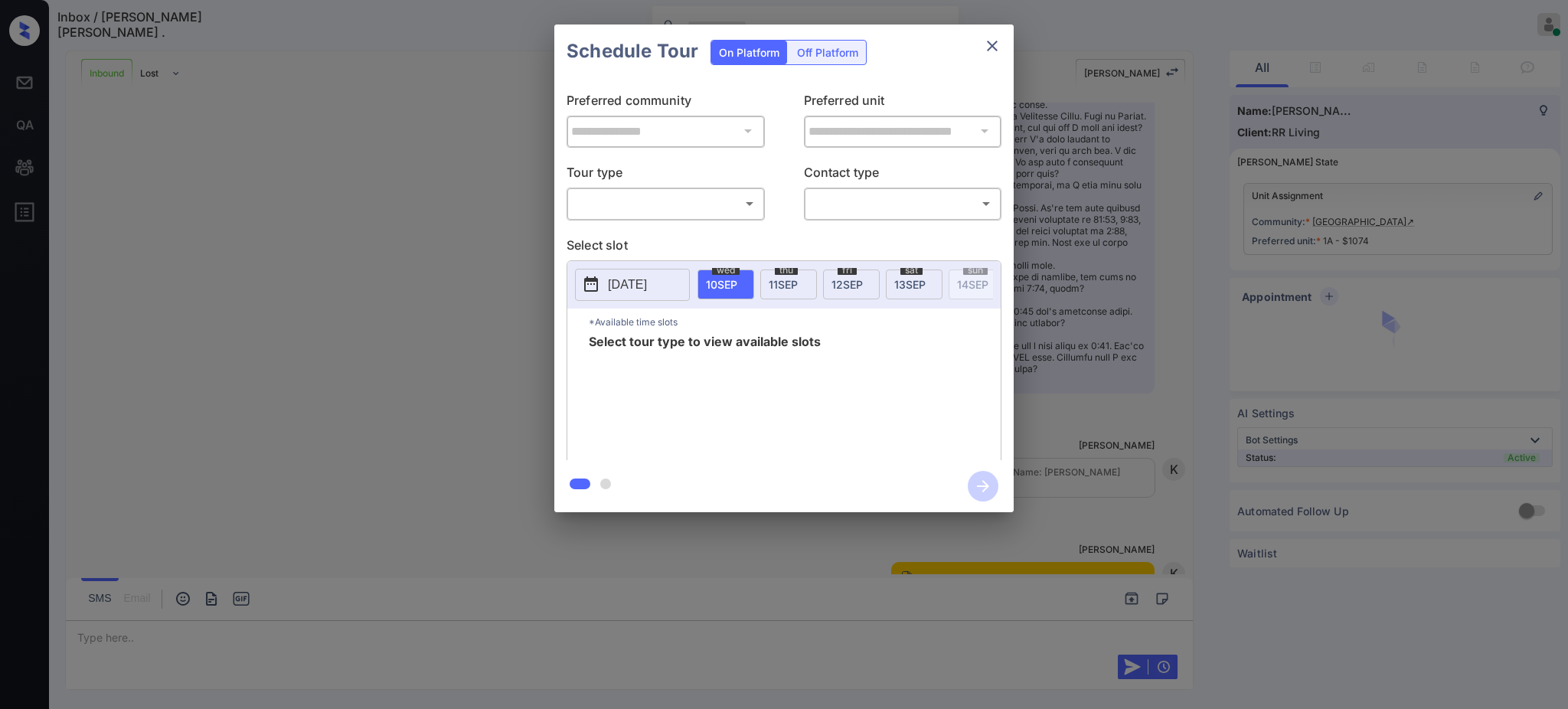
click at [670, 203] on body "Inbox / Anne Marie . Ajay Kumar Online Set yourself offline Set yourself on bre…" at bounding box center [784, 354] width 1568 height 709
click at [638, 236] on li "In Person" at bounding box center [665, 238] width 188 height 27
type input "********"
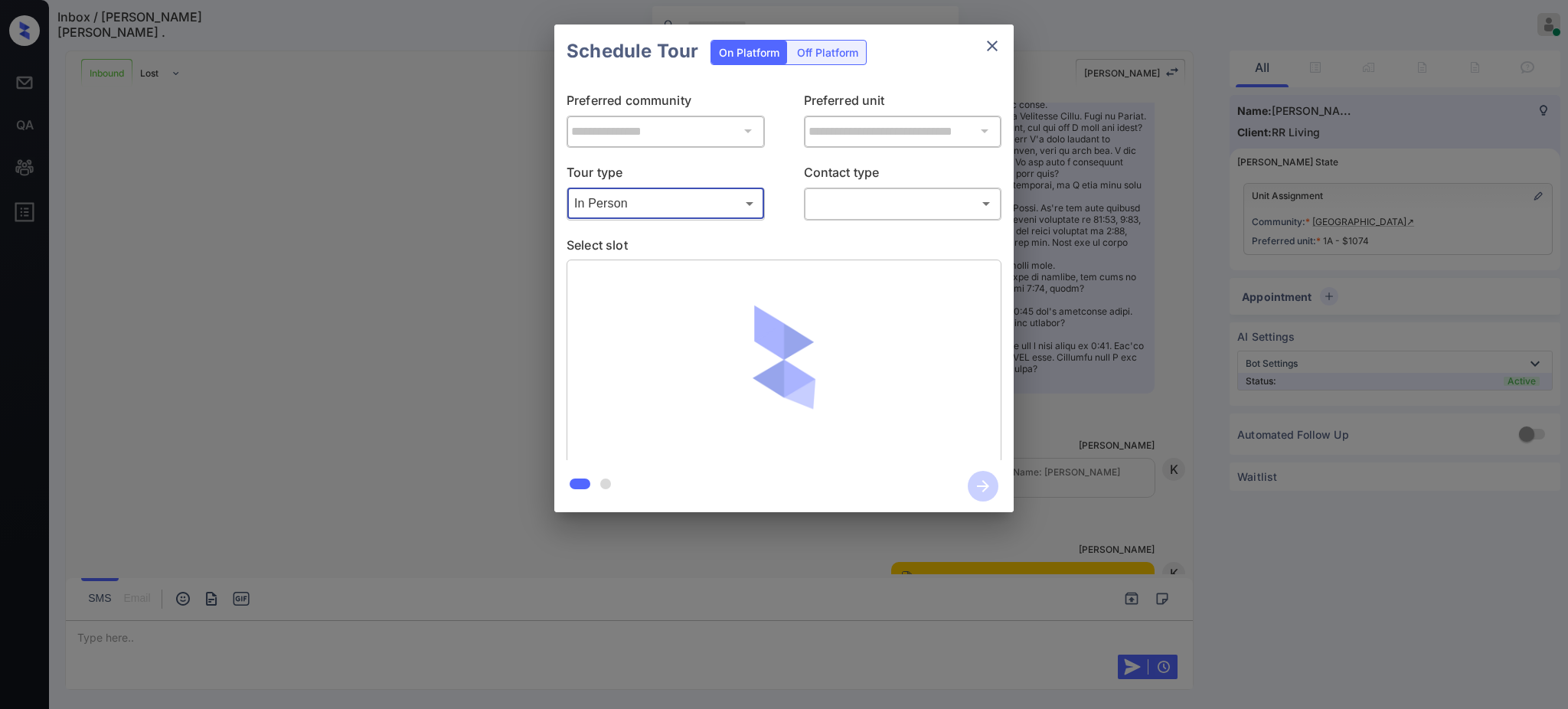
click at [921, 206] on body "Inbox / Anne Marie . Ajay Kumar Online Set yourself offline Set yourself on bre…" at bounding box center [784, 354] width 1568 height 709
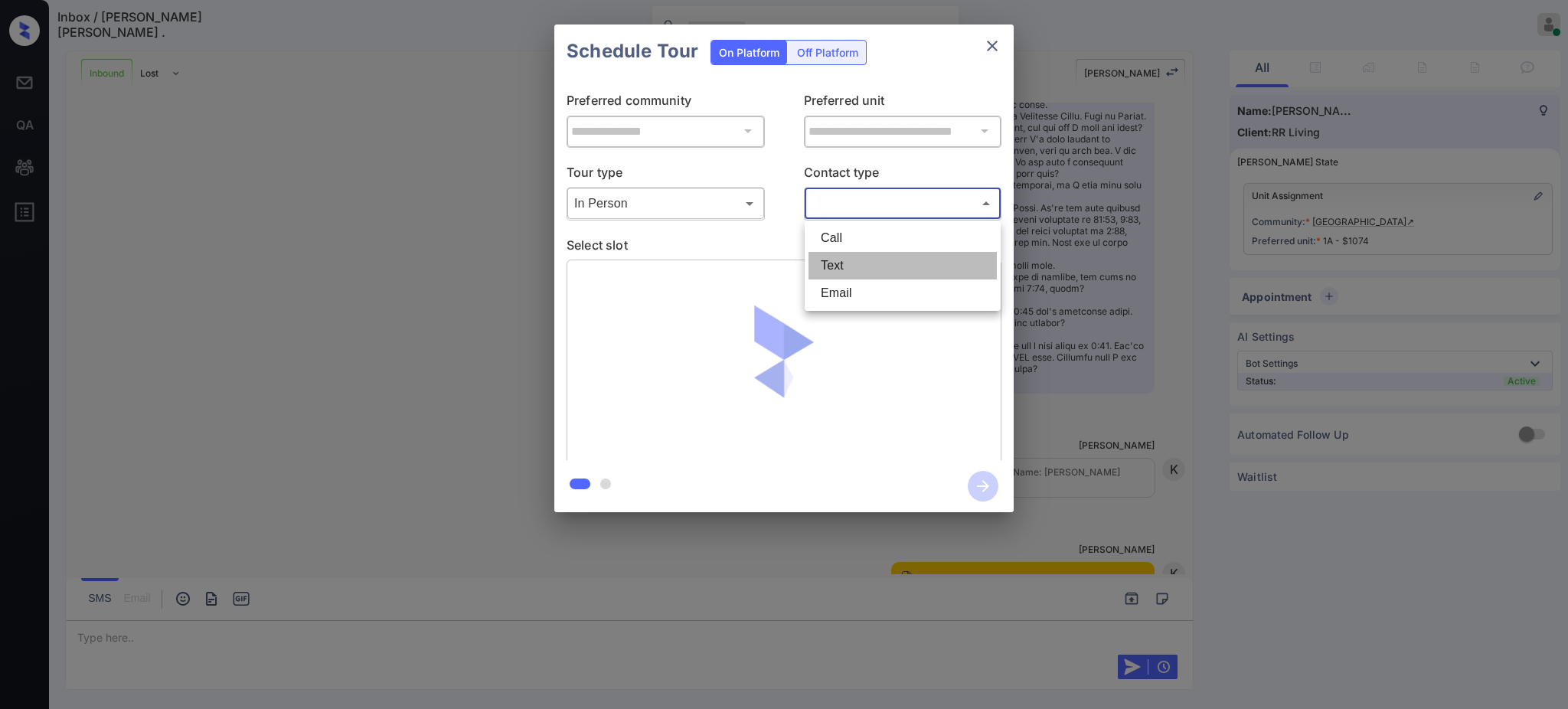
click at [857, 261] on li "Text" at bounding box center [903, 265] width 188 height 27
type input "****"
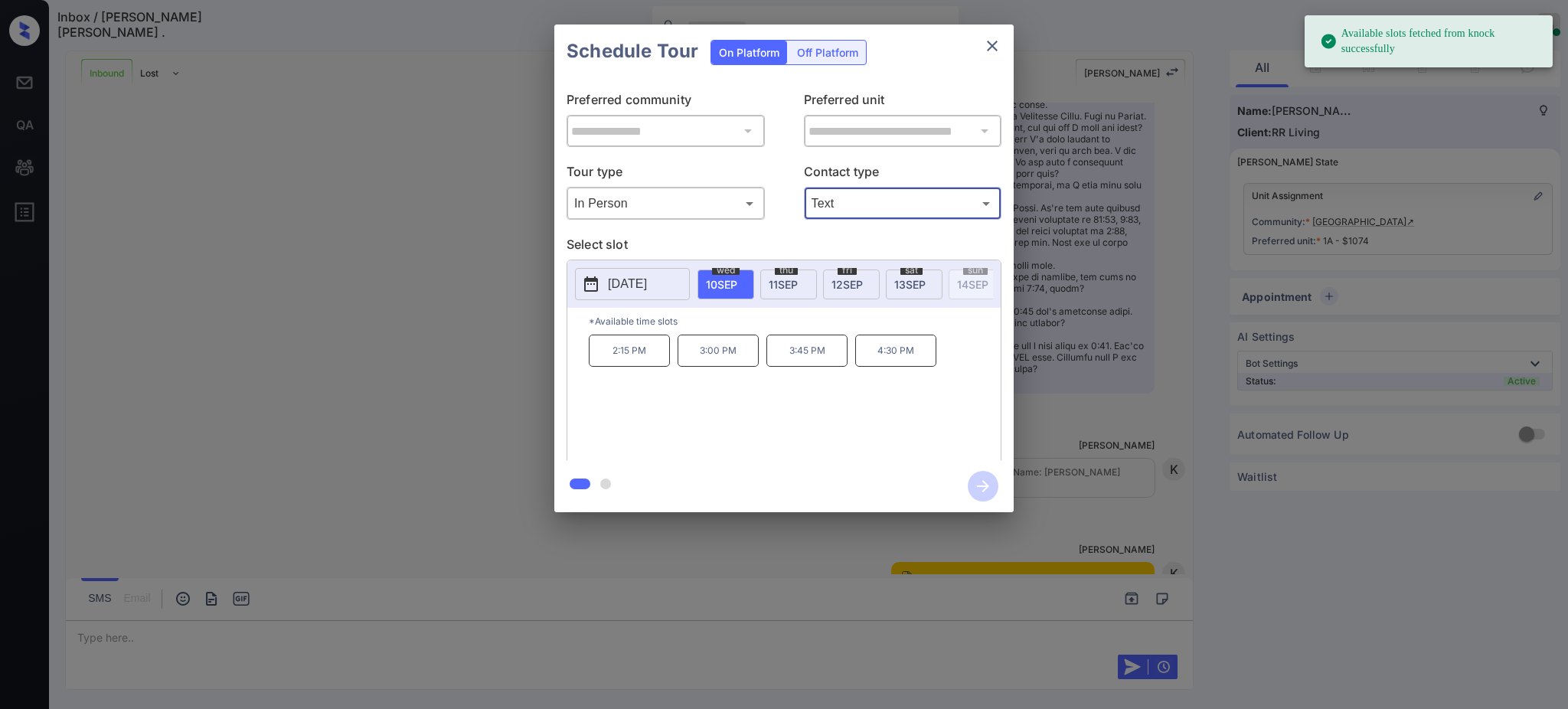
click at [725, 278] on span "[DATE]" at bounding box center [721, 284] width 31 height 13
click at [717, 367] on p "3:00 PM" at bounding box center [717, 350] width 81 height 32
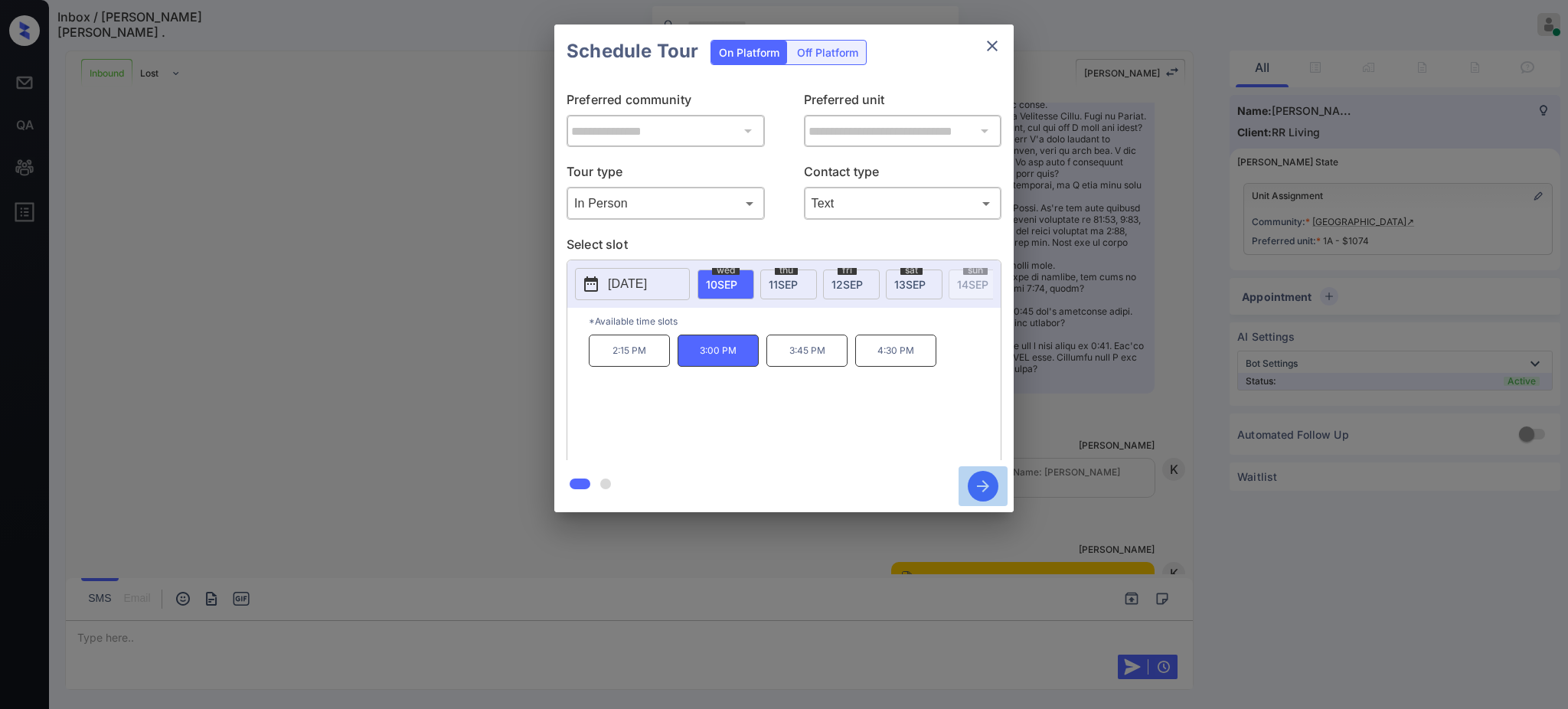
click at [978, 486] on icon "button" at bounding box center [983, 487] width 13 height 13
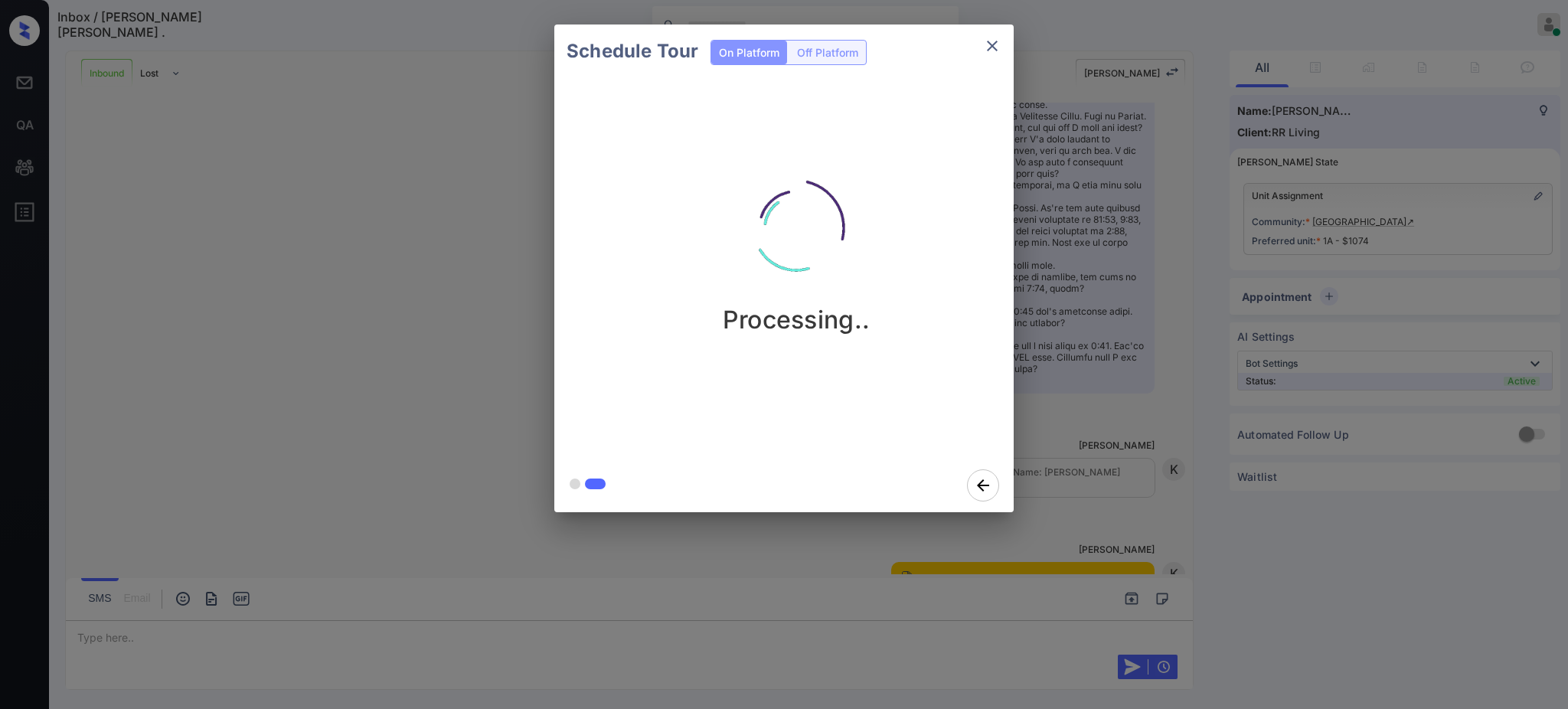
click at [1078, 459] on div "Schedule Tour On Platform Off Platform Processing.." at bounding box center [784, 269] width 1568 height 537
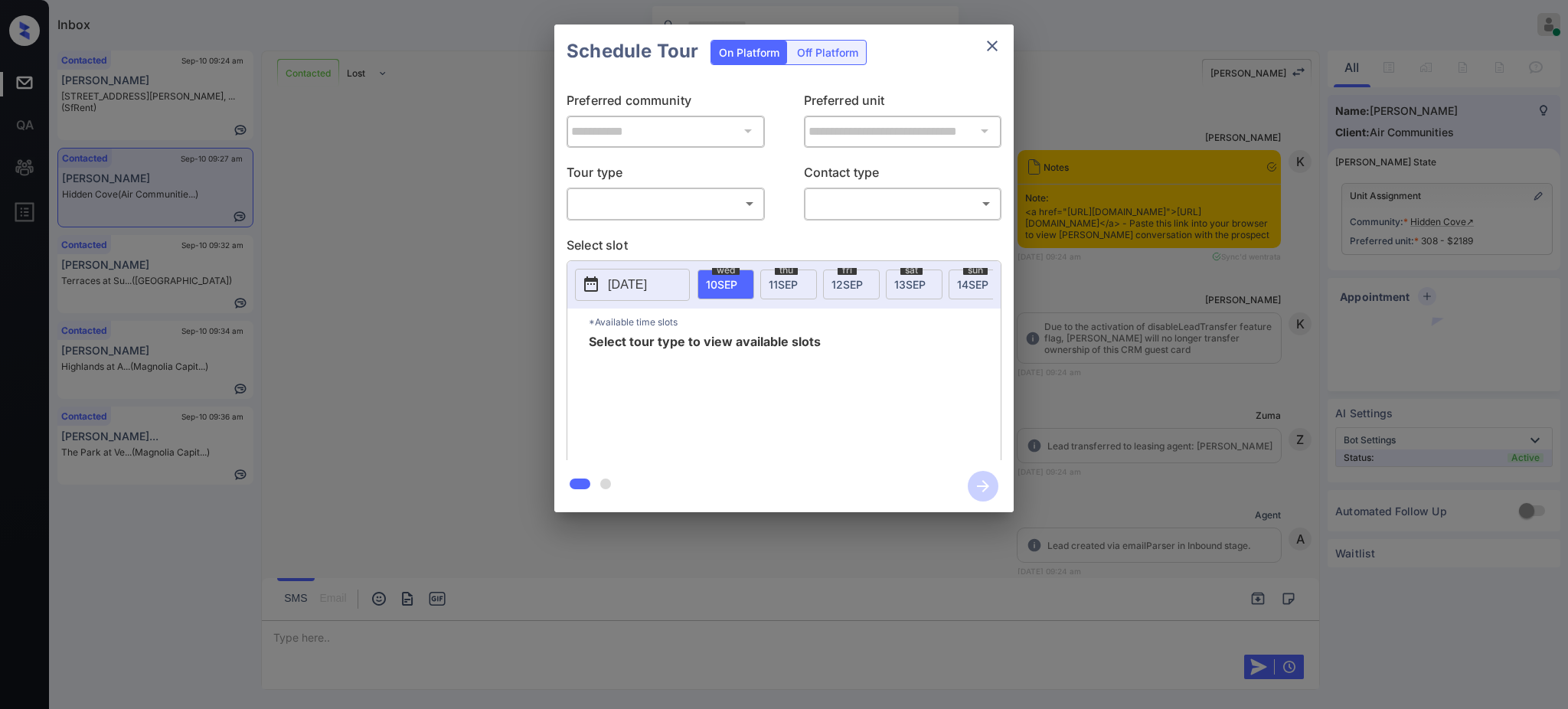
click at [655, 217] on div "​ ​" at bounding box center [665, 203] width 199 height 33
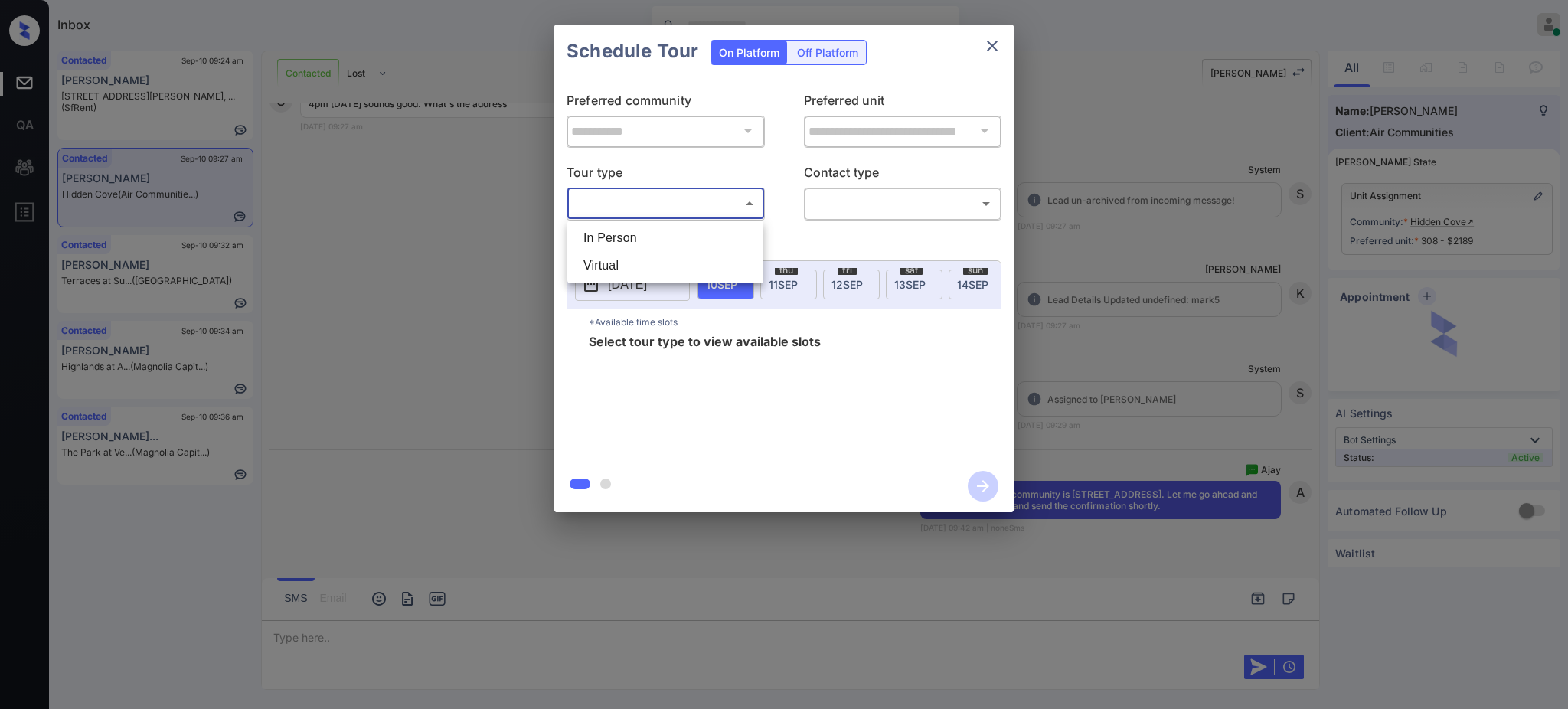
click at [627, 193] on body "Inbox [PERSON_NAME] Online Set yourself offline Set yourself on break Profile S…" at bounding box center [784, 354] width 1568 height 709
click at [632, 243] on li "In Person" at bounding box center [665, 238] width 188 height 27
type input "********"
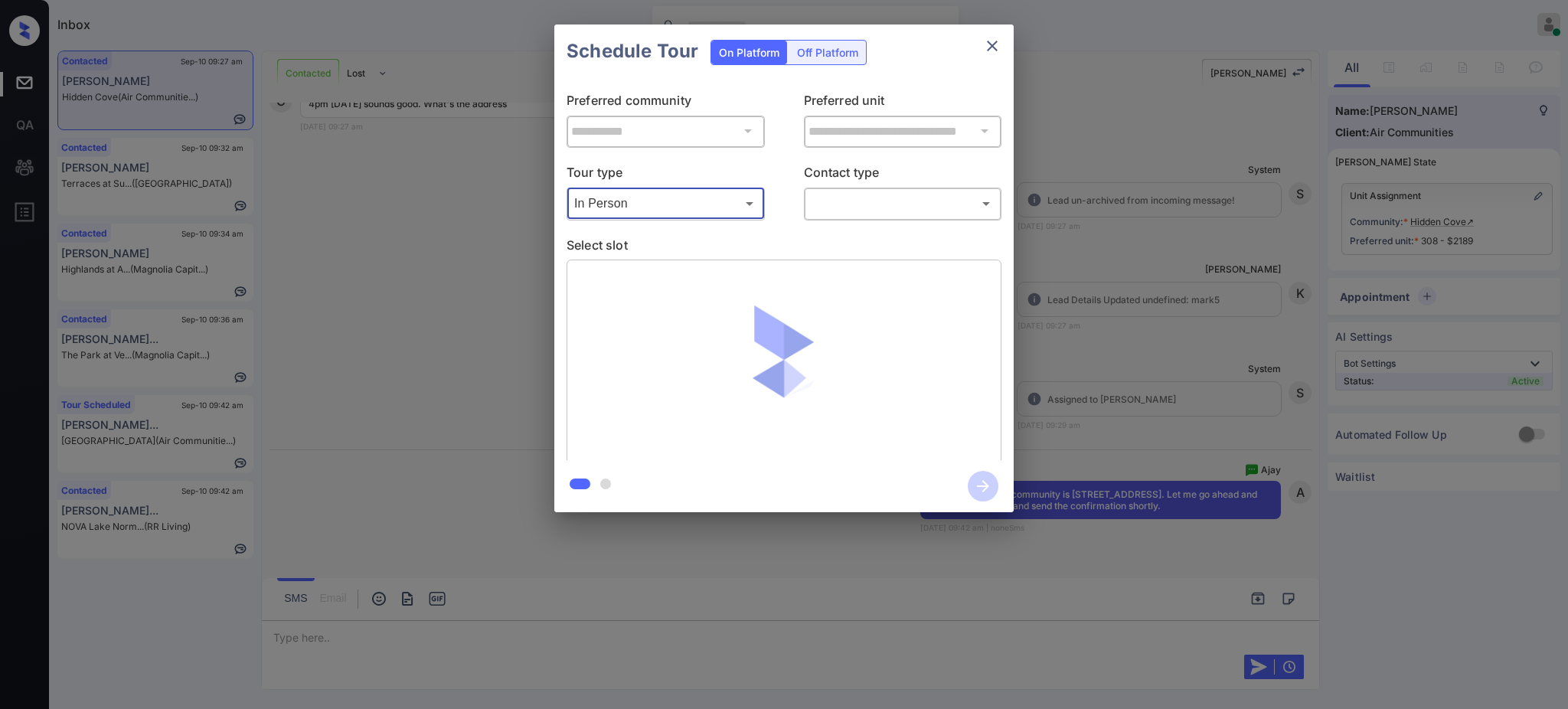
click at [859, 197] on body "Inbox Ajay Kumar Online Set yourself offline Set yourself on break Profile Swit…" at bounding box center [784, 354] width 1568 height 709
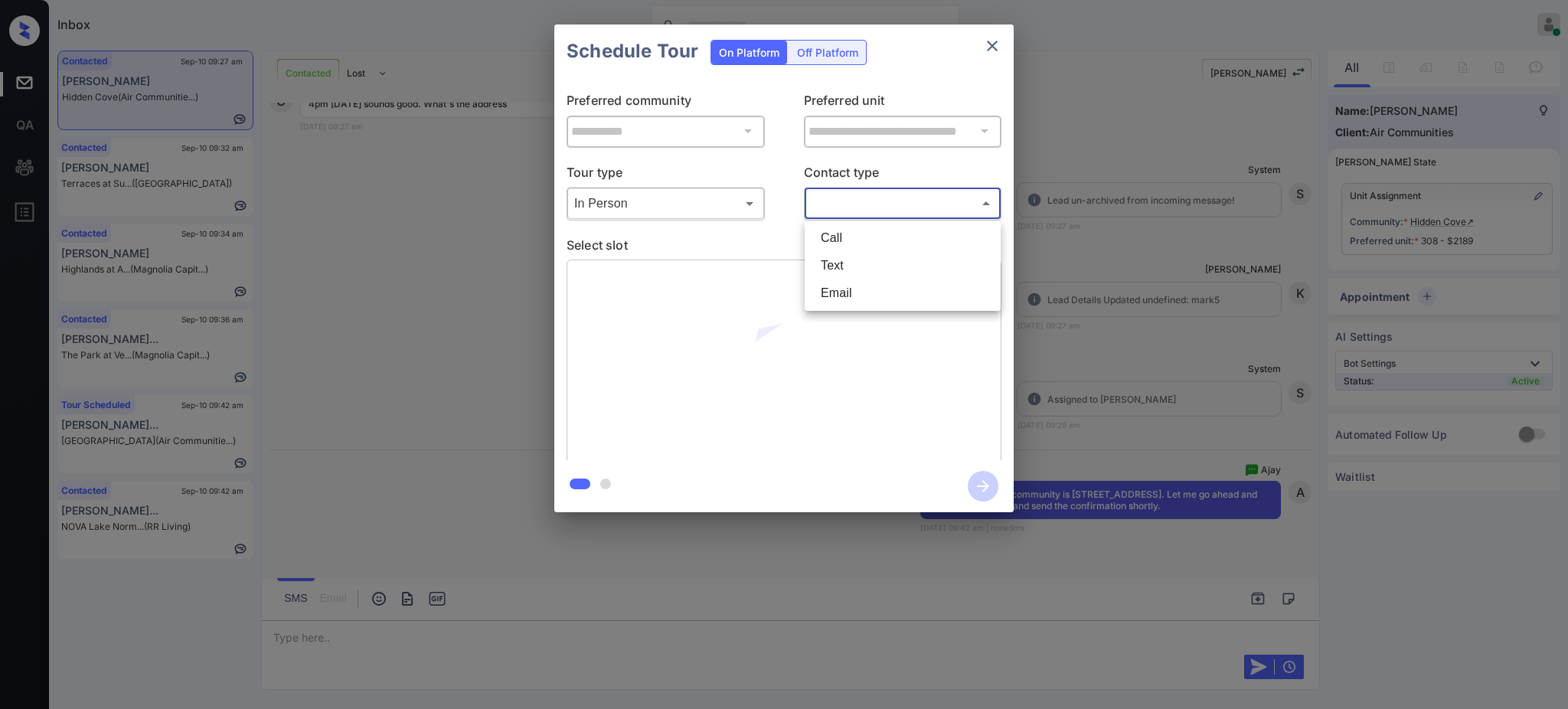
click at [845, 268] on li "Text" at bounding box center [903, 265] width 188 height 27
type input "****"
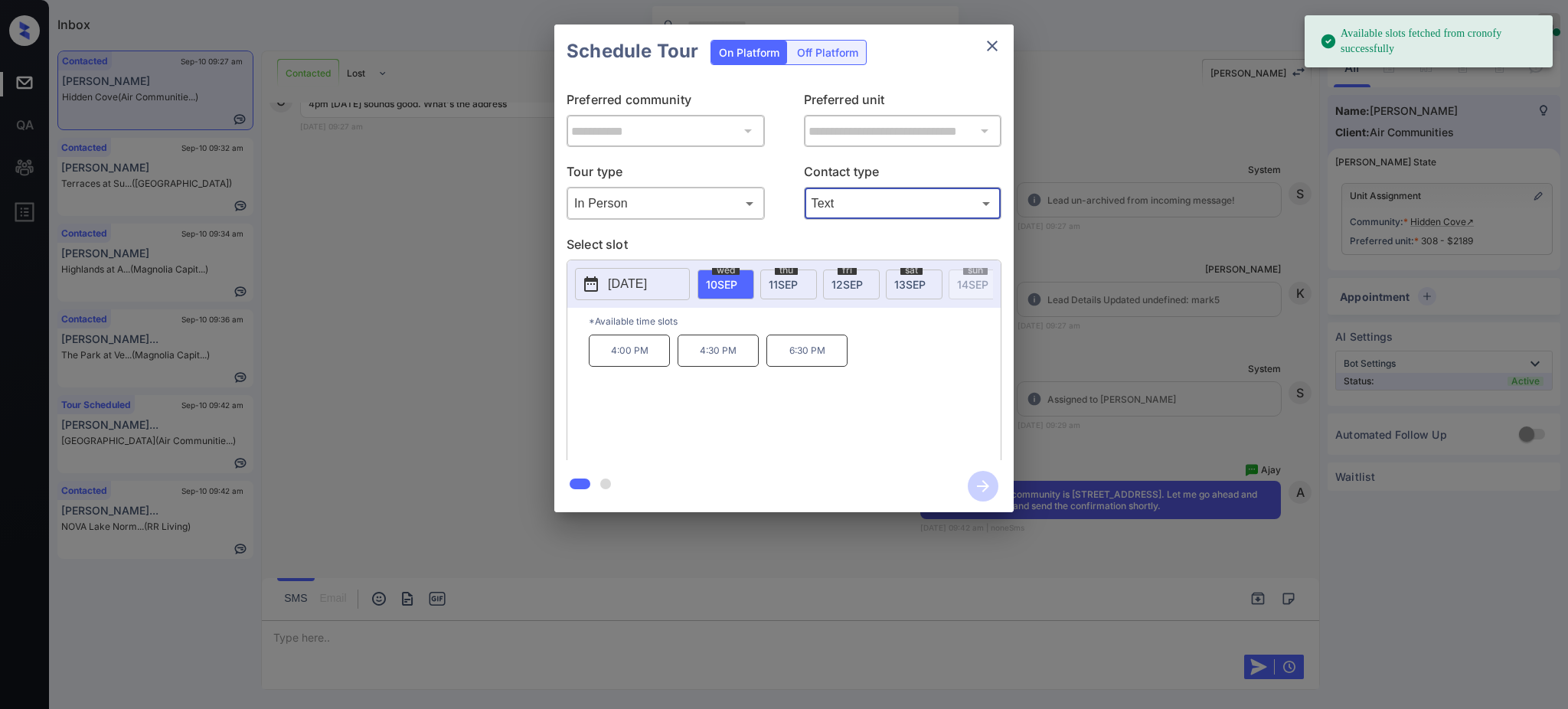
click at [720, 288] on span "10 SEP" at bounding box center [721, 284] width 31 height 13
click at [644, 361] on p "4:00 PM" at bounding box center [629, 350] width 81 height 32
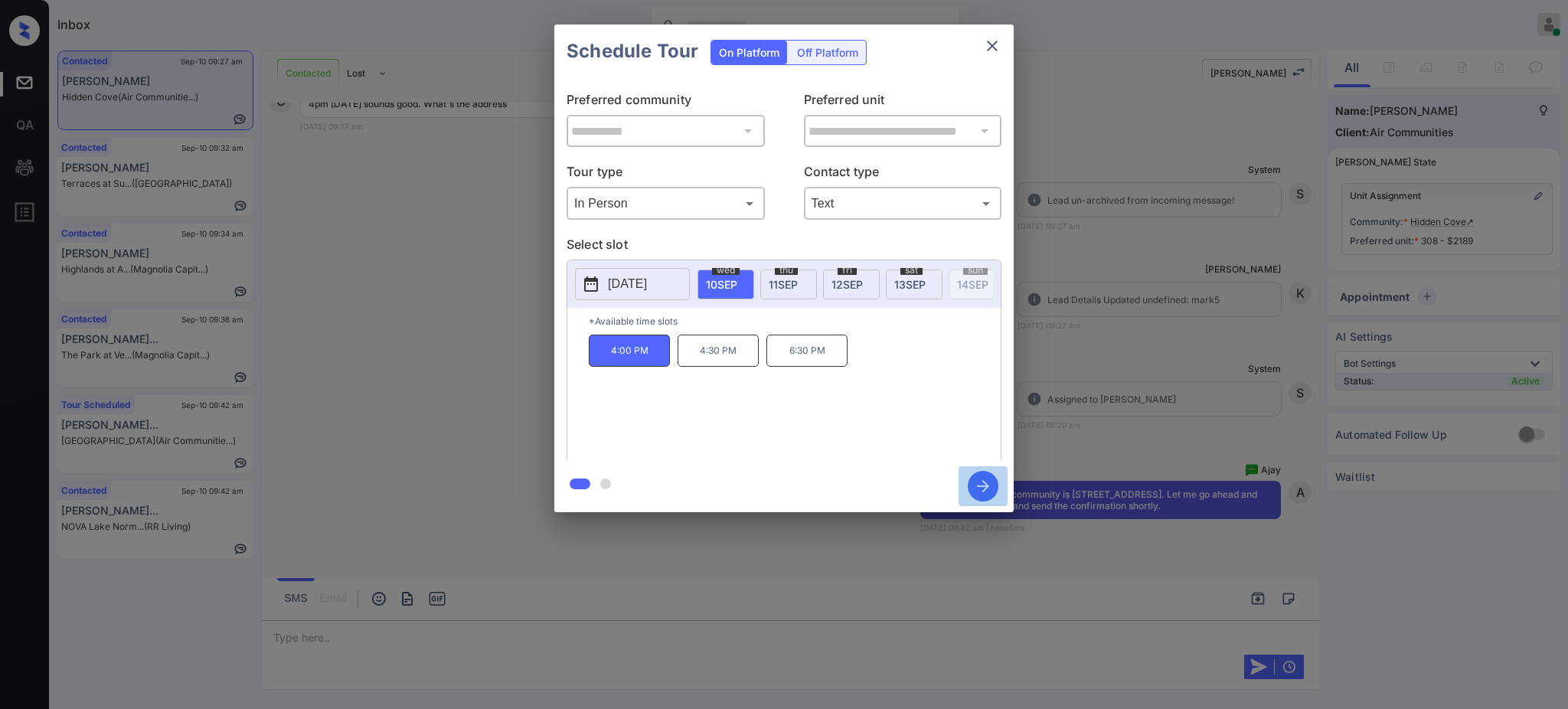
click at [984, 491] on icon "button" at bounding box center [983, 486] width 31 height 31
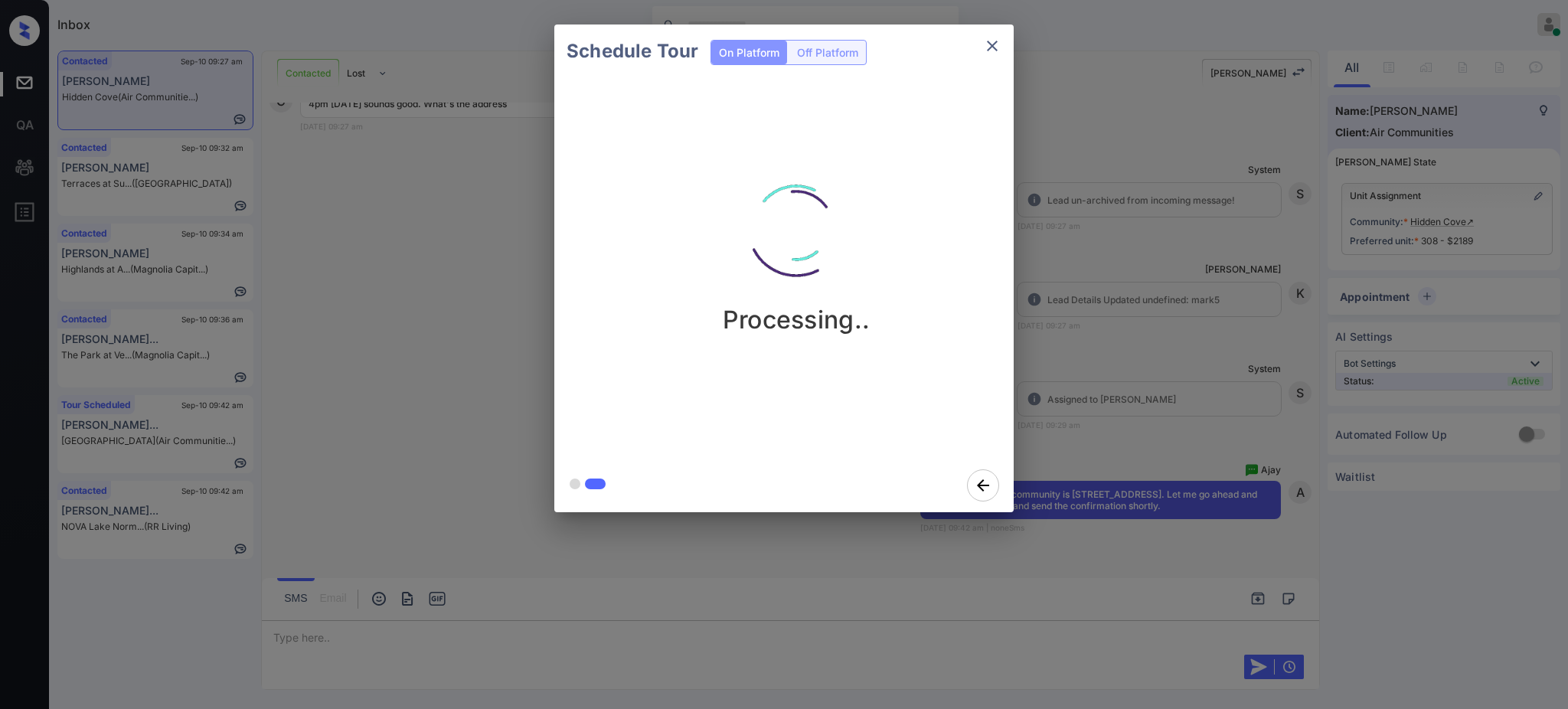
click at [1158, 454] on div "Schedule Tour On Platform Off Platform Processing.." at bounding box center [784, 269] width 1568 height 537
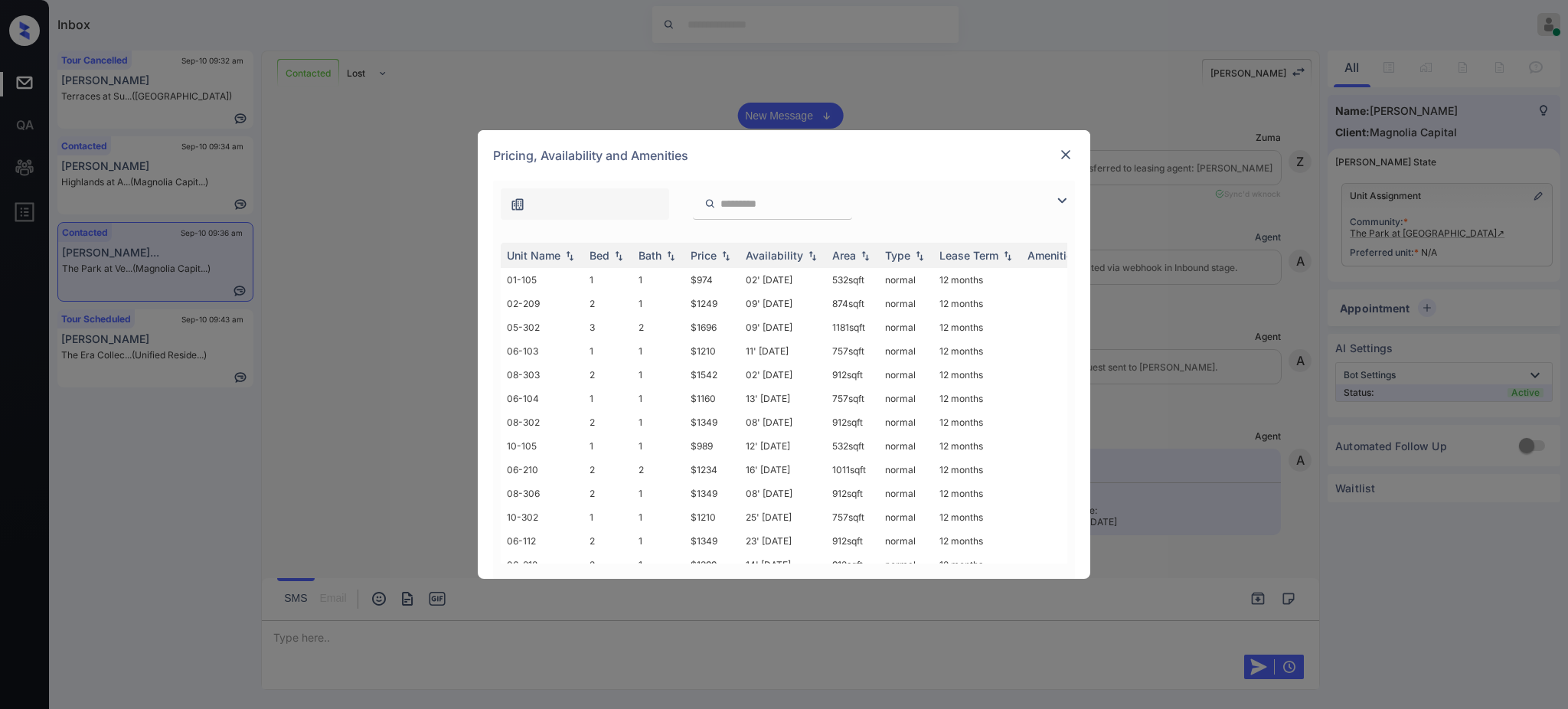
scroll to position [6723, 0]
click at [757, 210] on input "search" at bounding box center [782, 204] width 126 height 13
paste input "***"
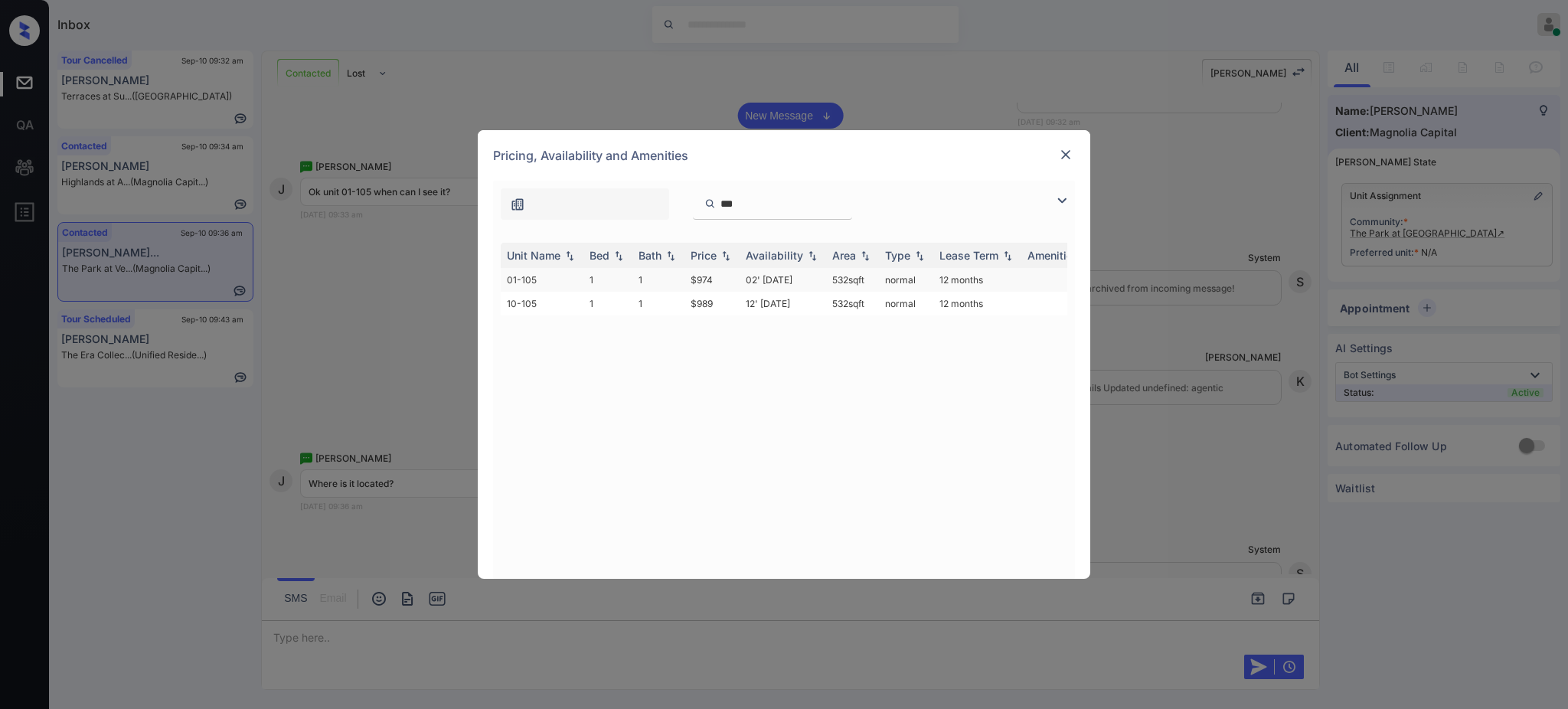
type input "***"
click at [684, 289] on td "$974" at bounding box center [712, 280] width 55 height 24
drag, startPoint x: 678, startPoint y: 309, endPoint x: 727, endPoint y: 311, distance: 49.0
click at [727, 311] on tr "10-105 1 1 $989 12' Sep 25 532 sqft normal 12 months" at bounding box center [900, 304] width 800 height 24
copy tr "$989"
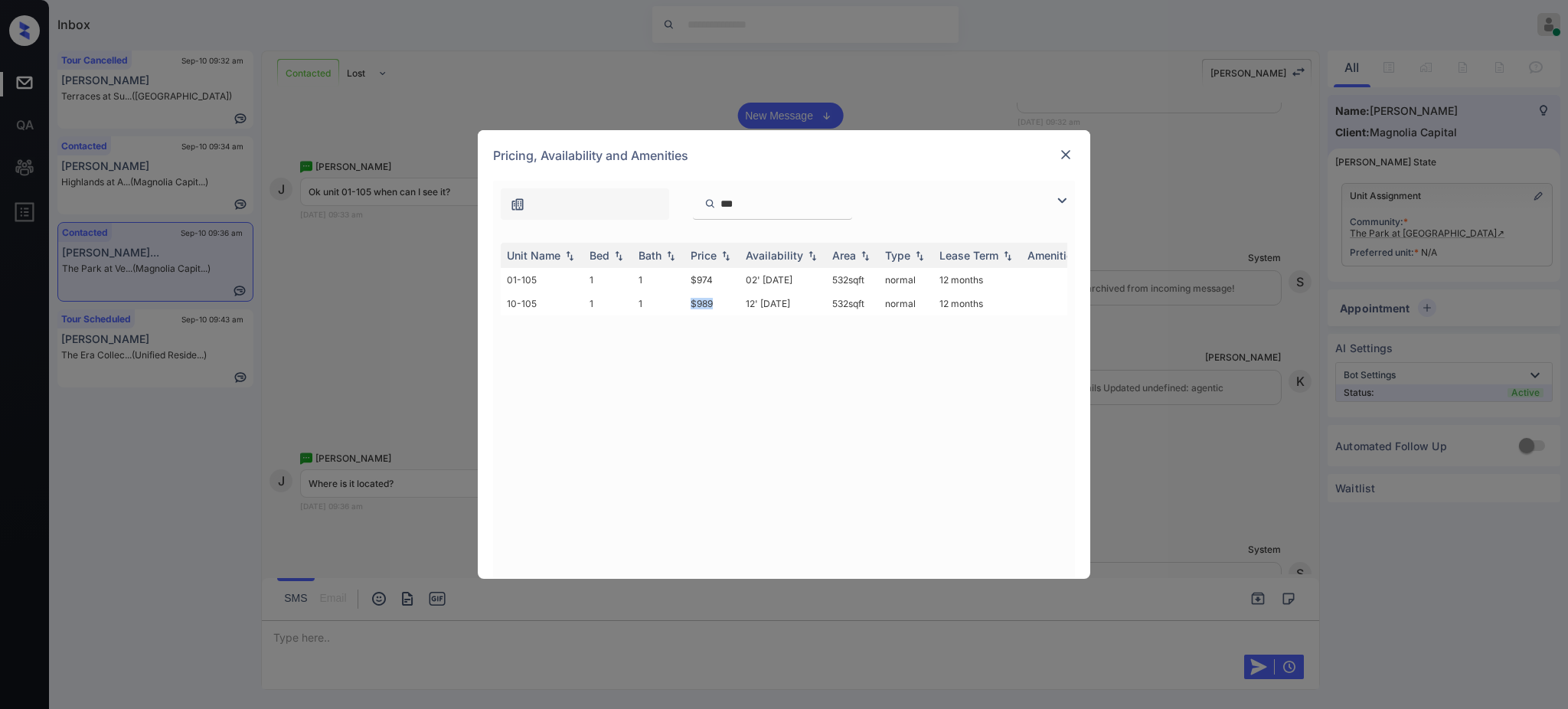
click at [1058, 155] on img at bounding box center [1066, 155] width 16 height 16
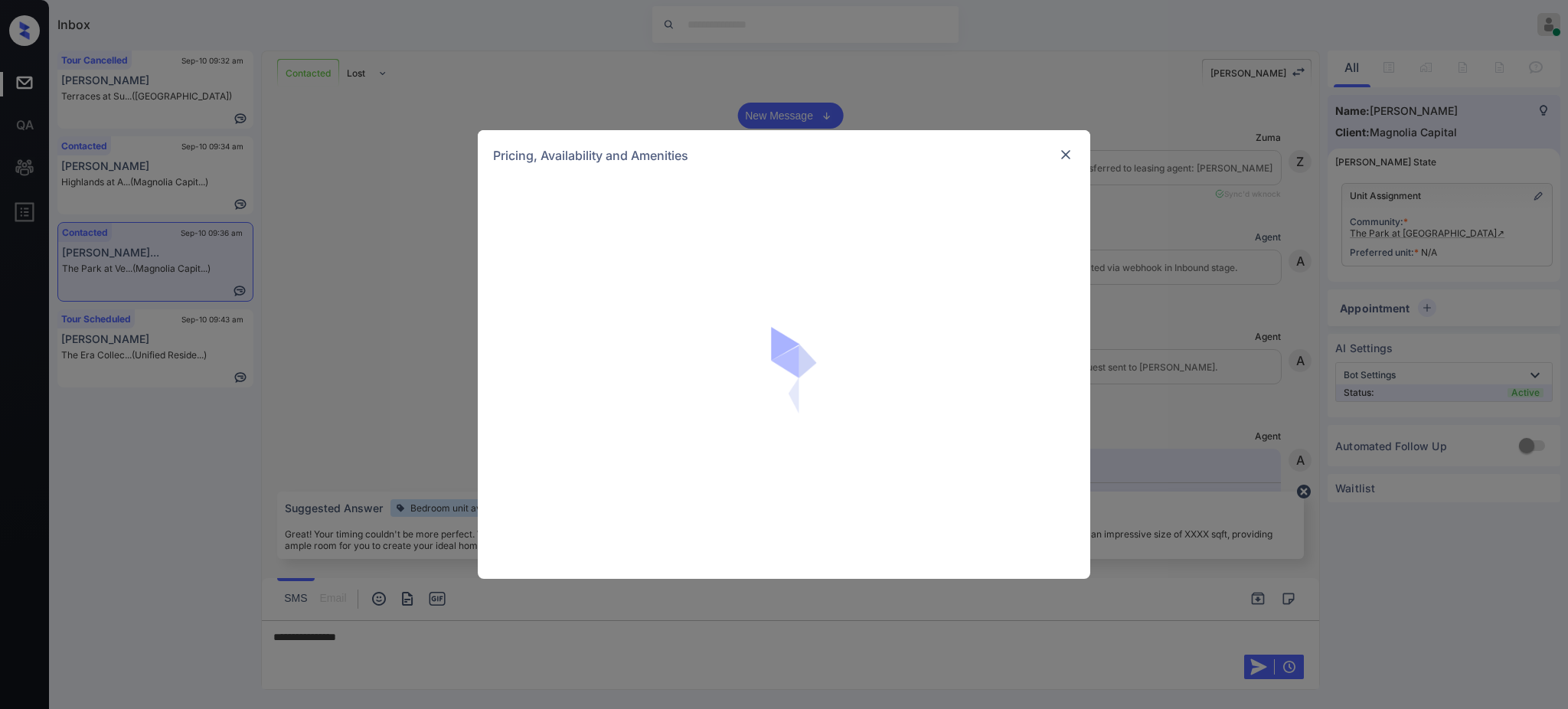
scroll to position [6723, 0]
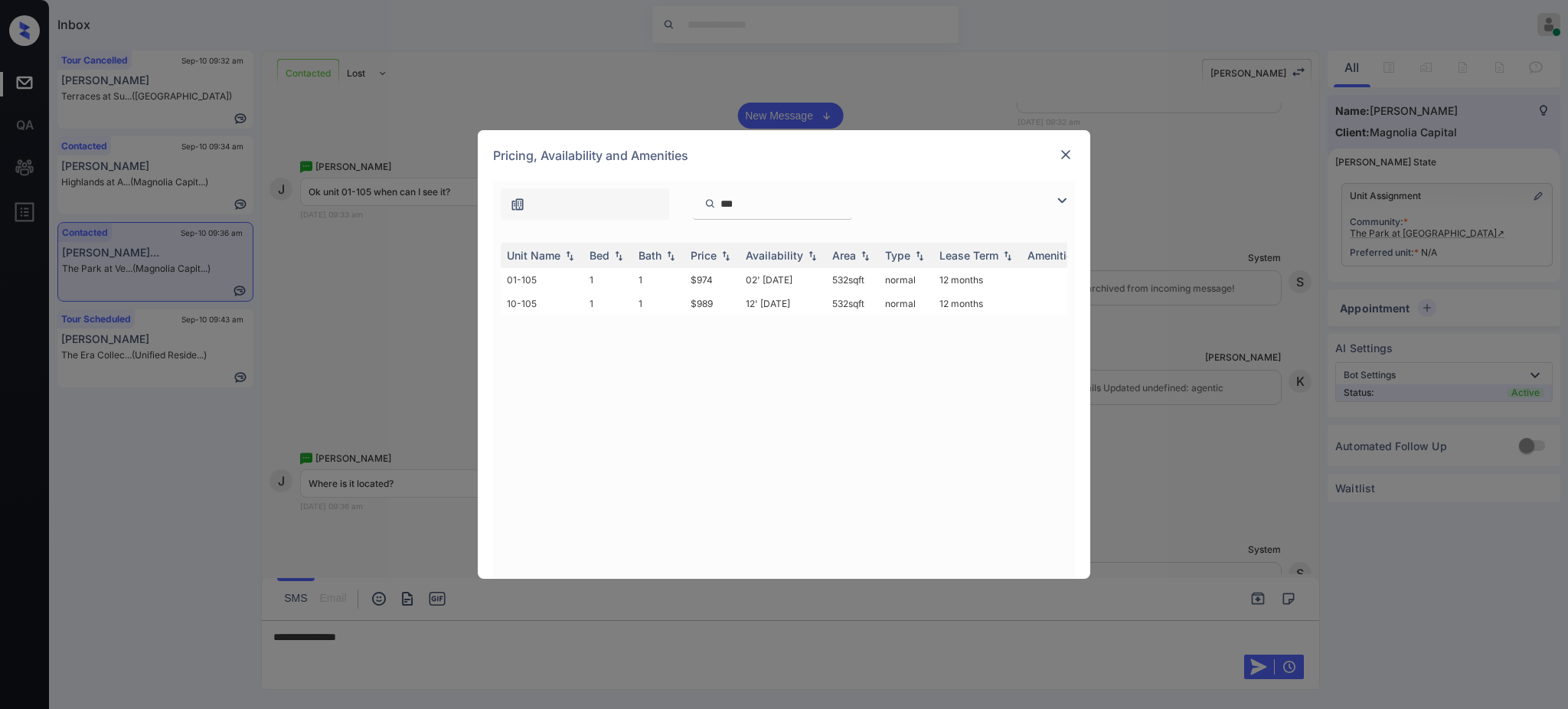
click at [1063, 148] on img at bounding box center [1066, 155] width 16 height 16
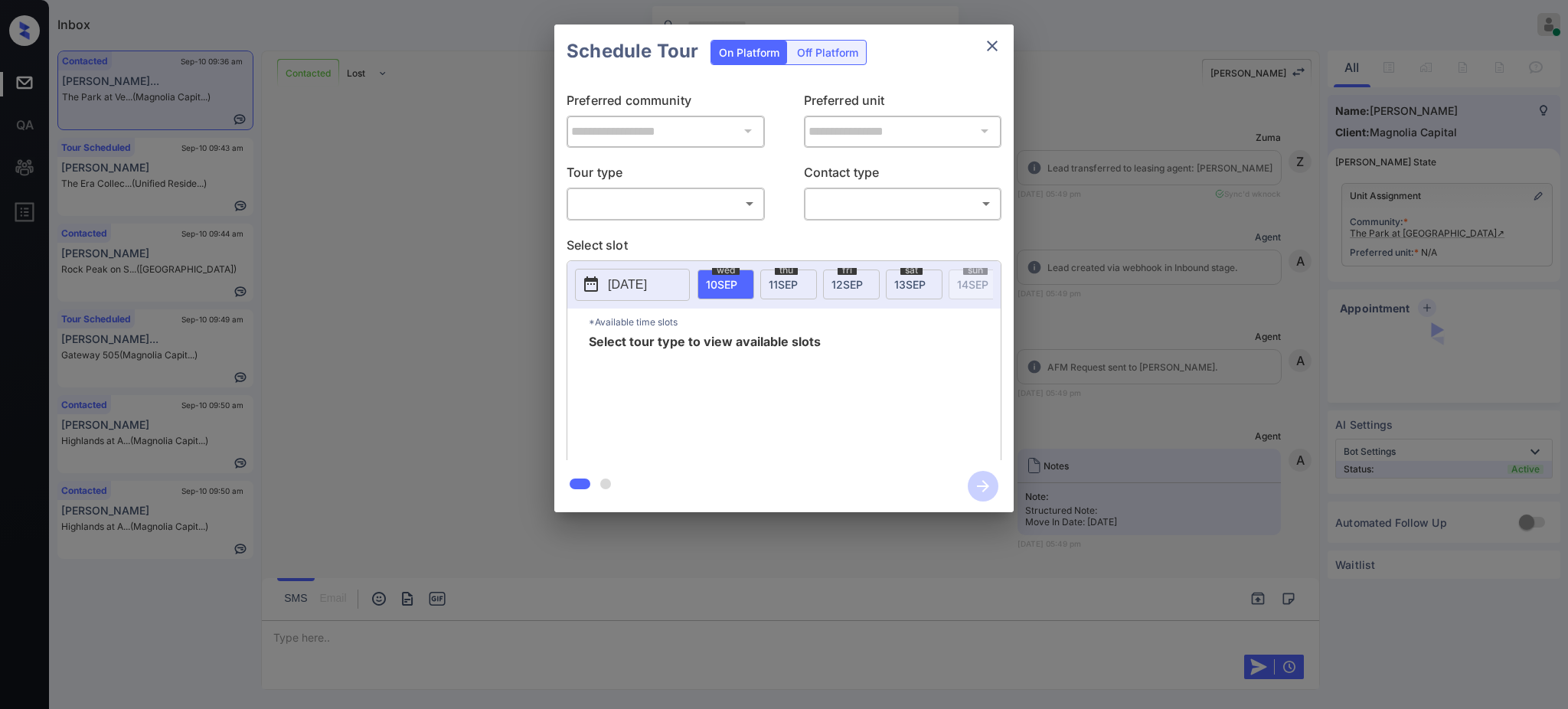
scroll to position [7644, 0]
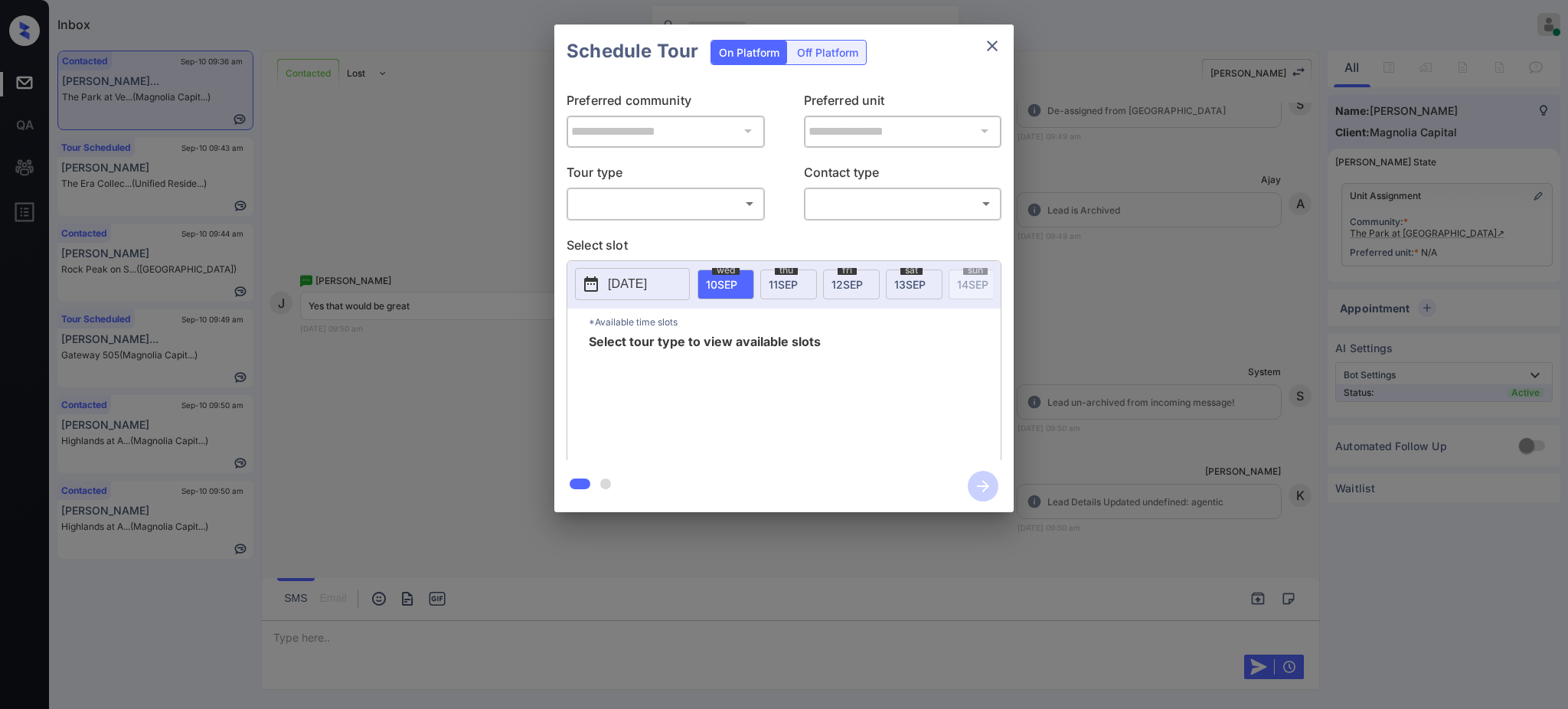
click at [1008, 50] on div "Schedule Tour On Platform Off Platform" at bounding box center [783, 51] width 459 height 53
click at [986, 44] on icon "close" at bounding box center [991, 46] width 18 height 18
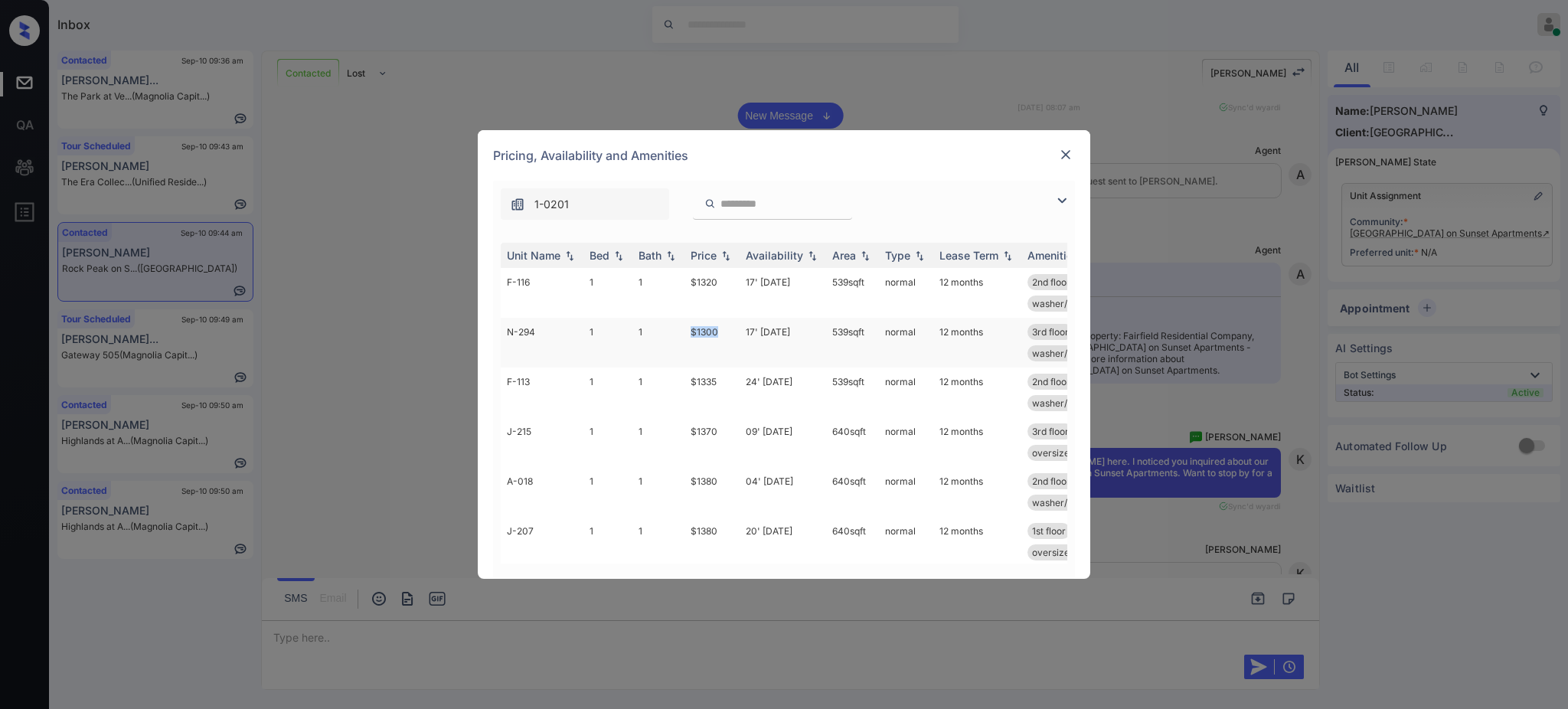
drag, startPoint x: 687, startPoint y: 336, endPoint x: 742, endPoint y: 347, distance: 56.1
click at [730, 338] on td "$1300" at bounding box center [712, 342] width 55 height 49
copy td "$1300"
click at [1067, 154] on img at bounding box center [1066, 155] width 16 height 16
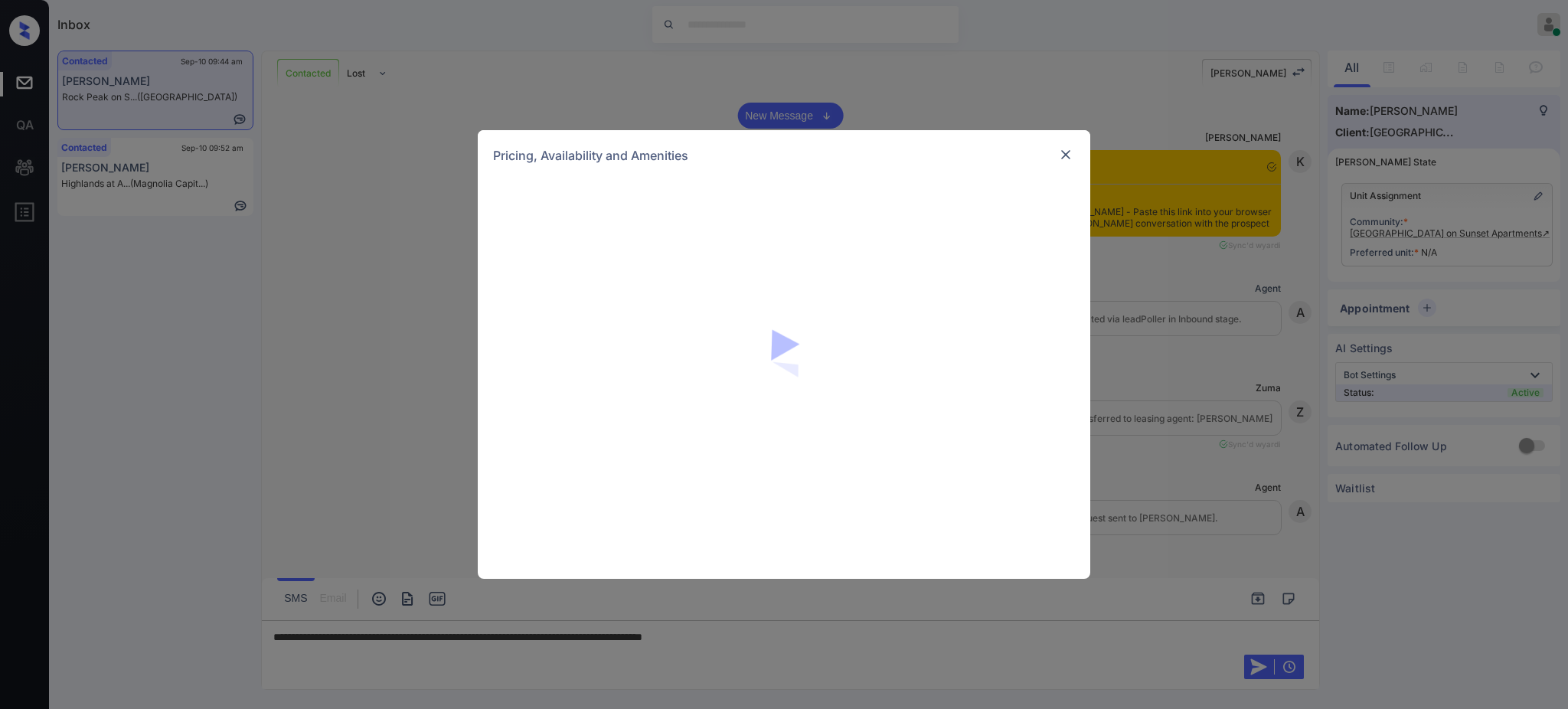
scroll to position [3196, 0]
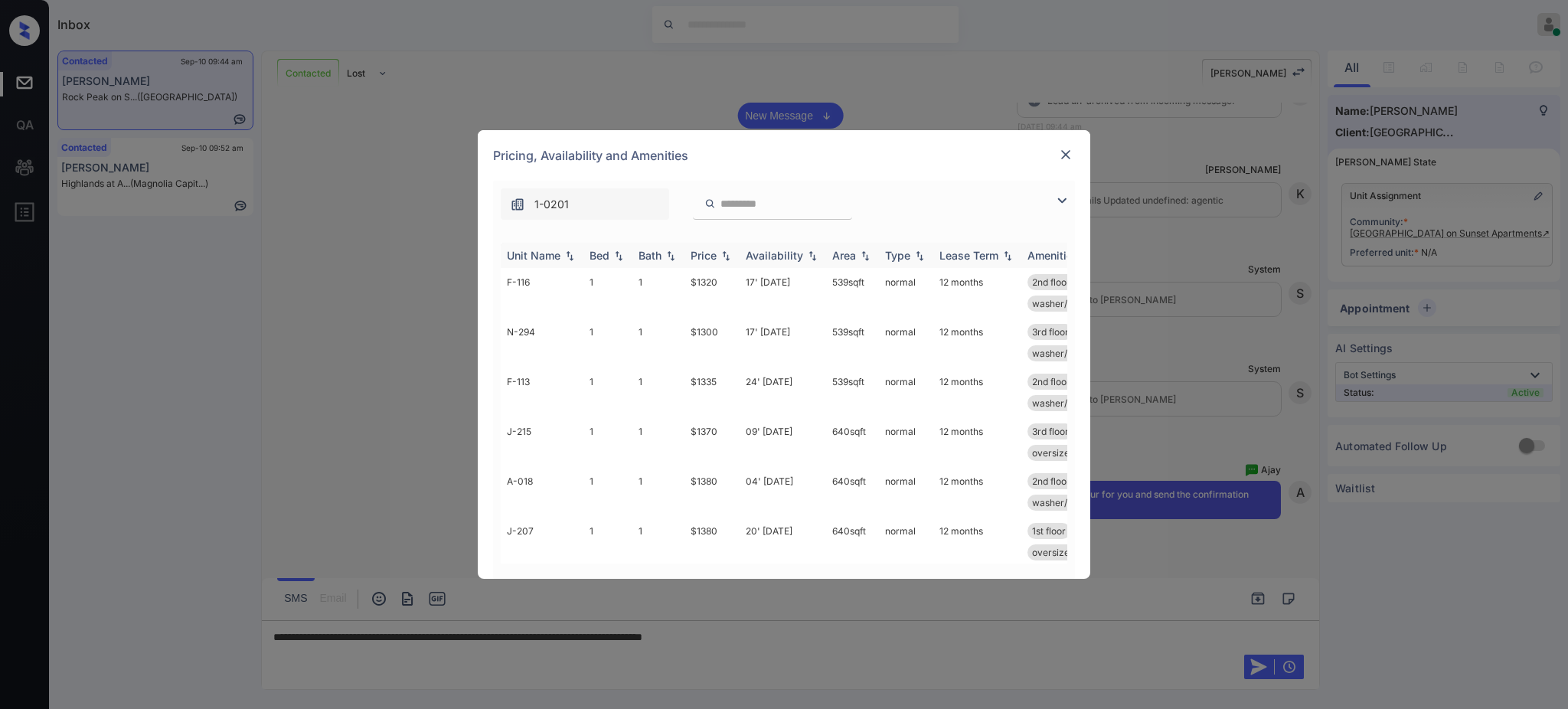
click at [596, 261] on div "Bed" at bounding box center [599, 255] width 20 height 13
drag, startPoint x: 686, startPoint y: 331, endPoint x: 761, endPoint y: 357, distance: 79.4
click at [727, 334] on td "$1580" at bounding box center [712, 342] width 55 height 49
copy td "$1580"
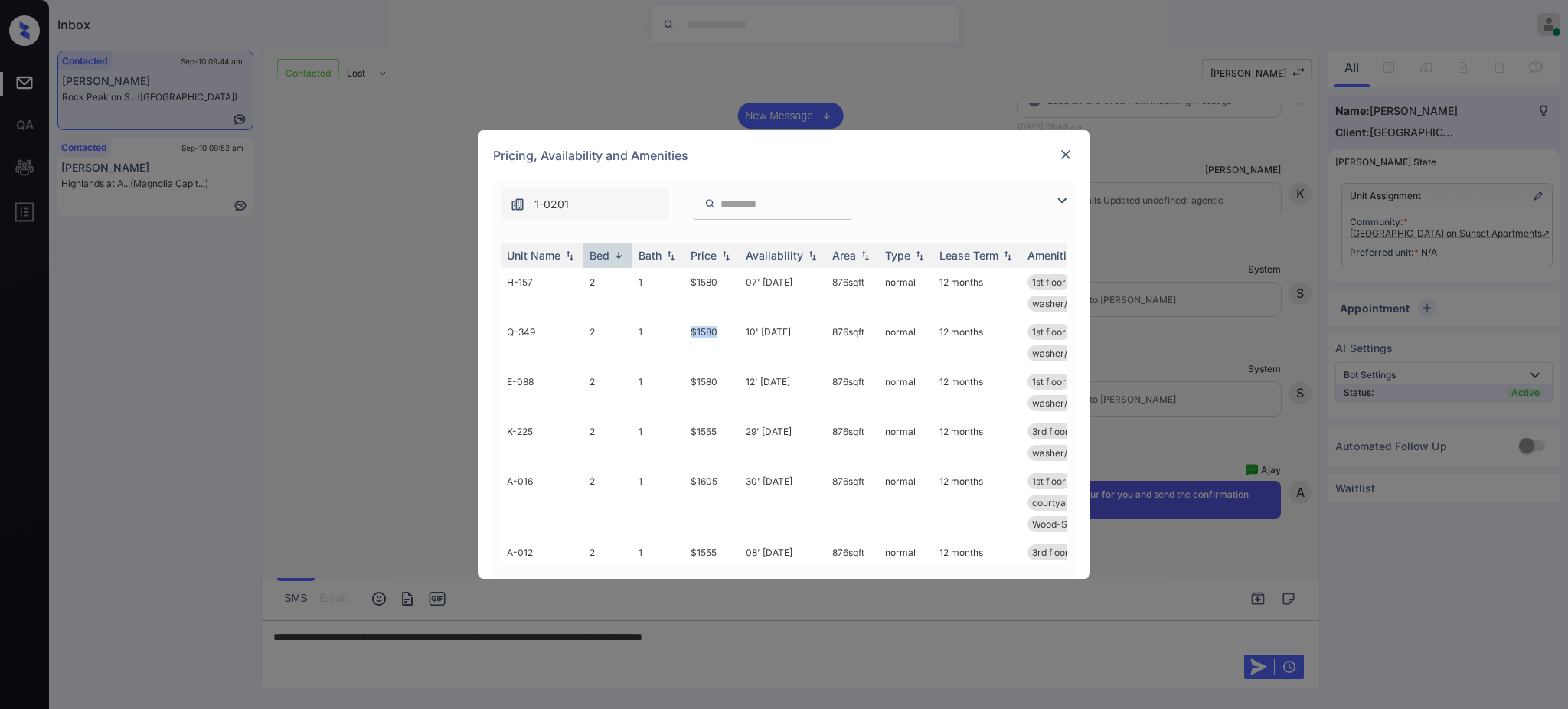
scroll to position [306, 0]
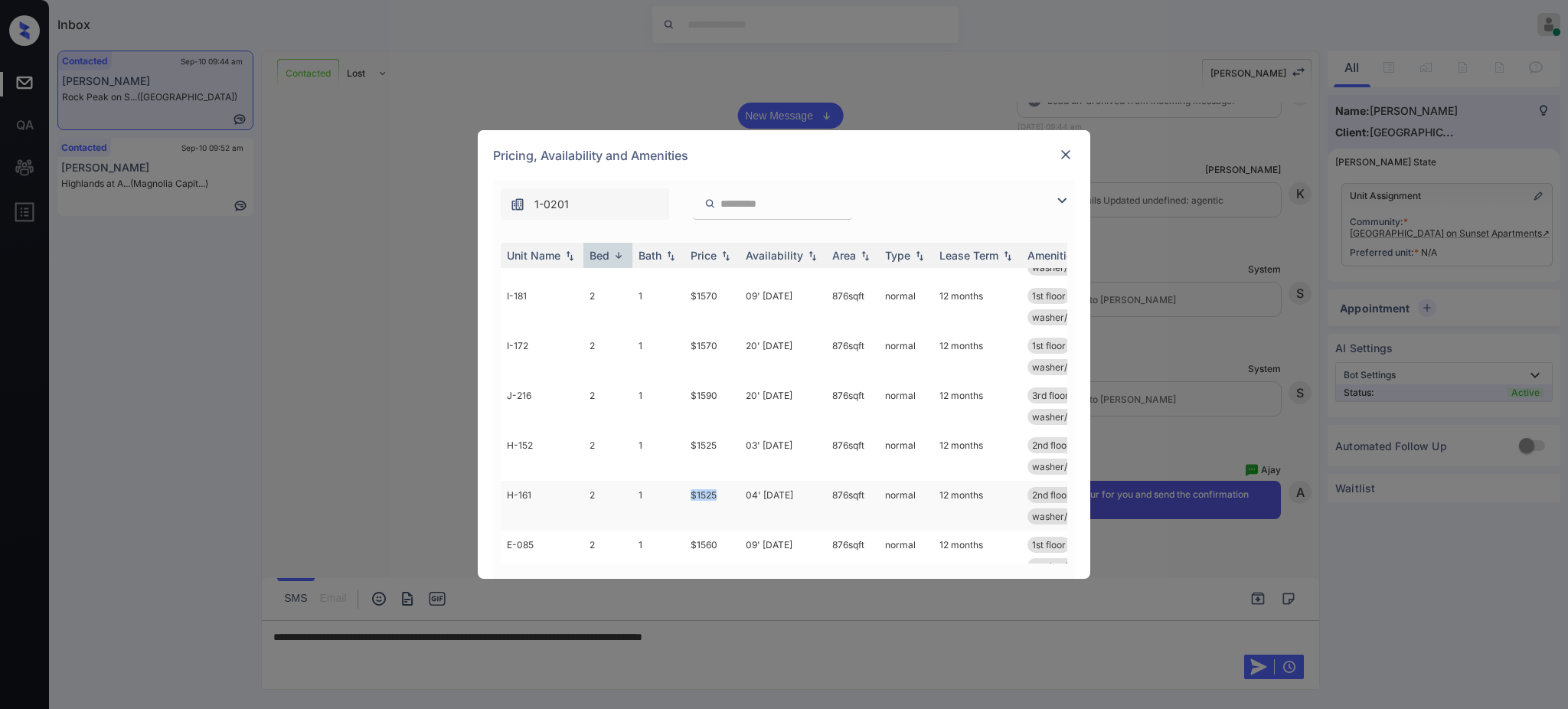
drag, startPoint x: 683, startPoint y: 495, endPoint x: 836, endPoint y: 510, distance: 153.7
click at [725, 498] on tr "H-161 2 1 $1525 04' Nov 25 876 sqft normal 12 months 2nd floor patio/balcony co…" at bounding box center [900, 506] width 800 height 49
copy tr "$1525"
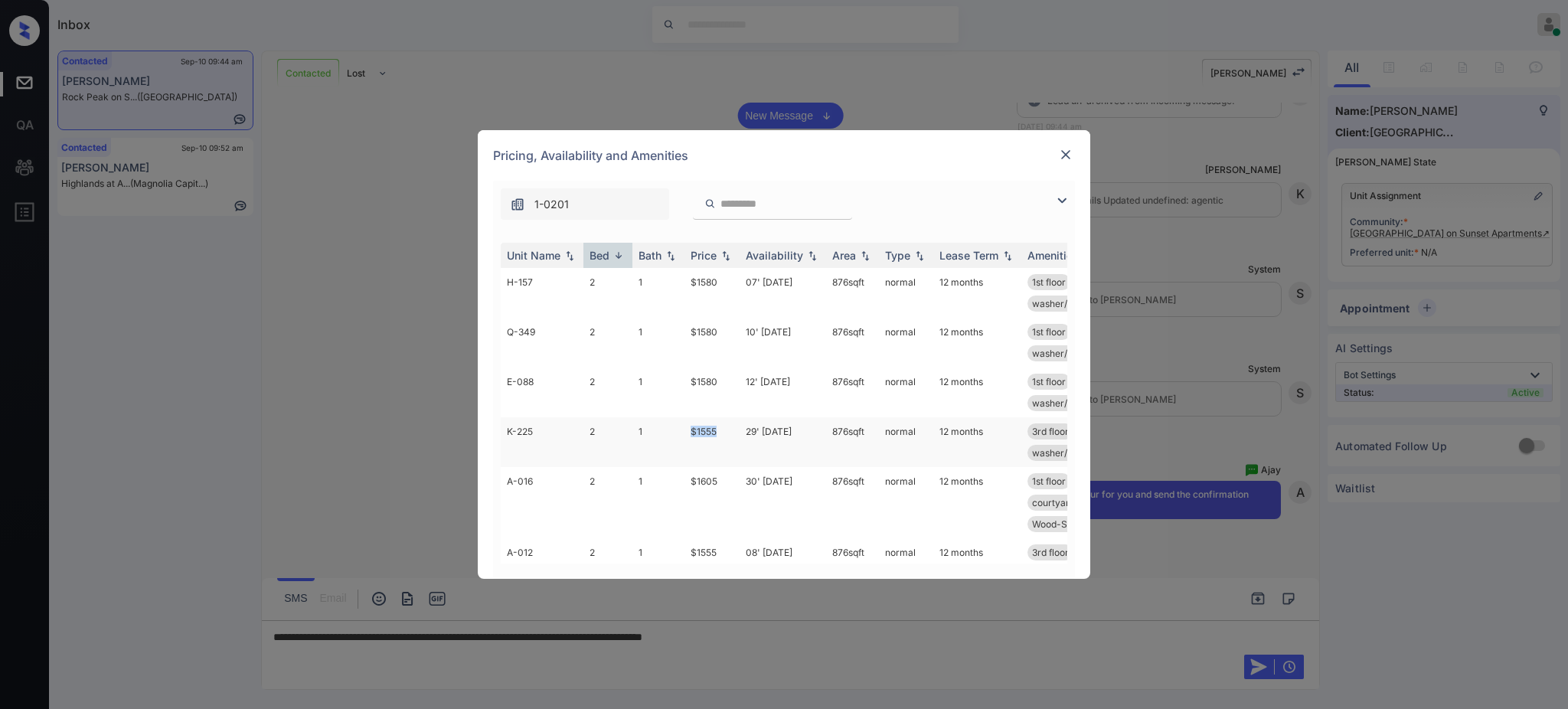
drag, startPoint x: 671, startPoint y: 432, endPoint x: 730, endPoint y: 438, distance: 59.3
click at [730, 438] on tr "K-225 2 1 $1555 29' Sep 25 876 sqft normal 12 months 3rd floor patio/balcony co…" at bounding box center [900, 442] width 800 height 49
copy tr "$1555"
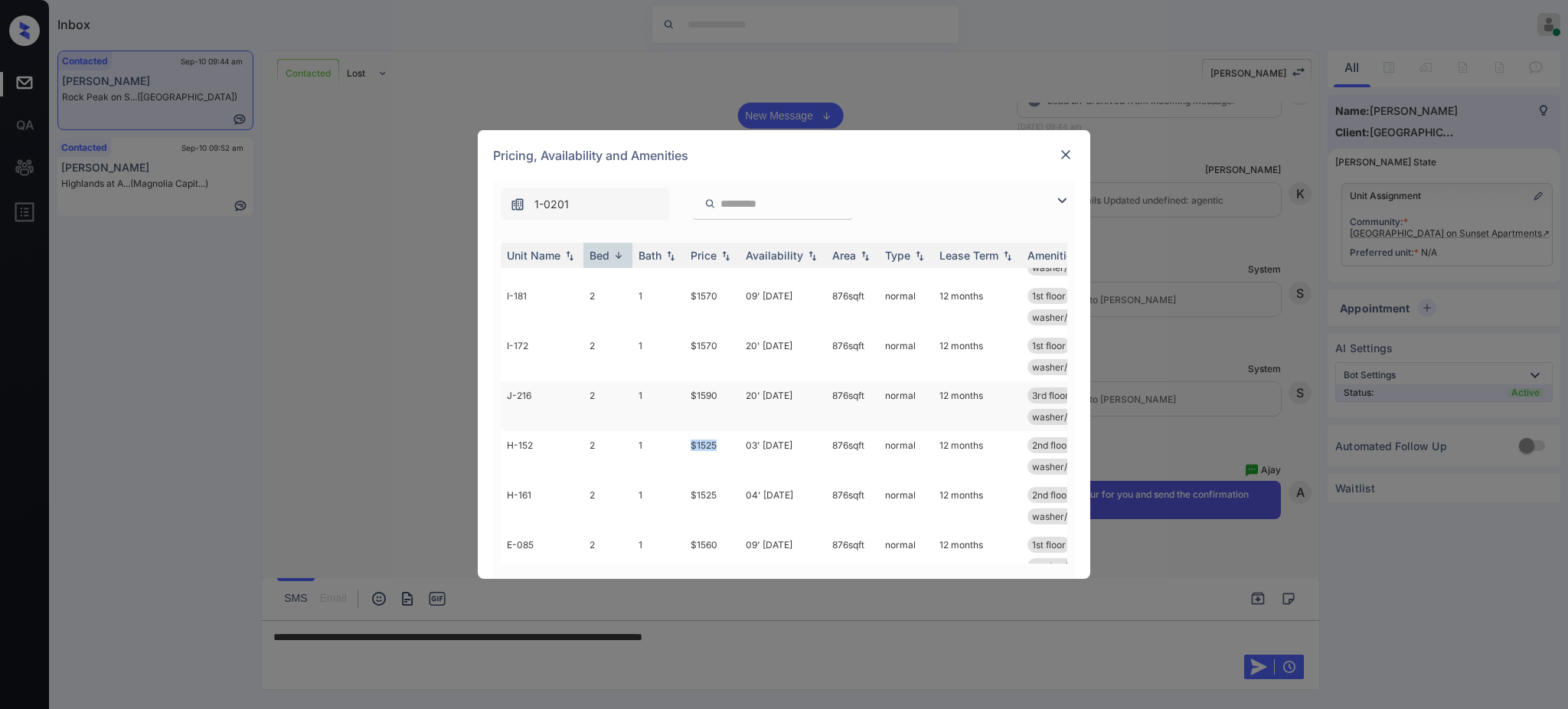
drag, startPoint x: 687, startPoint y: 447, endPoint x: 892, endPoint y: 395, distance: 211.5
click at [726, 448] on td "$1525" at bounding box center [712, 455] width 55 height 49
copy td "$1525"
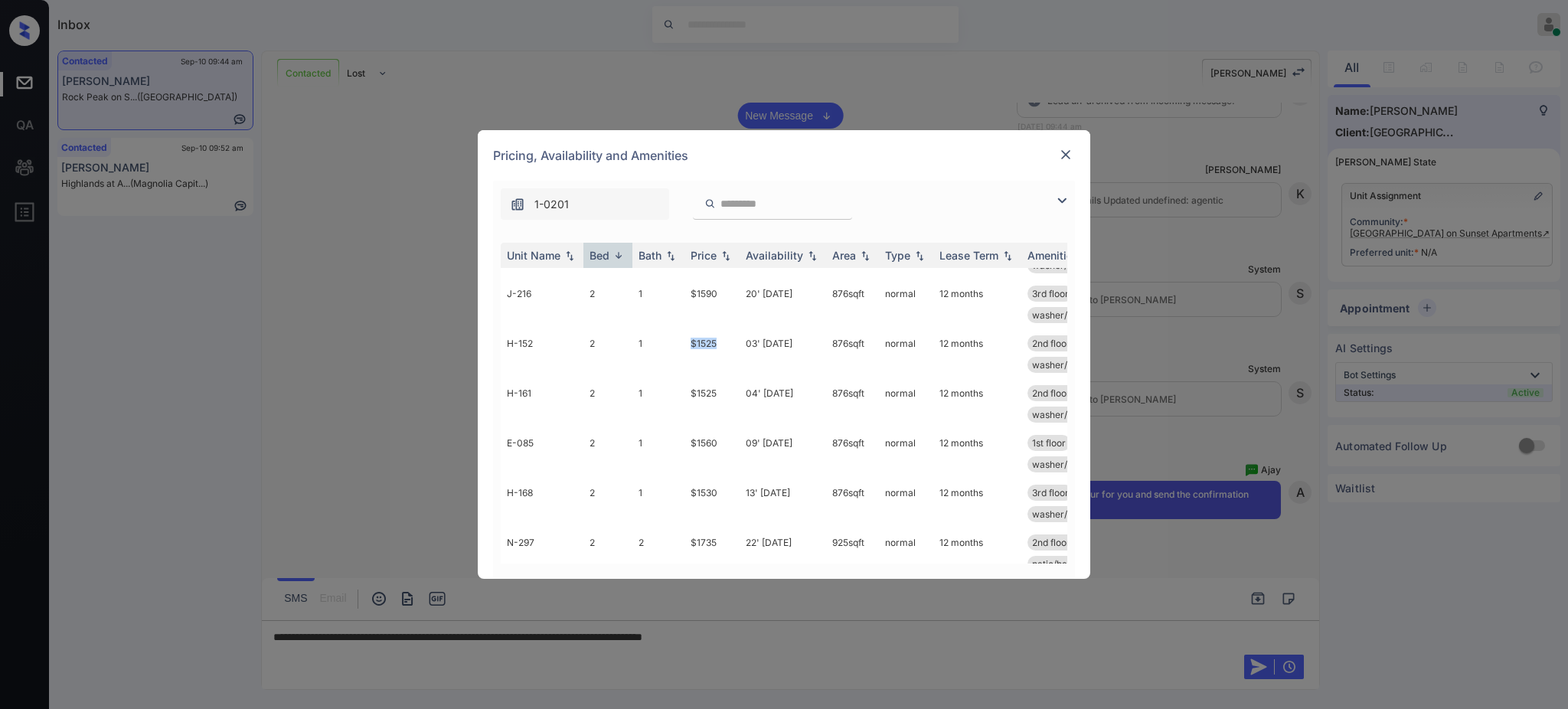
click at [1063, 150] on img at bounding box center [1066, 155] width 16 height 16
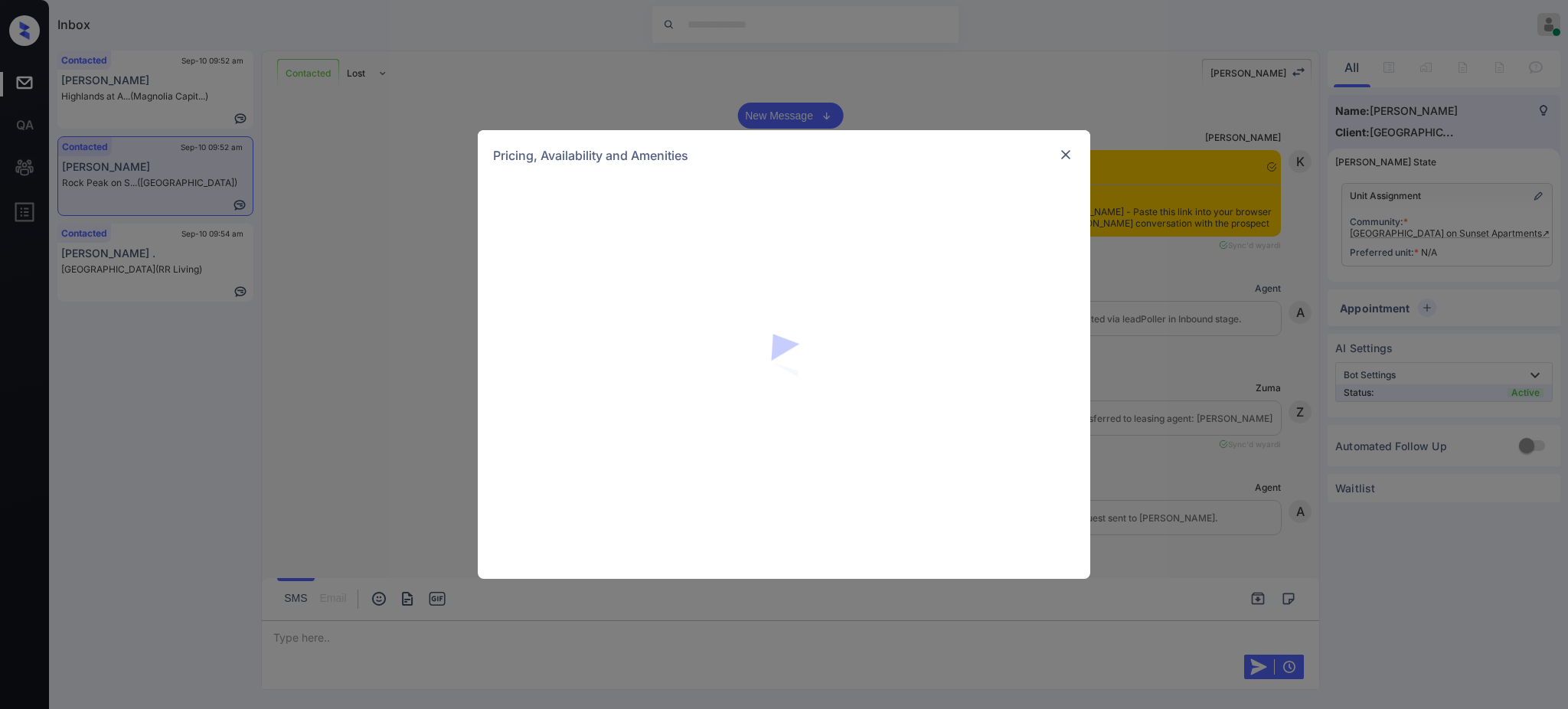
scroll to position [3299, 0]
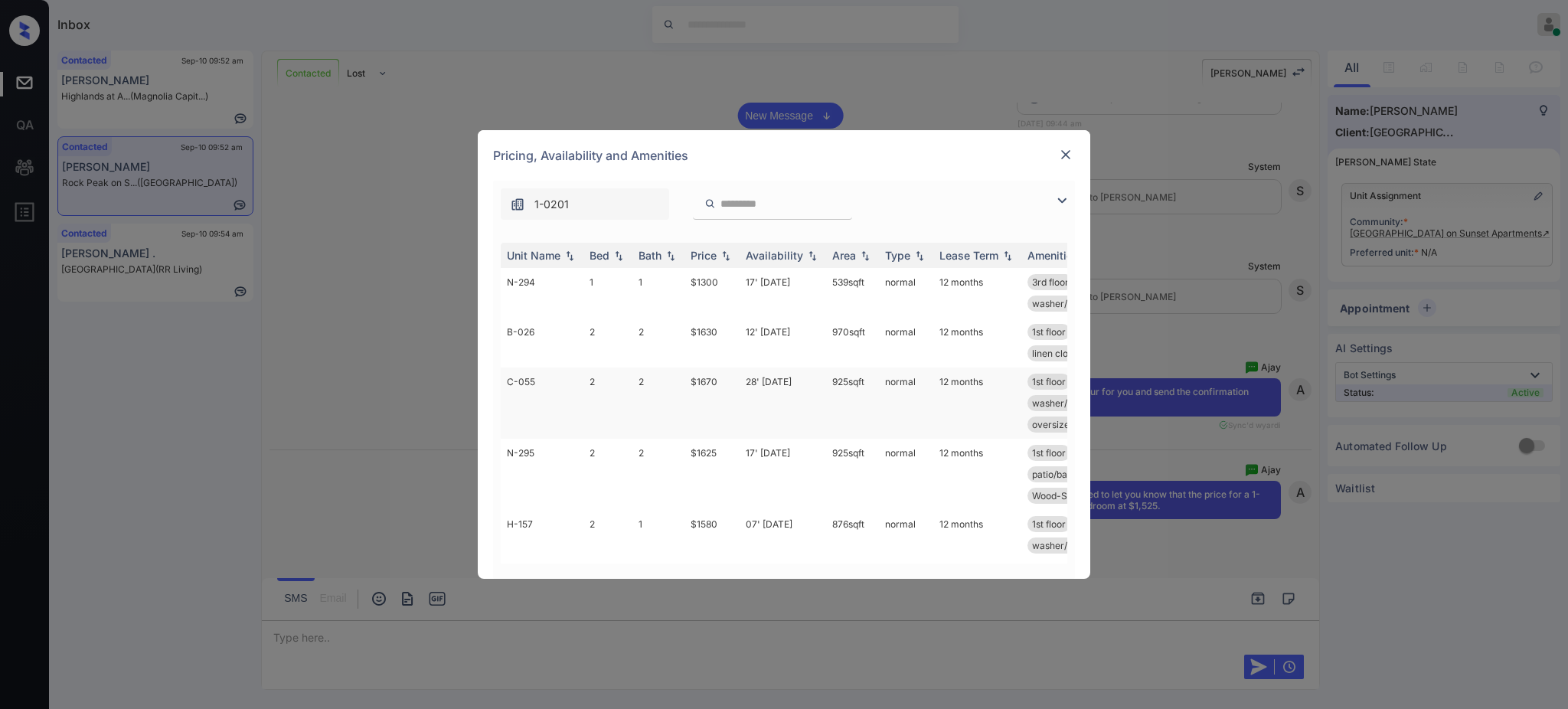
click at [700, 386] on td "$1670" at bounding box center [712, 403] width 55 height 71
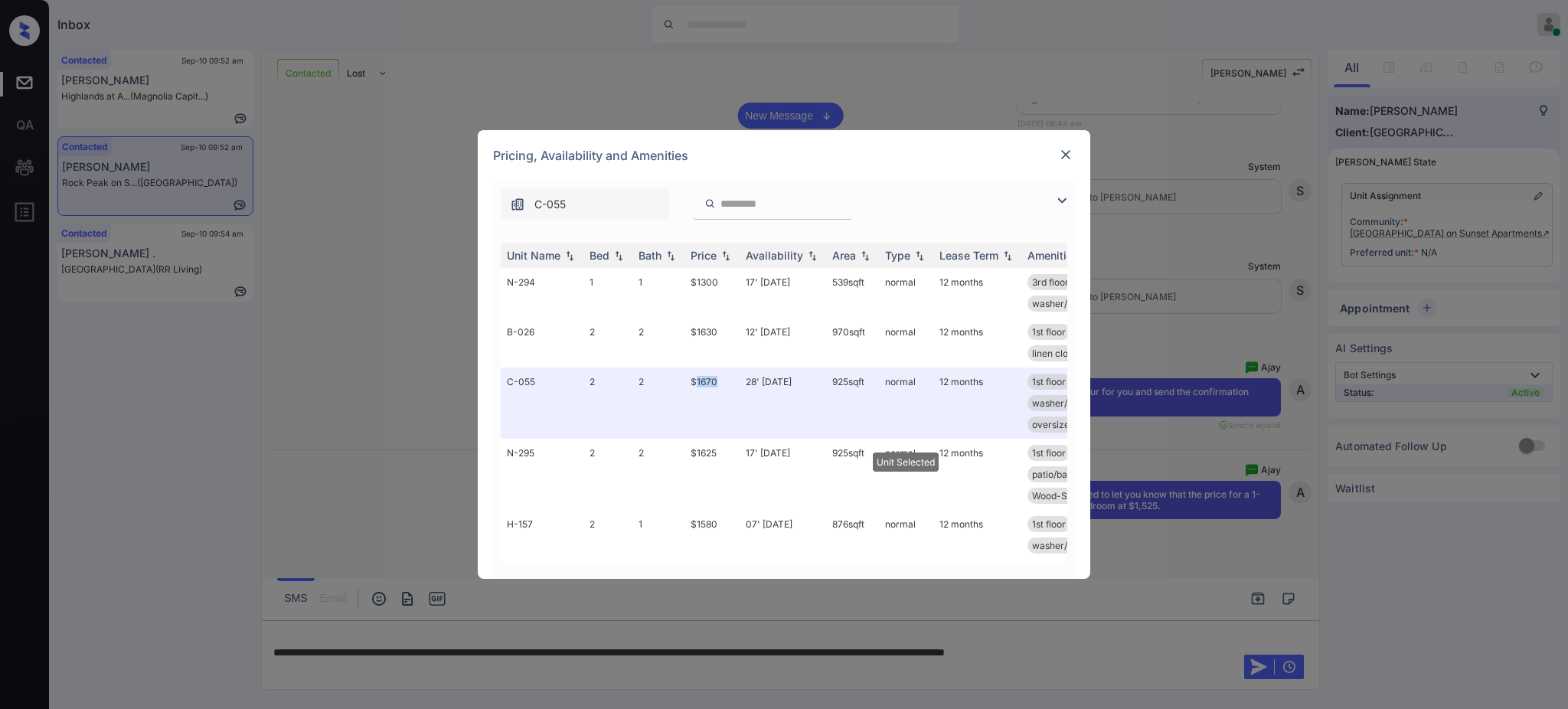
click at [1073, 153] on img at bounding box center [1066, 155] width 16 height 16
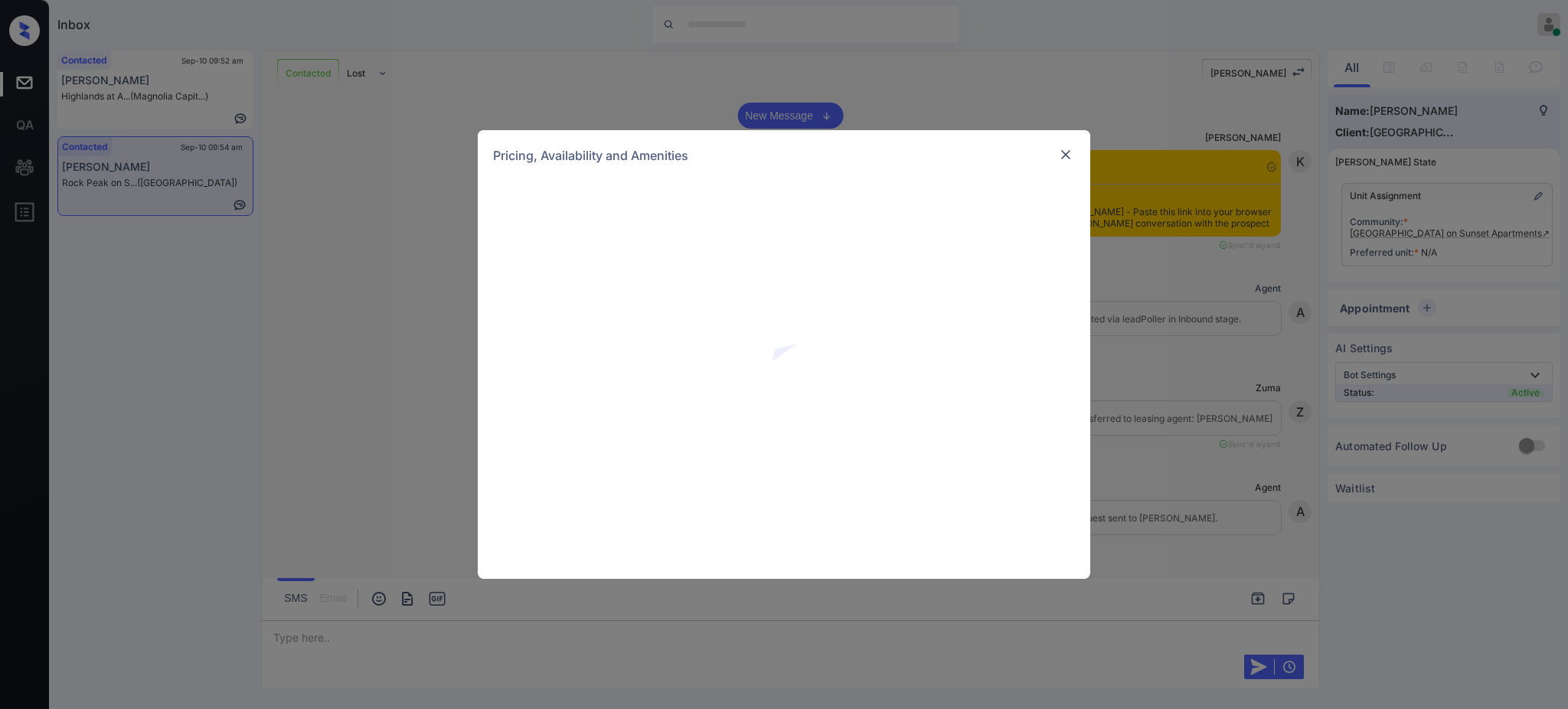
scroll to position [3299, 0]
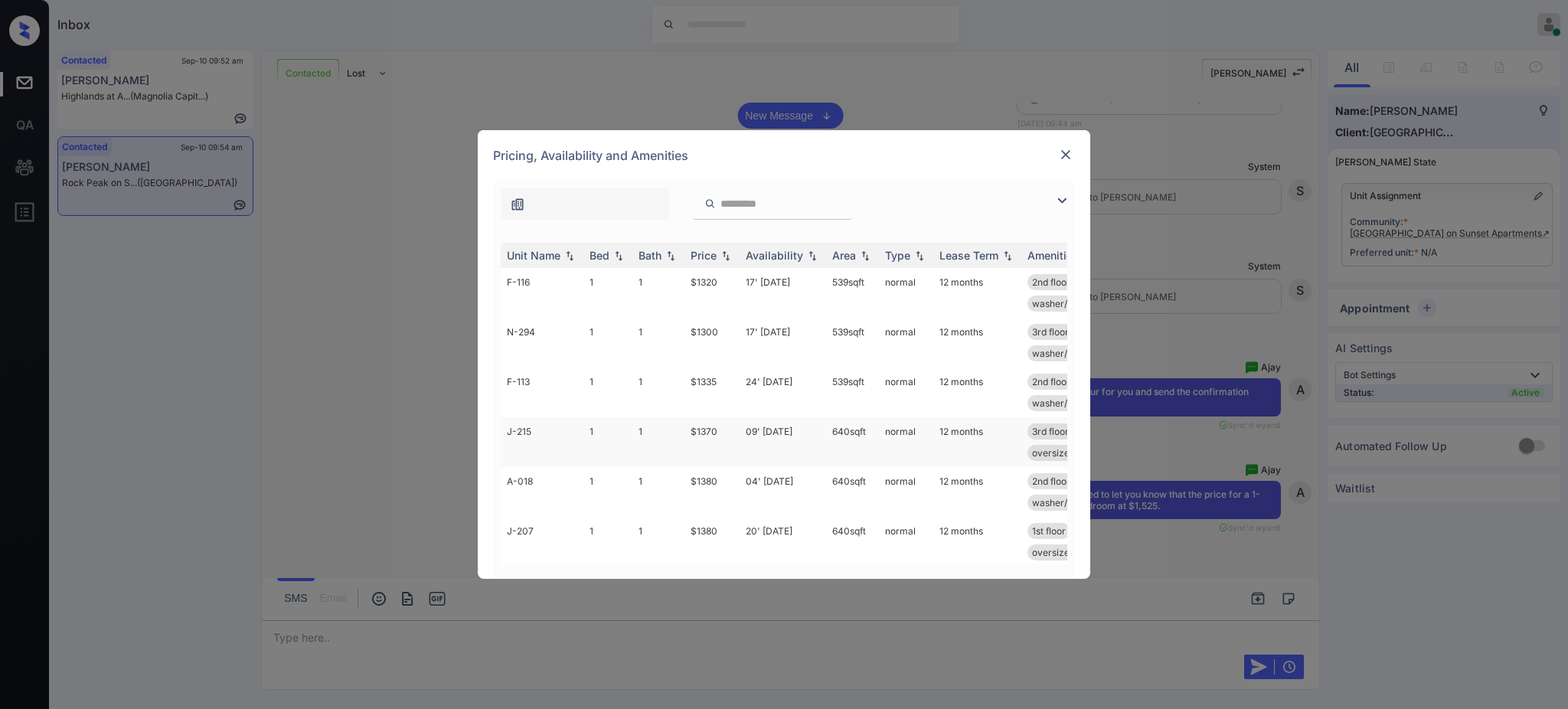
click at [717, 435] on td "$1370" at bounding box center [712, 442] width 55 height 49
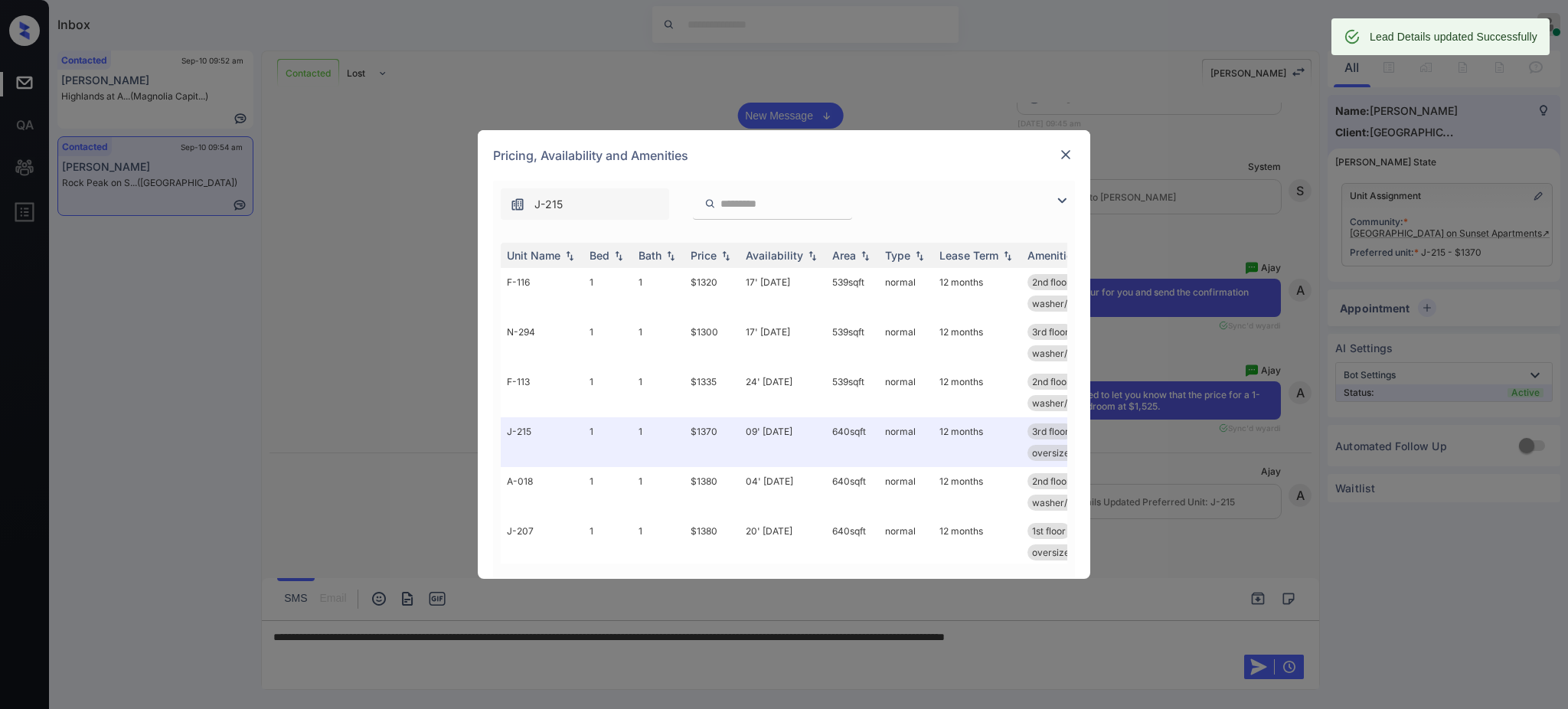
click at [1064, 153] on img at bounding box center [1066, 155] width 16 height 16
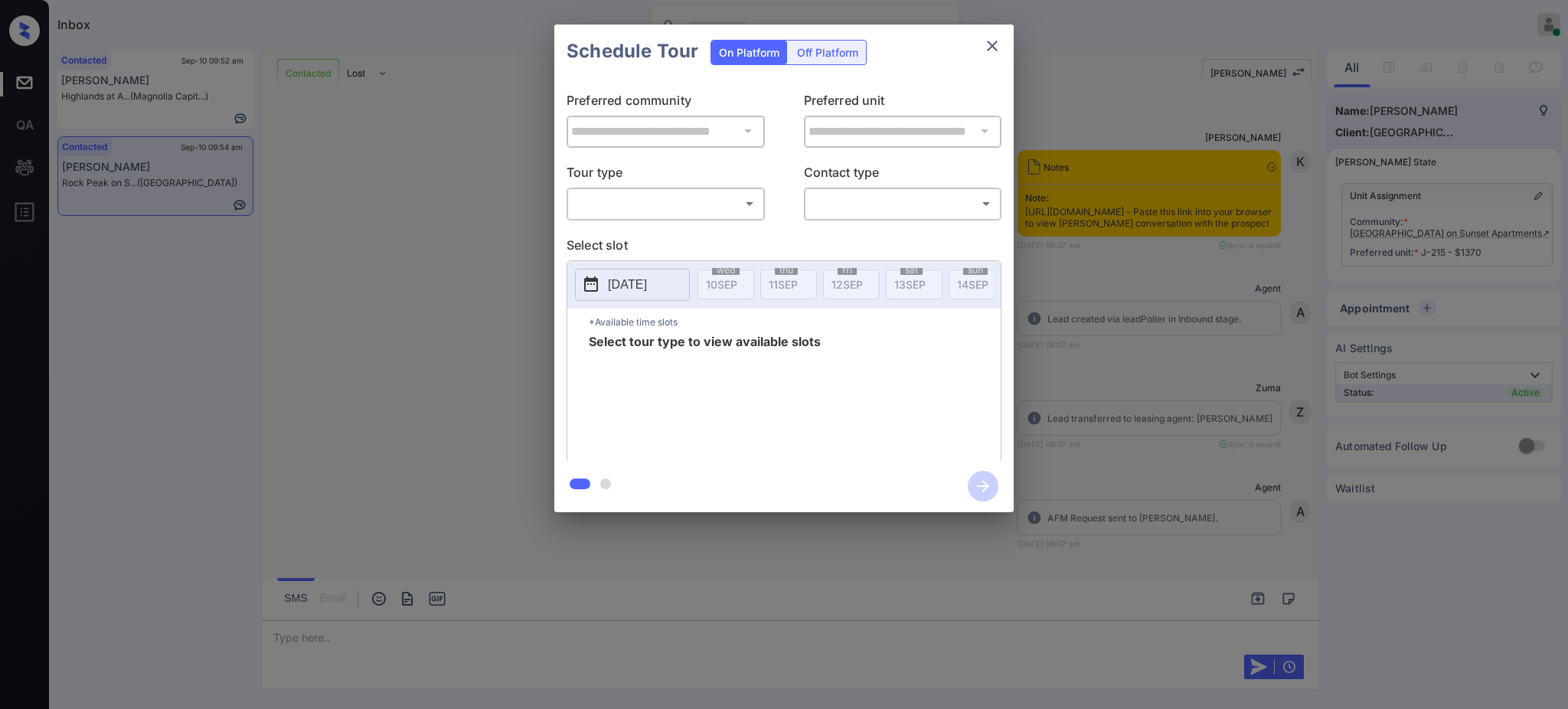
click at [704, 197] on body "Inbox [PERSON_NAME] Online Set yourself offline Set yourself on break Profile S…" at bounding box center [784, 354] width 1568 height 709
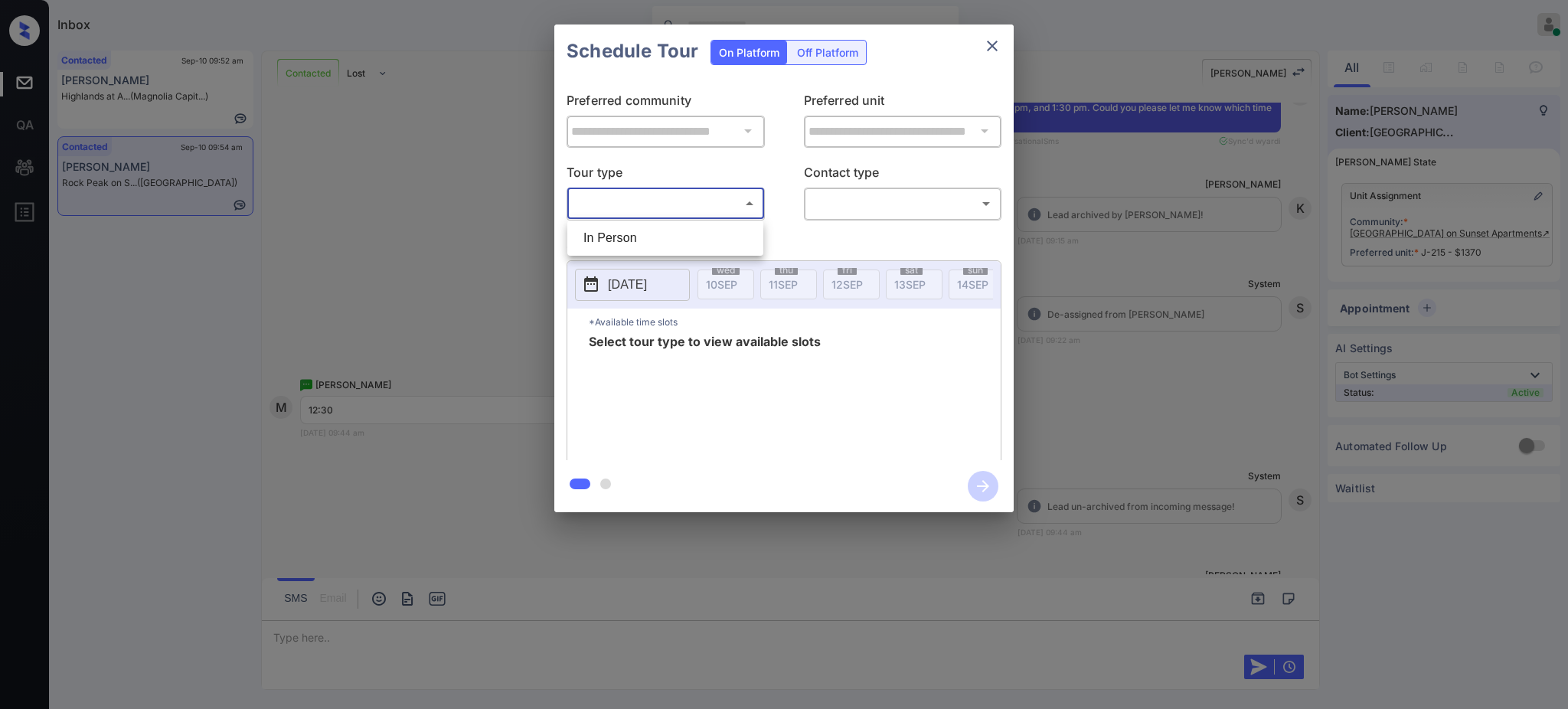
click at [677, 232] on li "In Person" at bounding box center [665, 238] width 188 height 27
type input "********"
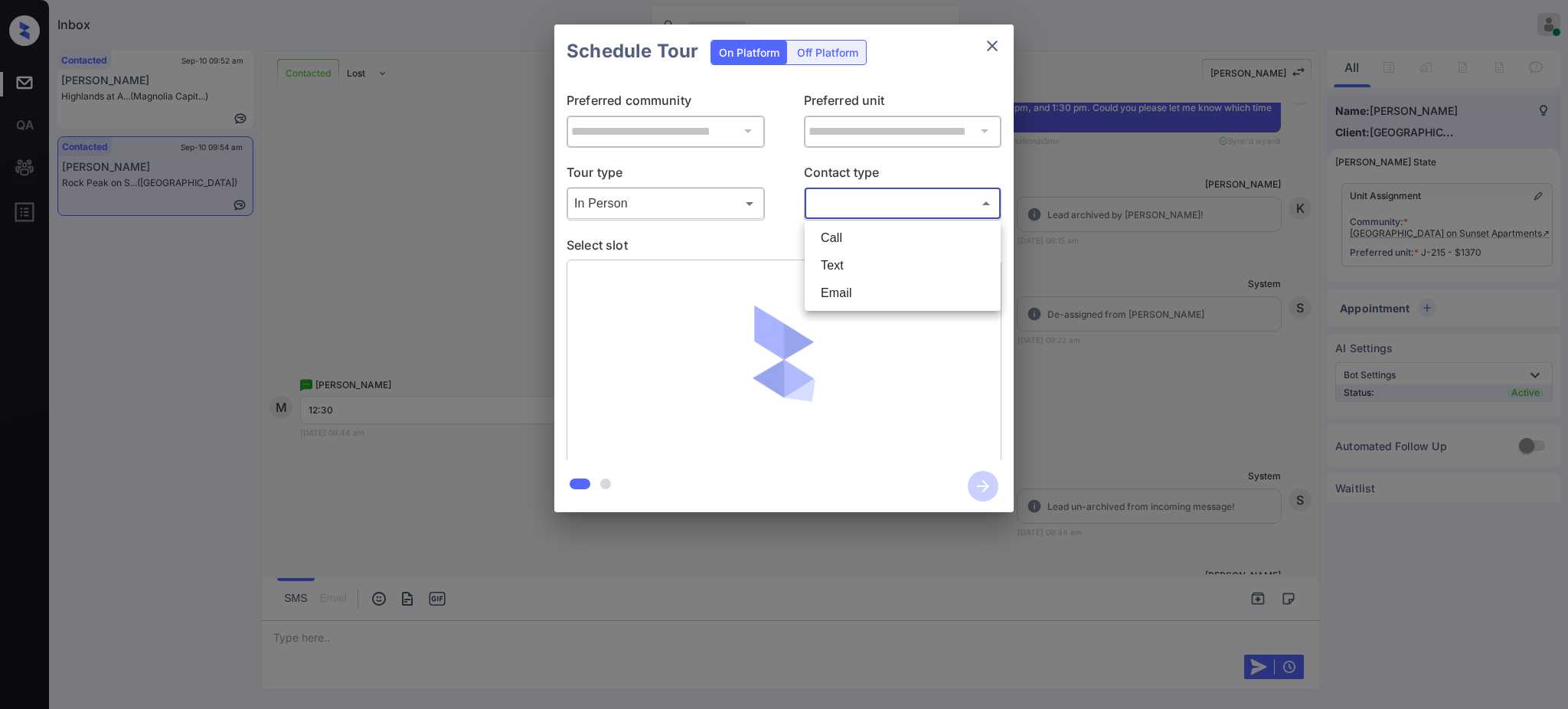
click at [810, 197] on body "Inbox Ajay Kumar Online Set yourself offline Set yourself on break Profile Swit…" at bounding box center [784, 354] width 1568 height 709
click at [824, 265] on li "Text" at bounding box center [903, 265] width 188 height 27
type input "****"
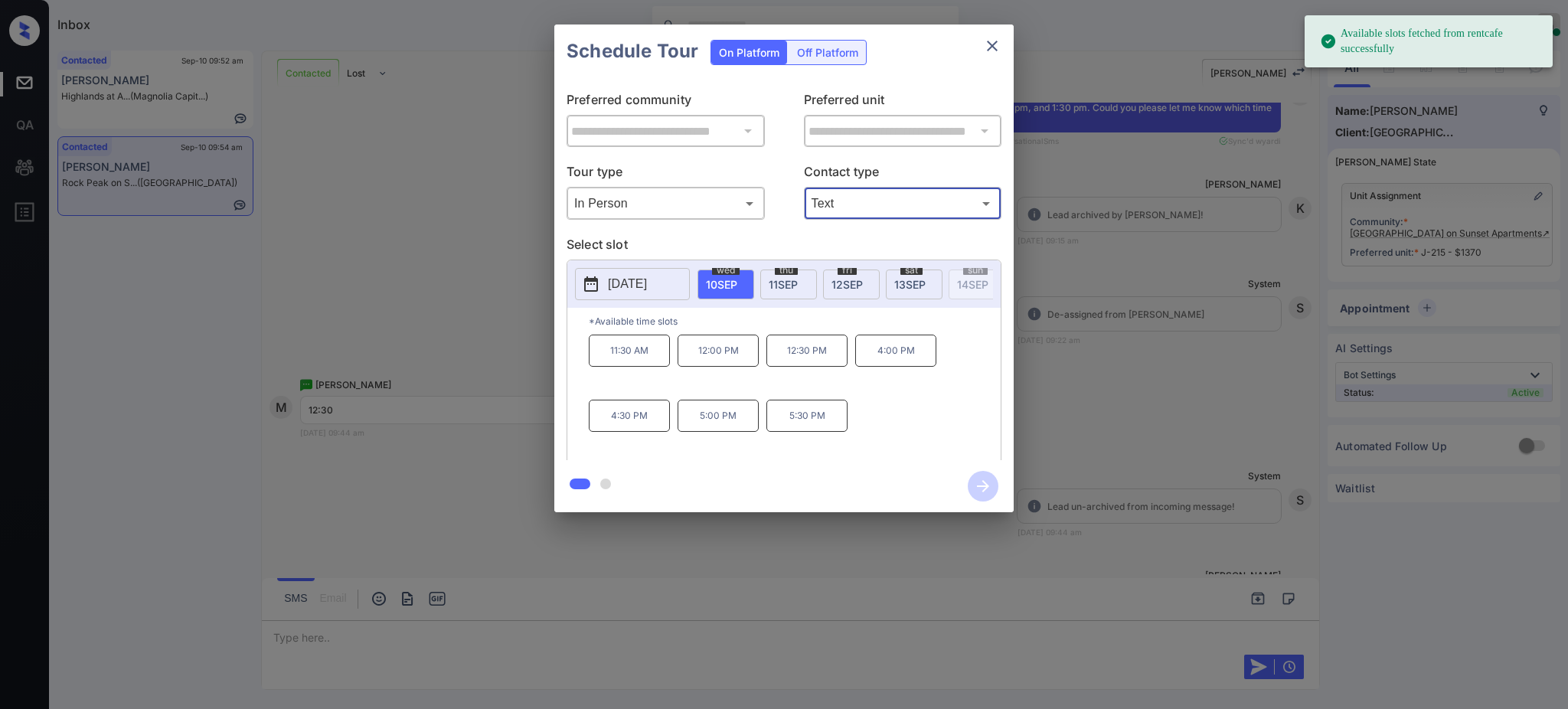
click at [729, 283] on span "10 SEP" at bounding box center [721, 284] width 31 height 13
drag, startPoint x: 806, startPoint y: 363, endPoint x: 819, endPoint y: 375, distance: 17.7
click at [806, 364] on p "12:30 PM" at bounding box center [806, 350] width 81 height 32
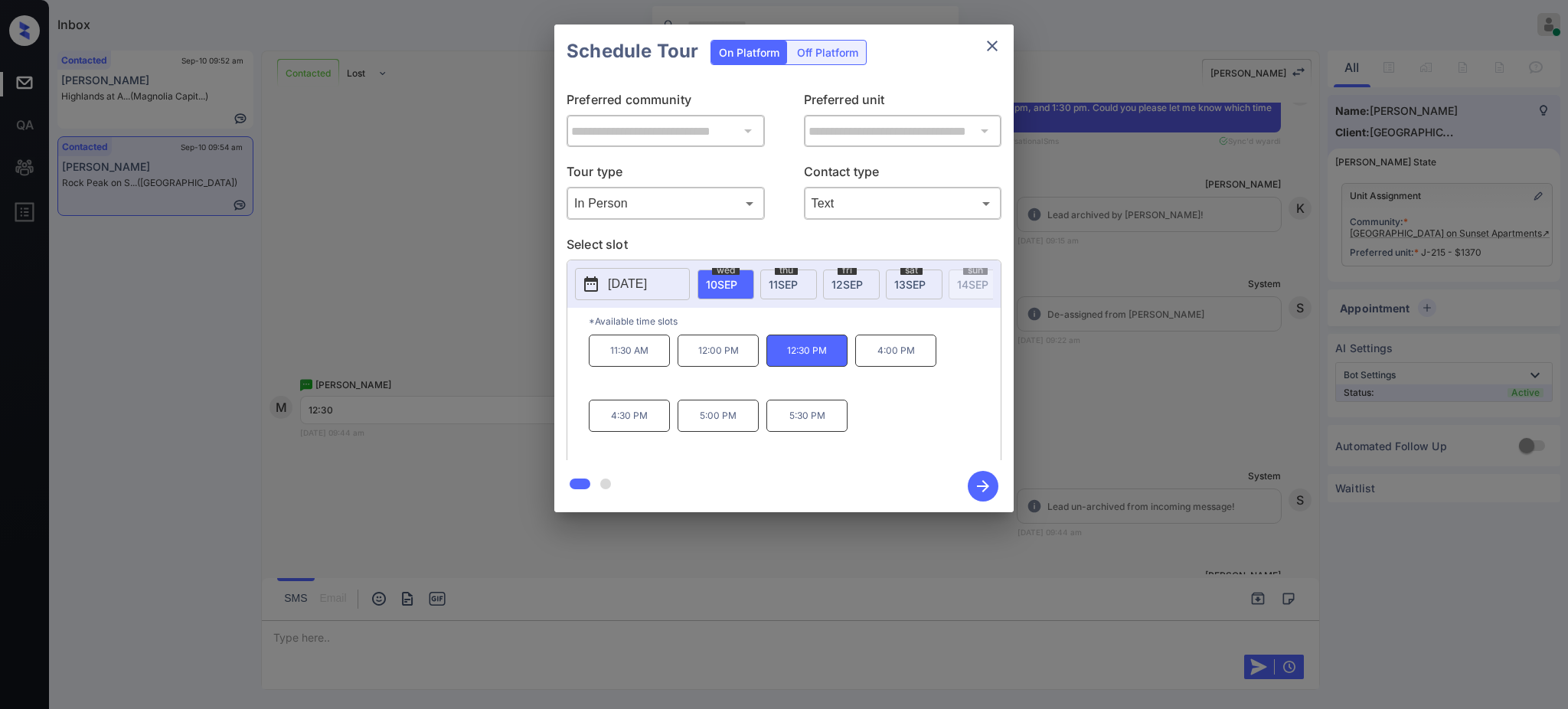
click at [988, 485] on icon "button" at bounding box center [983, 486] width 31 height 31
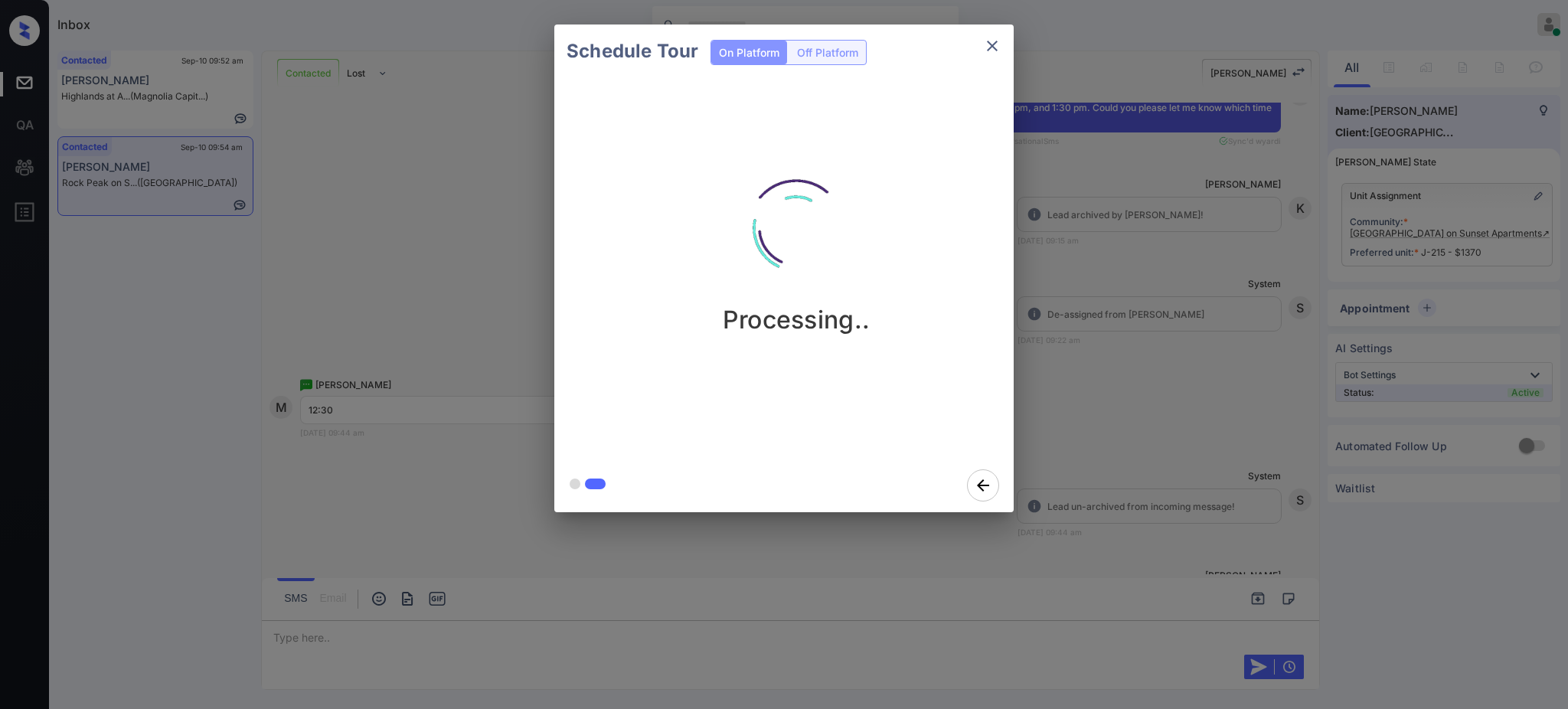
click at [1075, 448] on div "Schedule Tour On Platform Off Platform Processing.." at bounding box center [784, 269] width 1568 height 537
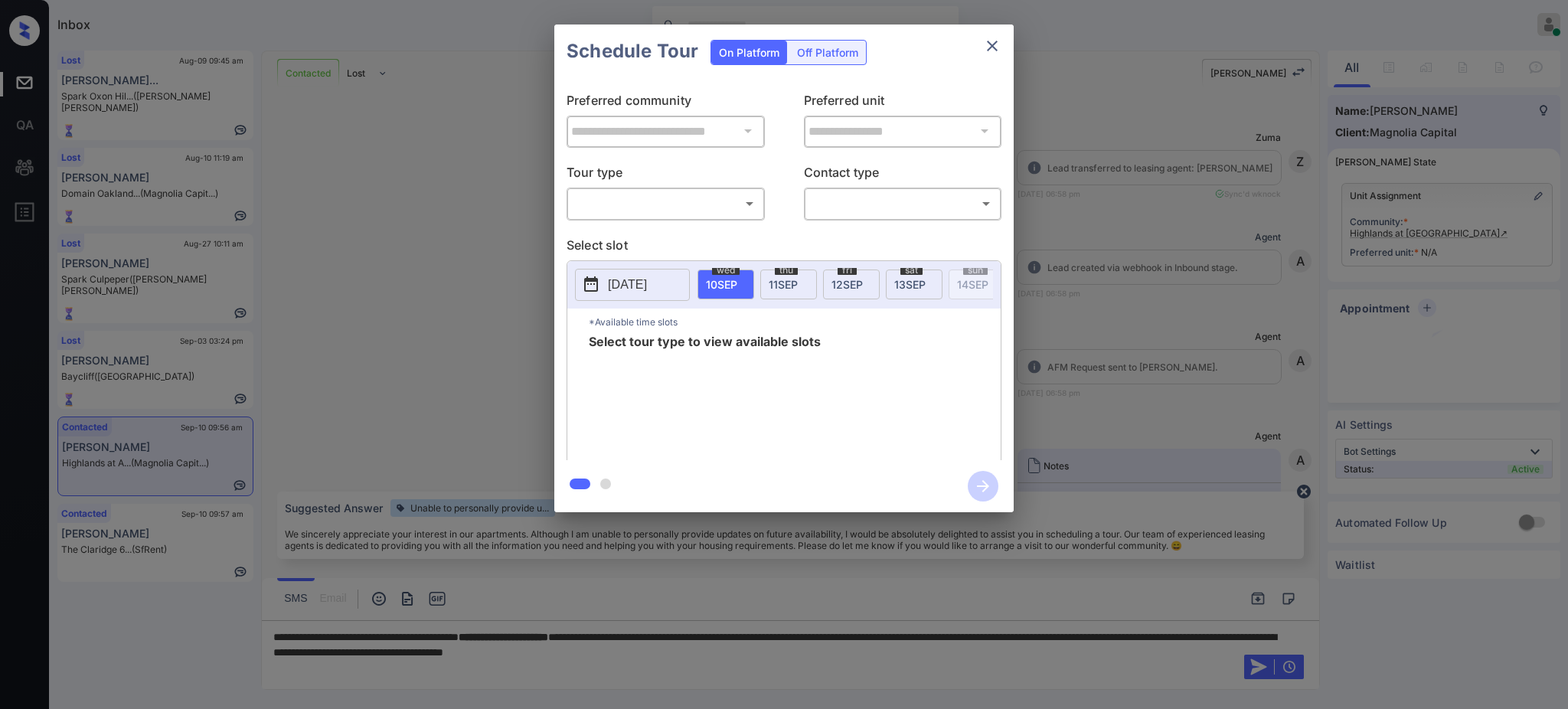
click at [686, 191] on body "Inbox [PERSON_NAME] Online Set yourself offline Set yourself on break Profile S…" at bounding box center [784, 354] width 1568 height 709
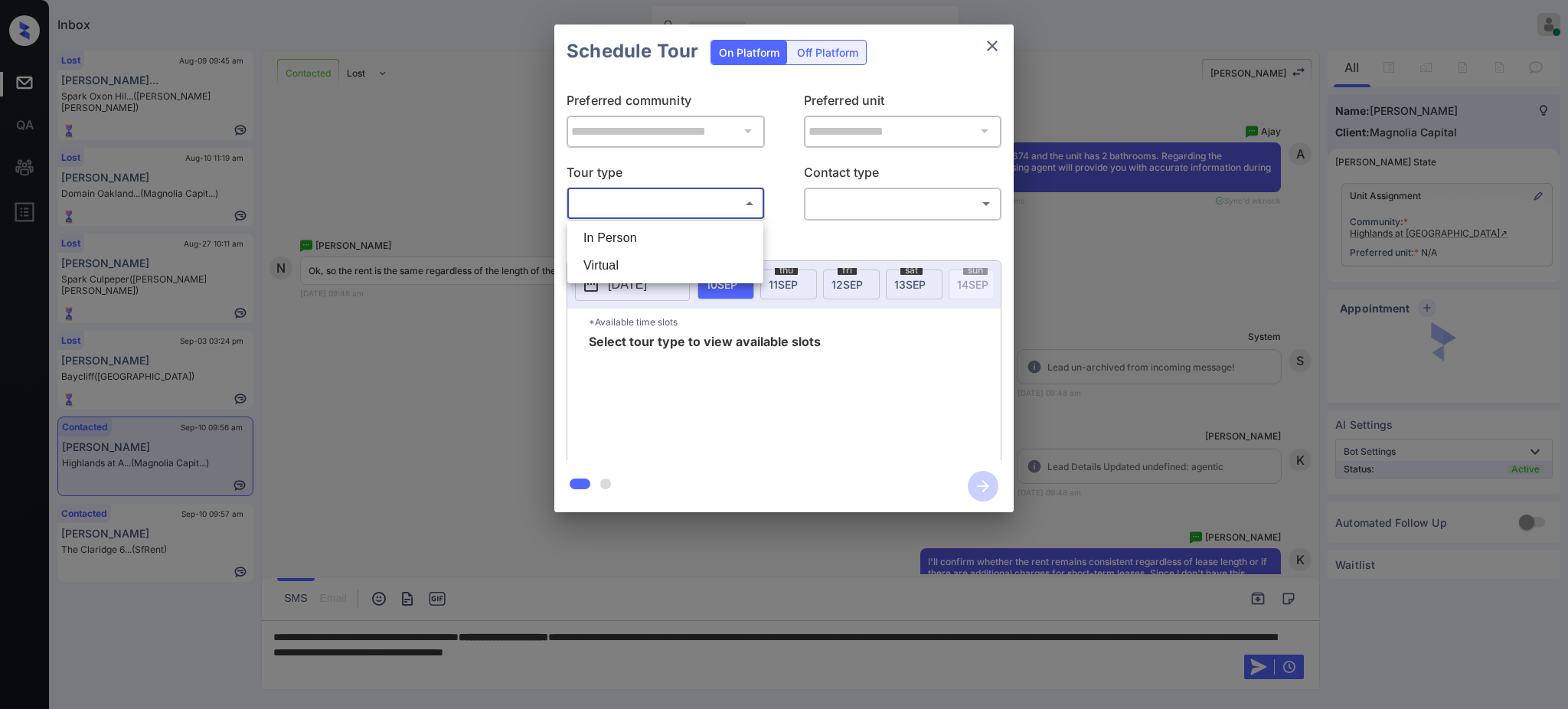
click at [647, 225] on li "In Person" at bounding box center [665, 238] width 188 height 27
type input "********"
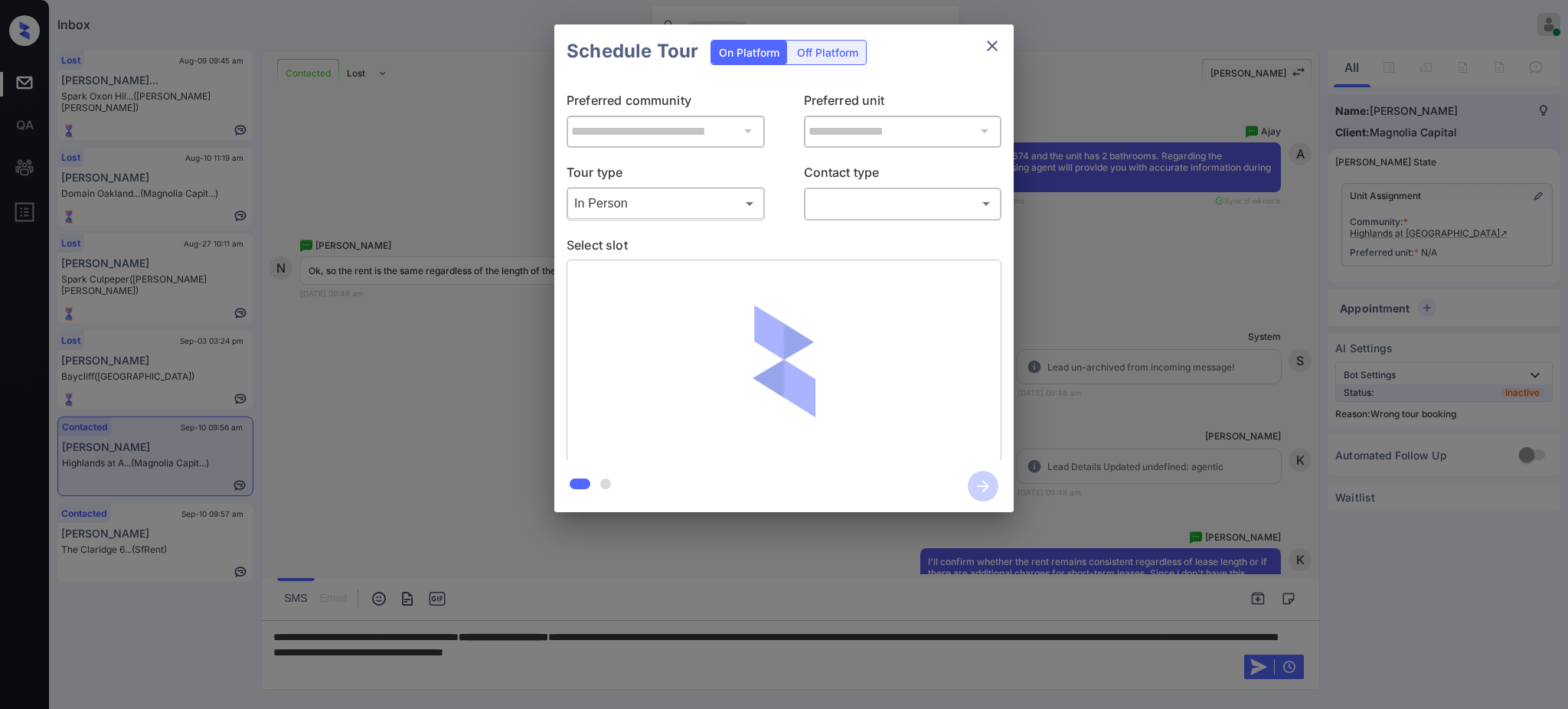
click at [845, 218] on div "​ ​" at bounding box center [903, 203] width 199 height 33
click at [850, 200] on body "Inbox [PERSON_NAME] Online Set yourself offline Set yourself on break Profile S…" at bounding box center [784, 354] width 1568 height 709
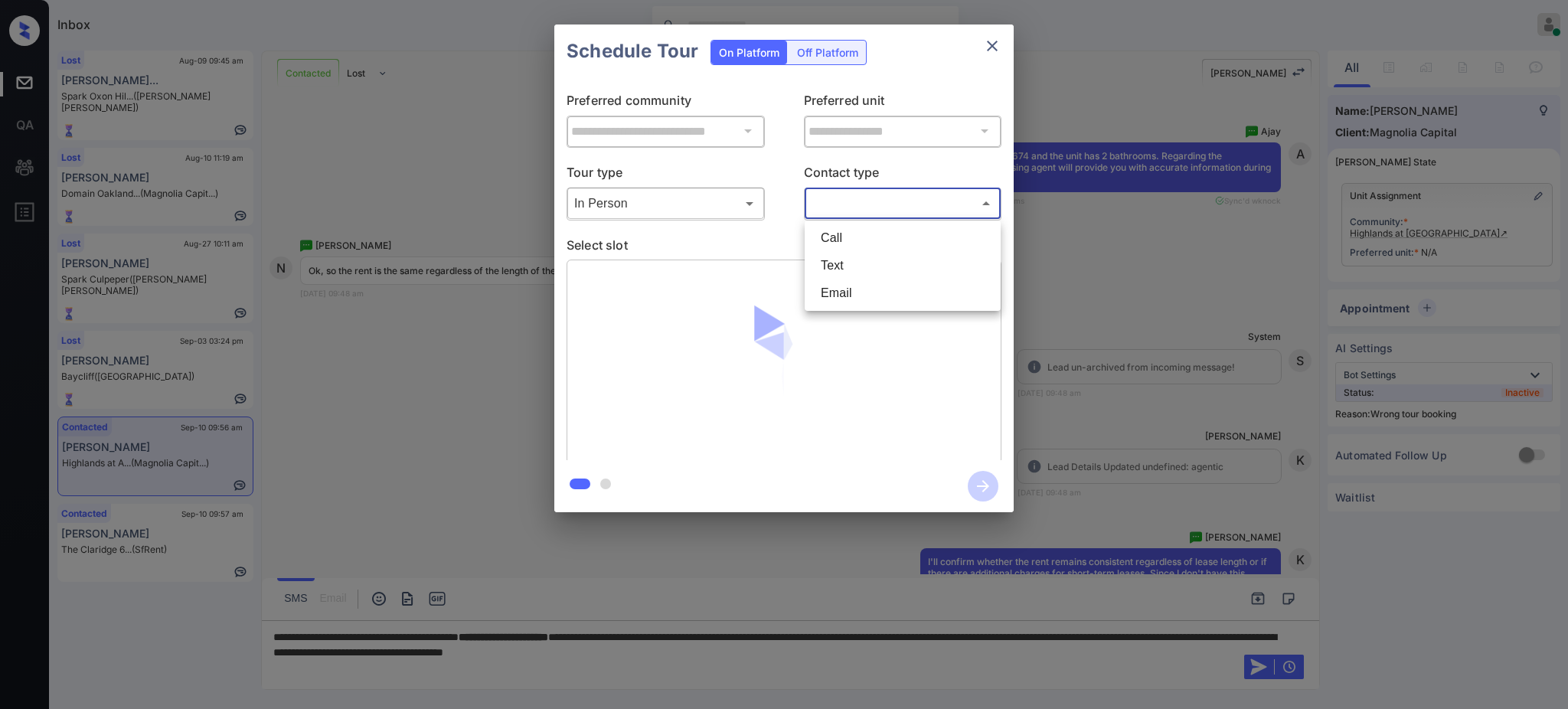
click at [848, 256] on li "Text" at bounding box center [903, 265] width 188 height 27
type input "****"
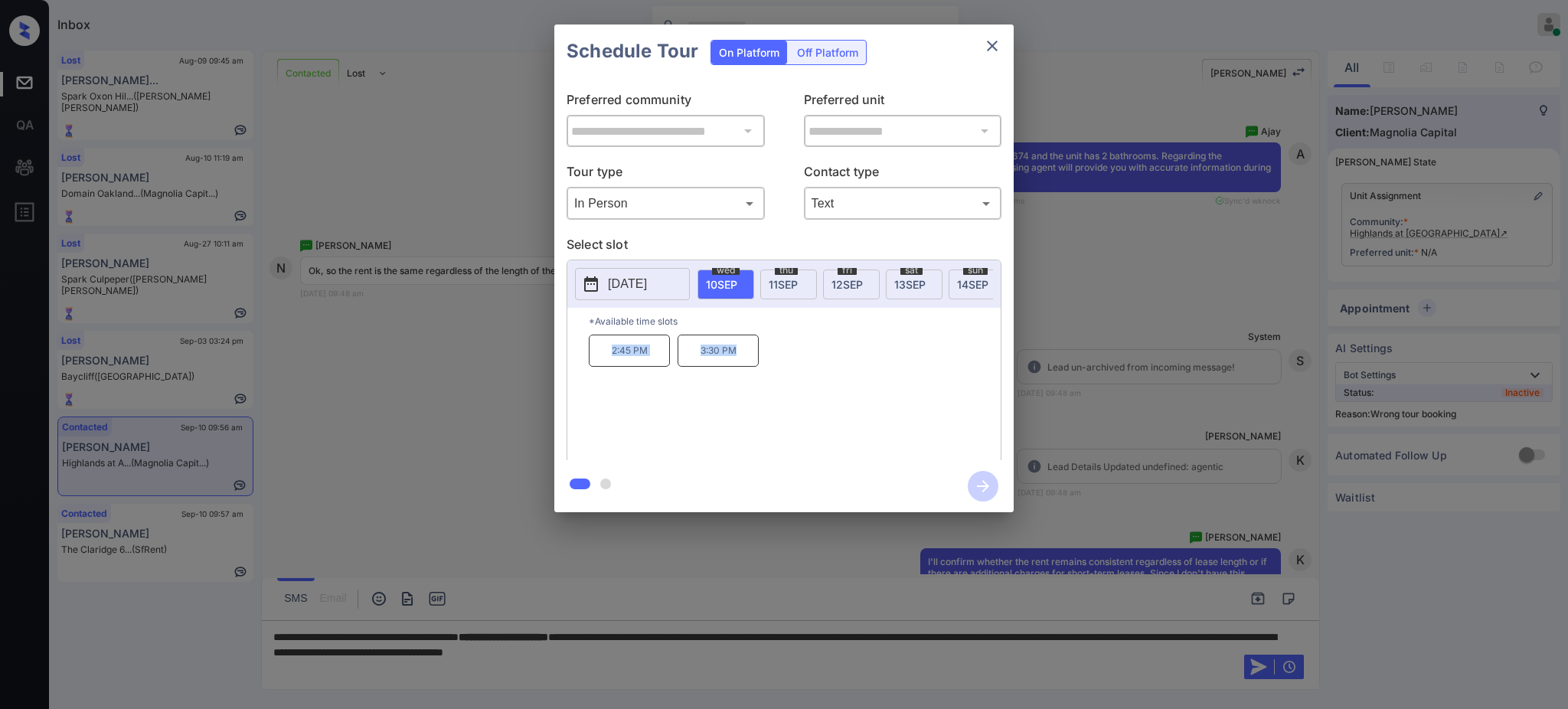
drag, startPoint x: 589, startPoint y: 371, endPoint x: 760, endPoint y: 374, distance: 171.0
click at [757, 374] on div "2:45 PM 3:30 PM" at bounding box center [794, 396] width 412 height 122
copy div "2:45 PM 3:30 PM"
click at [998, 44] on icon "close" at bounding box center [991, 46] width 18 height 18
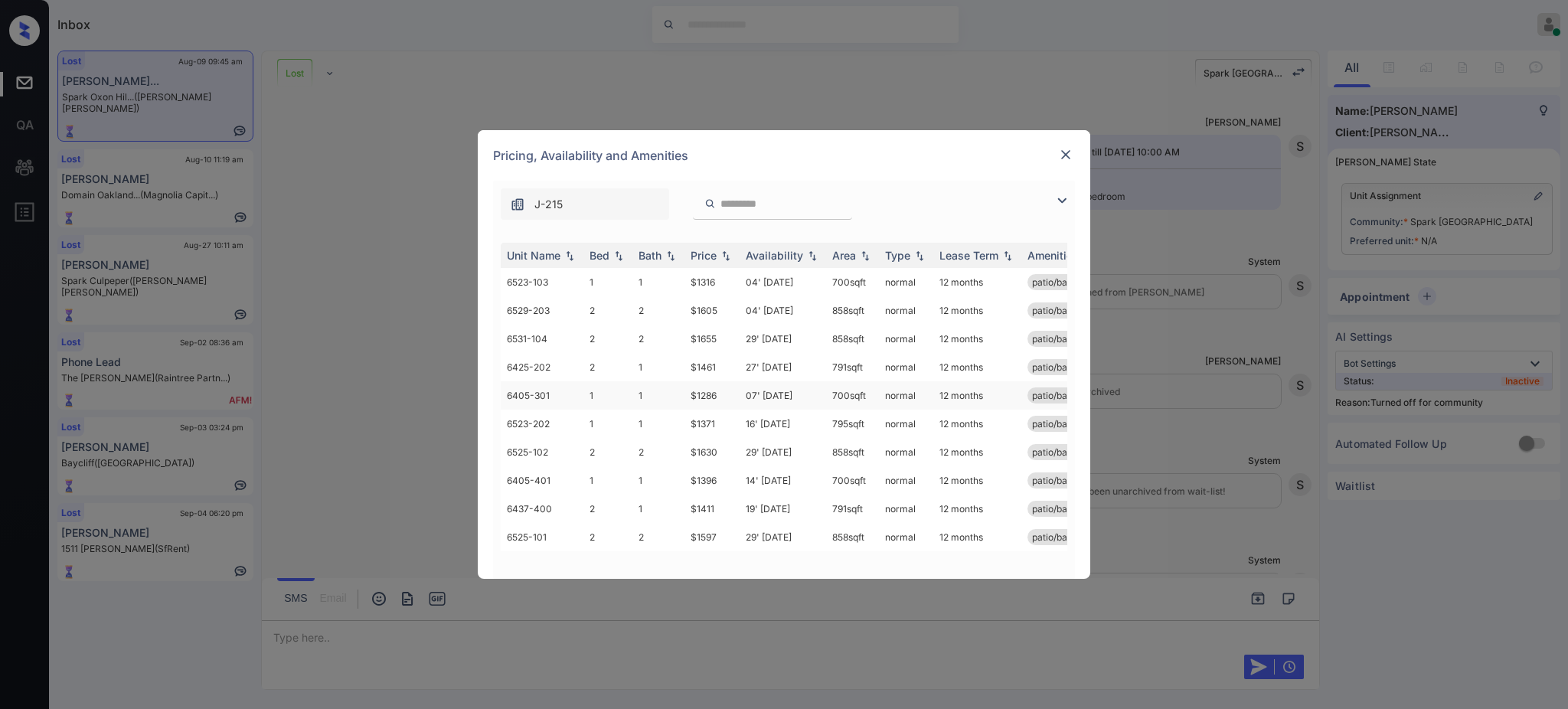
scroll to position [3, 0]
click at [1068, 143] on div "Pricing, Availability and Amenities" at bounding box center [784, 155] width 612 height 50
click at [1068, 157] on img at bounding box center [1066, 155] width 16 height 16
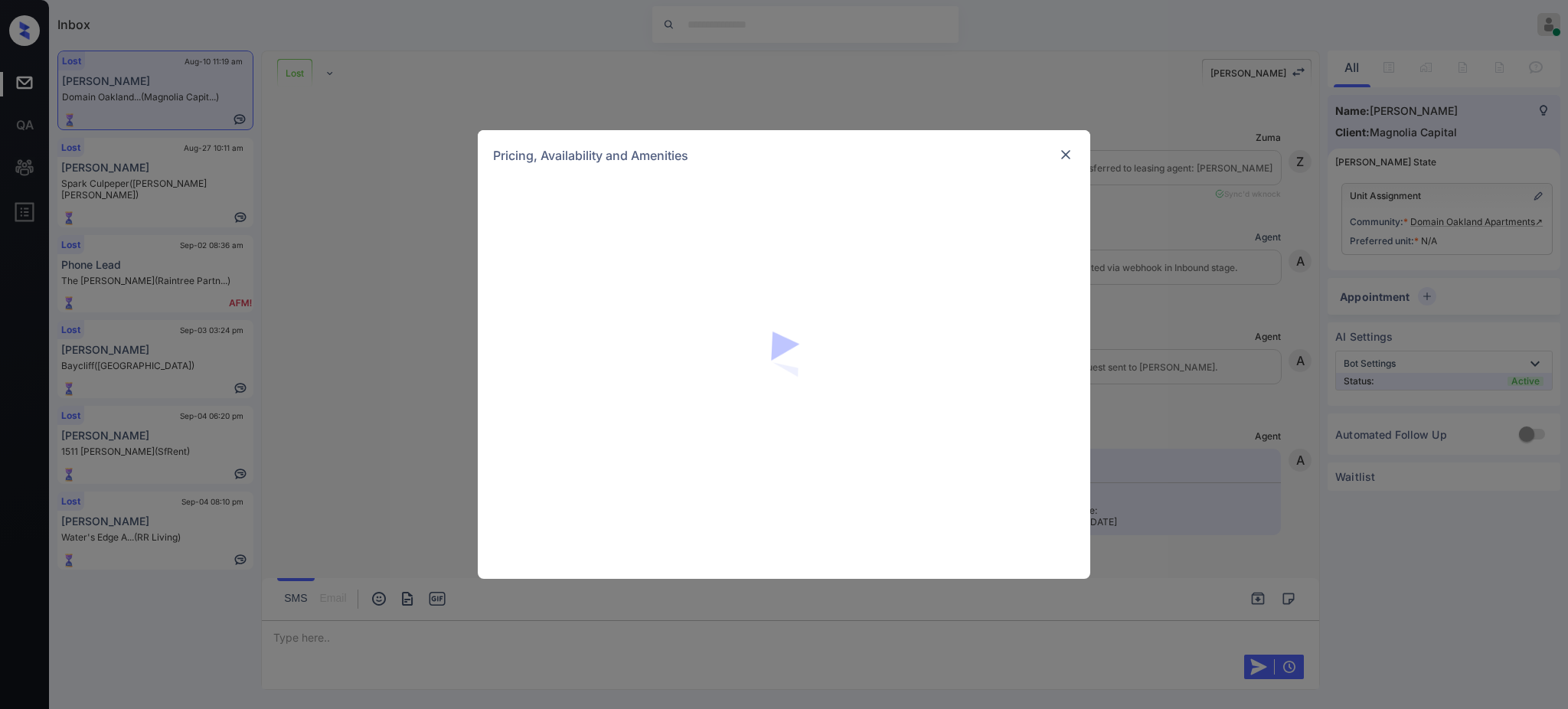
scroll to position [9603, 0]
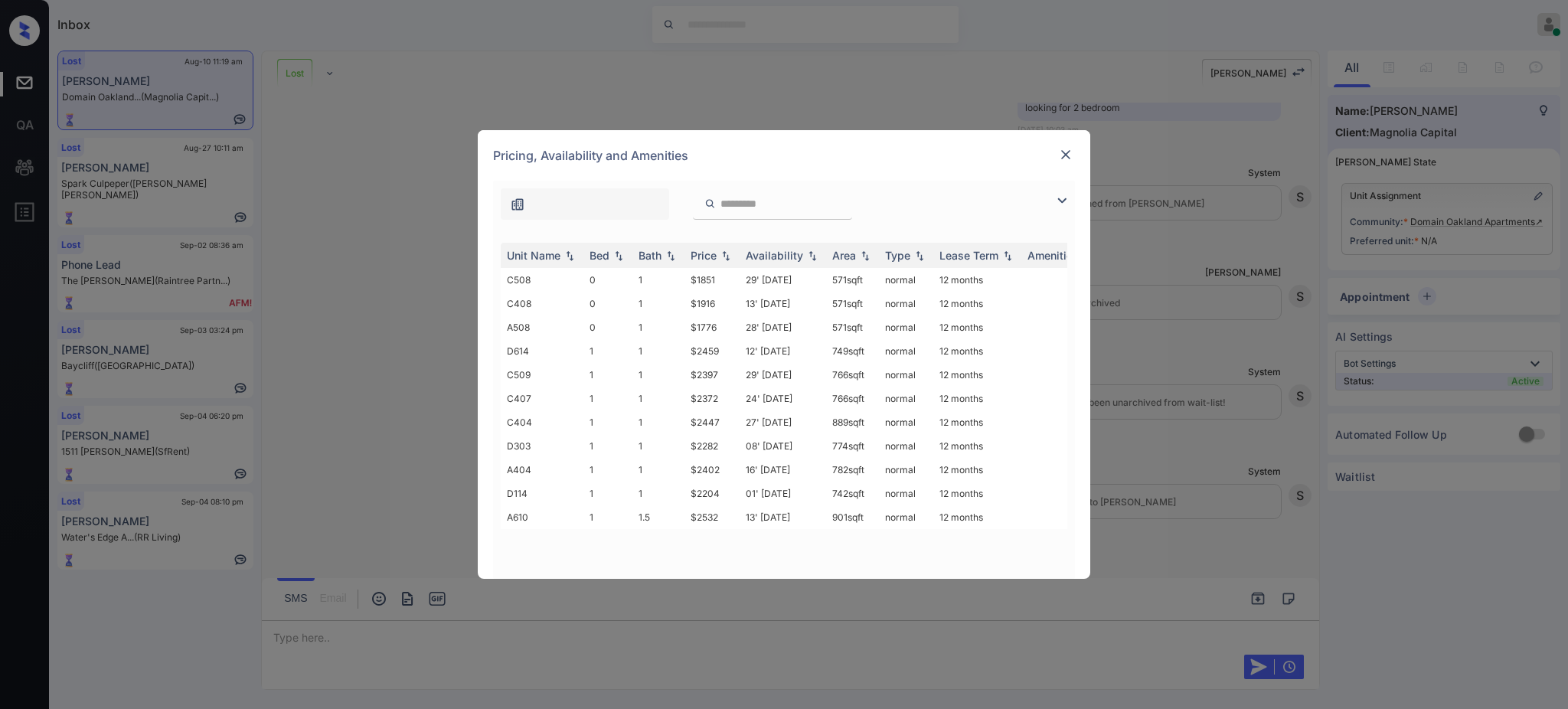
click at [1067, 152] on img at bounding box center [1066, 155] width 16 height 16
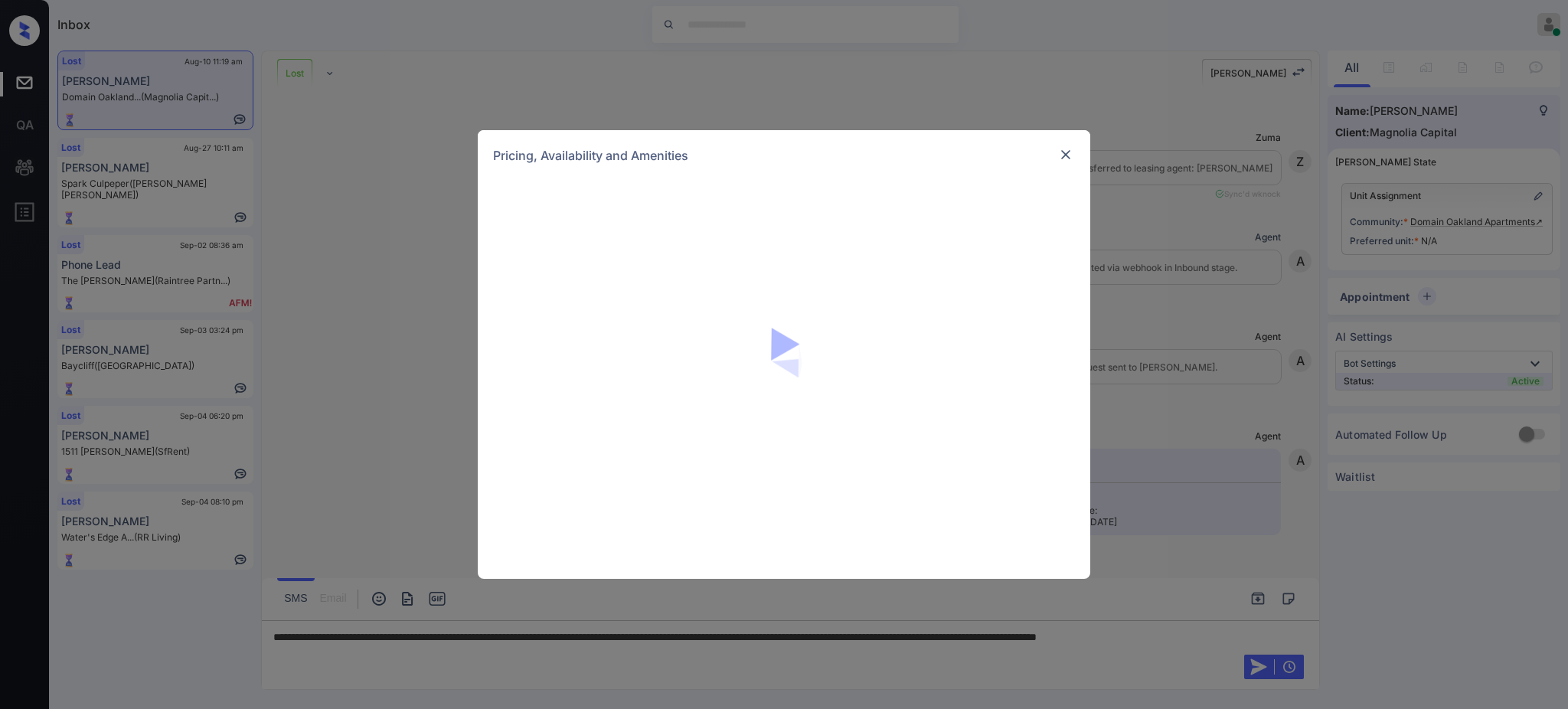
scroll to position [9603, 0]
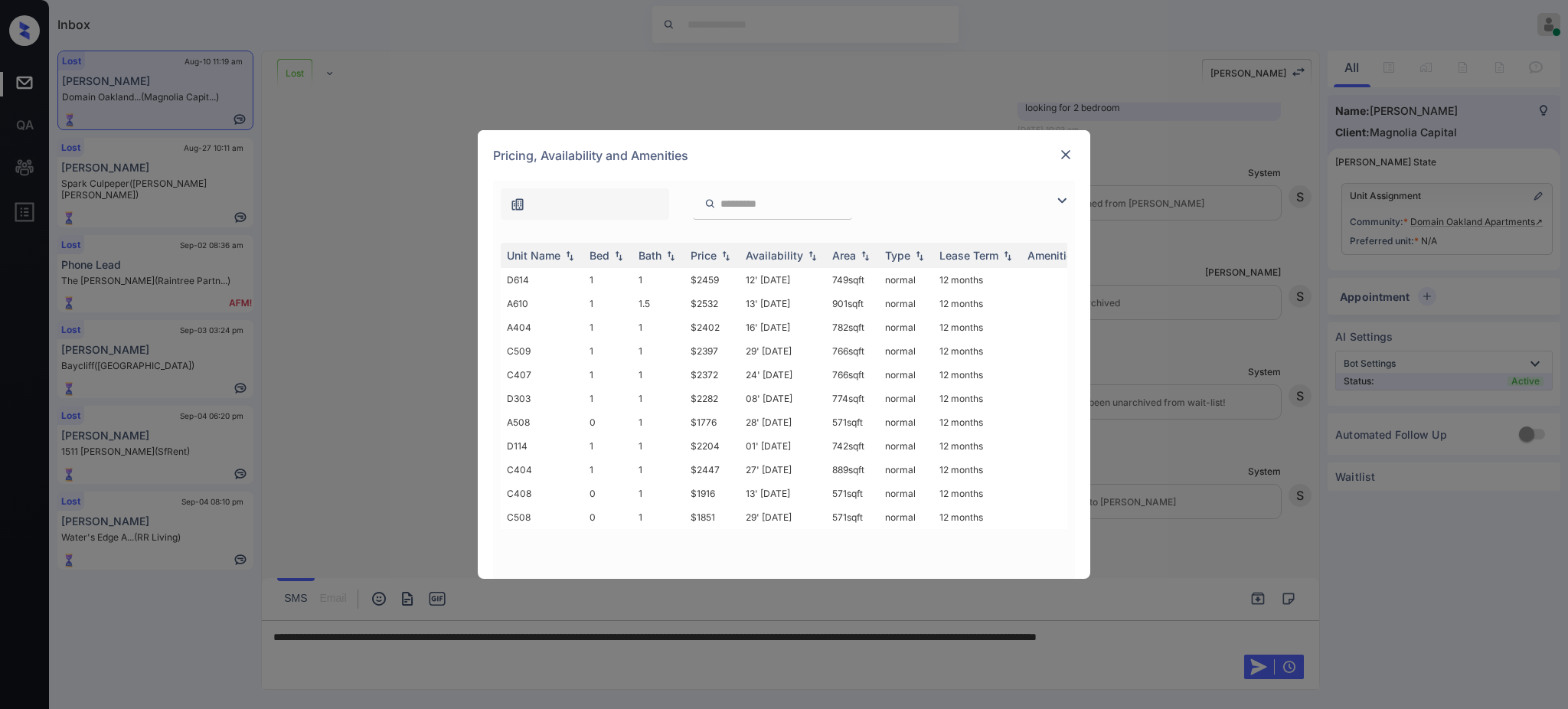
click at [1059, 154] on img at bounding box center [1066, 155] width 16 height 16
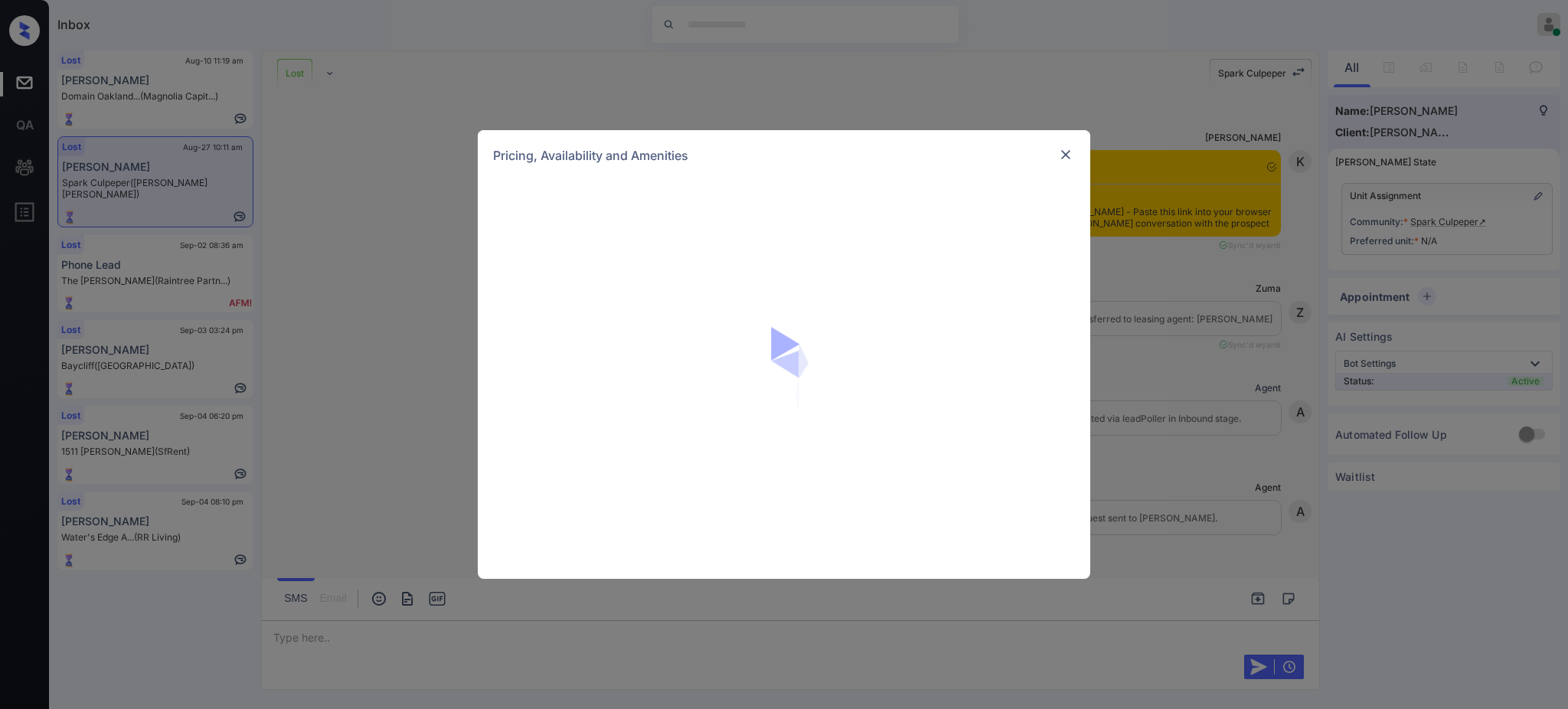
scroll to position [6591, 0]
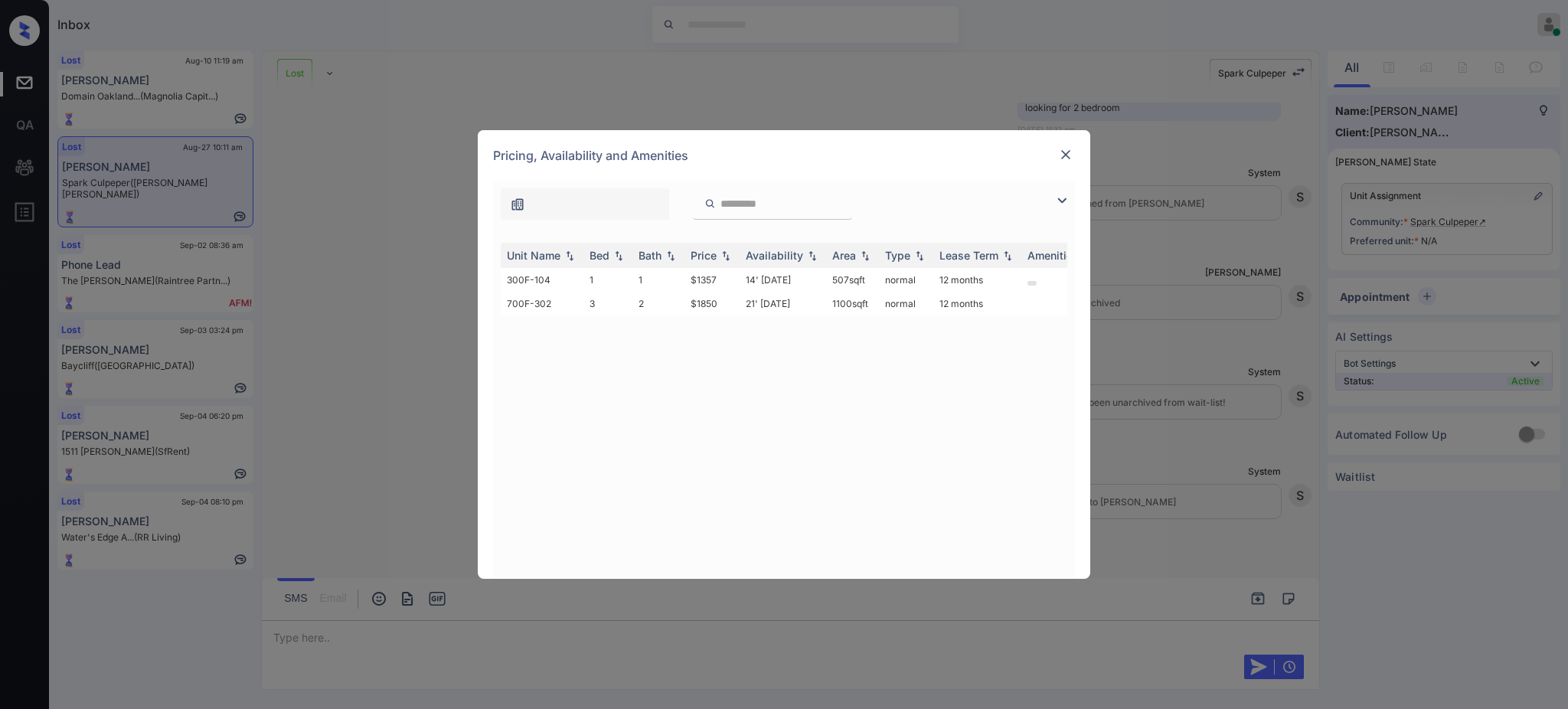
click at [1071, 153] on img at bounding box center [1066, 155] width 16 height 16
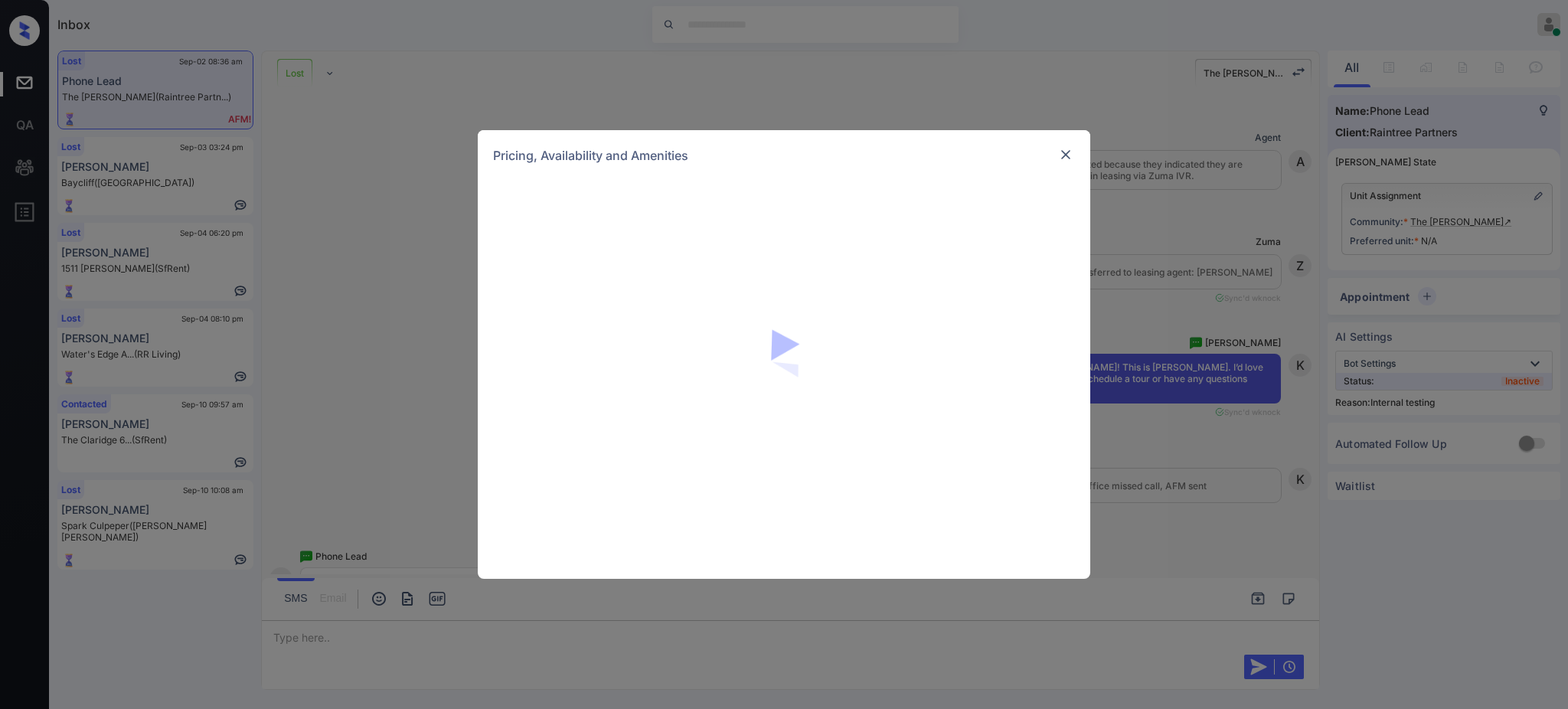
scroll to position [4702, 0]
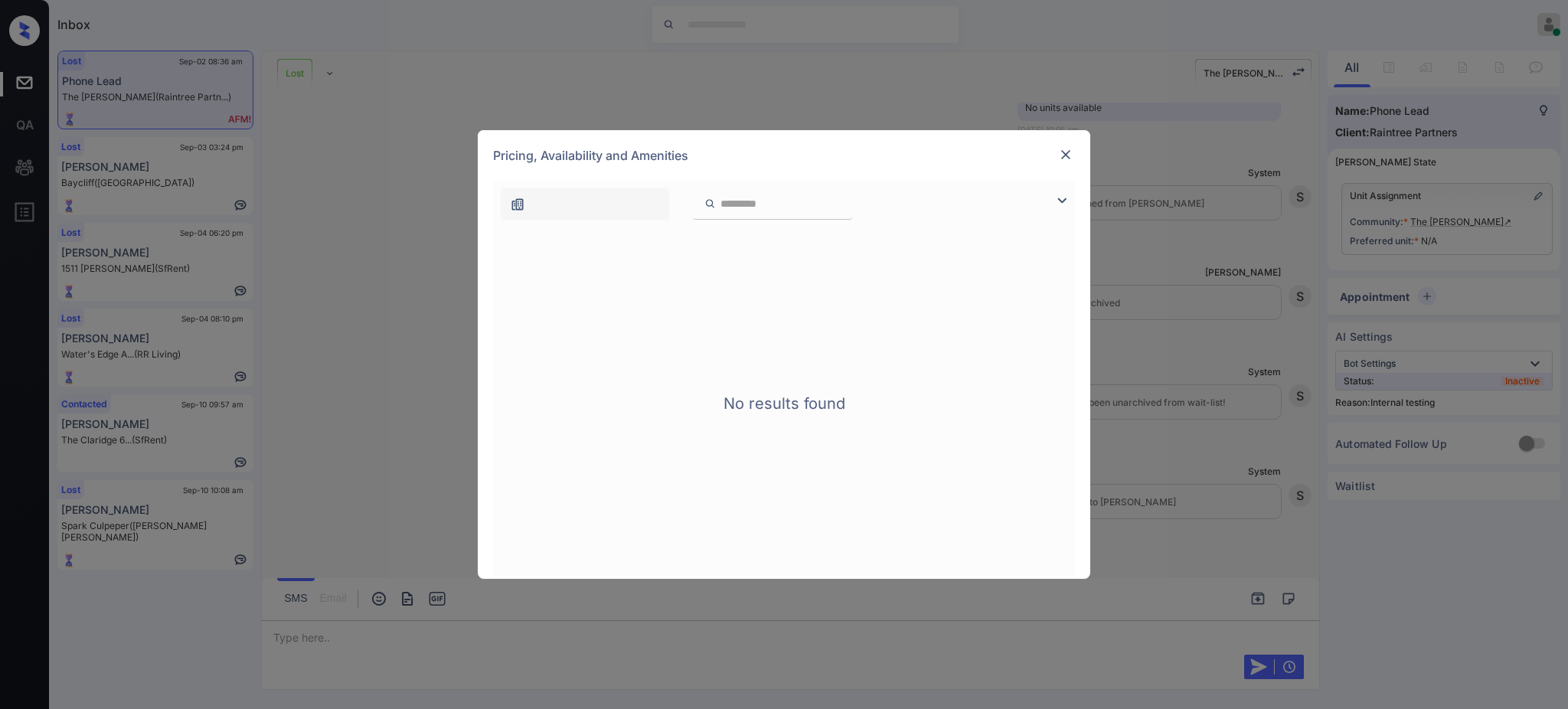
click at [1052, 152] on div "Pricing, Availability and Amenities" at bounding box center [784, 155] width 612 height 50
click at [1060, 154] on img at bounding box center [1066, 155] width 16 height 16
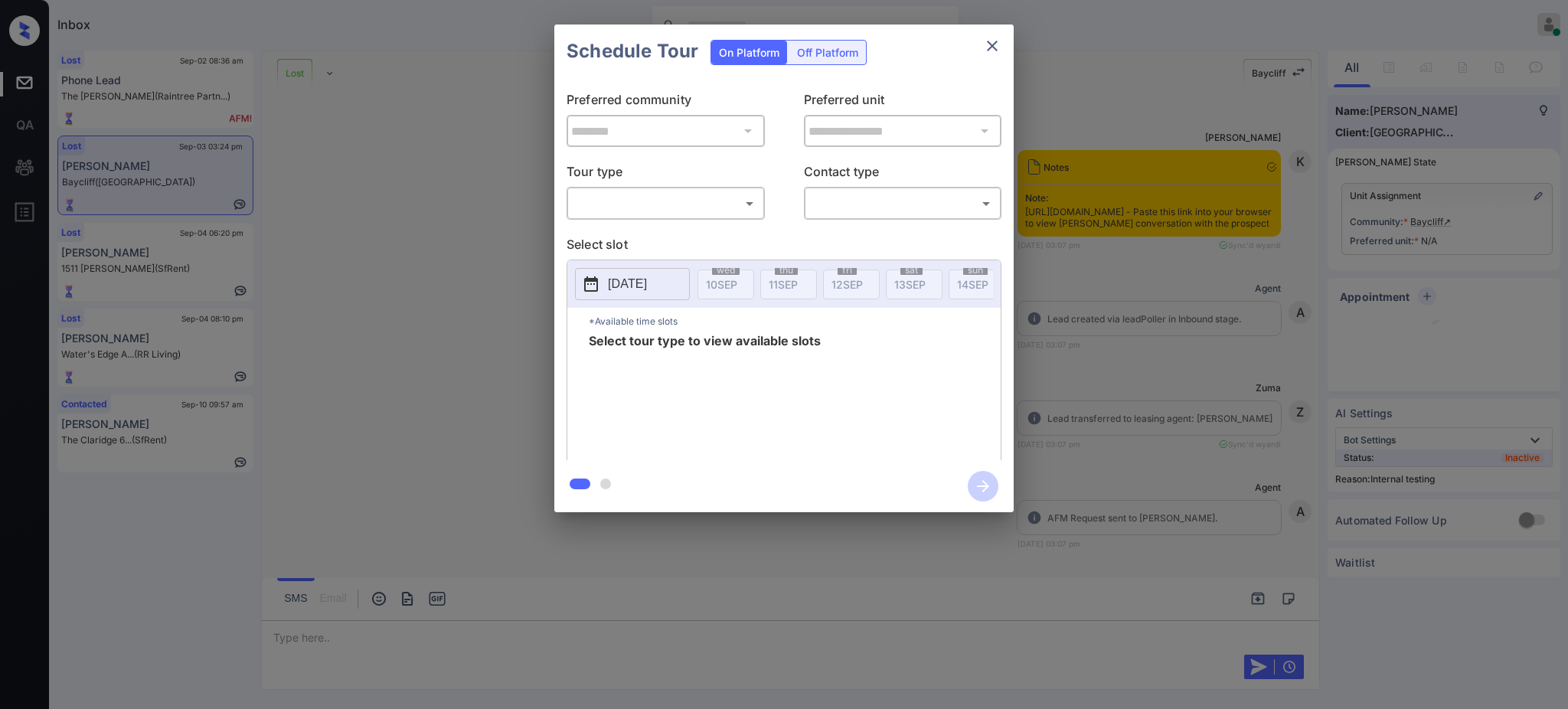
click at [651, 202] on body "Inbox [PERSON_NAME] Online Set yourself offline Set yourself on break Profile S…" at bounding box center [784, 354] width 1568 height 709
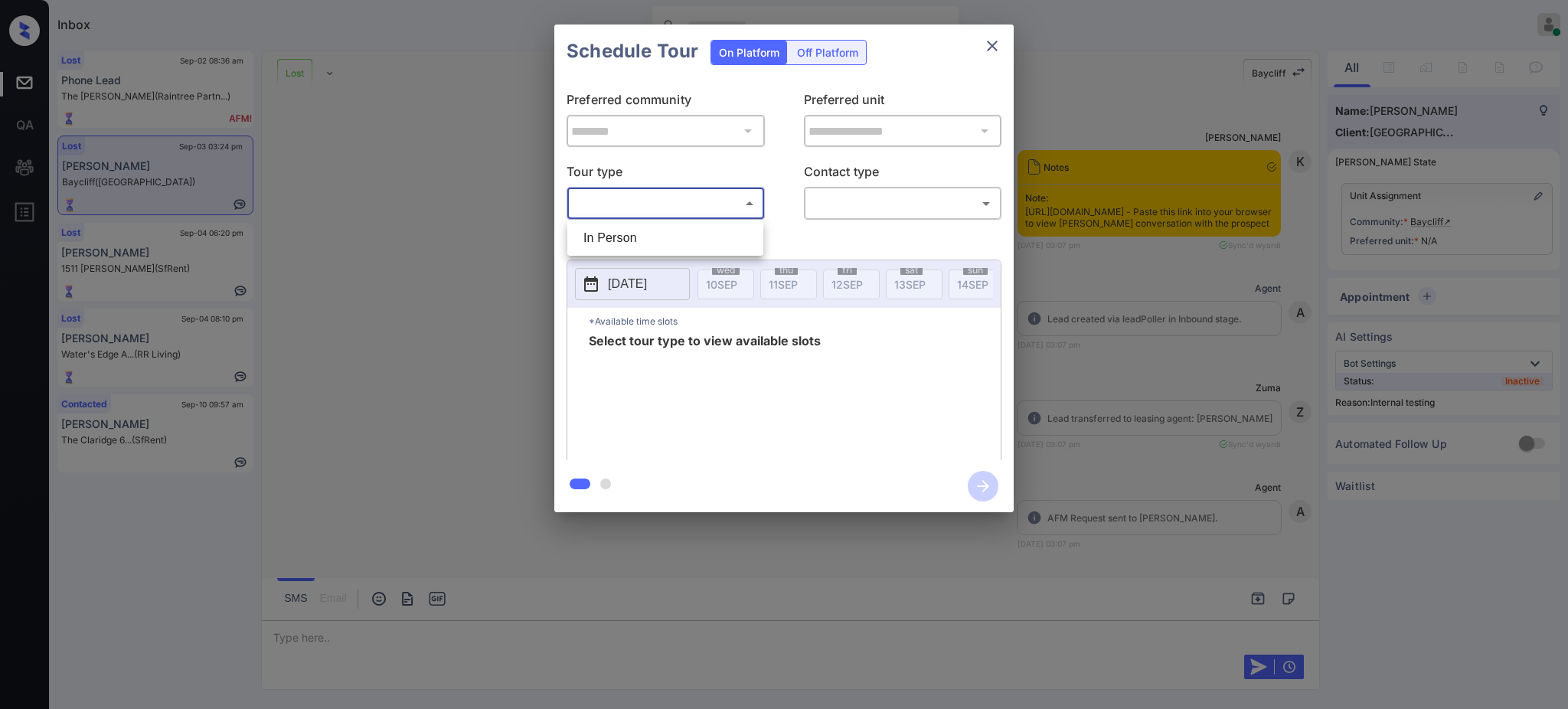
scroll to position [5427, 0]
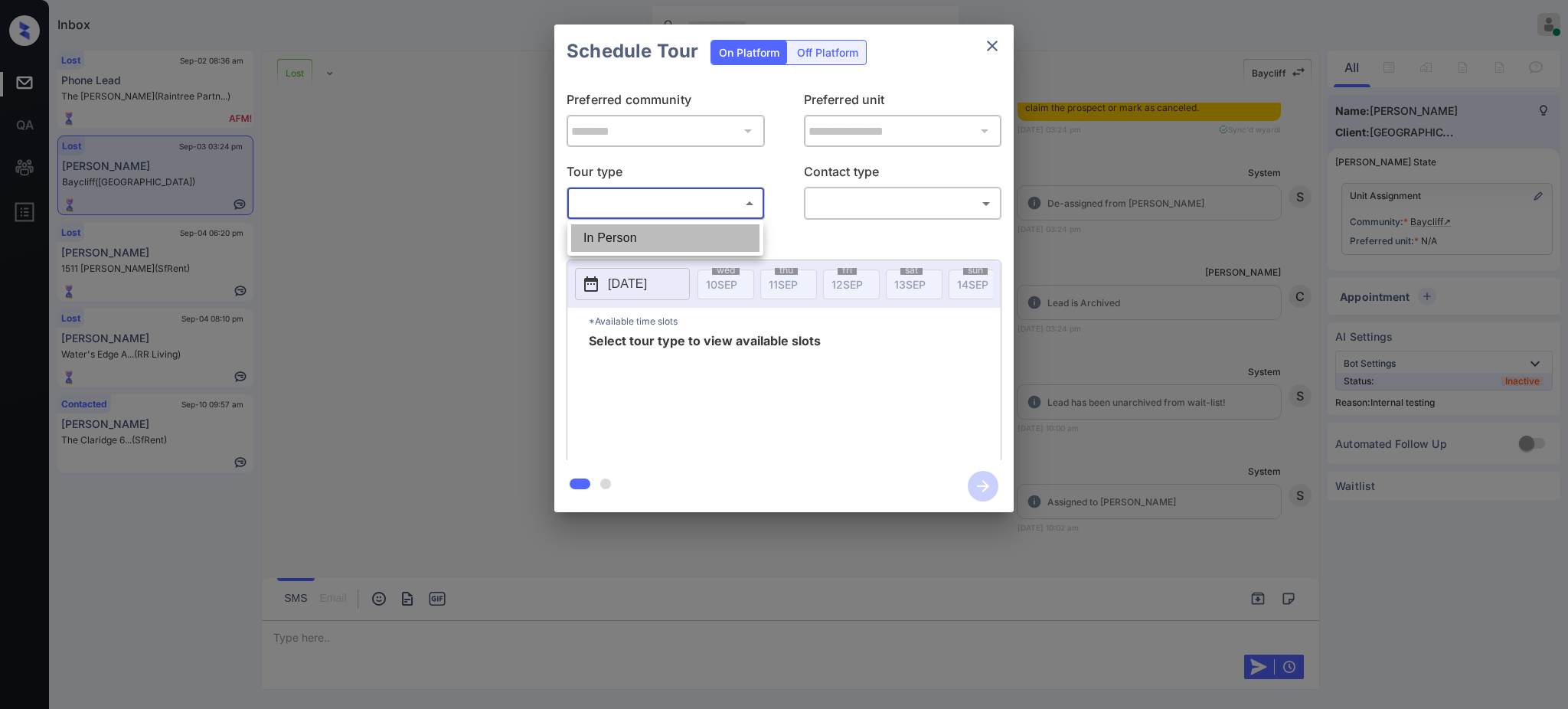
click at [629, 236] on li "In Person" at bounding box center [665, 238] width 188 height 27
type input "********"
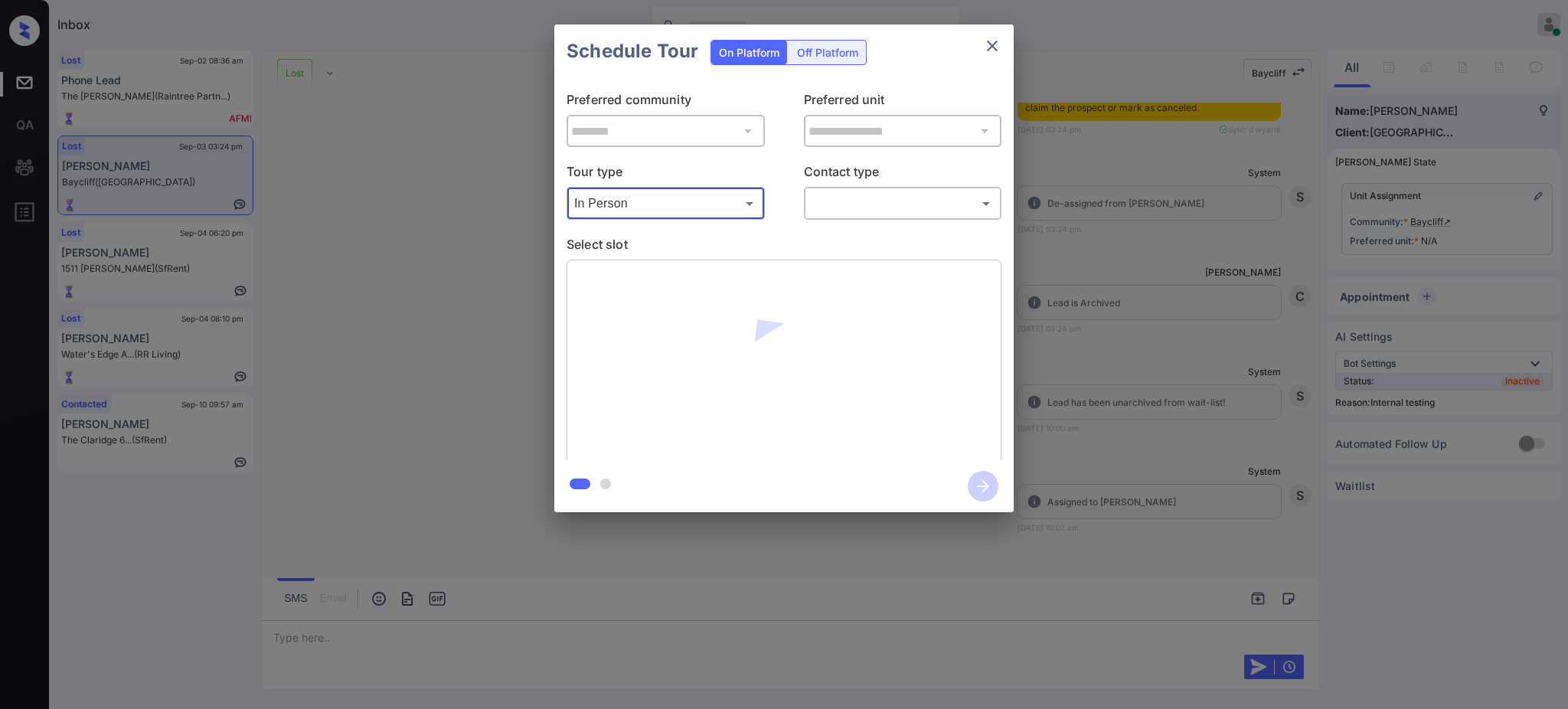
click at [858, 216] on body "Inbox [PERSON_NAME] Online Set yourself offline Set yourself on break Profile S…" at bounding box center [784, 354] width 1568 height 709
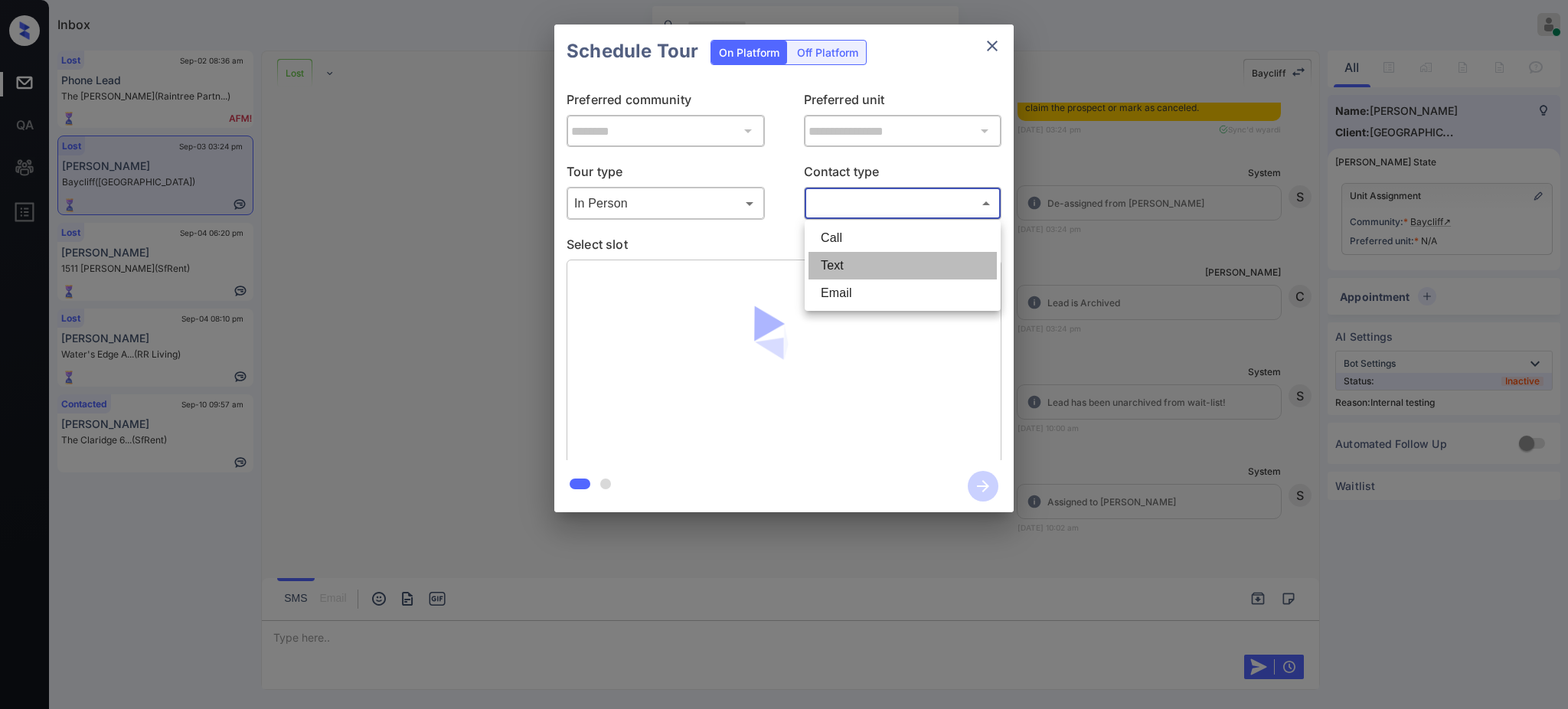
click at [833, 270] on li "Text" at bounding box center [903, 265] width 188 height 27
type input "****"
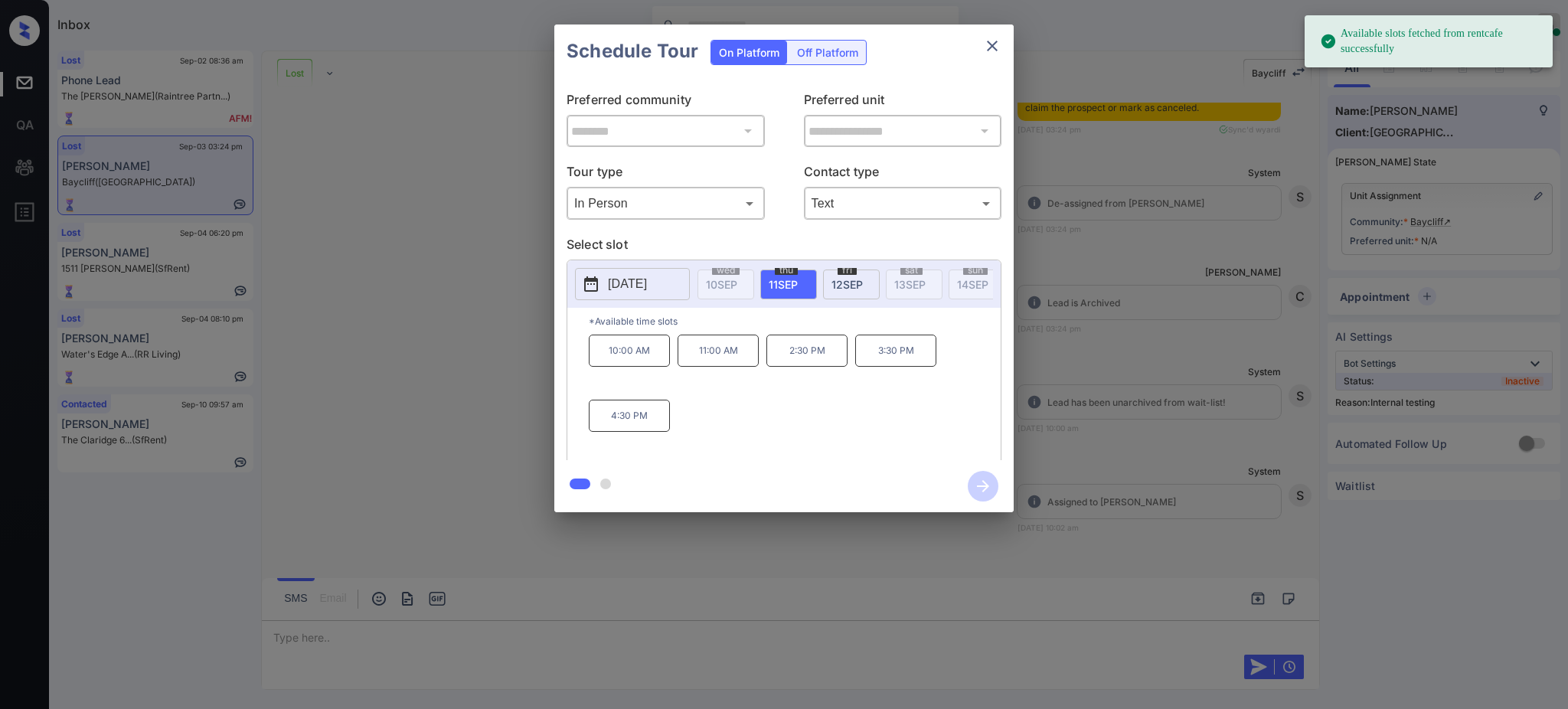
click at [640, 275] on p "2025-09-11" at bounding box center [627, 283] width 39 height 18
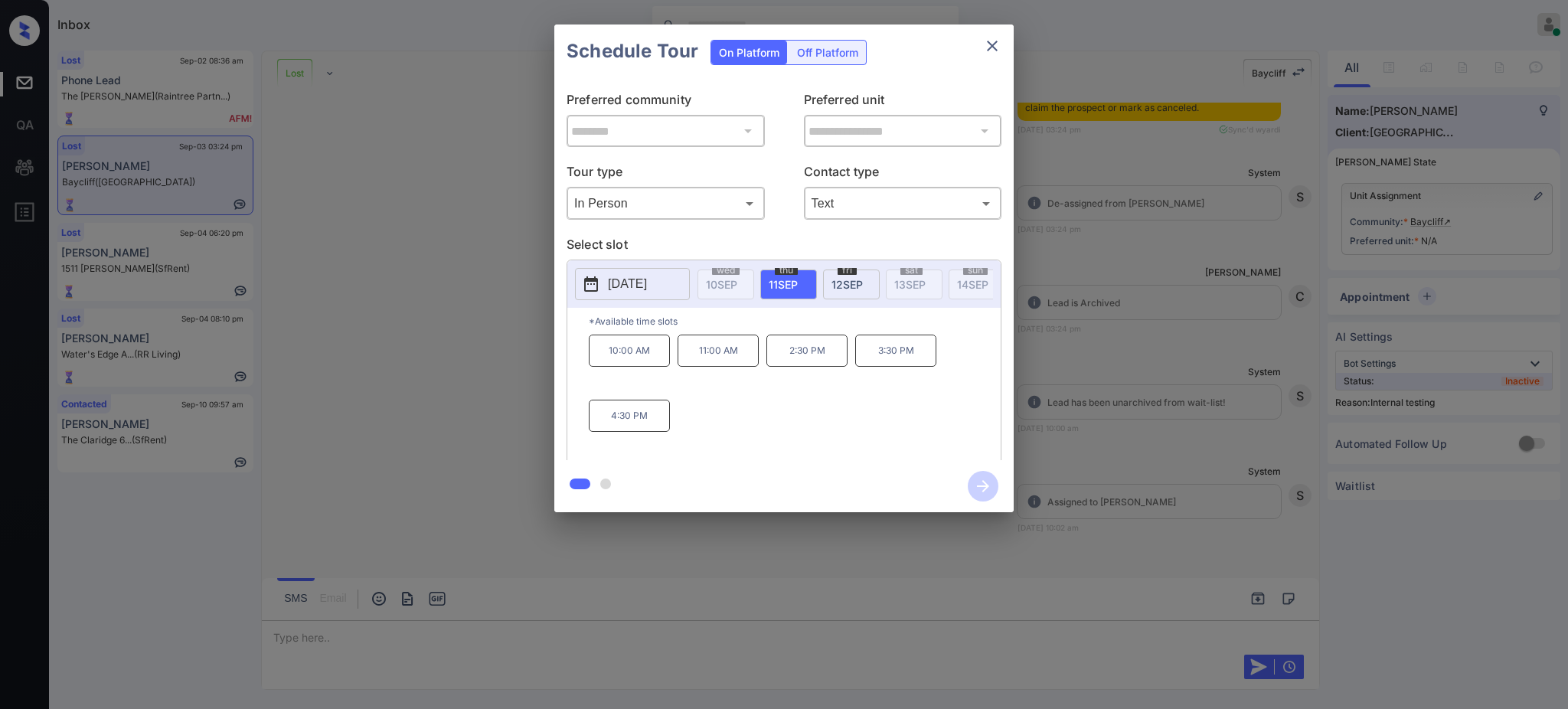
click at [319, 649] on div at bounding box center [784, 354] width 1568 height 709
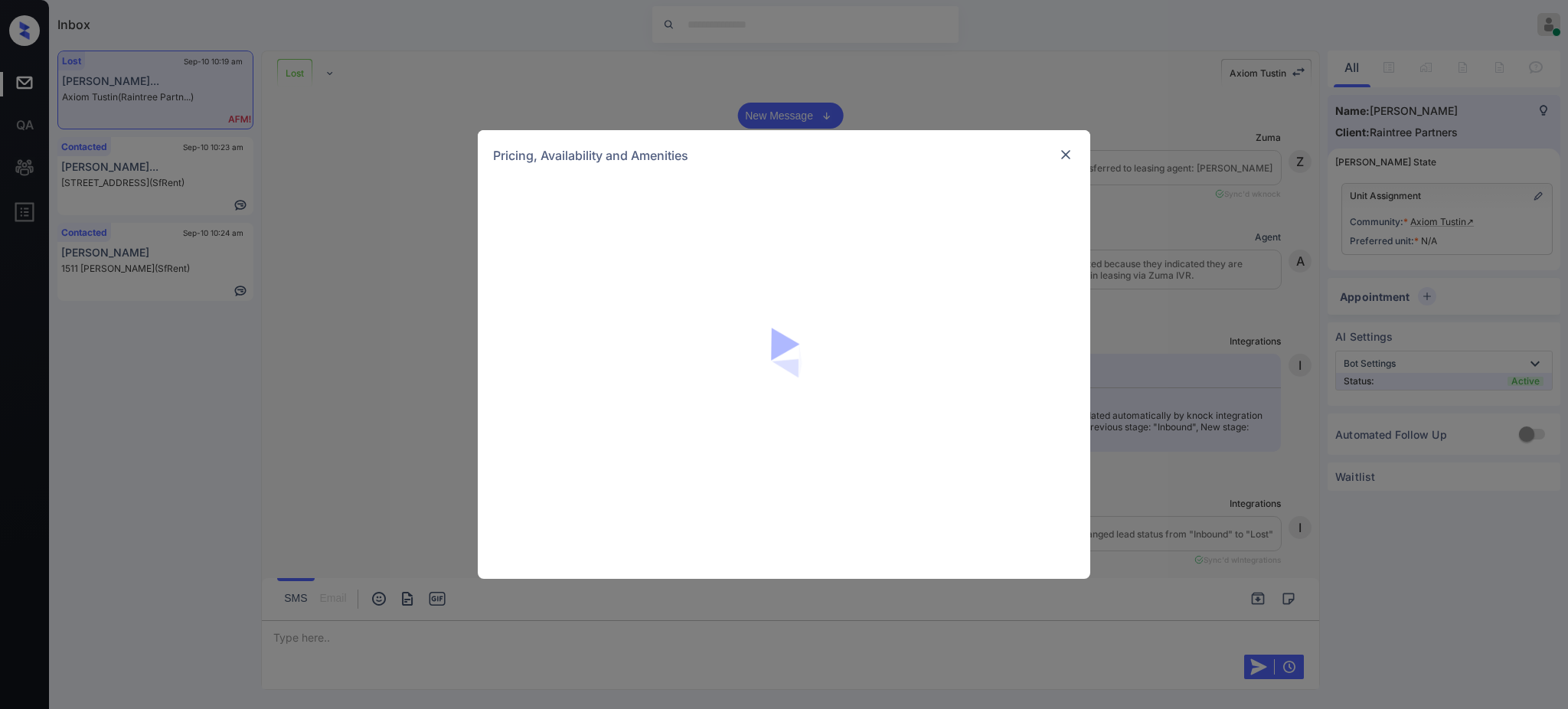
scroll to position [6949, 0]
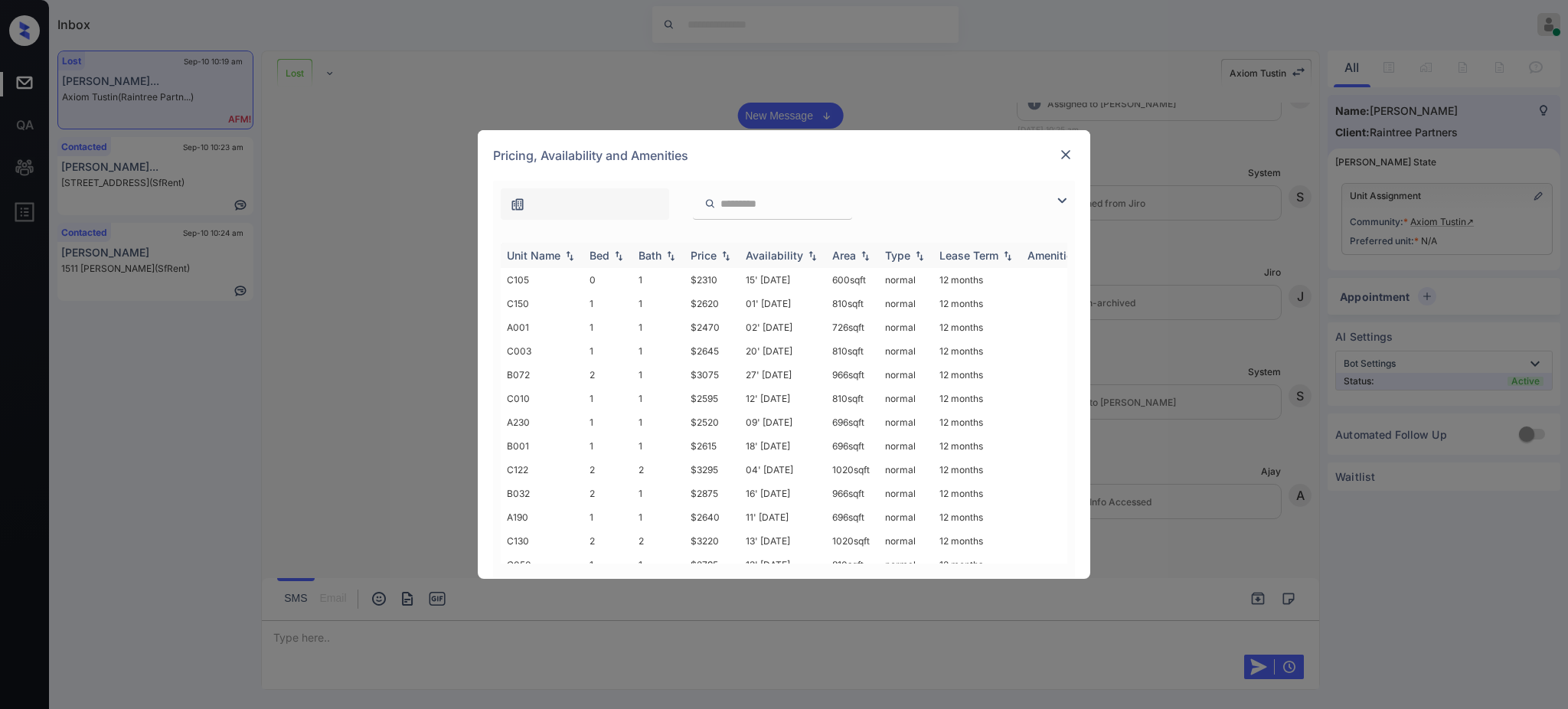
click at [600, 261] on div "Bed" at bounding box center [599, 255] width 20 height 13
click at [607, 269] on td "2" at bounding box center [607, 280] width 49 height 24
click at [612, 256] on img at bounding box center [618, 255] width 16 height 12
drag, startPoint x: 676, startPoint y: 275, endPoint x: 725, endPoint y: 283, distance: 49.6
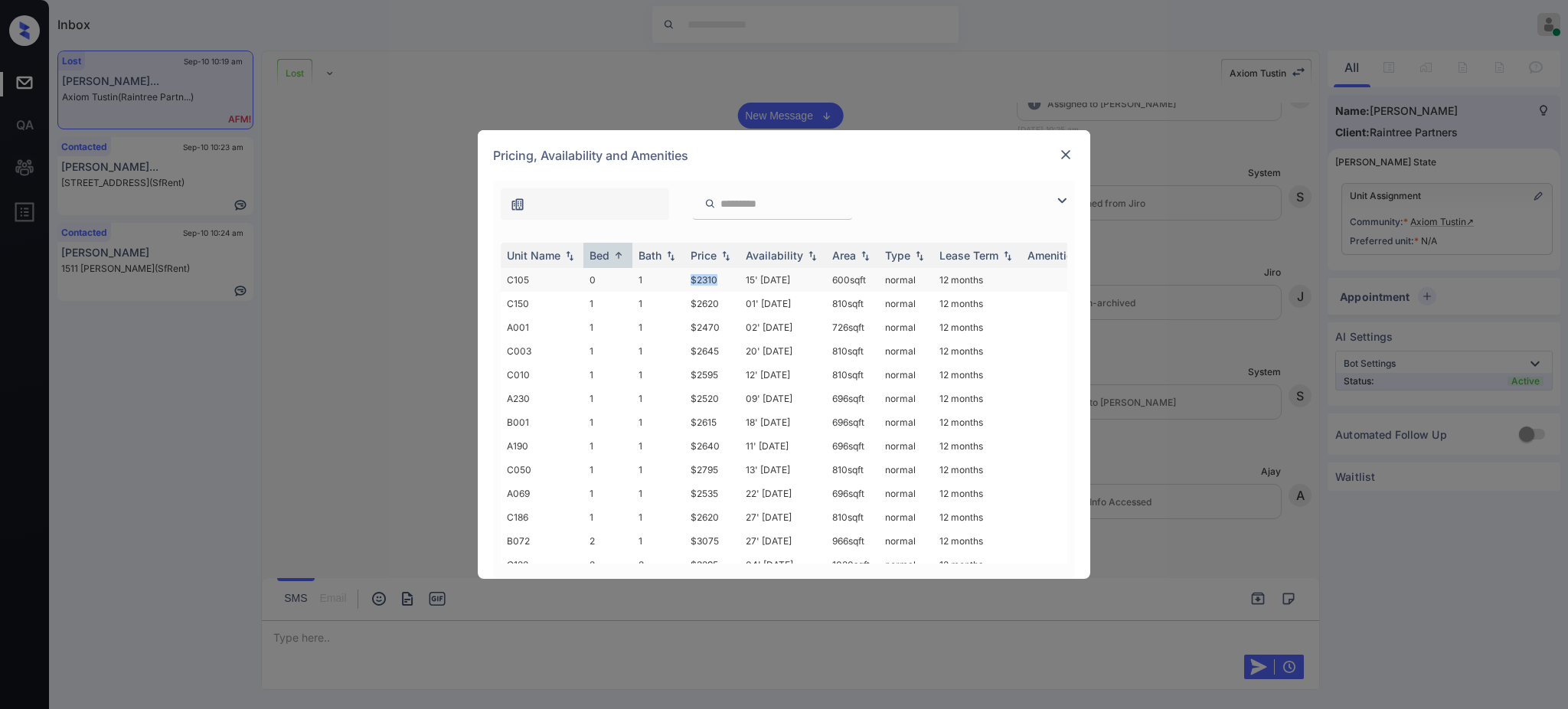
type textarea "*****"
click at [725, 283] on tr "C105 0 1 $2310 15' Aug 25 600 sqft normal 12 months" at bounding box center [900, 280] width 800 height 24
copy tr "$2310"
click at [1062, 150] on img at bounding box center [1066, 155] width 16 height 16
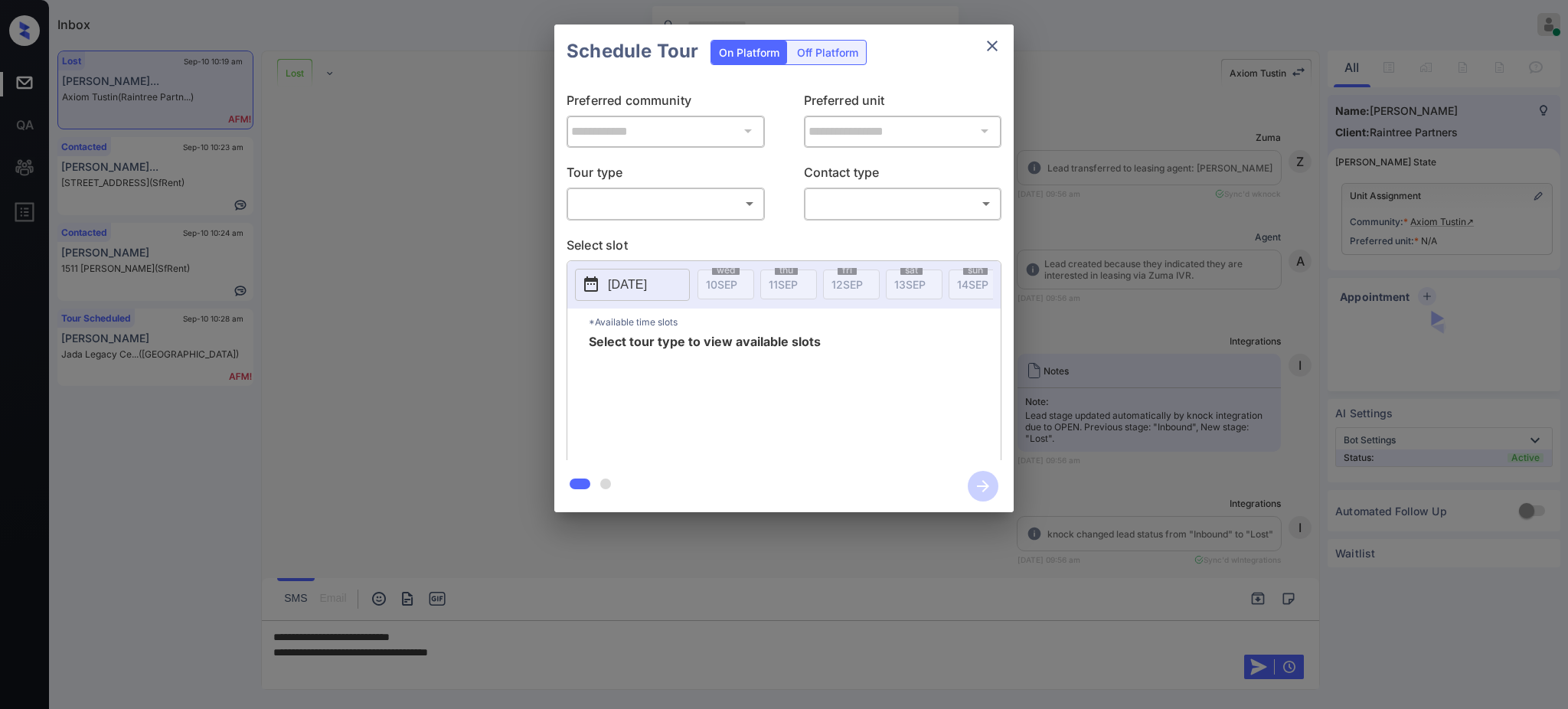
click at [698, 215] on div "​ ​" at bounding box center [665, 203] width 199 height 33
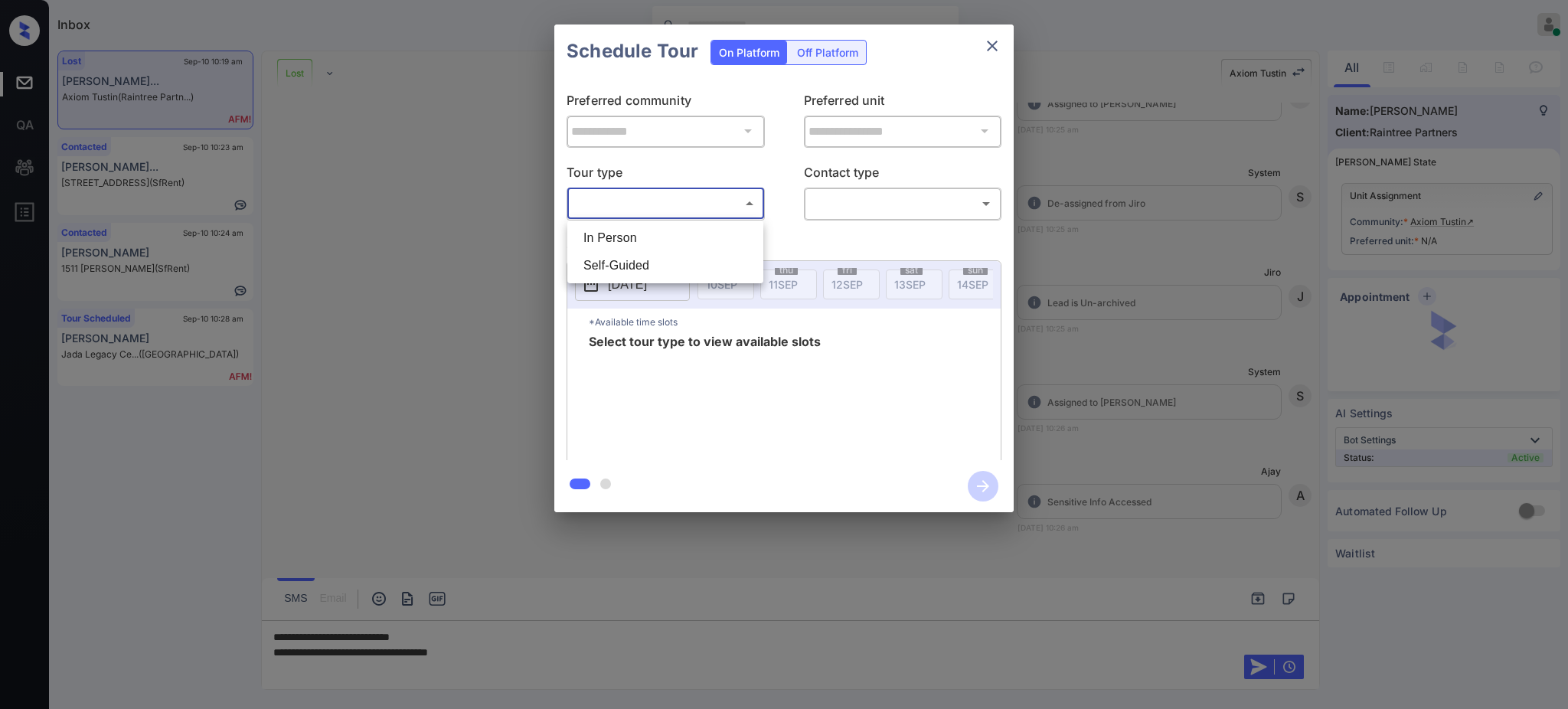
click at [655, 211] on body "Inbox [PERSON_NAME] Online Set yourself offline Set yourself on break Profile S…" at bounding box center [784, 354] width 1568 height 709
click at [628, 238] on li "In Person" at bounding box center [665, 238] width 188 height 27
type input "********"
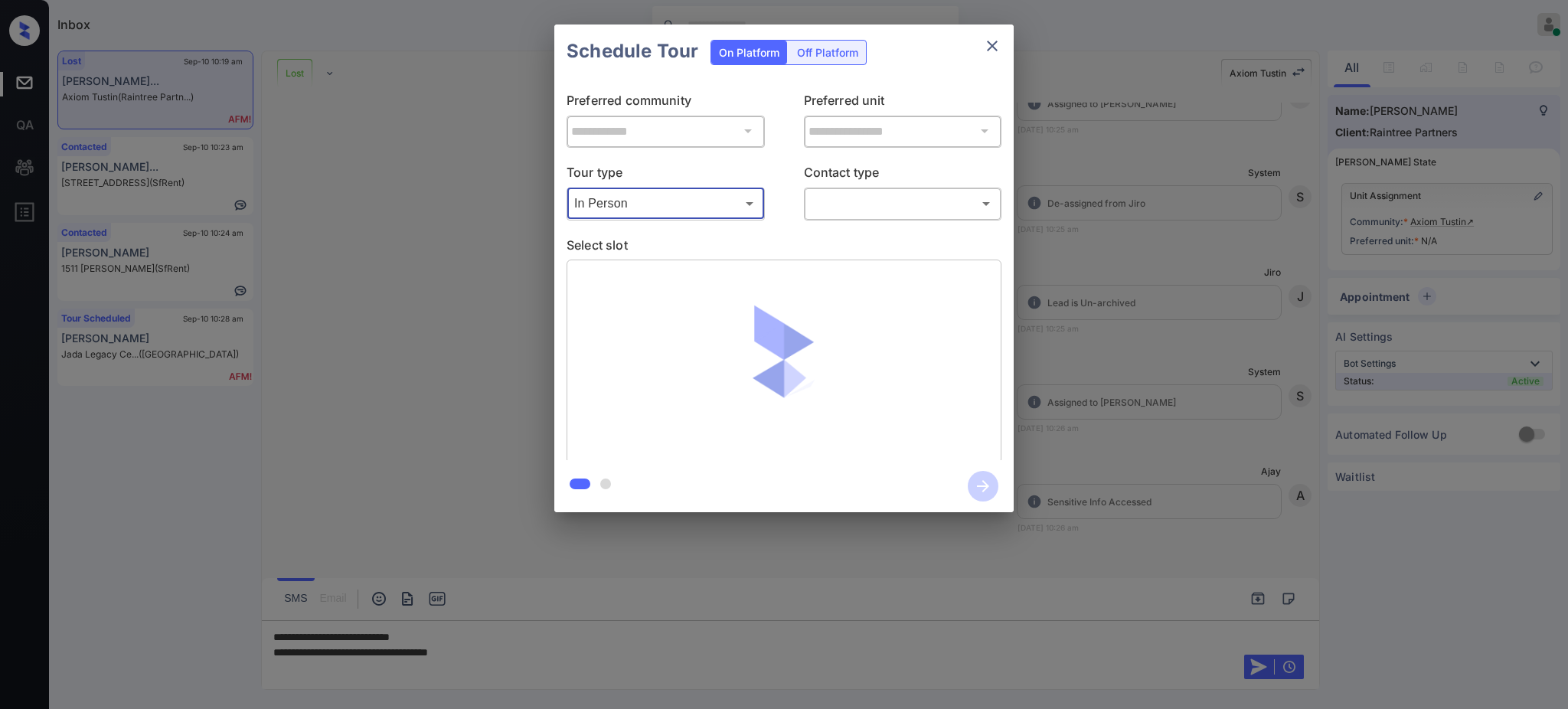
click at [870, 218] on div "​ ​" at bounding box center [903, 203] width 199 height 33
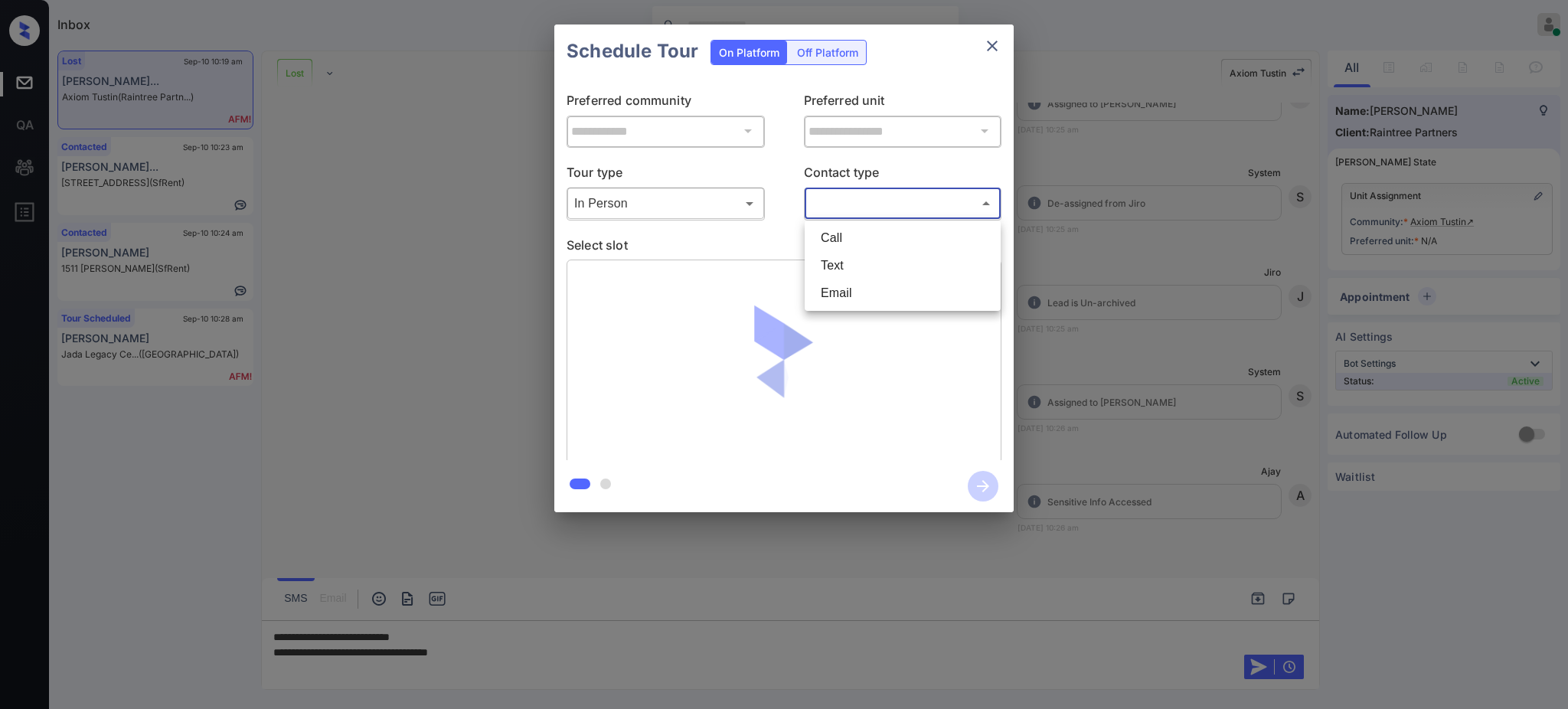
click at [864, 204] on body "Inbox [PERSON_NAME] Online Set yourself offline Set yourself on break Profile S…" at bounding box center [784, 354] width 1568 height 709
click at [838, 257] on li "Text" at bounding box center [903, 265] width 188 height 27
type input "****"
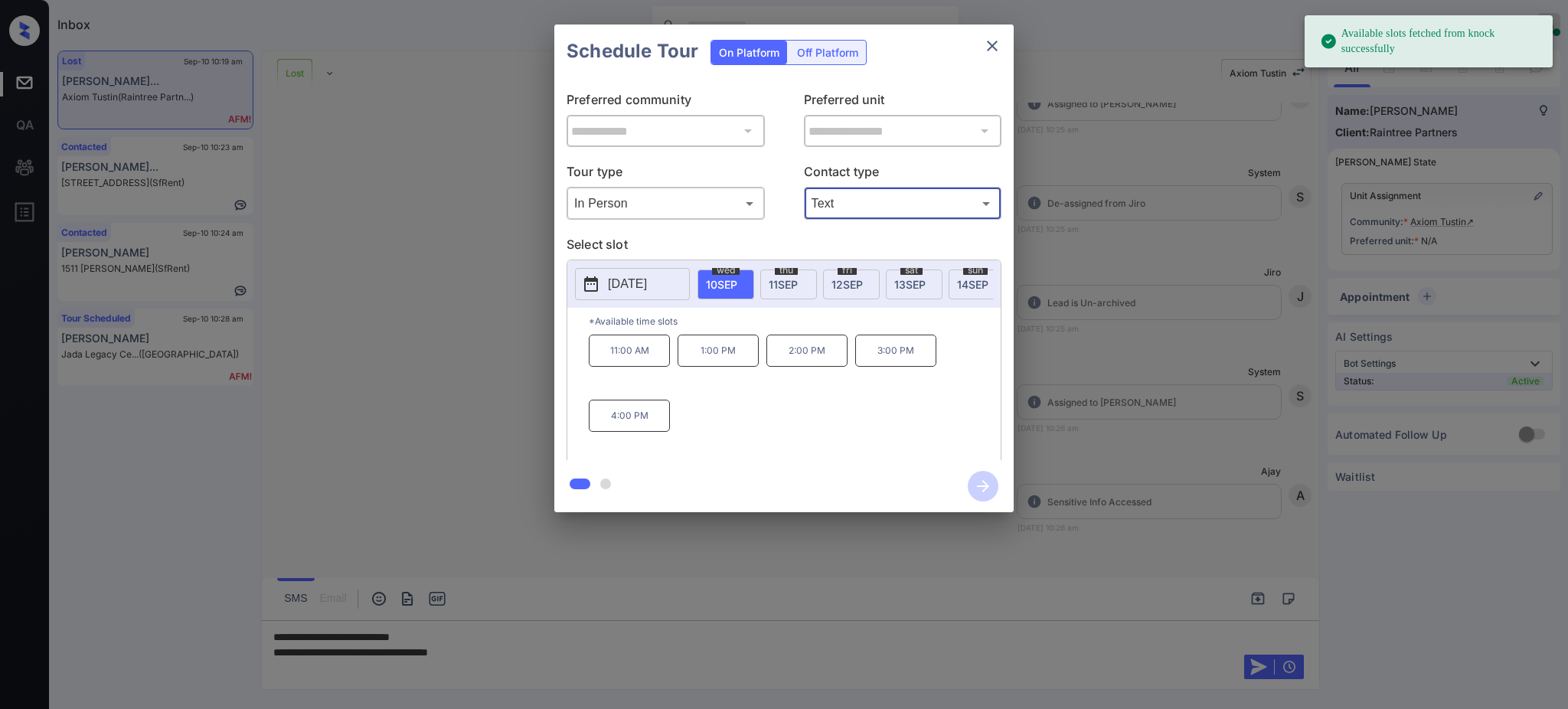
click at [1117, 381] on div "**********" at bounding box center [784, 269] width 1568 height 537
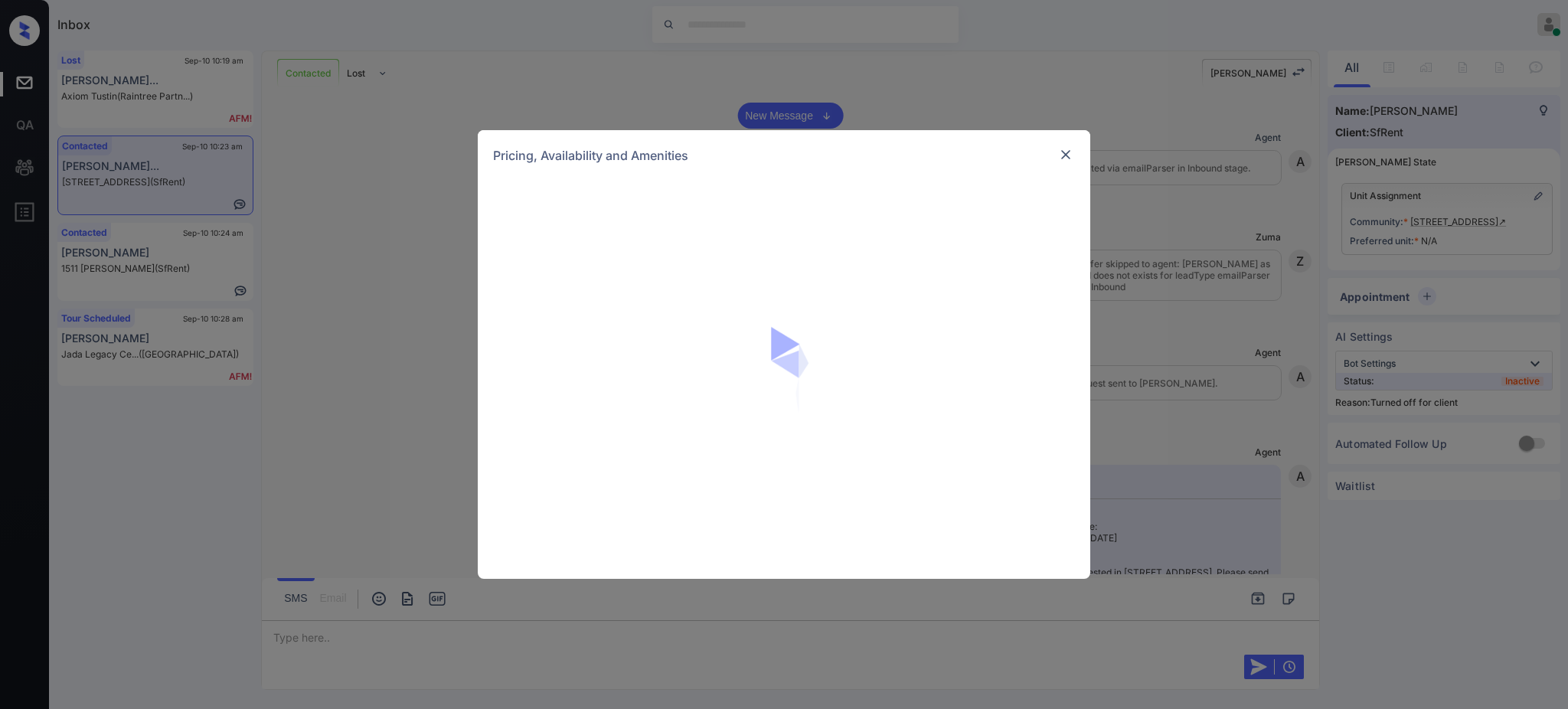
click at [1063, 155] on img at bounding box center [1066, 155] width 16 height 16
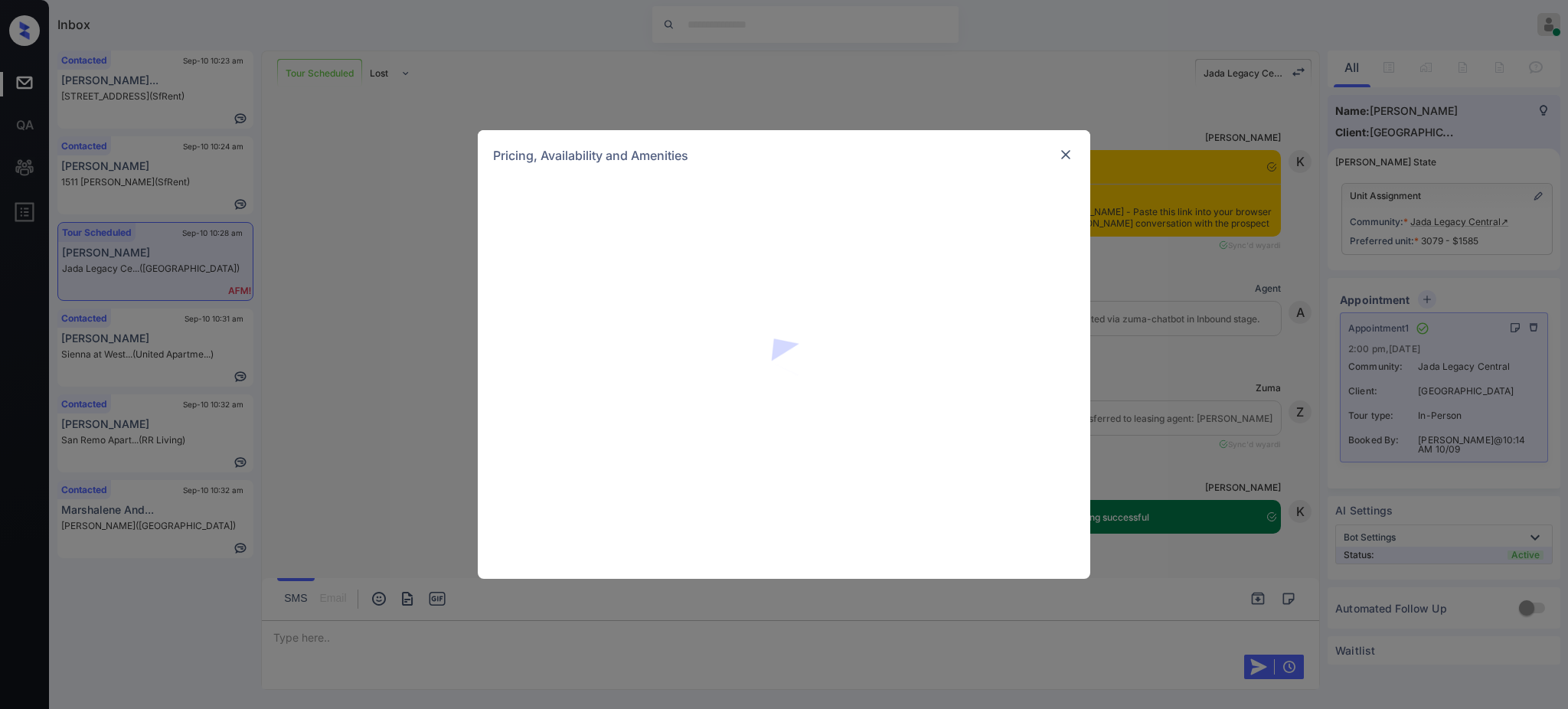
scroll to position [1376, 0]
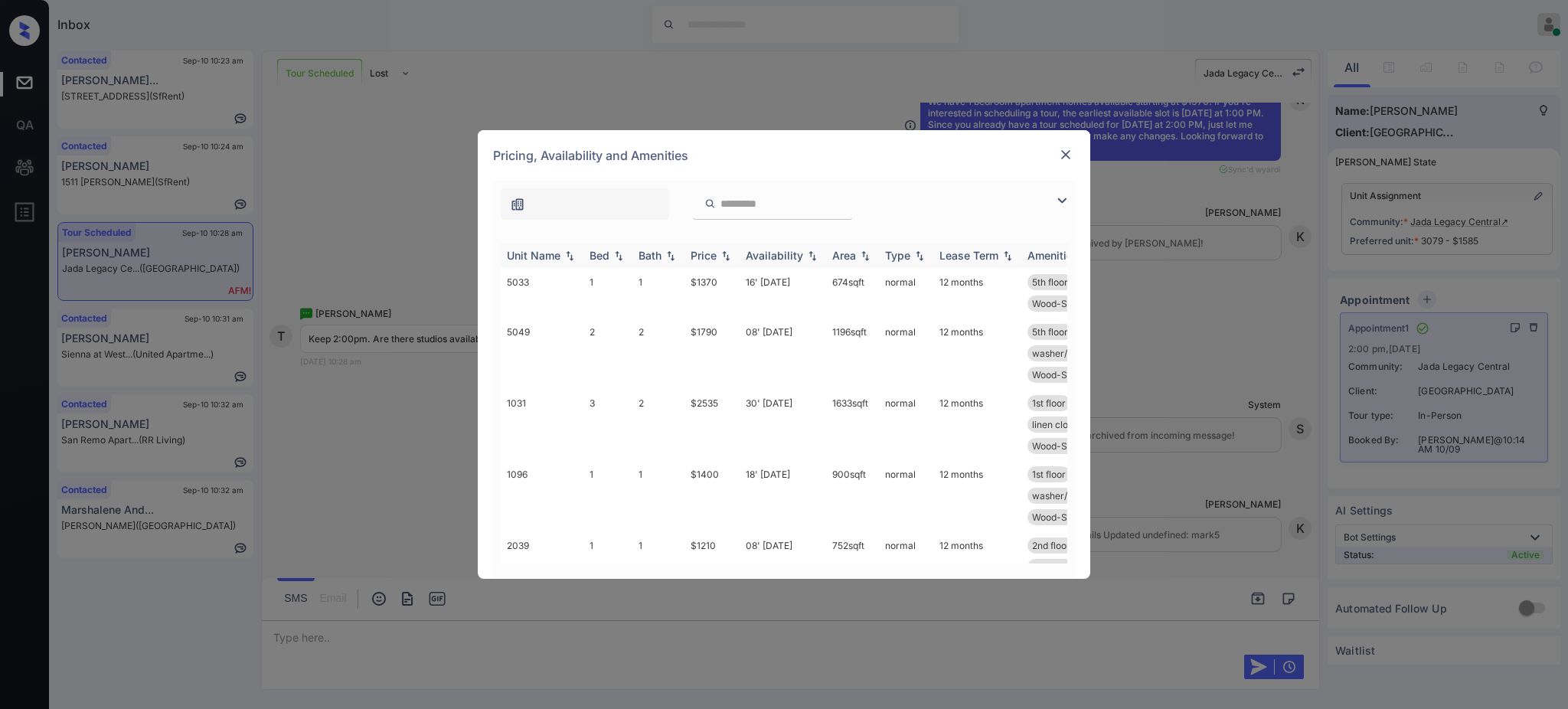
click at [603, 262] on div "Bed" at bounding box center [599, 255] width 20 height 13
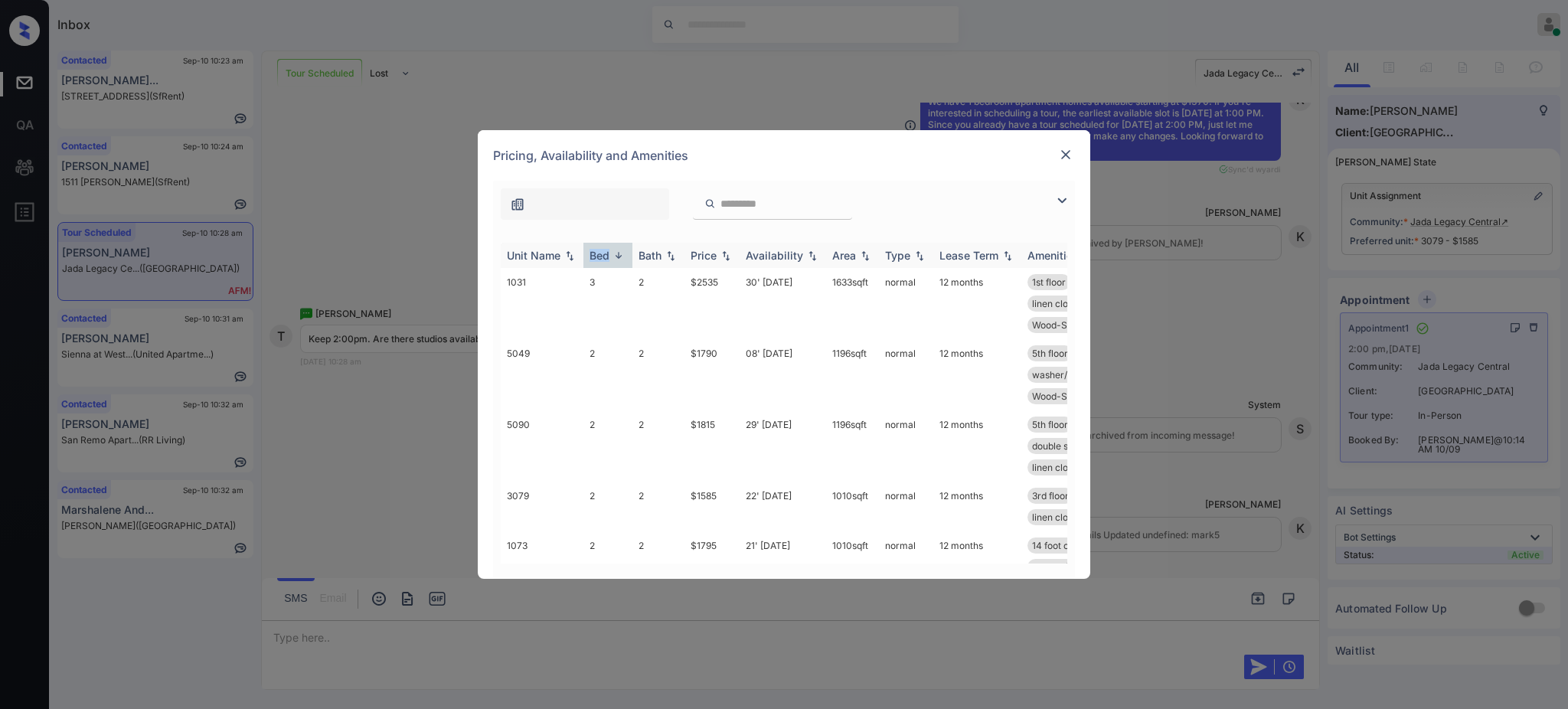
click at [603, 262] on div "Bed" at bounding box center [599, 255] width 20 height 13
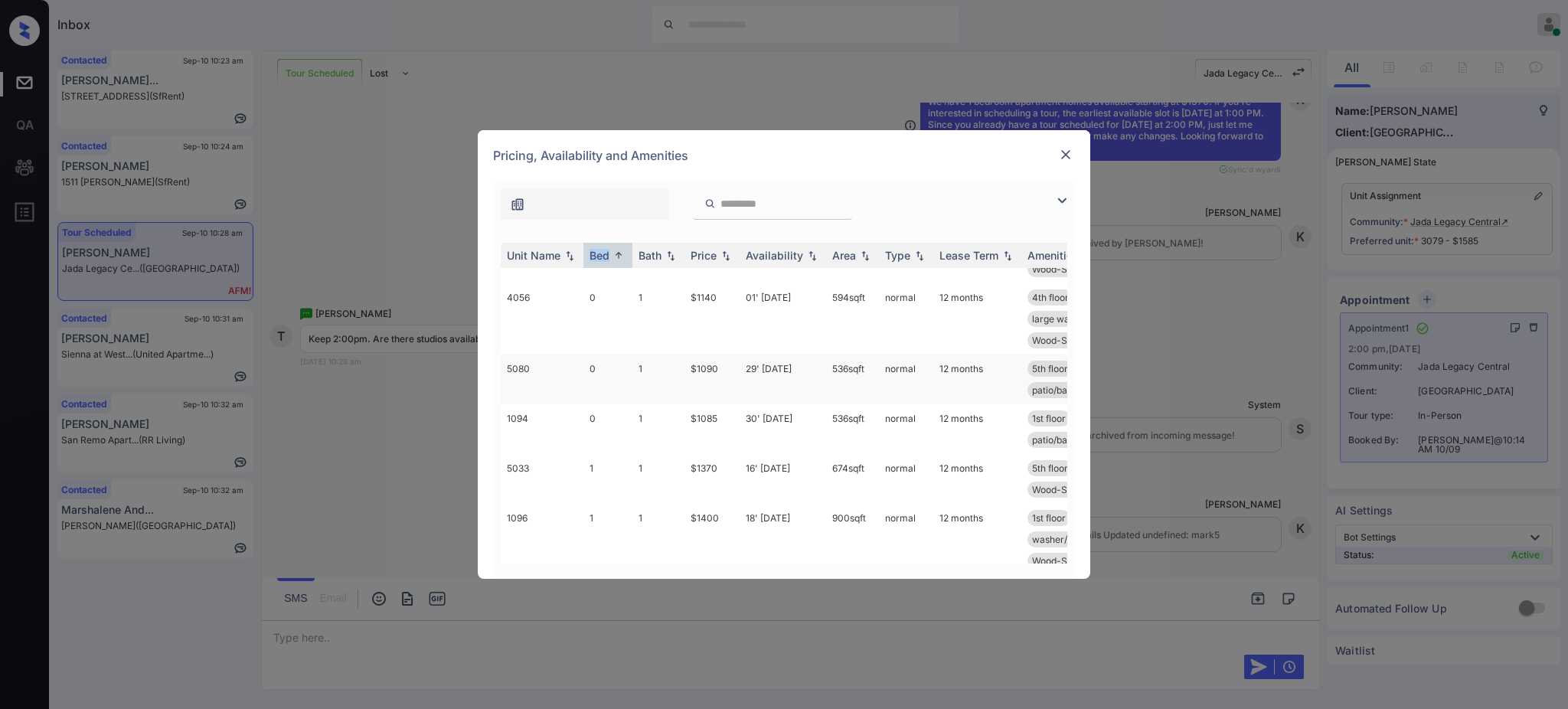
scroll to position [203, 0]
click at [1059, 156] on img at bounding box center [1066, 155] width 16 height 16
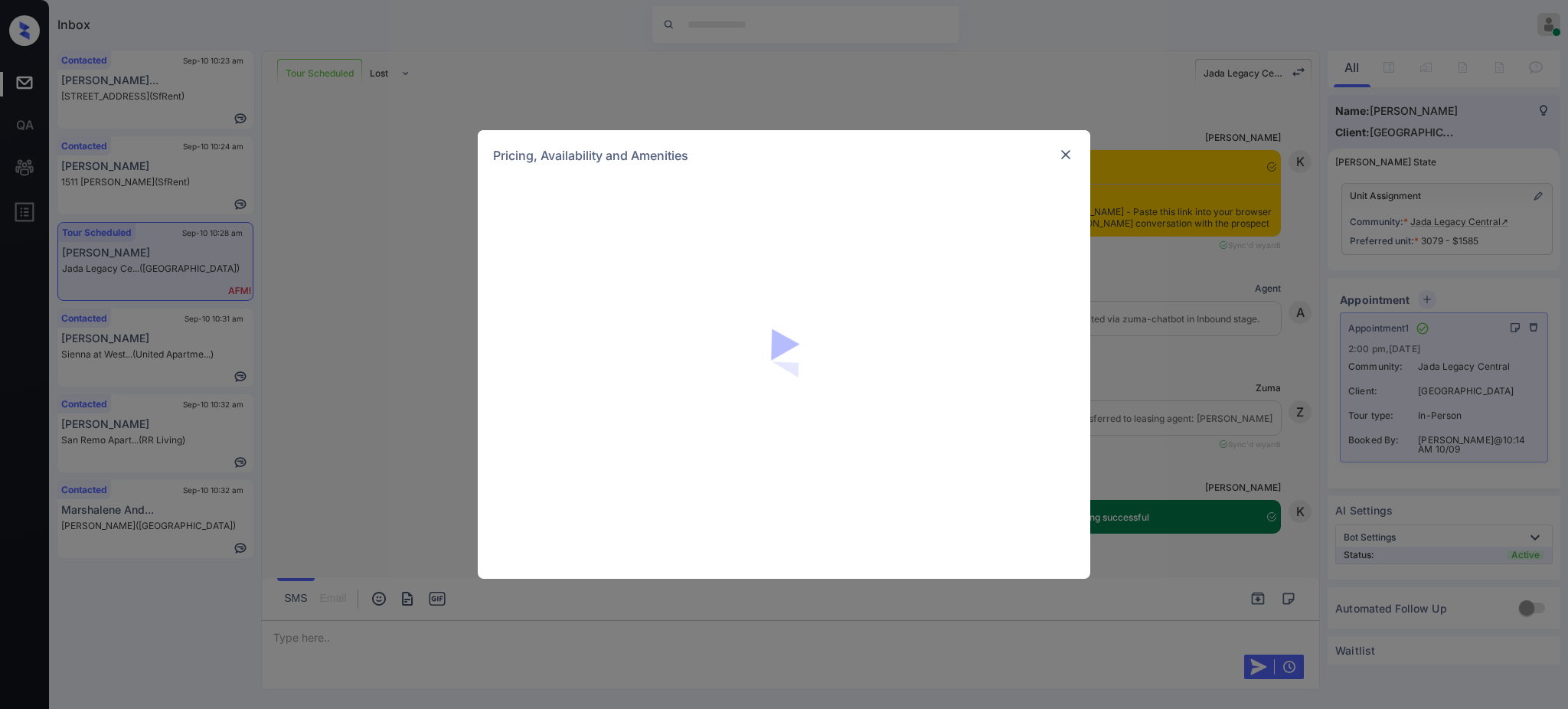
scroll to position [1376, 0]
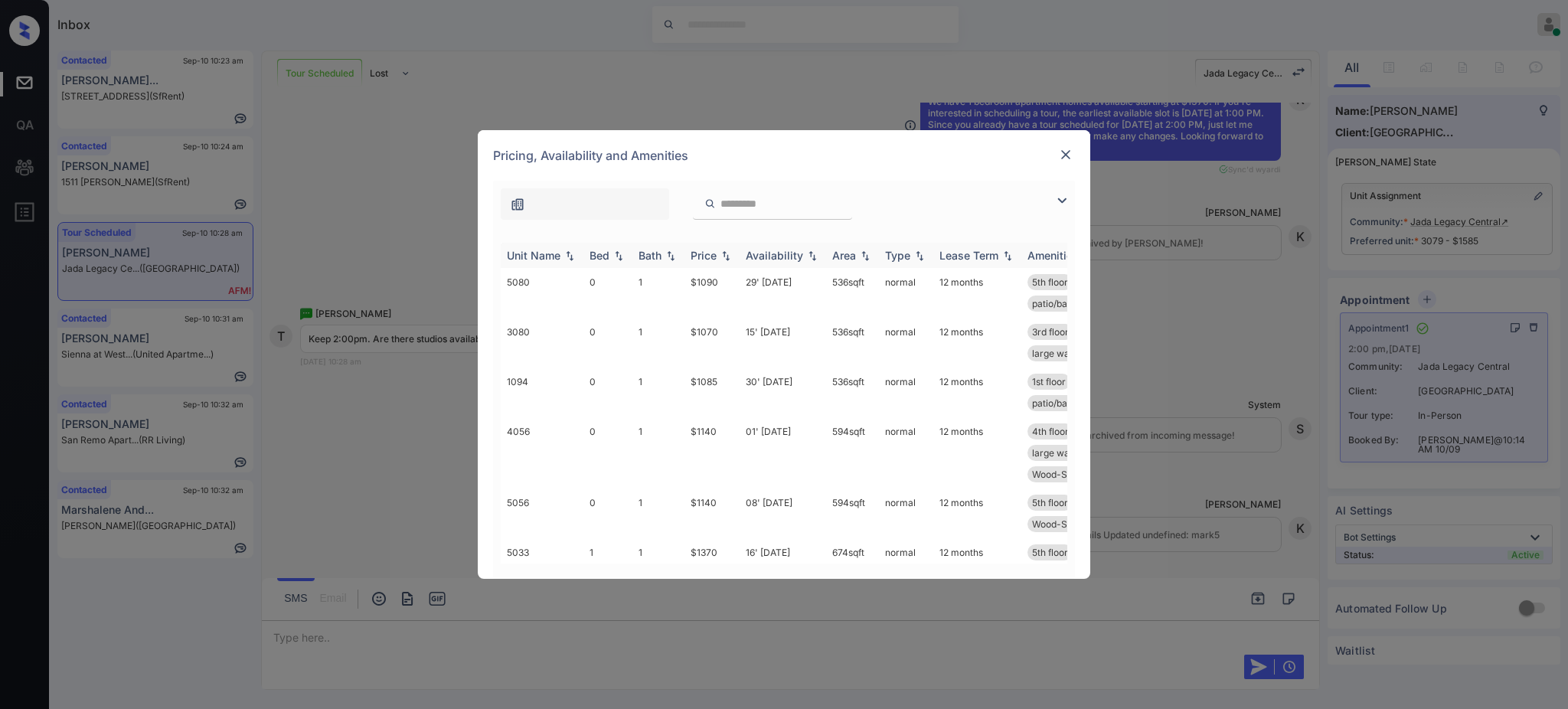
click at [606, 249] on th "Bed" at bounding box center [607, 255] width 49 height 25
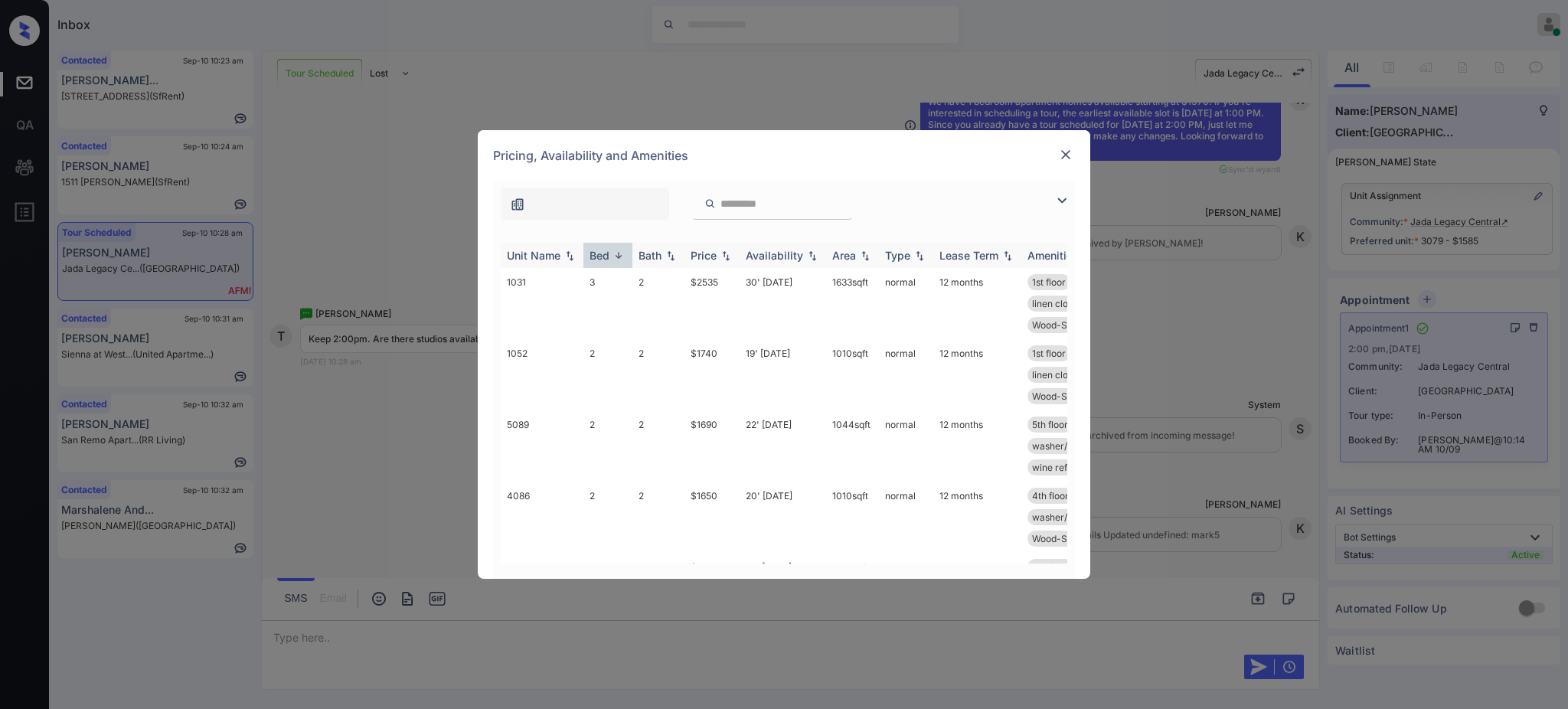
click at [606, 249] on th "Bed" at bounding box center [607, 255] width 49 height 25
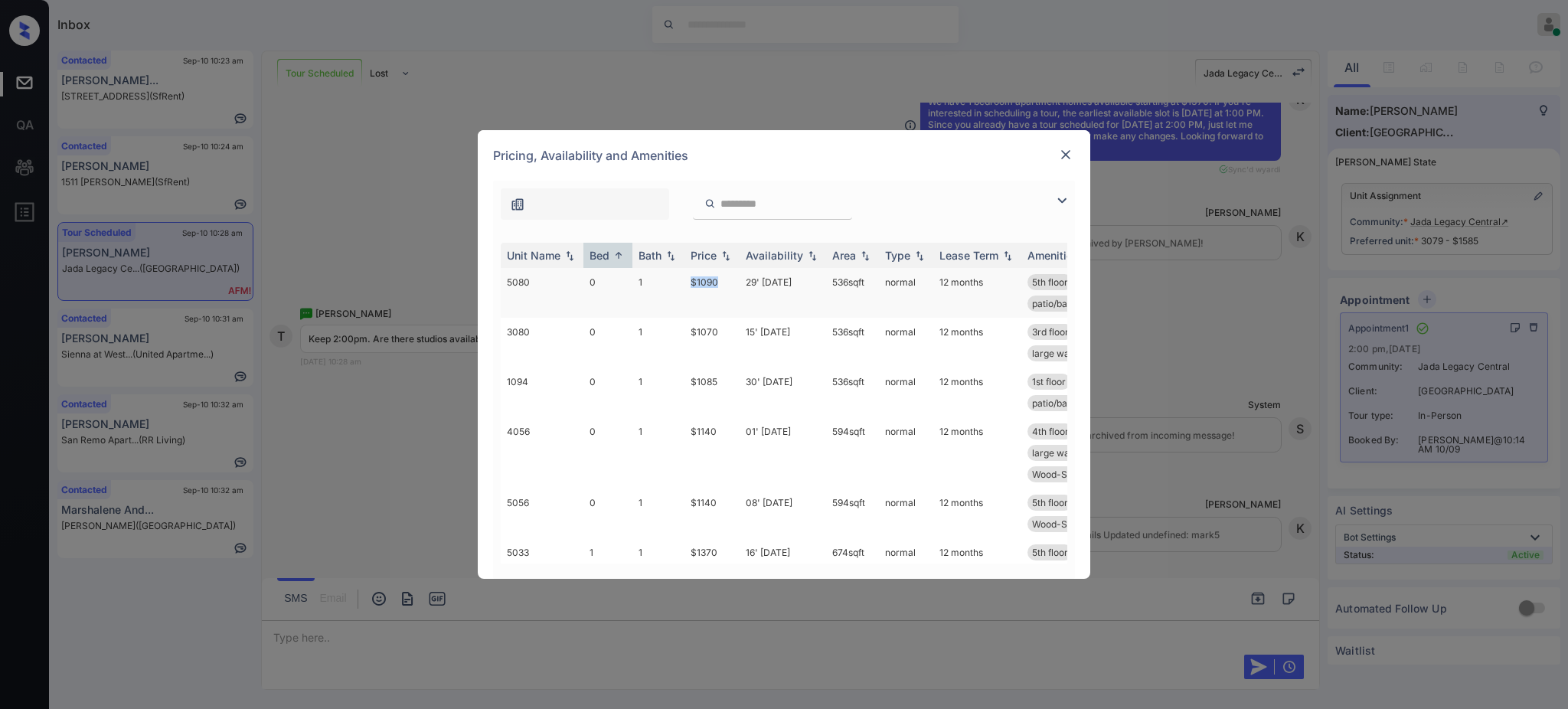
drag, startPoint x: 687, startPoint y: 280, endPoint x: 727, endPoint y: 279, distance: 40.0
click at [727, 279] on td "$1090" at bounding box center [712, 292] width 55 height 49
copy td "$1090"
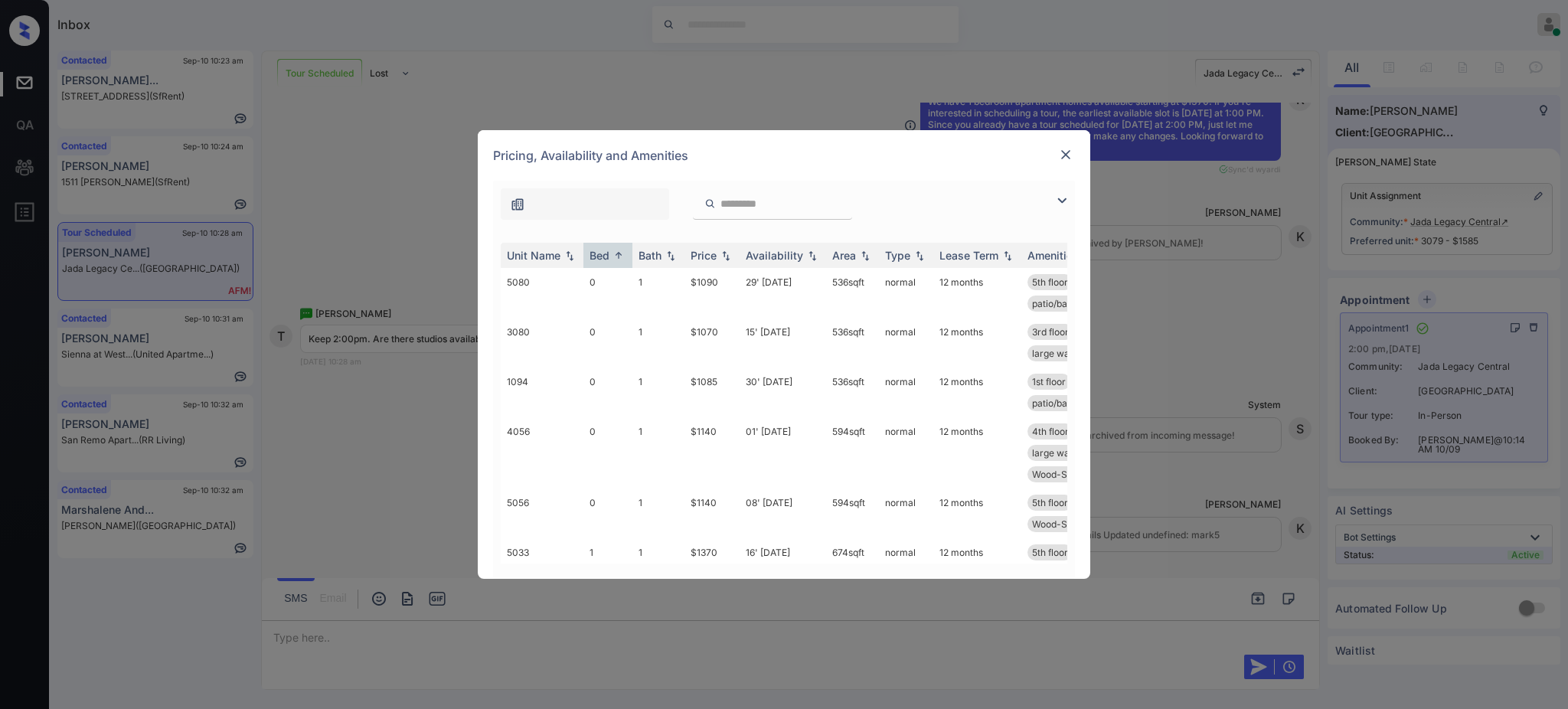
click at [1063, 163] on div at bounding box center [1065, 154] width 18 height 18
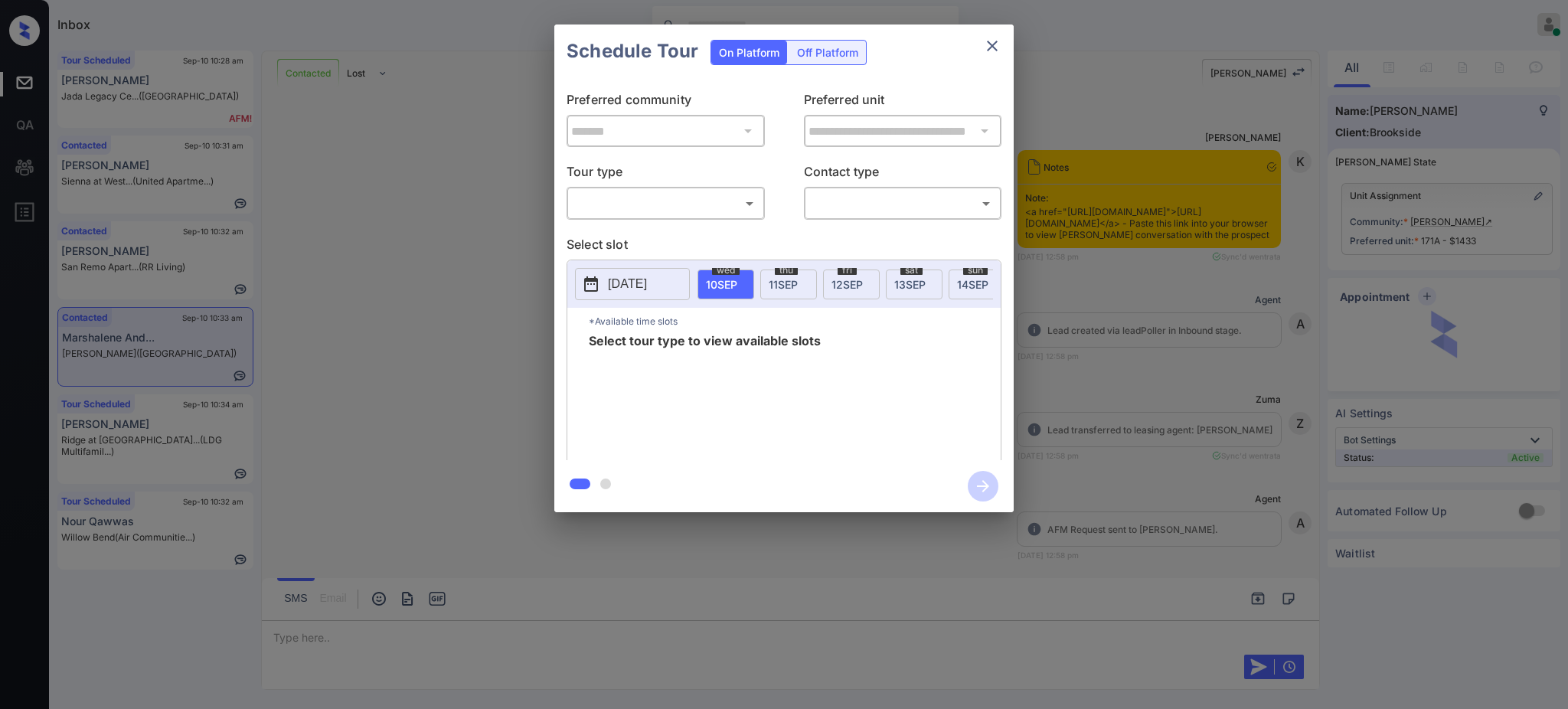
click at [655, 211] on body "Inbox Ajay Kumar Online Set yourself offline Set yourself on break Profile Swit…" at bounding box center [784, 354] width 1568 height 709
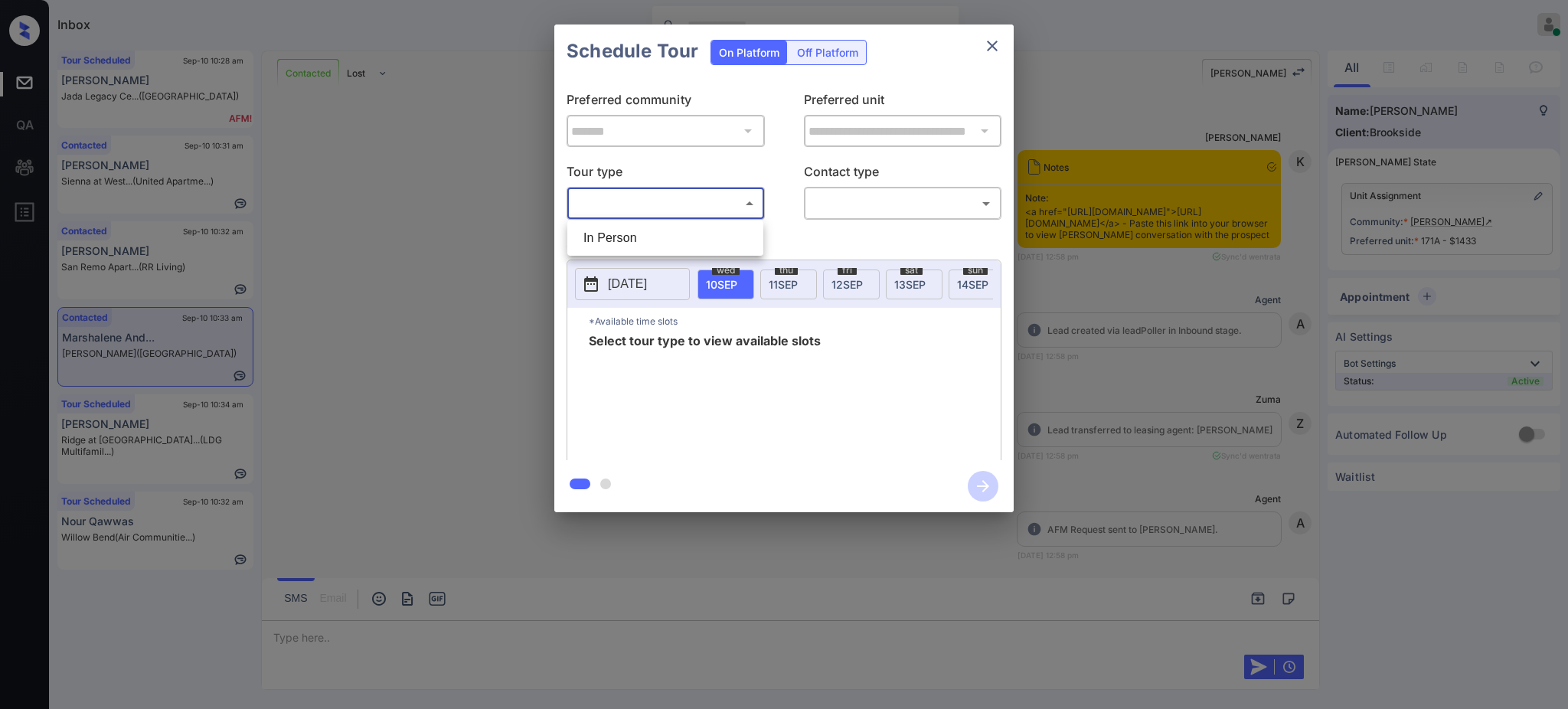
scroll to position [4824, 0]
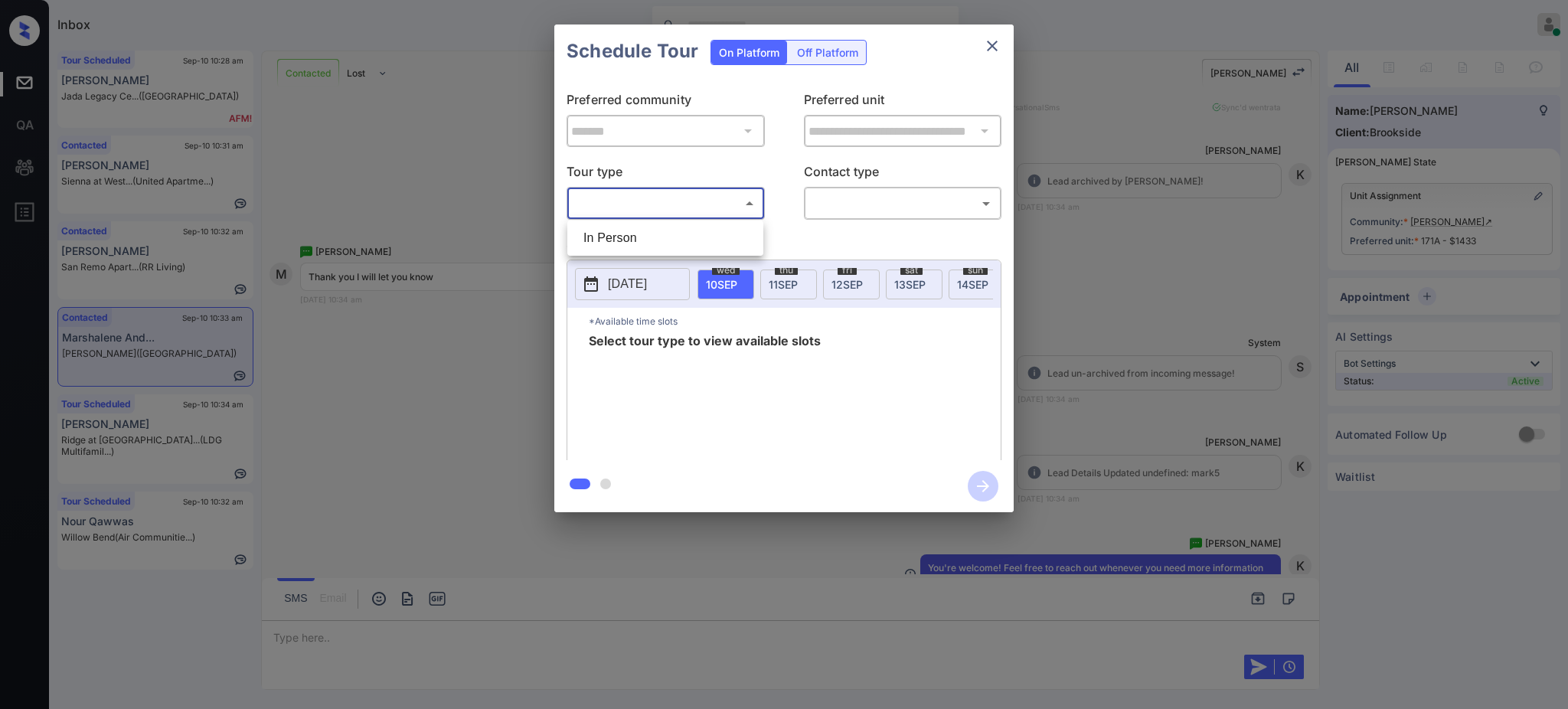
click at [985, 49] on div at bounding box center [784, 354] width 1568 height 709
click at [985, 49] on icon "close" at bounding box center [991, 46] width 18 height 18
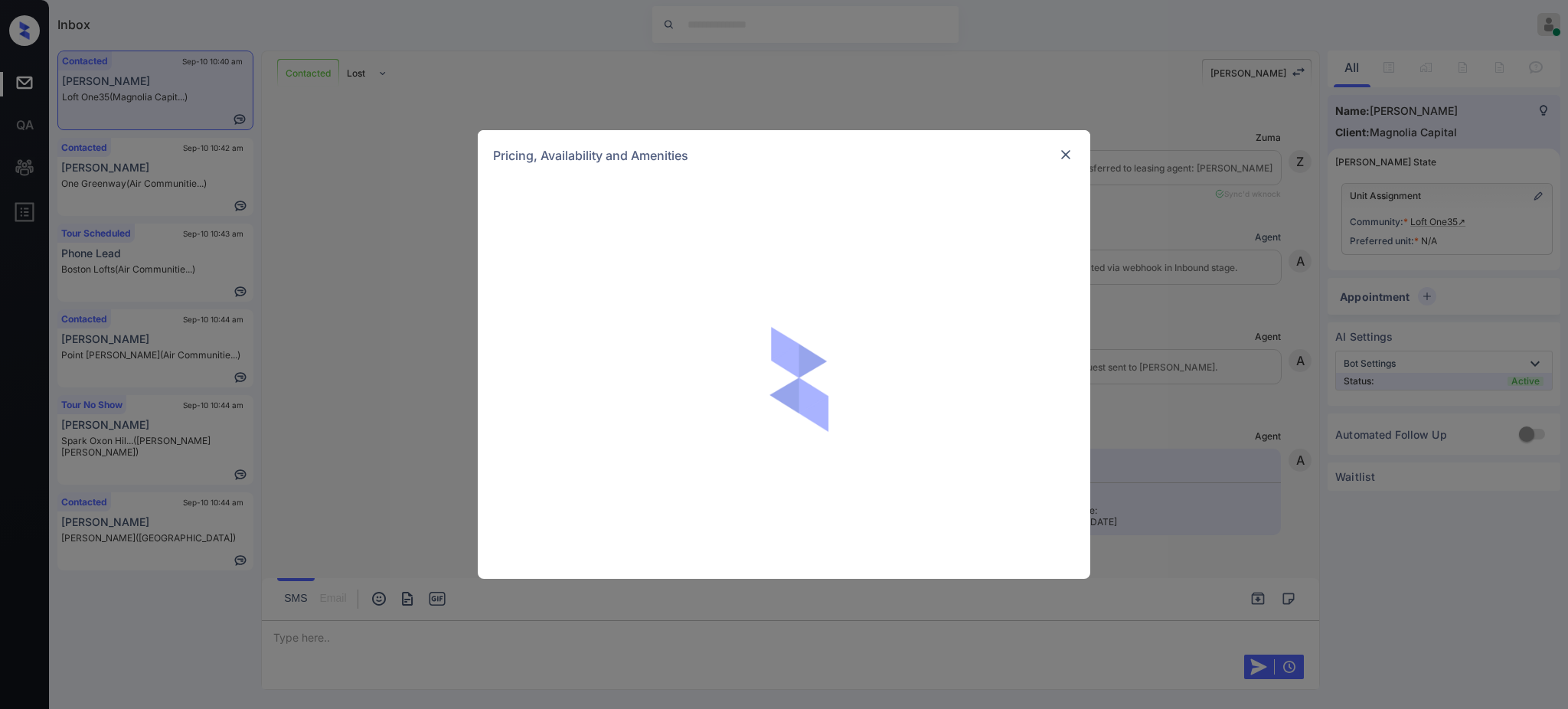
scroll to position [1321, 0]
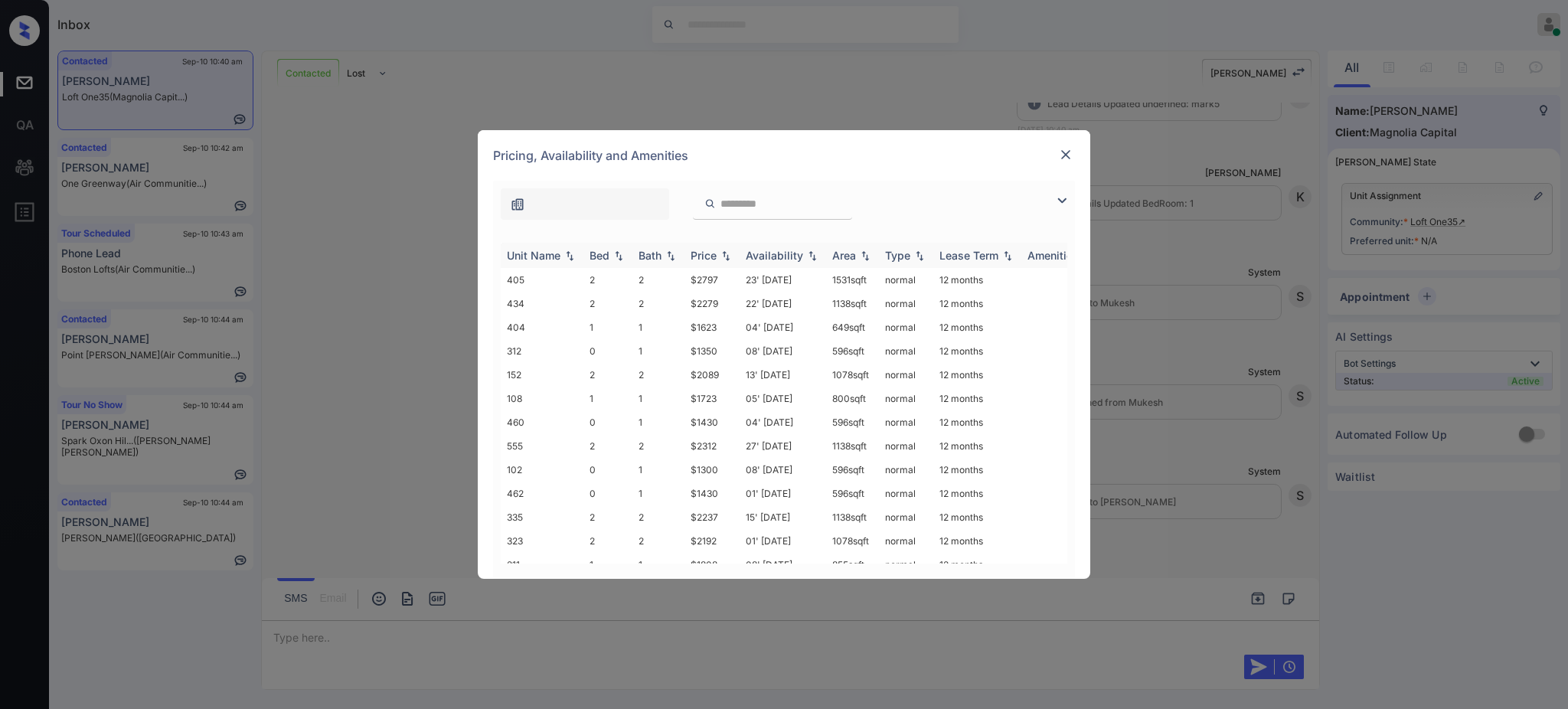
click at [603, 259] on div "Bed" at bounding box center [599, 255] width 20 height 13
drag, startPoint x: 687, startPoint y: 364, endPoint x: 723, endPoint y: 371, distance: 36.7
click at [723, 371] on td "$1808" at bounding box center [712, 368] width 55 height 24
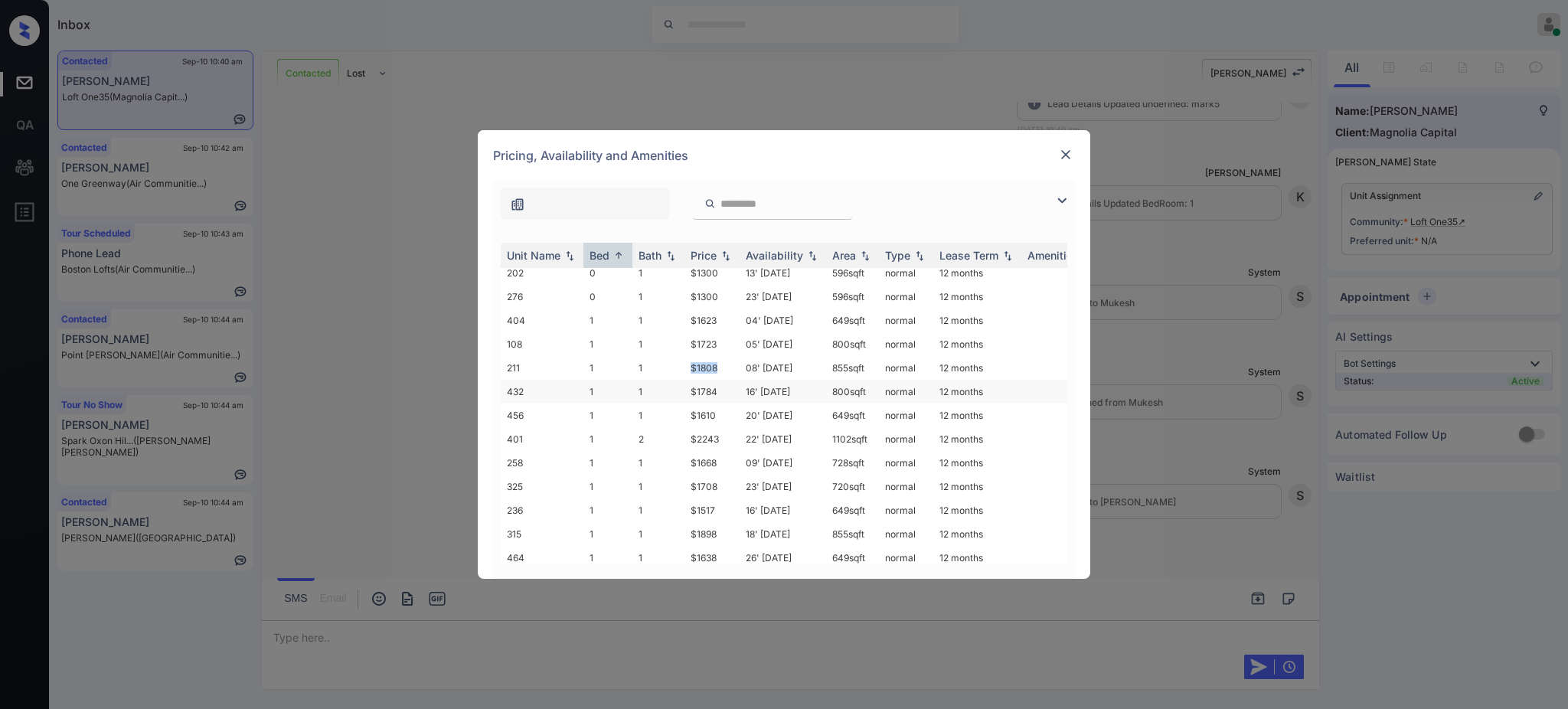
copy td "$1808"
drag, startPoint x: 684, startPoint y: 362, endPoint x: 864, endPoint y: 358, distance: 180.0
click at [741, 361] on tr "258 1 1 $1668 09' Nov 25 728 sqft normal 12 months" at bounding box center [900, 361] width 800 height 24
copy td "$1668"
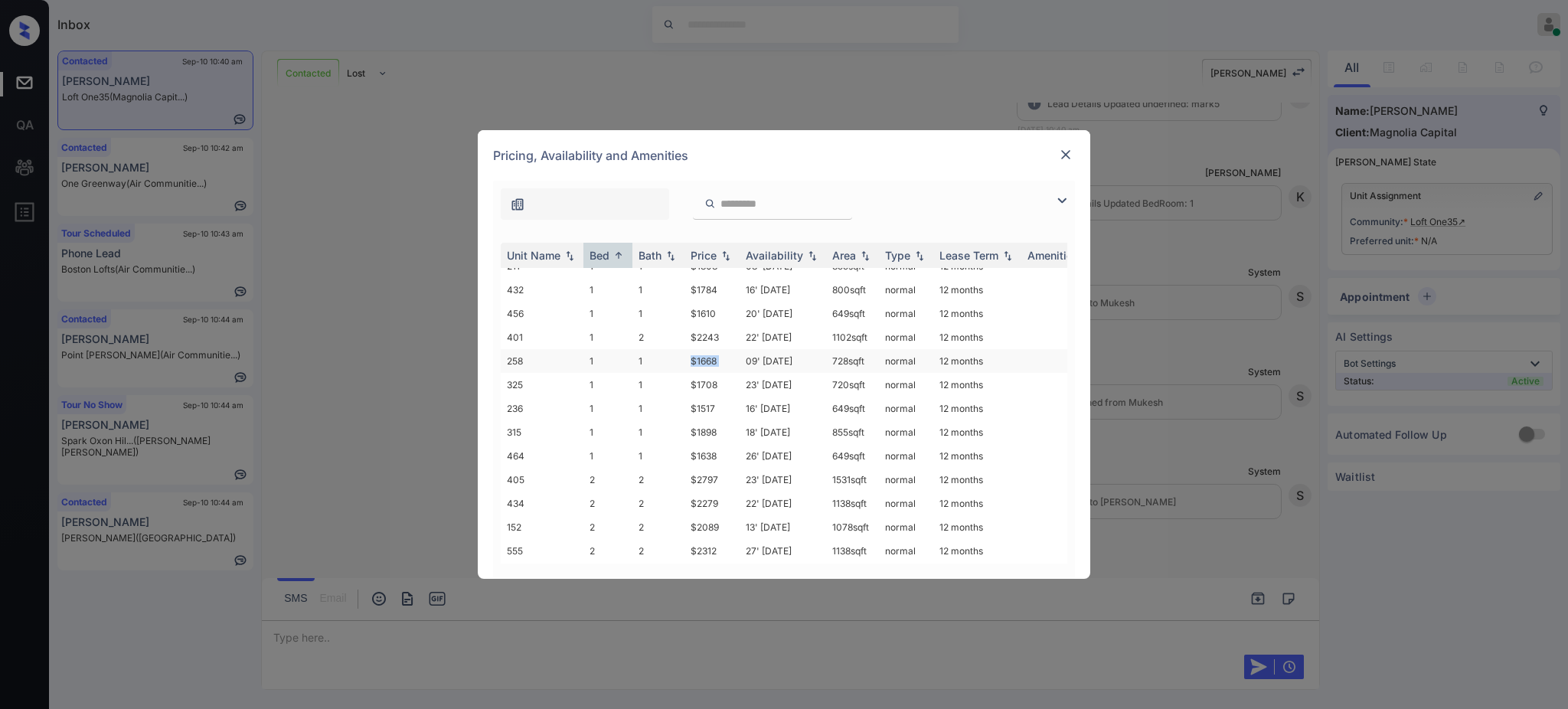
copy td "$1668"
click at [1056, 156] on div at bounding box center [1065, 154] width 18 height 18
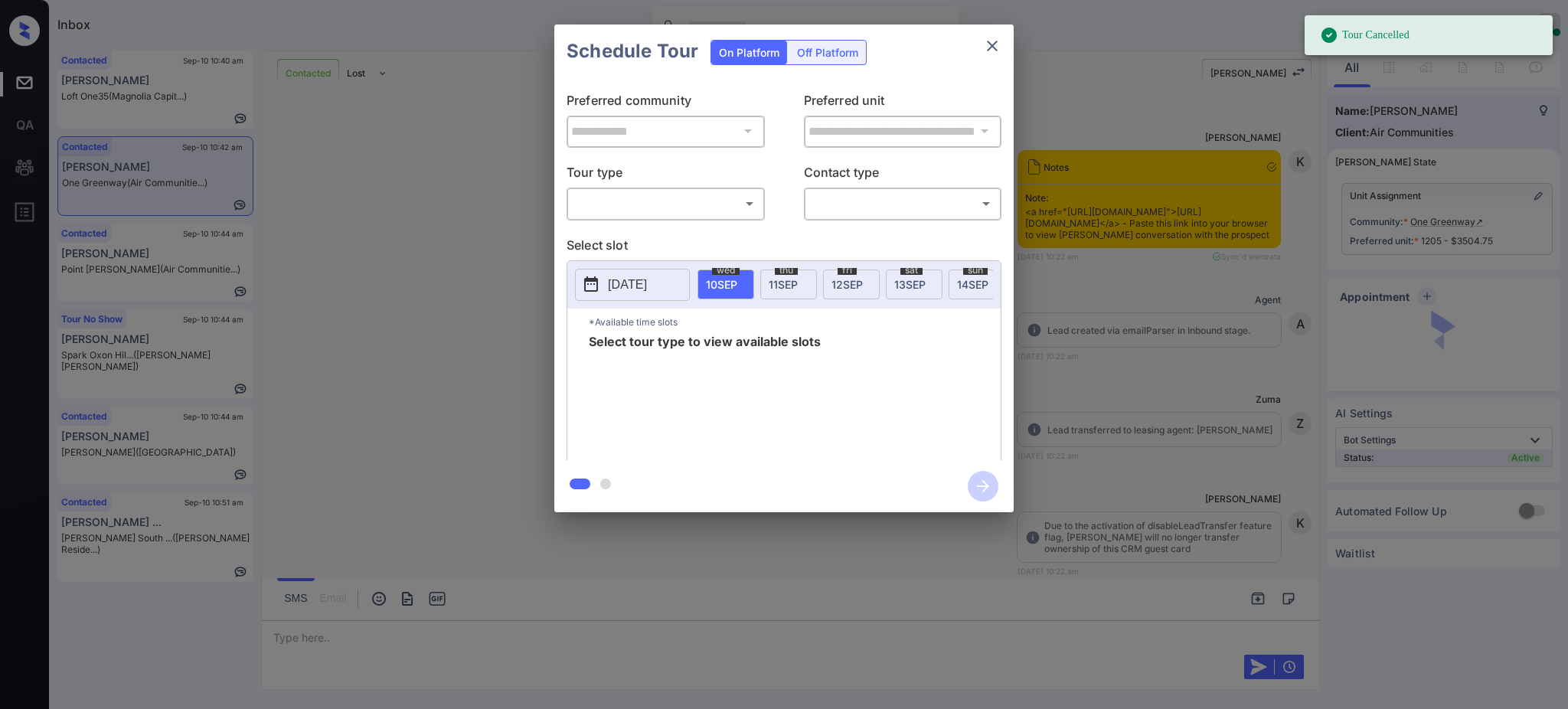
scroll to position [1153, 0]
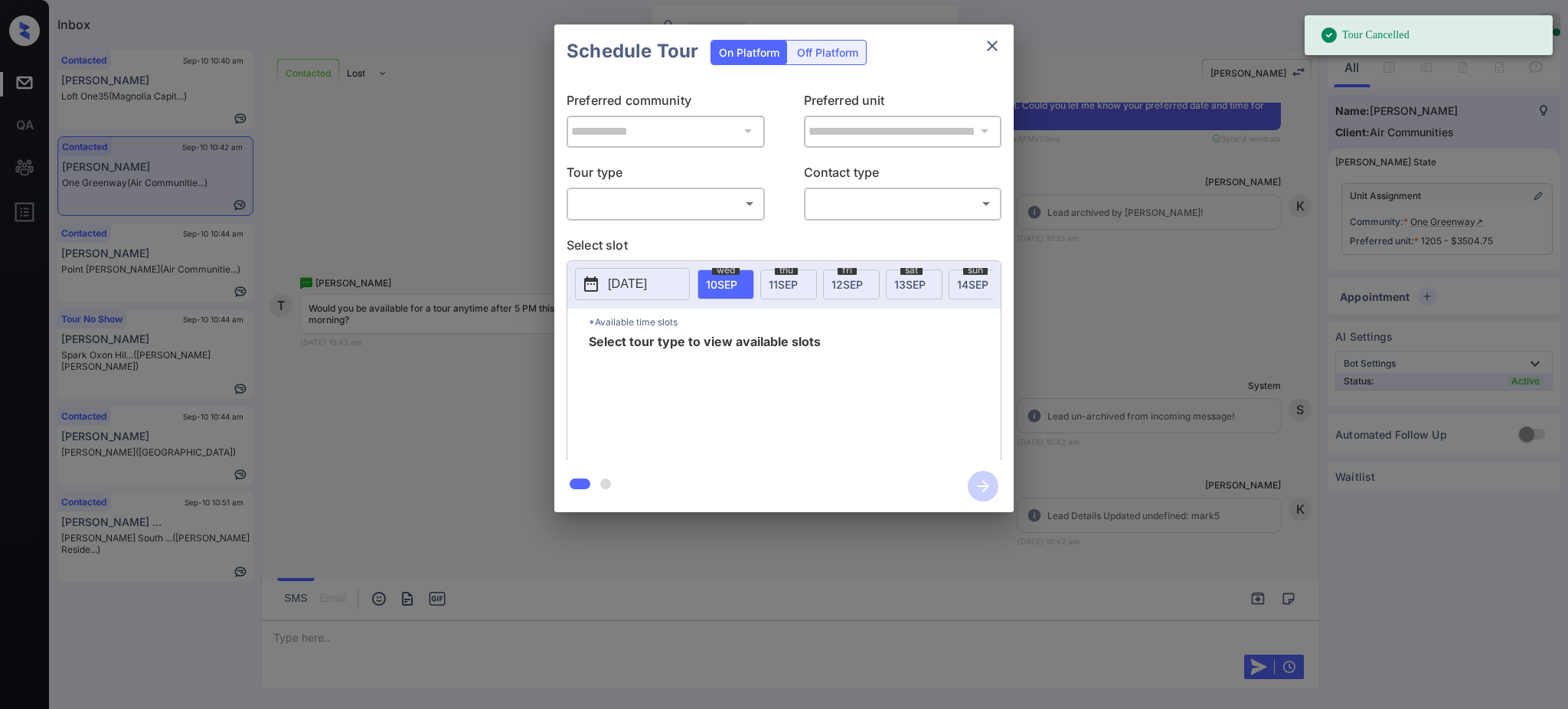
click at [621, 203] on body "Tour Cancelled Inbox [PERSON_NAME] Online Set yourself offline Set yourself on …" at bounding box center [784, 354] width 1568 height 709
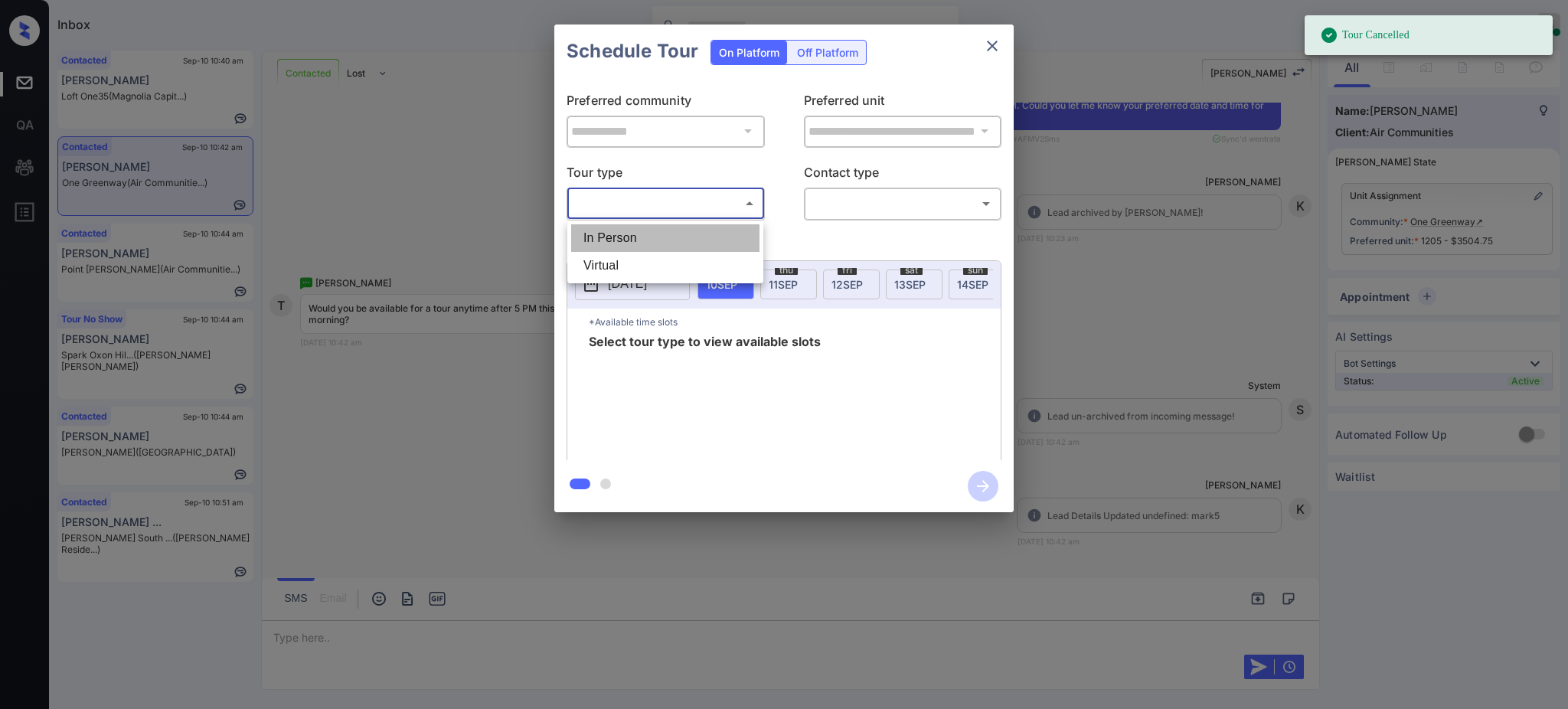
click at [622, 236] on li "In Person" at bounding box center [665, 238] width 188 height 27
type input "********"
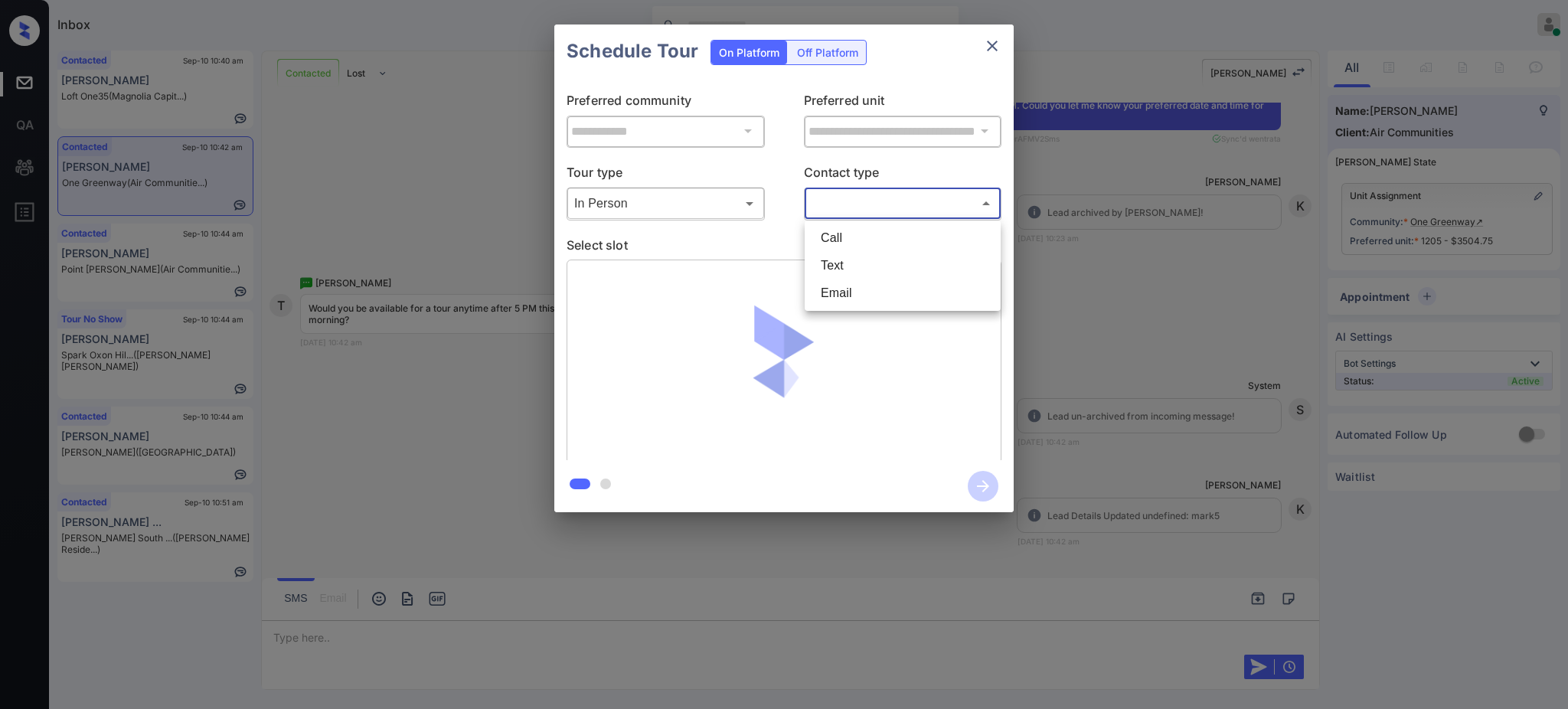
click at [861, 208] on body "Tour Cancelled Inbox [PERSON_NAME] Online Set yourself offline Set yourself on …" at bounding box center [784, 354] width 1568 height 709
click at [837, 268] on li "Text" at bounding box center [903, 265] width 188 height 27
type input "****"
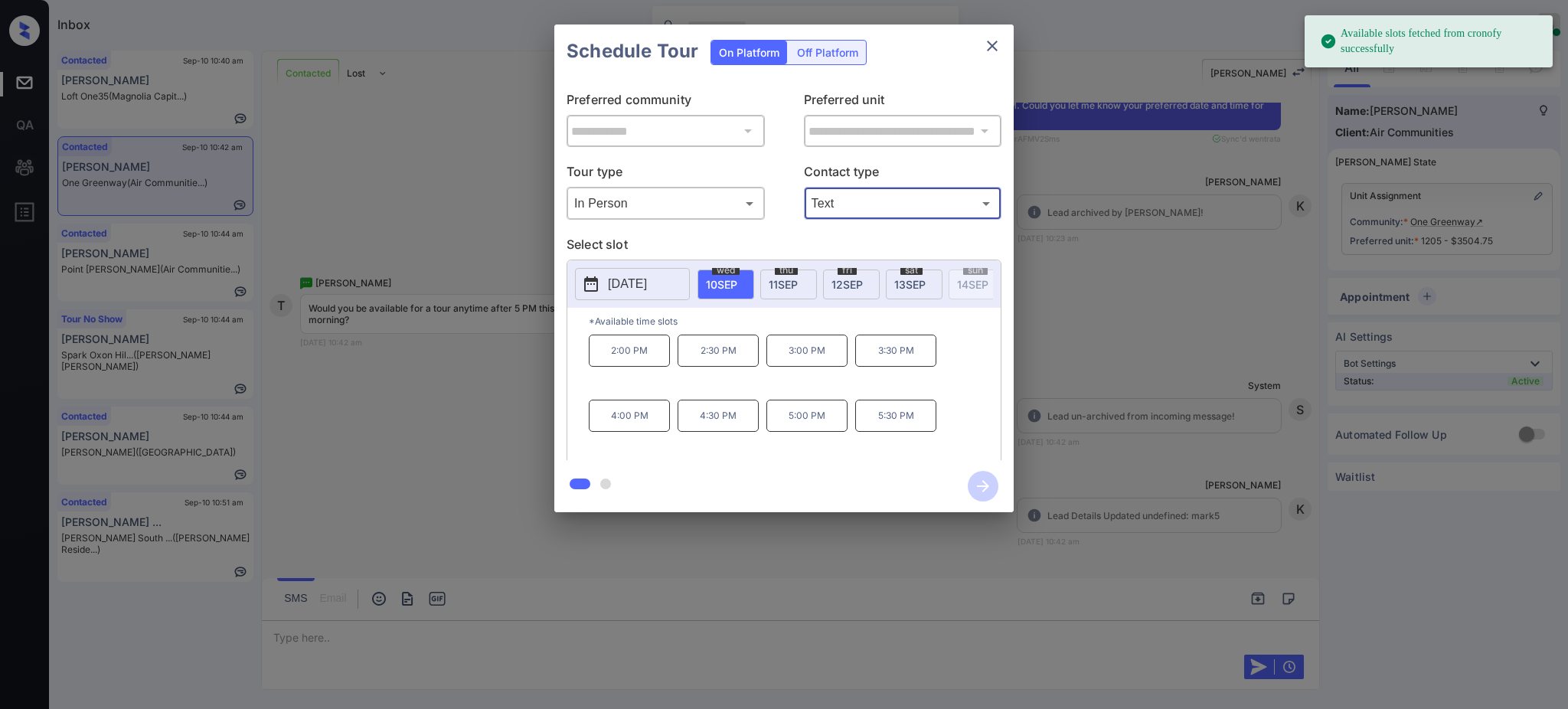
click at [725, 279] on span "[DATE]" at bounding box center [721, 284] width 31 height 13
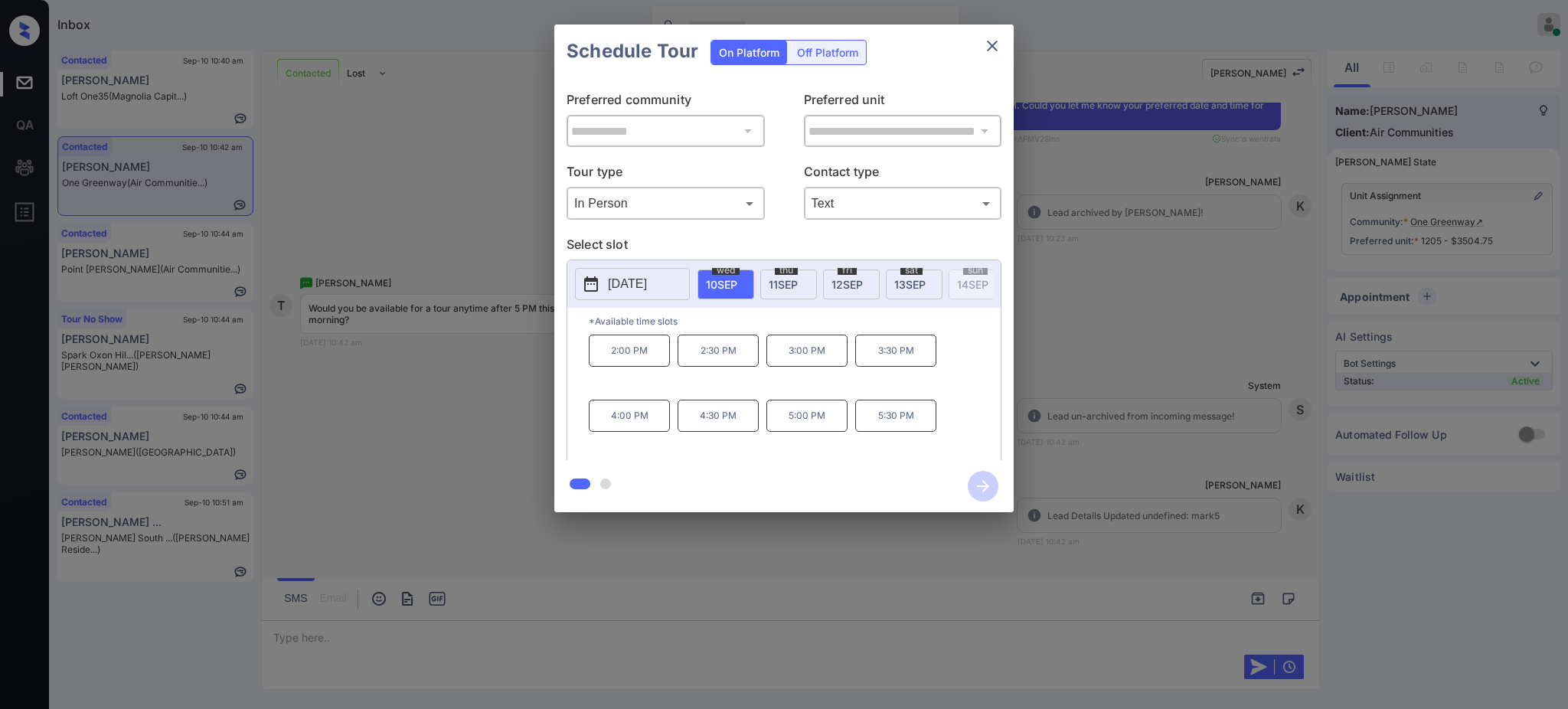
click at [782, 280] on span "[DATE]" at bounding box center [782, 284] width 29 height 13
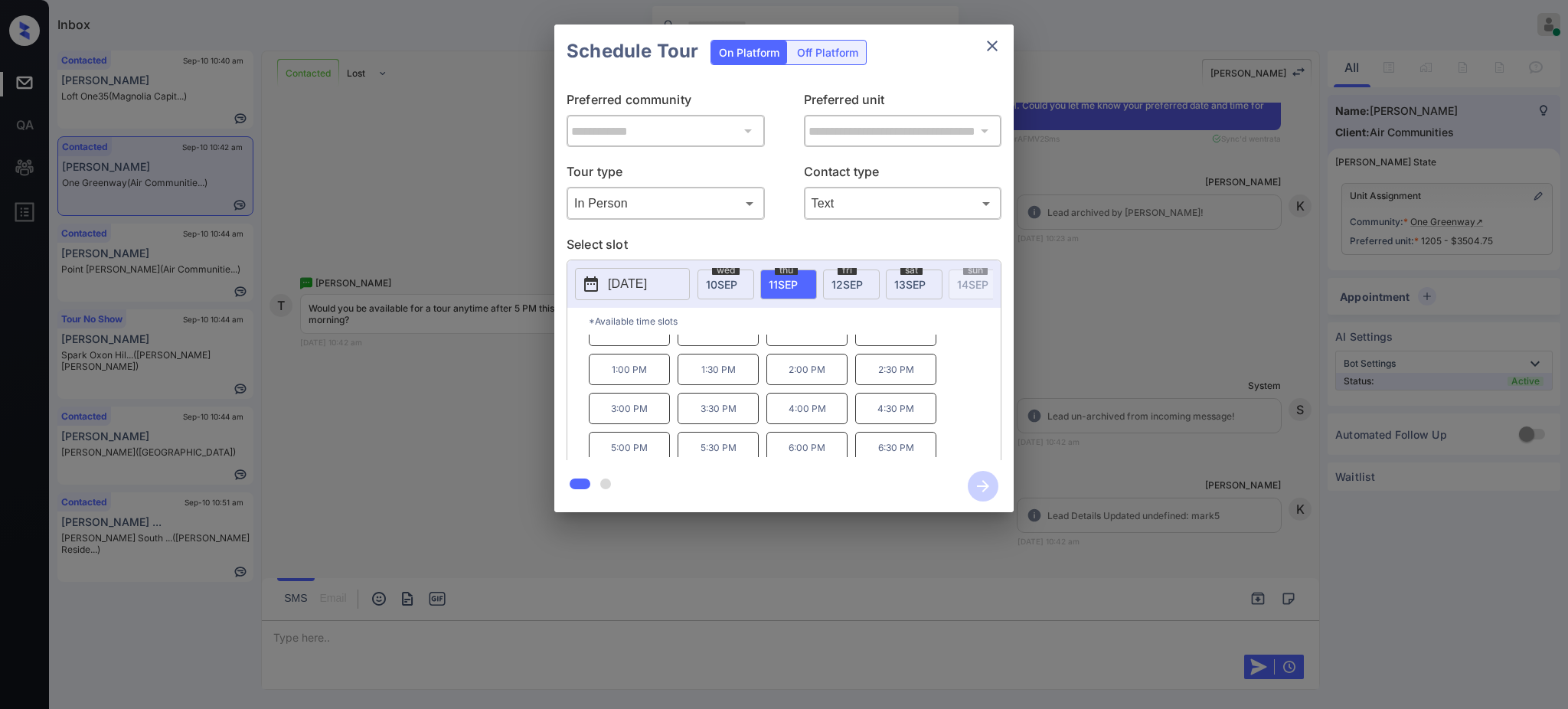
scroll to position [26, 0]
drag, startPoint x: 691, startPoint y: 455, endPoint x: 1052, endPoint y: 264, distance: 408.4
click at [831, 451] on div "11:00 AM 11:30 AM 12:00 PM 12:30 PM 1:00 PM 1:30 PM 2:00 PM 2:30 PM 3:00 PM 3:3…" at bounding box center [794, 396] width 412 height 122
copy div "5:30 PM 6:00 PM"
click at [992, 46] on icon "close" at bounding box center [992, 46] width 11 height 11
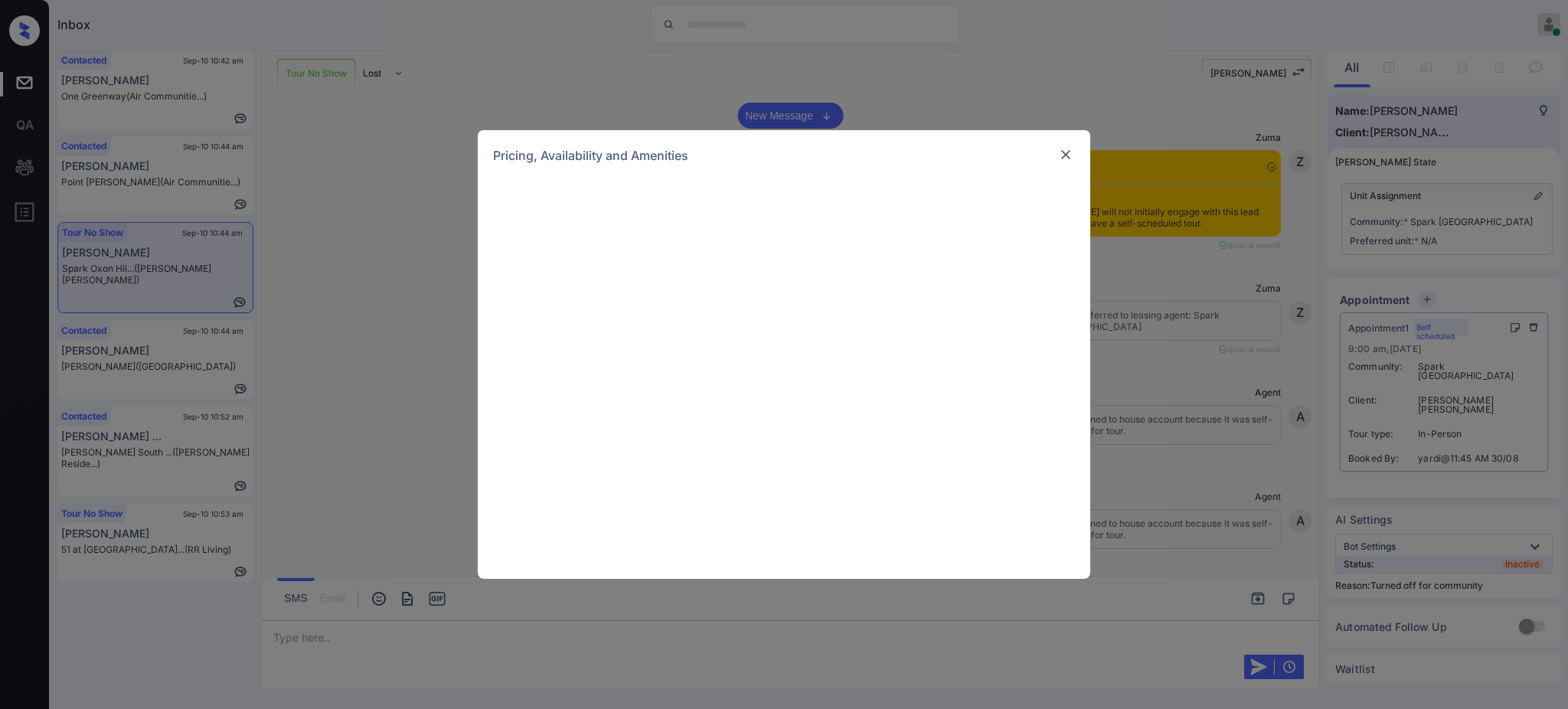
scroll to position [2959, 0]
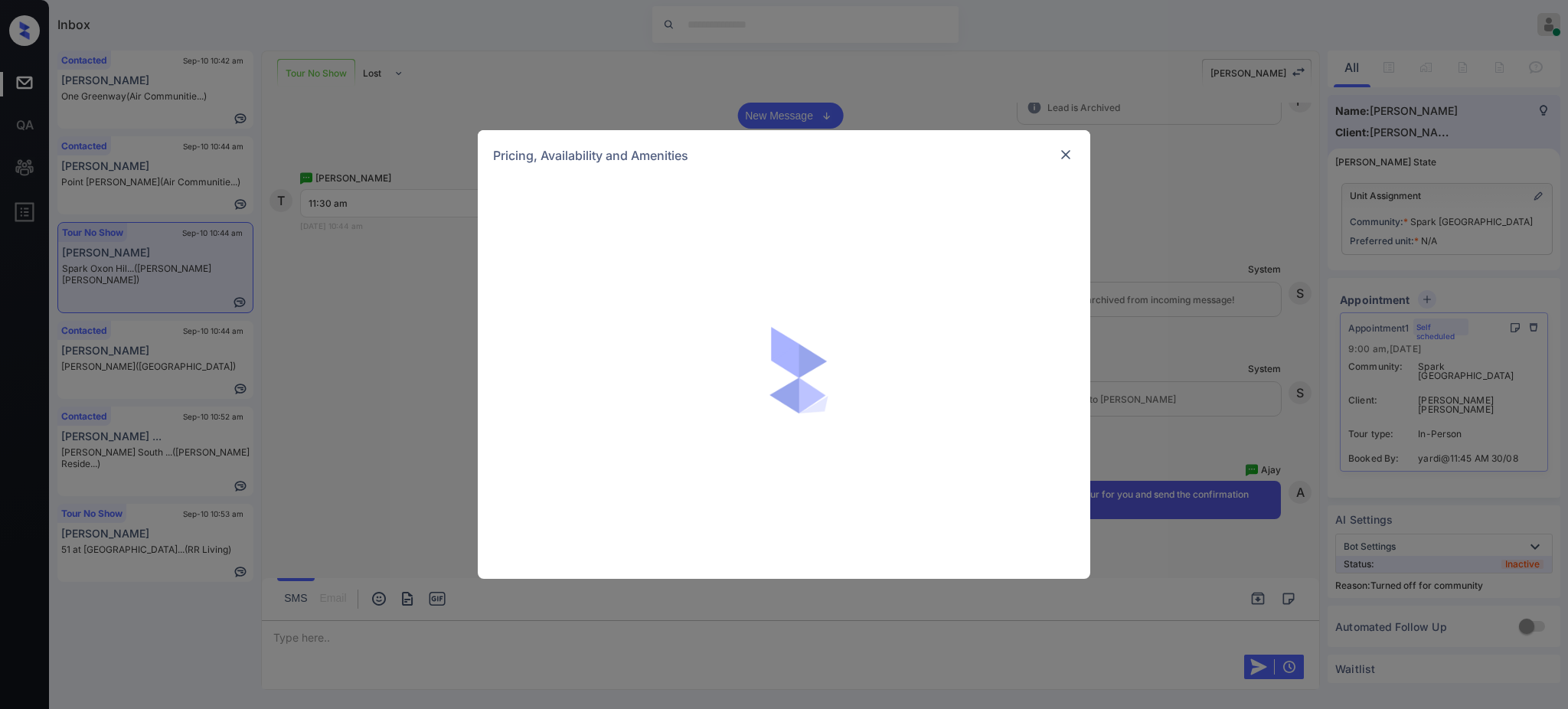
click at [1064, 156] on img at bounding box center [1066, 155] width 16 height 16
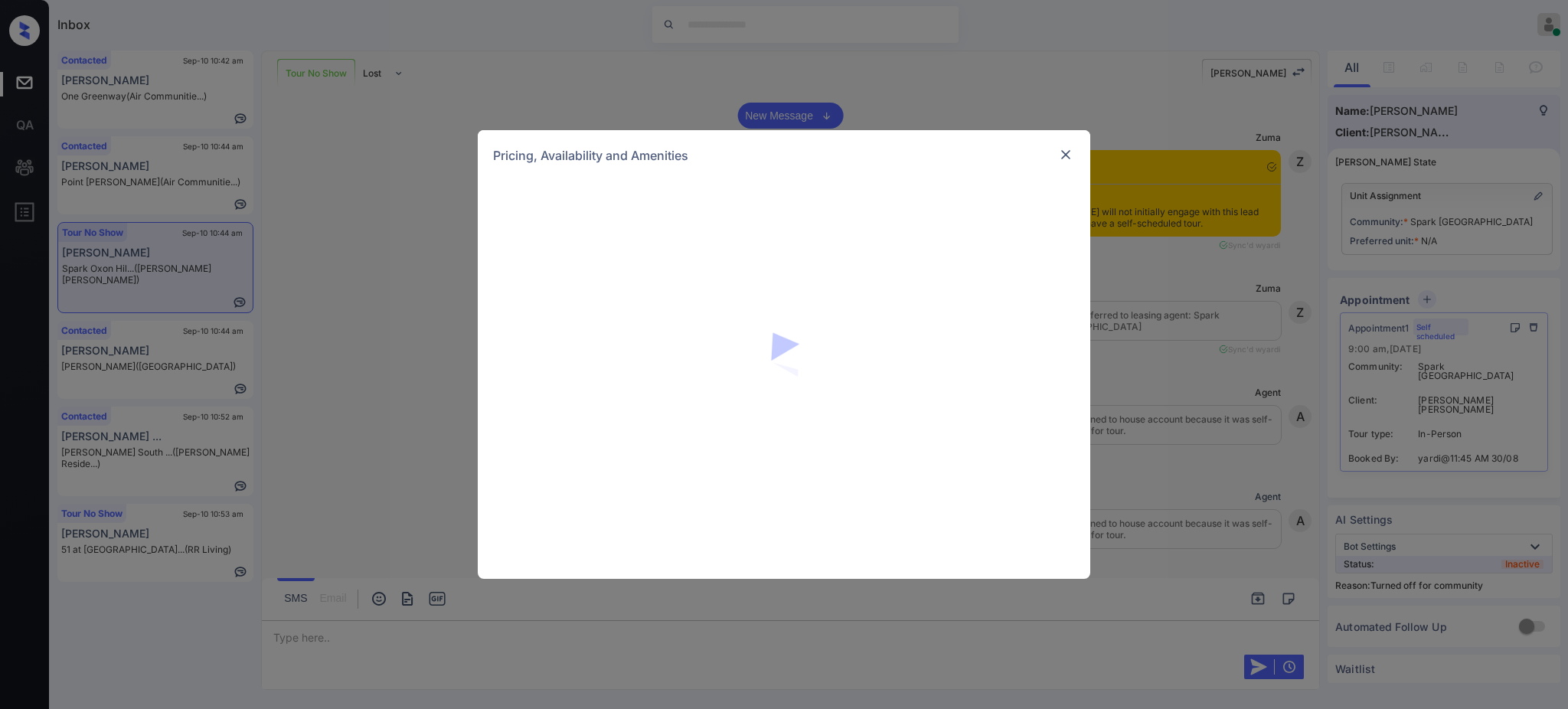
scroll to position [2959, 0]
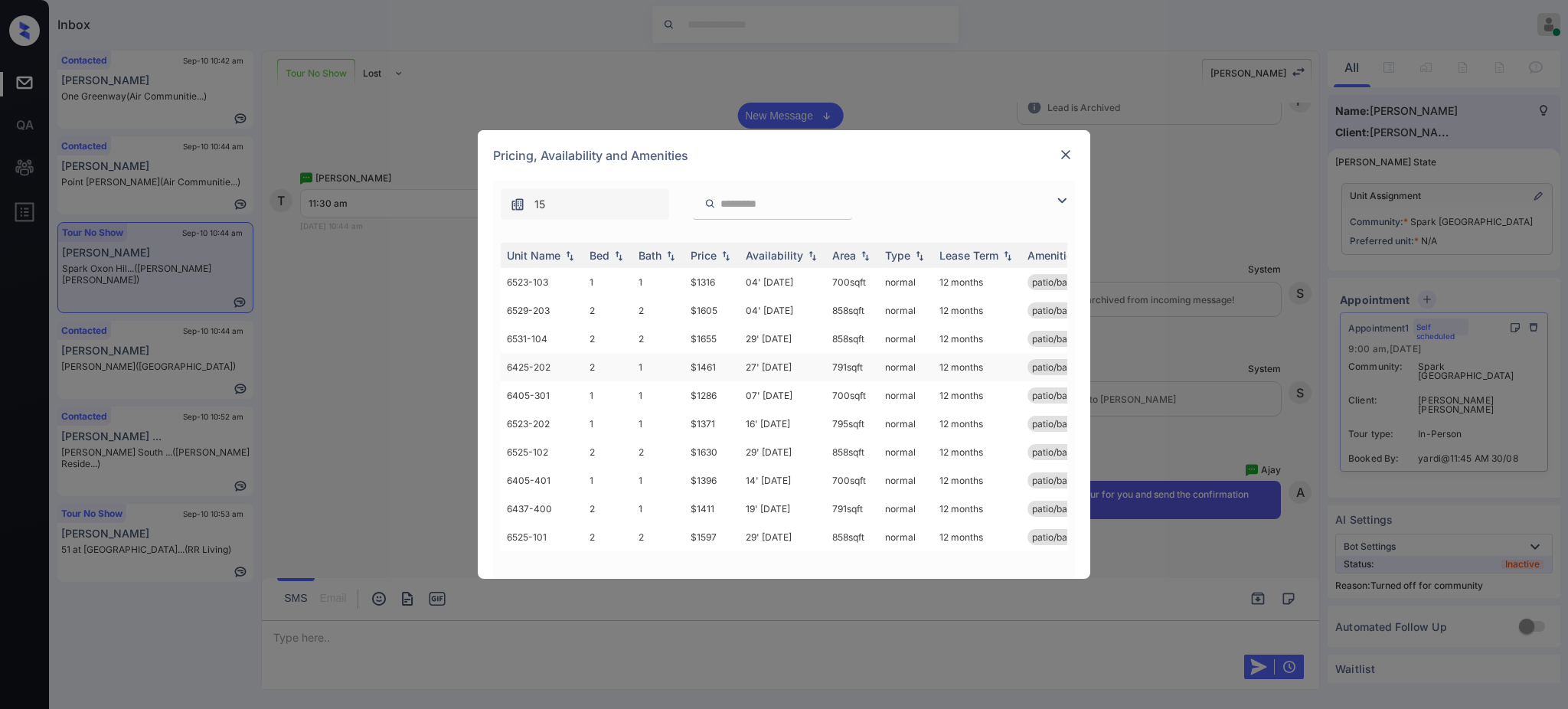
click at [775, 367] on td "27' Feb 26" at bounding box center [782, 367] width 86 height 28
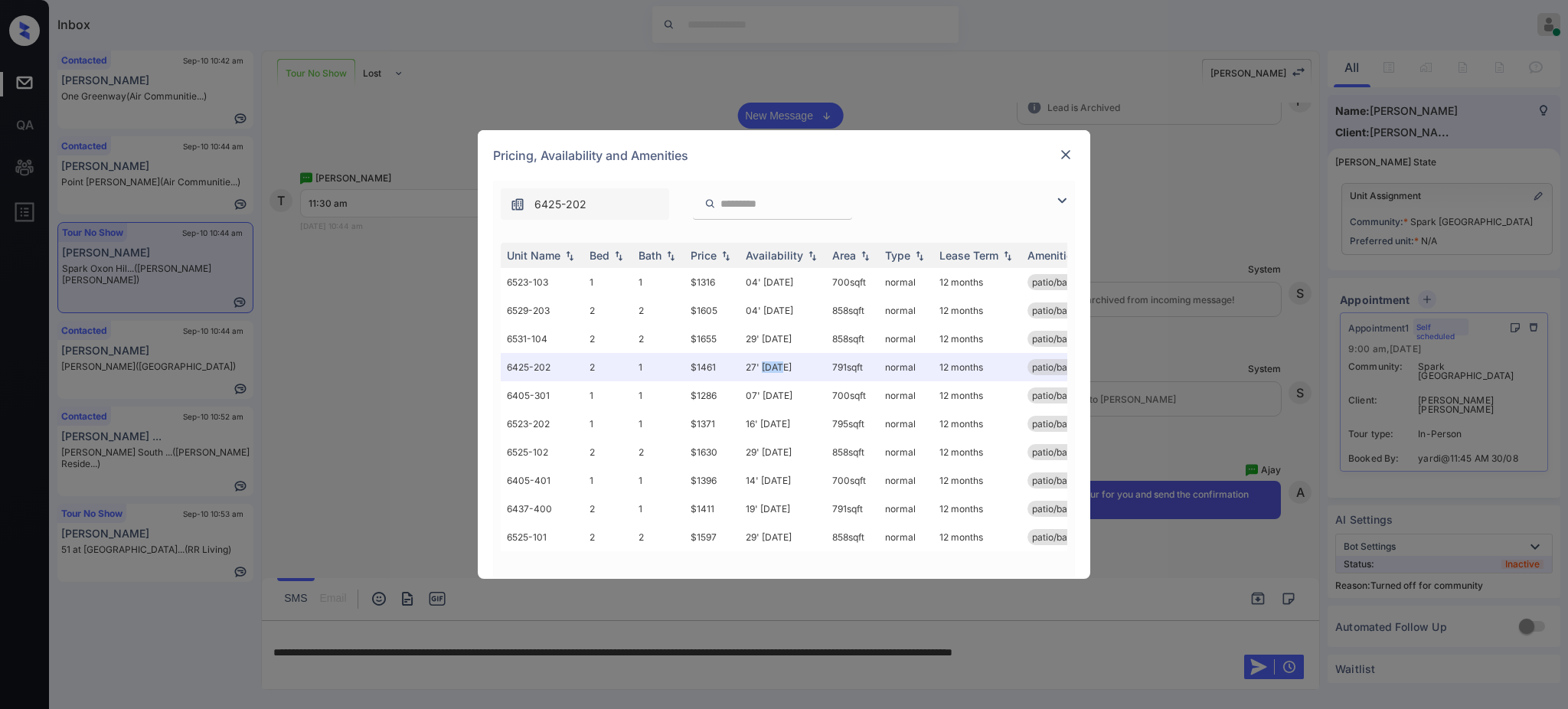
click at [1064, 155] on img at bounding box center [1066, 155] width 16 height 16
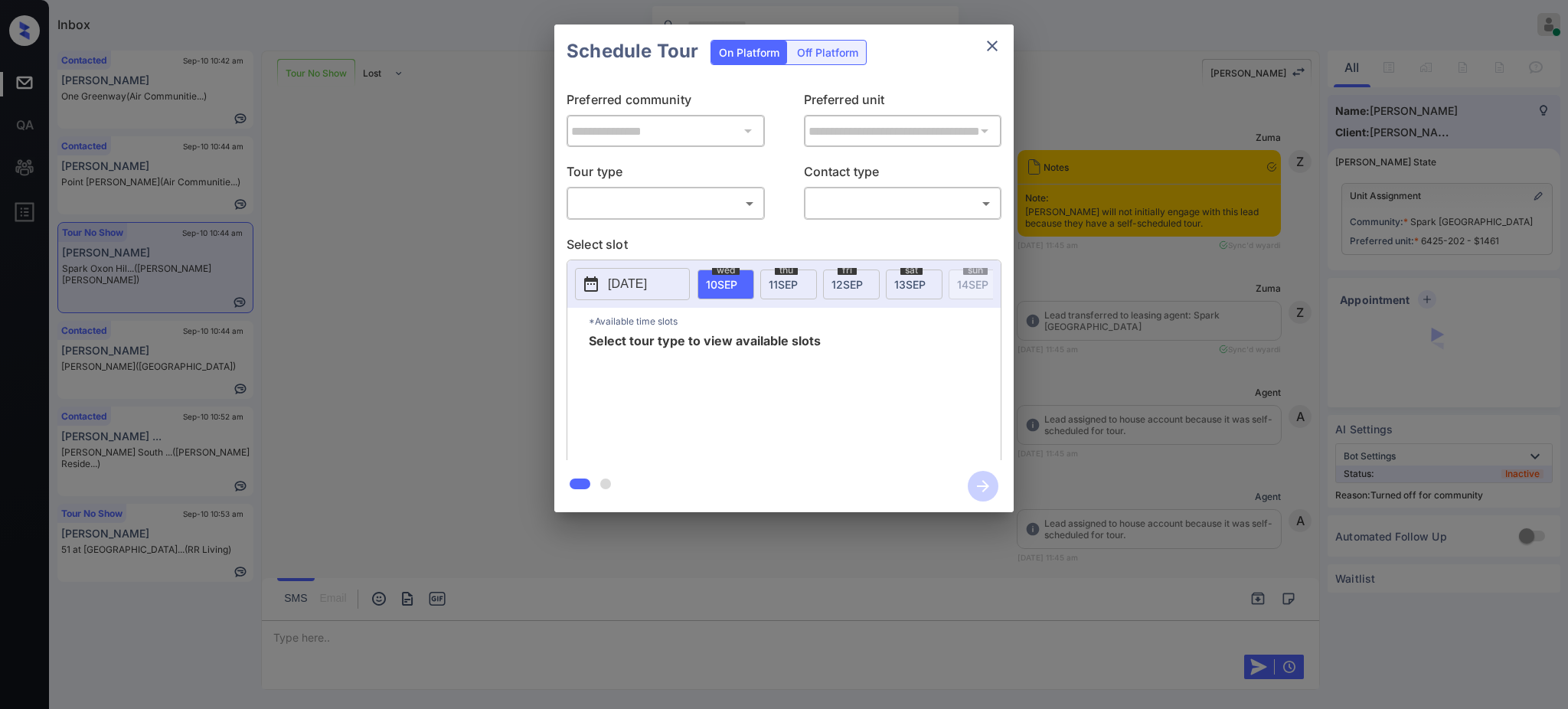
scroll to position [2653, 0]
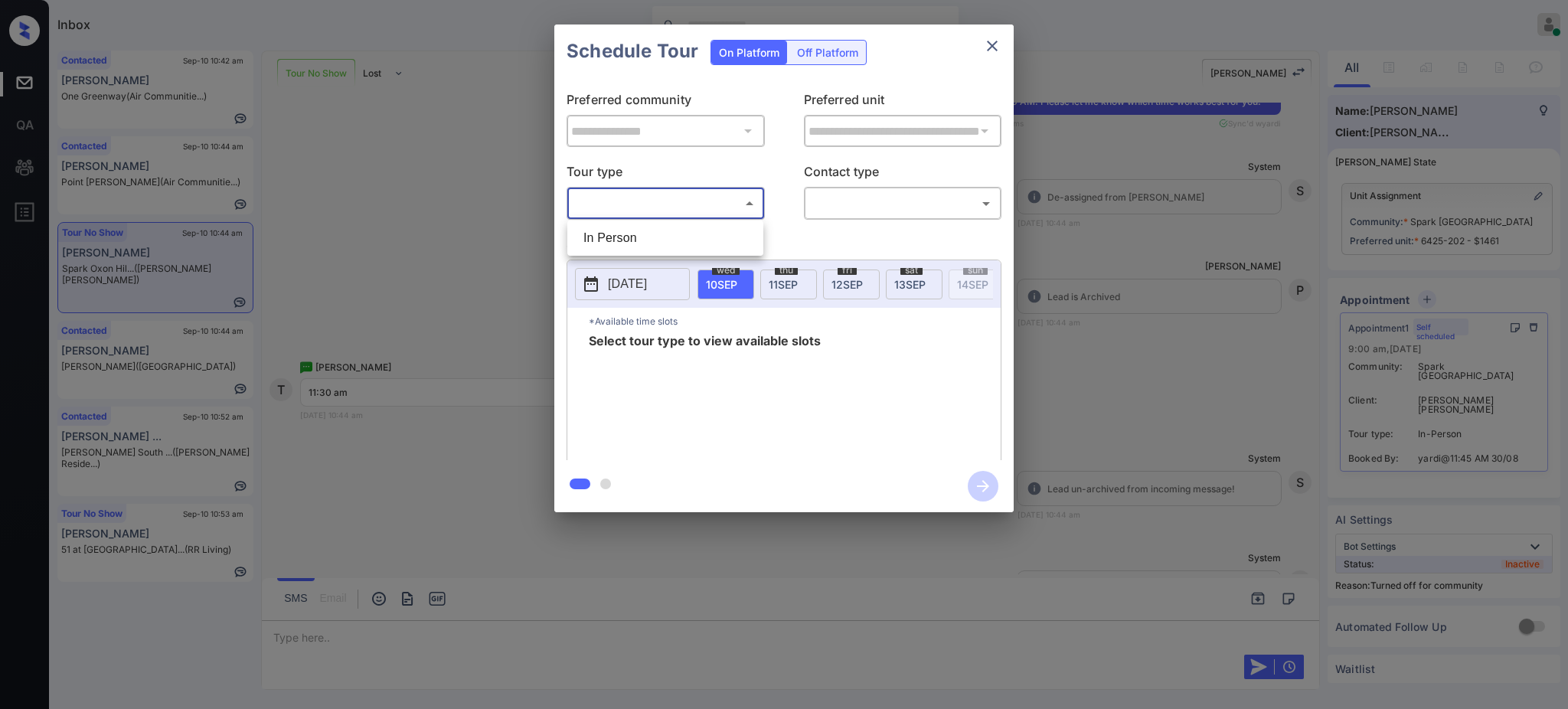
click at [656, 191] on body "Inbox Ajay Kumar Online Set yourself offline Set yourself on break Profile Swit…" at bounding box center [784, 354] width 1568 height 709
click at [652, 229] on li "In Person" at bounding box center [665, 238] width 188 height 27
type input "********"
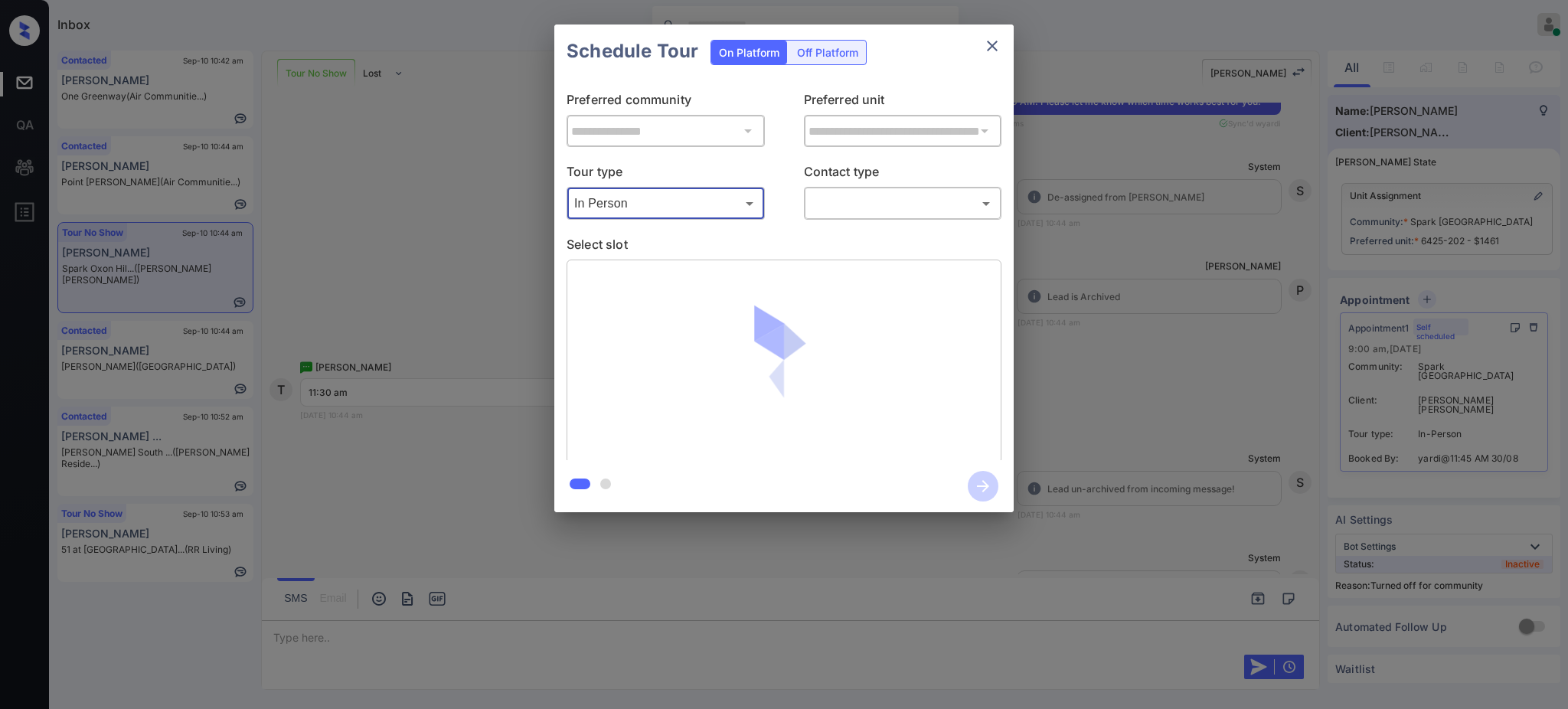
click at [846, 206] on body "Inbox Ajay Kumar Online Set yourself offline Set yourself on break Profile Swit…" at bounding box center [784, 354] width 1568 height 709
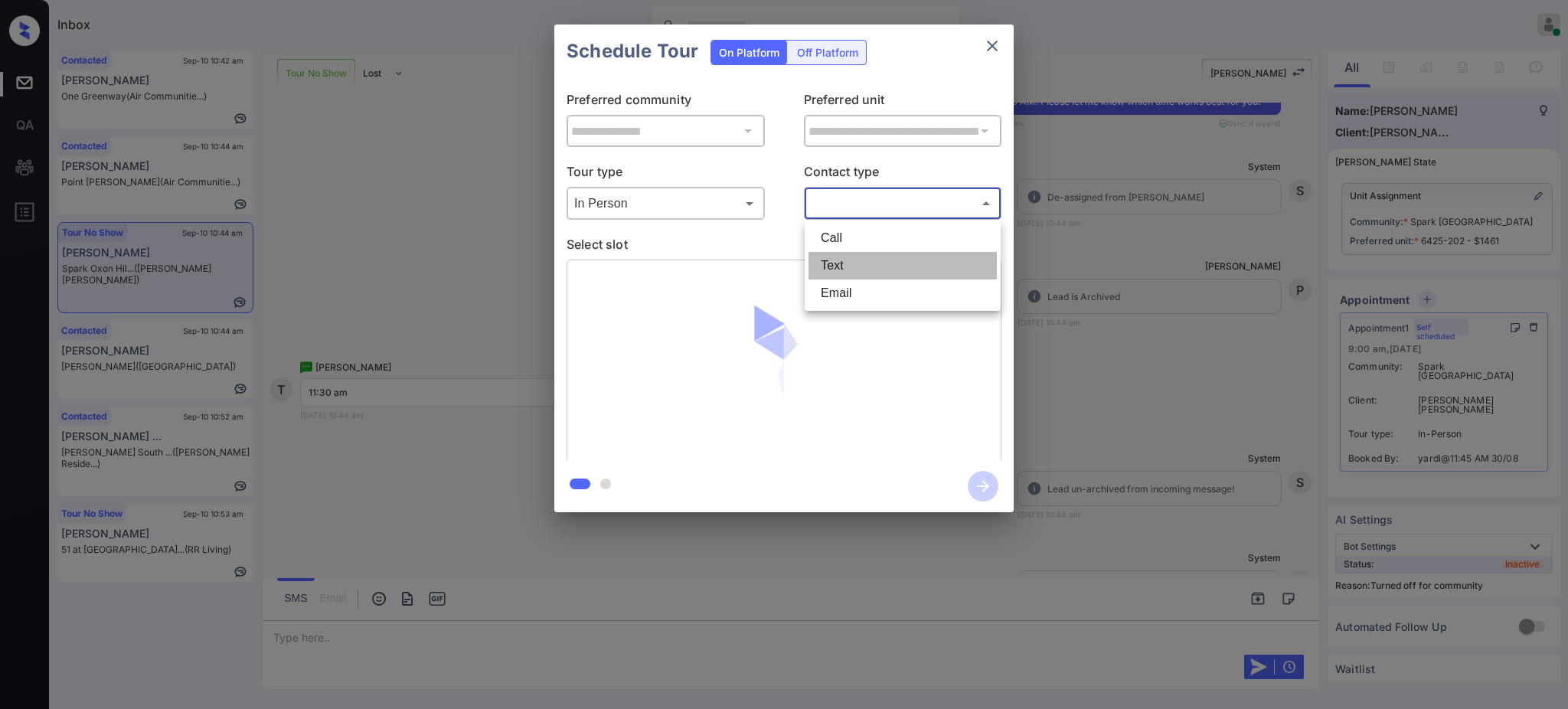
click at [853, 258] on li "Text" at bounding box center [903, 265] width 188 height 27
type input "****"
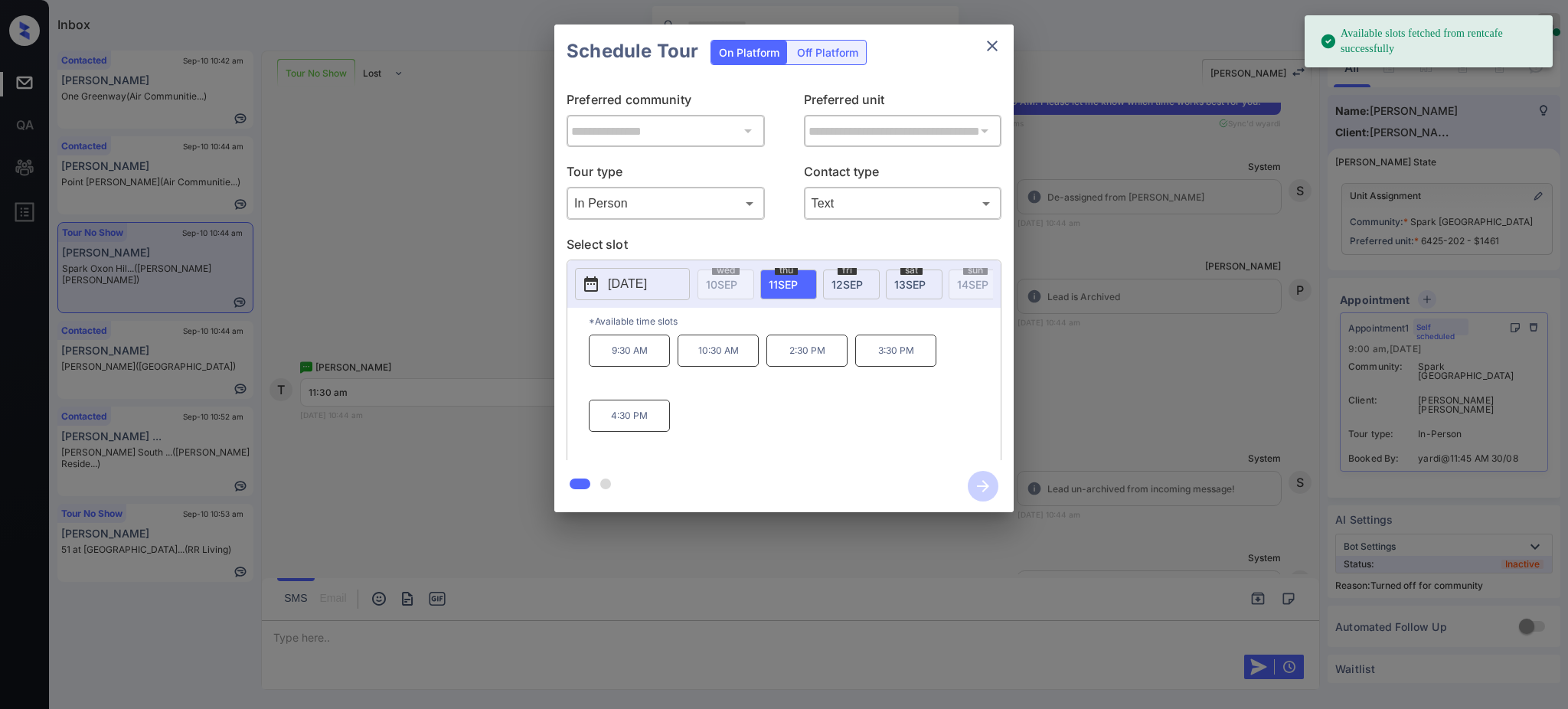
click at [833, 281] on span "12 SEP" at bounding box center [847, 284] width 31 height 13
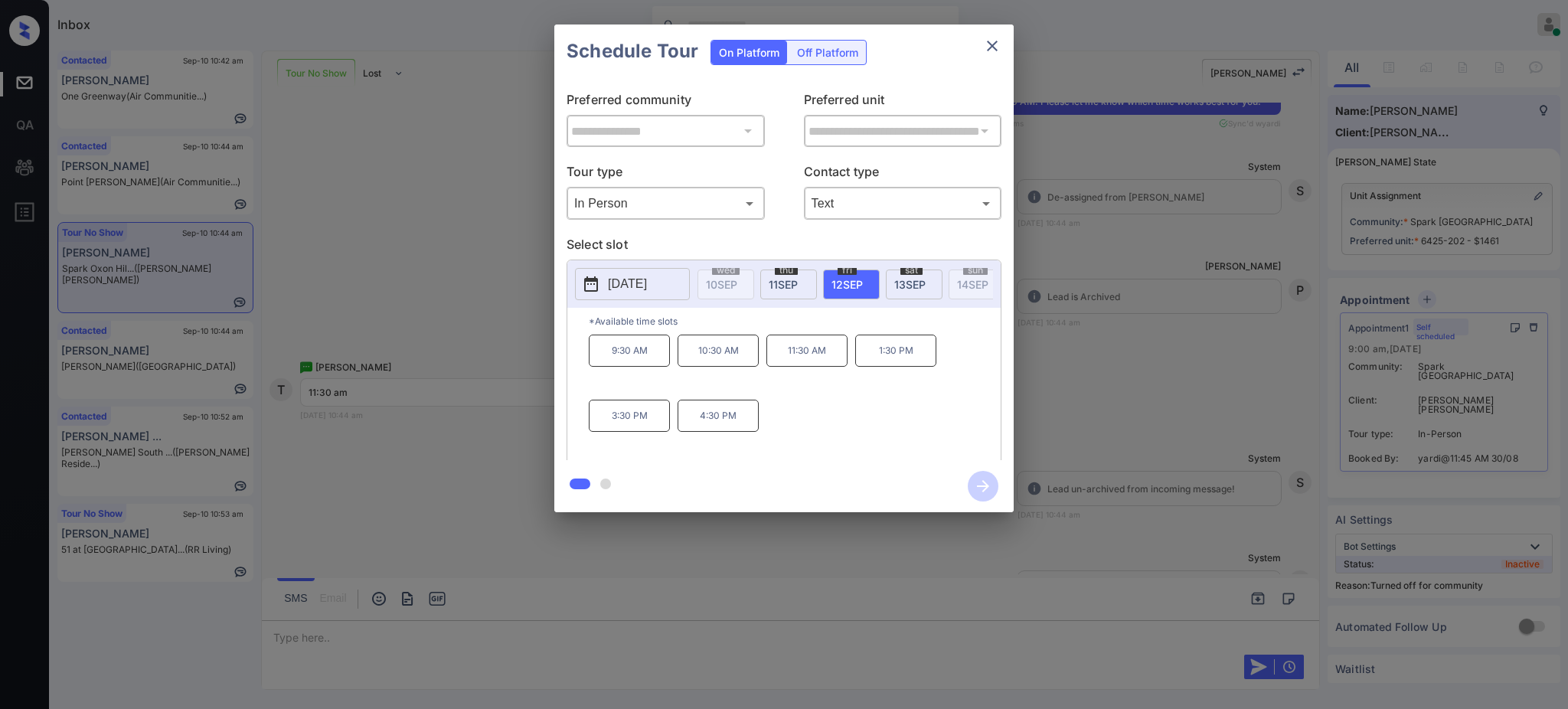
click at [803, 363] on p "11:30 AM" at bounding box center [806, 350] width 81 height 32
click at [982, 474] on icon "button" at bounding box center [983, 486] width 31 height 31
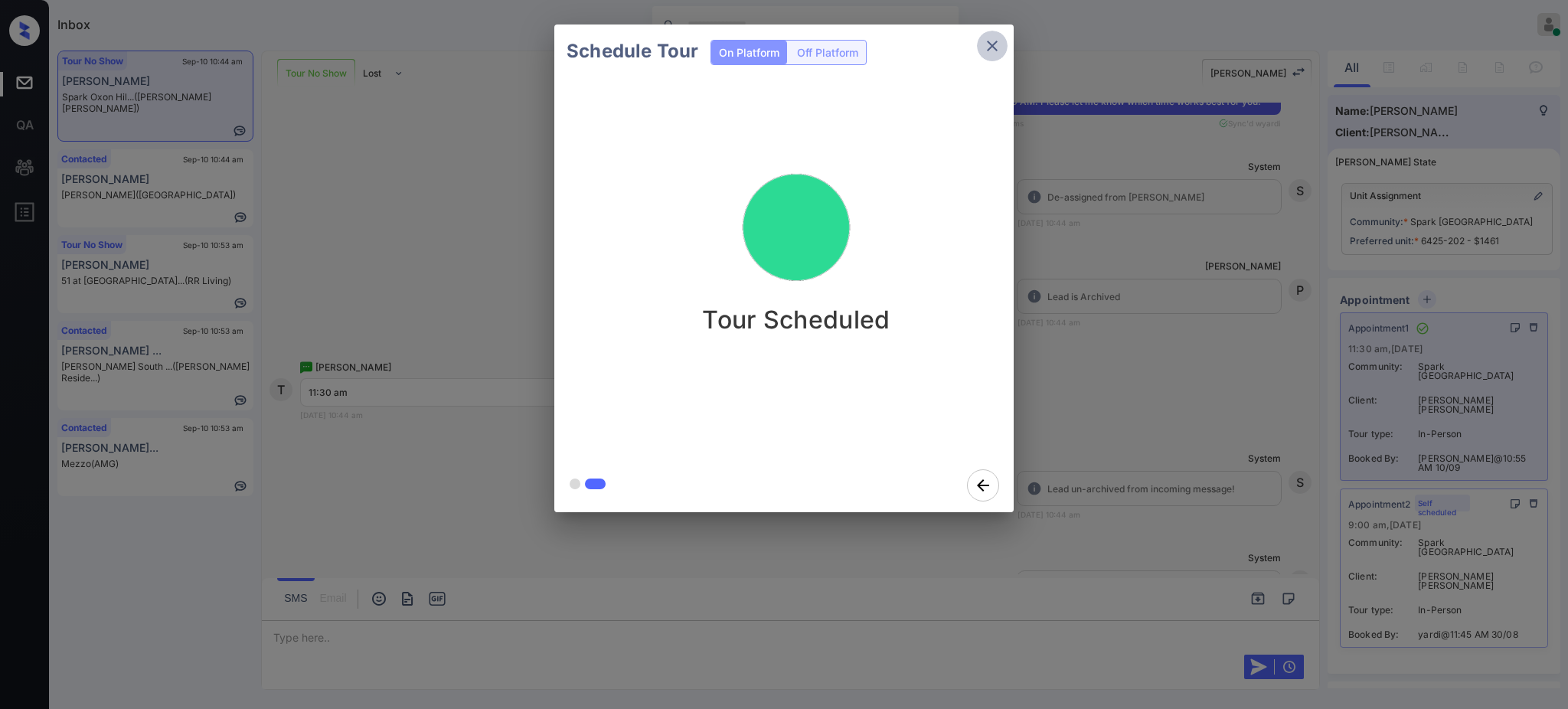
click at [985, 46] on icon "close" at bounding box center [991, 46] width 18 height 18
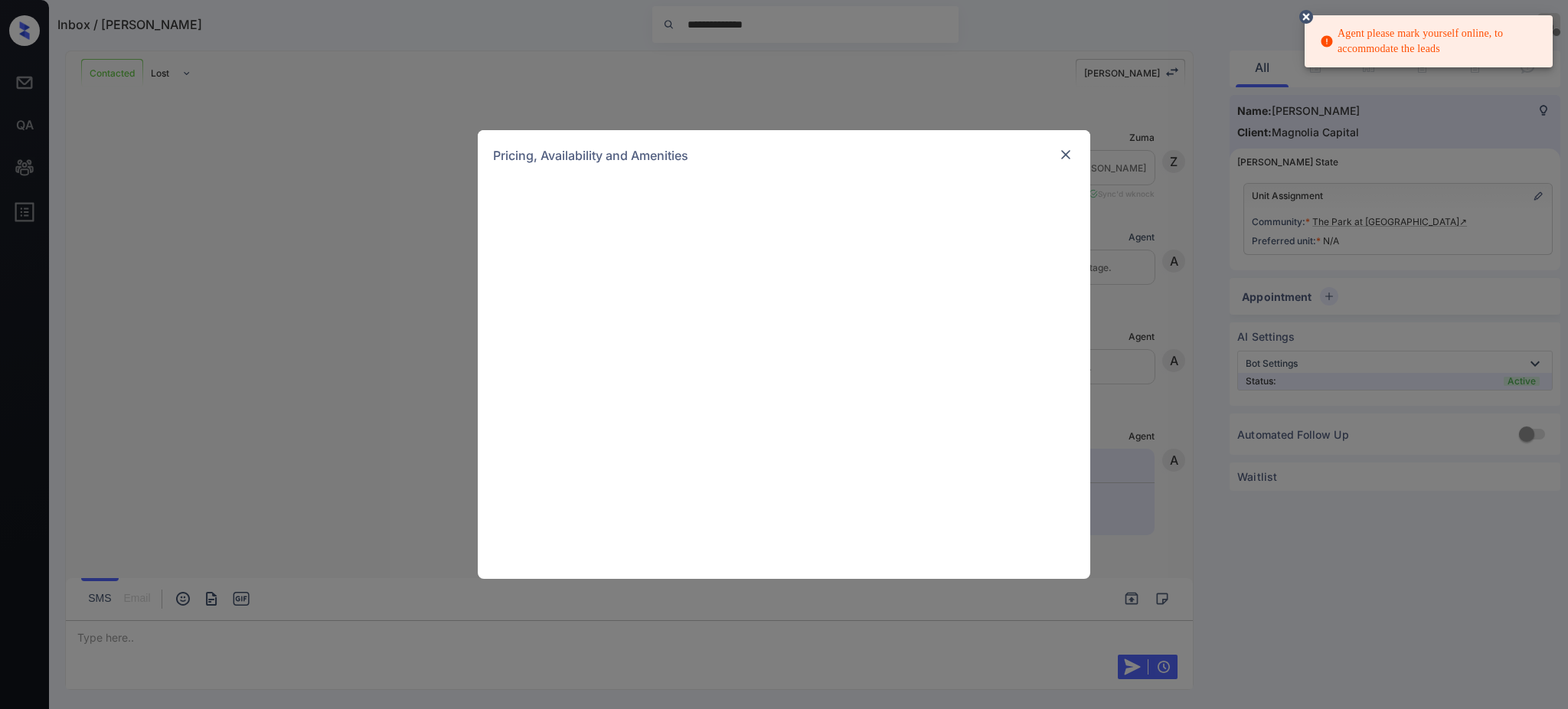
scroll to position [5327, 0]
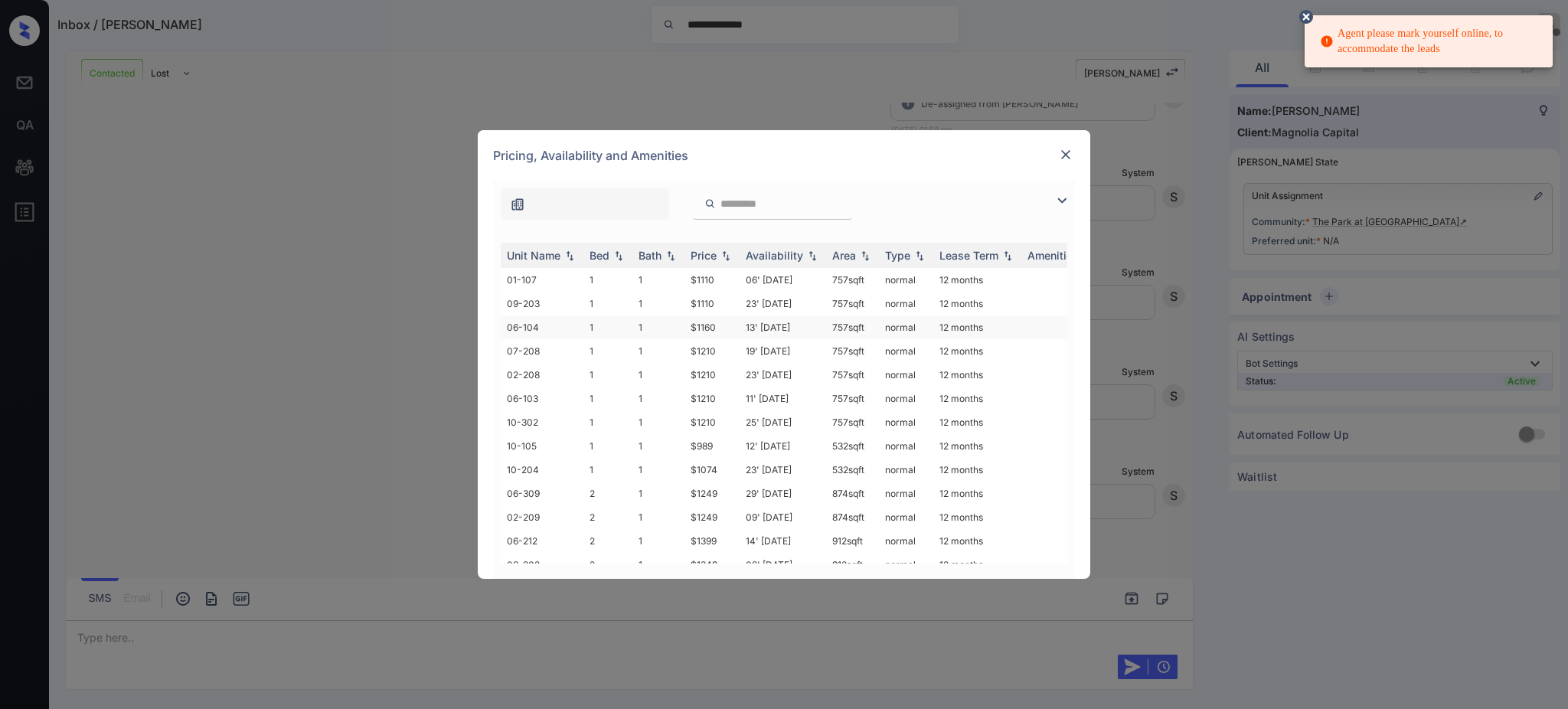
click at [607, 331] on td "1" at bounding box center [607, 327] width 49 height 24
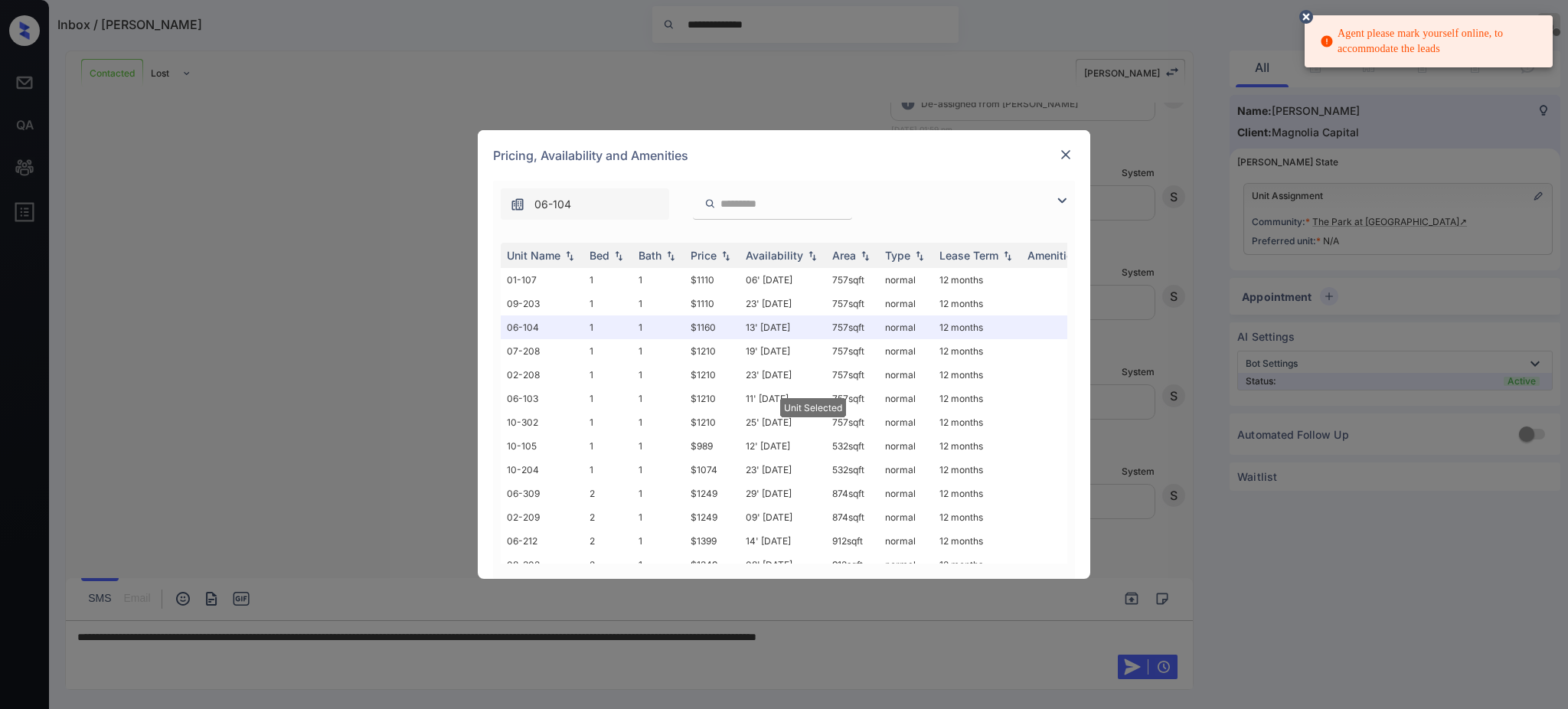
click at [1069, 152] on img at bounding box center [1066, 155] width 16 height 16
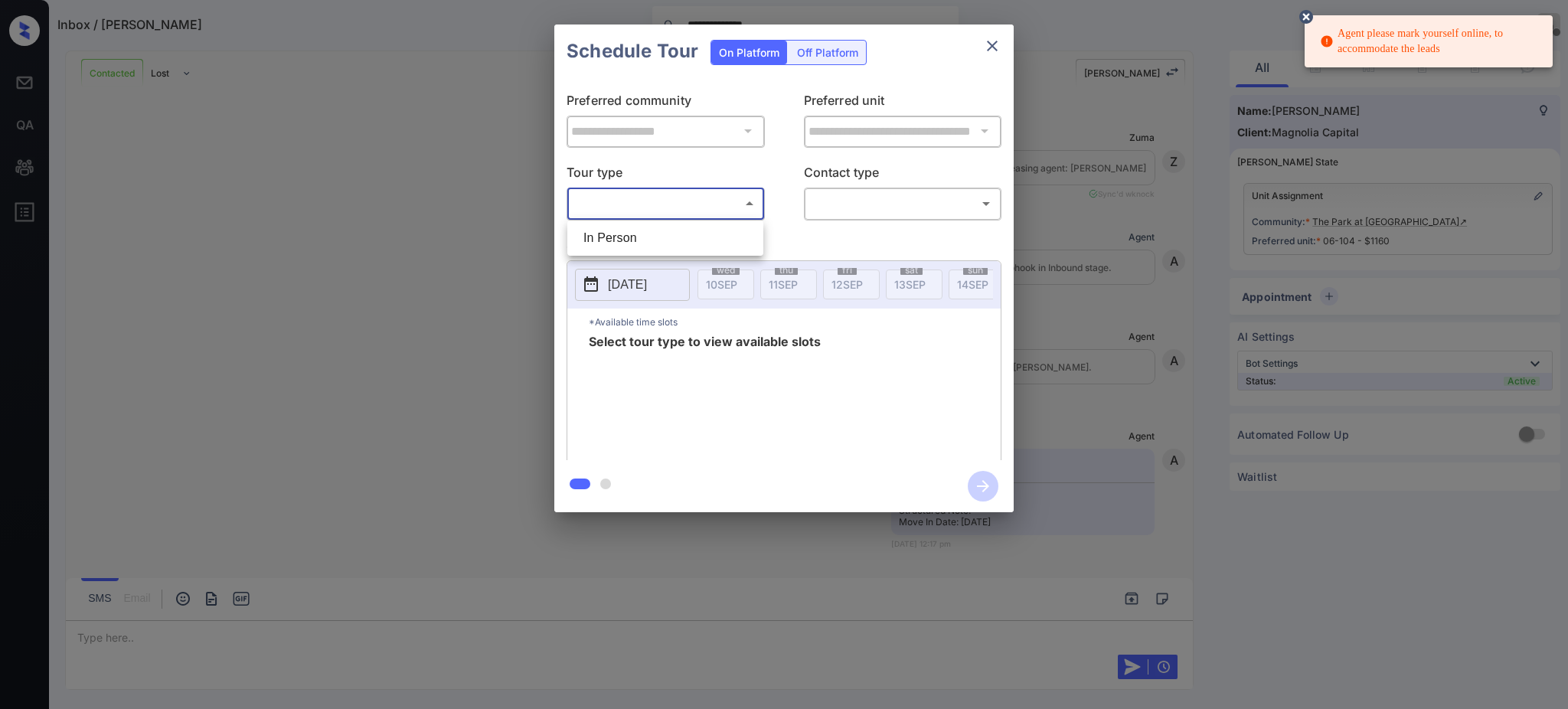
scroll to position [5429, 0]
drag, startPoint x: 626, startPoint y: 232, endPoint x: 746, endPoint y: 233, distance: 120.0
click at [628, 233] on li "In Person" at bounding box center [665, 238] width 188 height 27
type input "********"
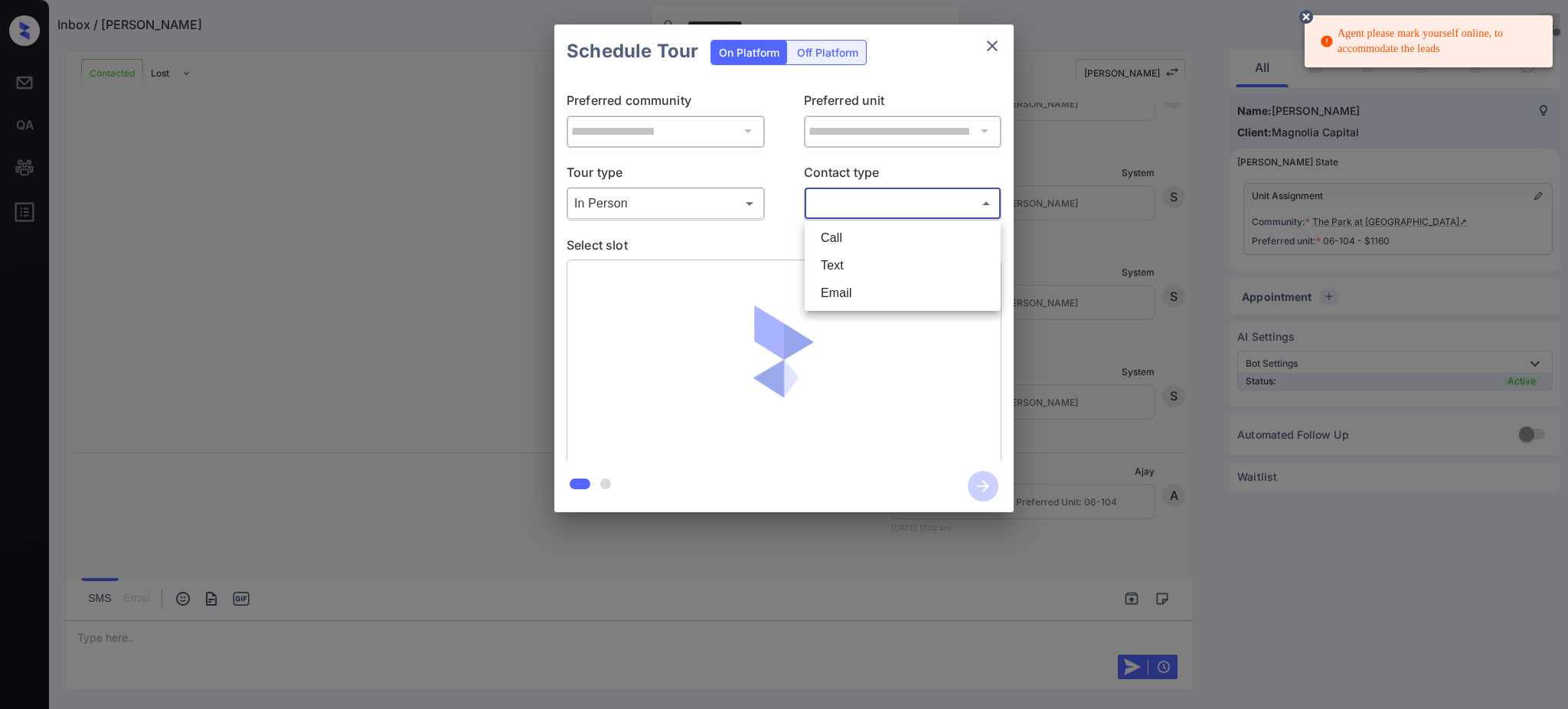
click at [852, 208] on body "**********" at bounding box center [784, 354] width 1568 height 709
click at [833, 269] on li "Text" at bounding box center [903, 265] width 188 height 27
type input "****"
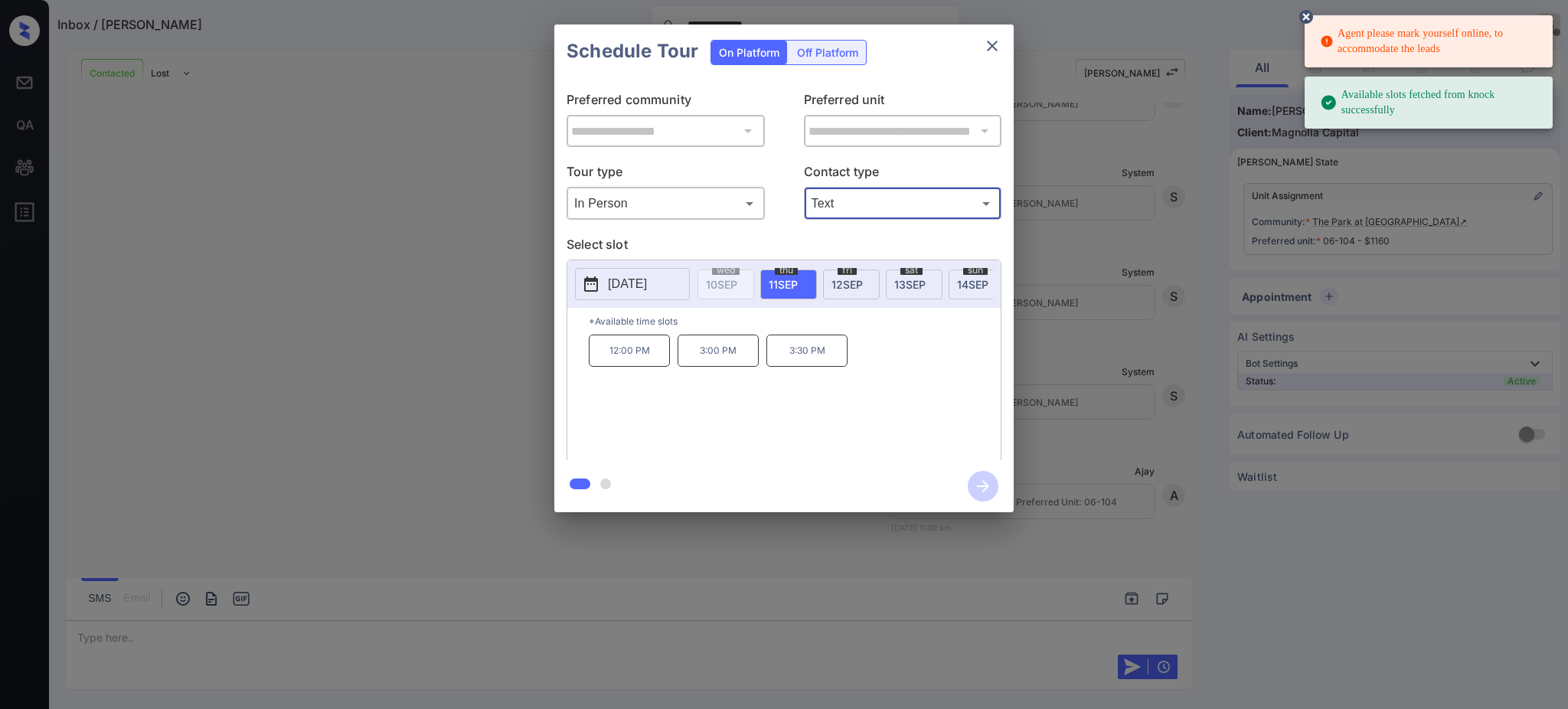
click at [845, 287] on span "[DATE]" at bounding box center [847, 284] width 31 height 13
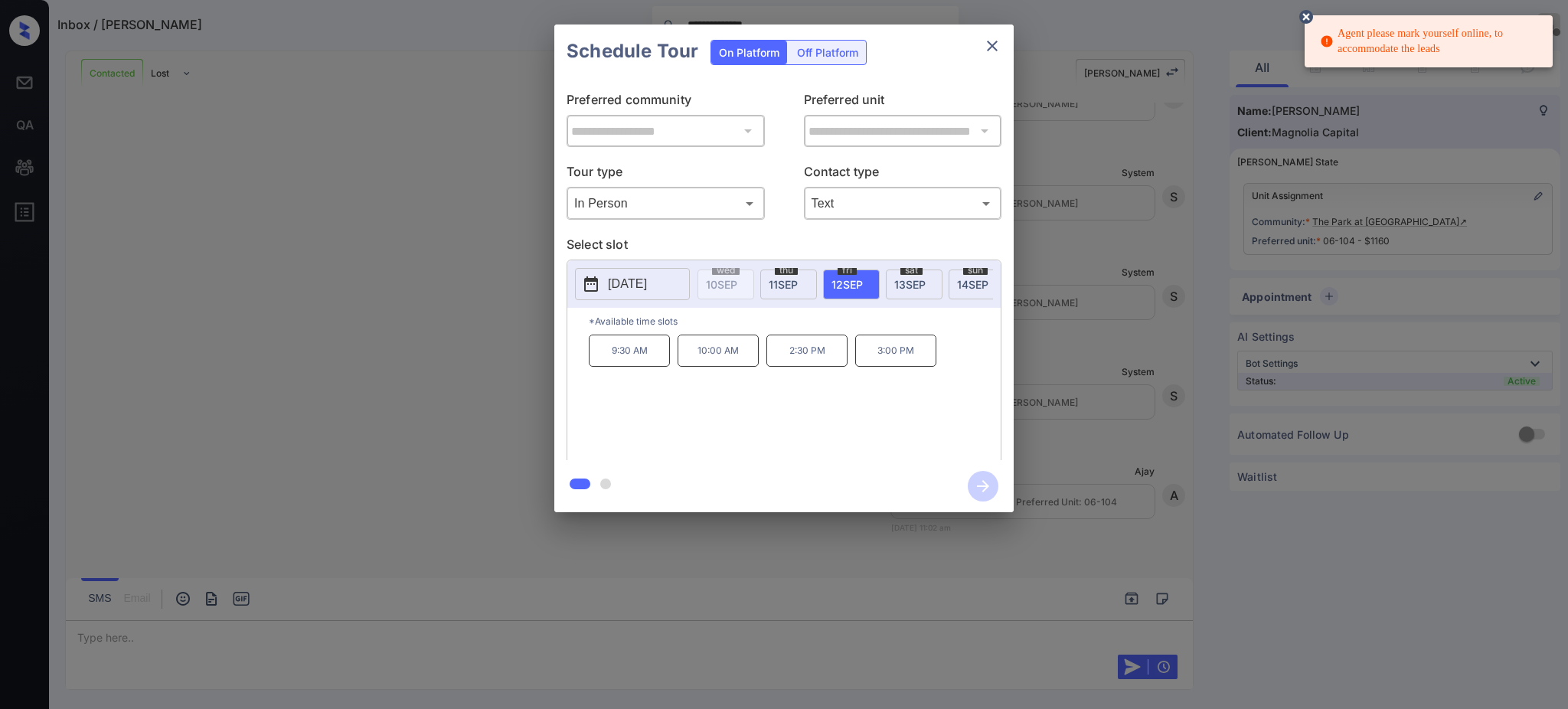
click at [792, 410] on div "9:30 AM 10:00 AM 2:30 PM 3:00 PM" at bounding box center [794, 396] width 412 height 122
drag, startPoint x: 782, startPoint y: 365, endPoint x: 868, endPoint y: 371, distance: 86.2
click at [855, 367] on div "9:30 AM 10:00 AM 2:30 PM 3:00 PM" at bounding box center [794, 396] width 412 height 122
copy p "2:30 PM"
click at [988, 42] on icon "close" at bounding box center [992, 46] width 11 height 11
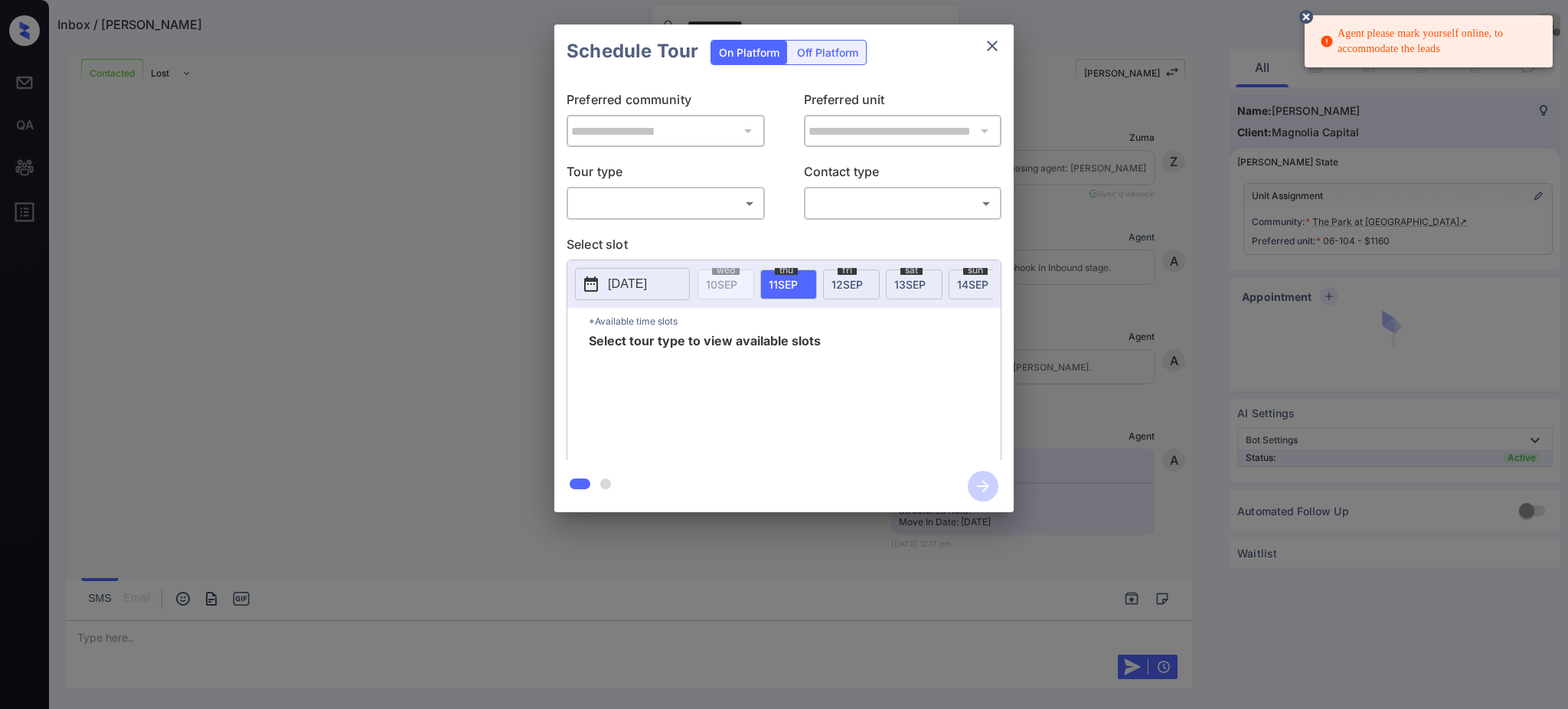
click at [724, 206] on body "**********" at bounding box center [784, 354] width 1568 height 709
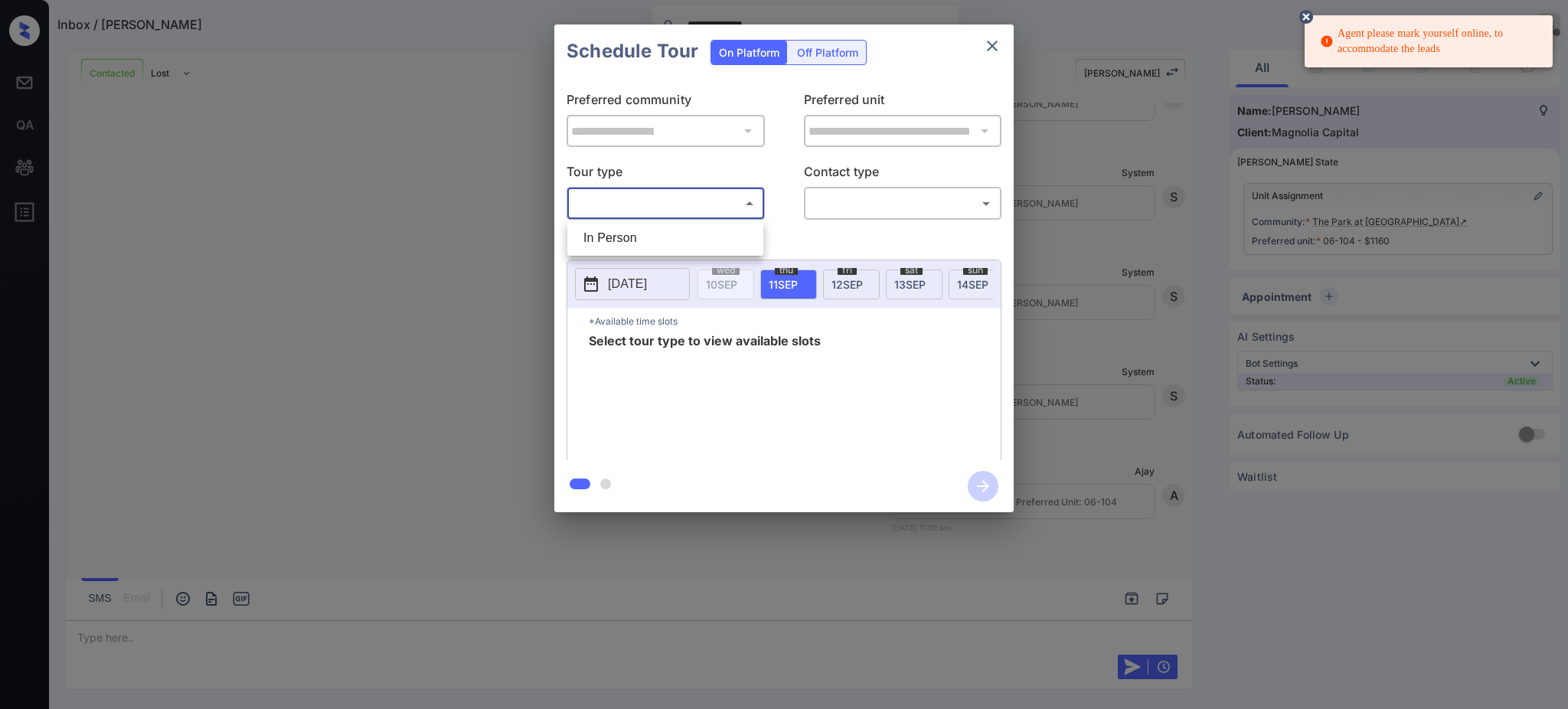
click at [664, 231] on li "In Person" at bounding box center [665, 238] width 188 height 27
type input "********"
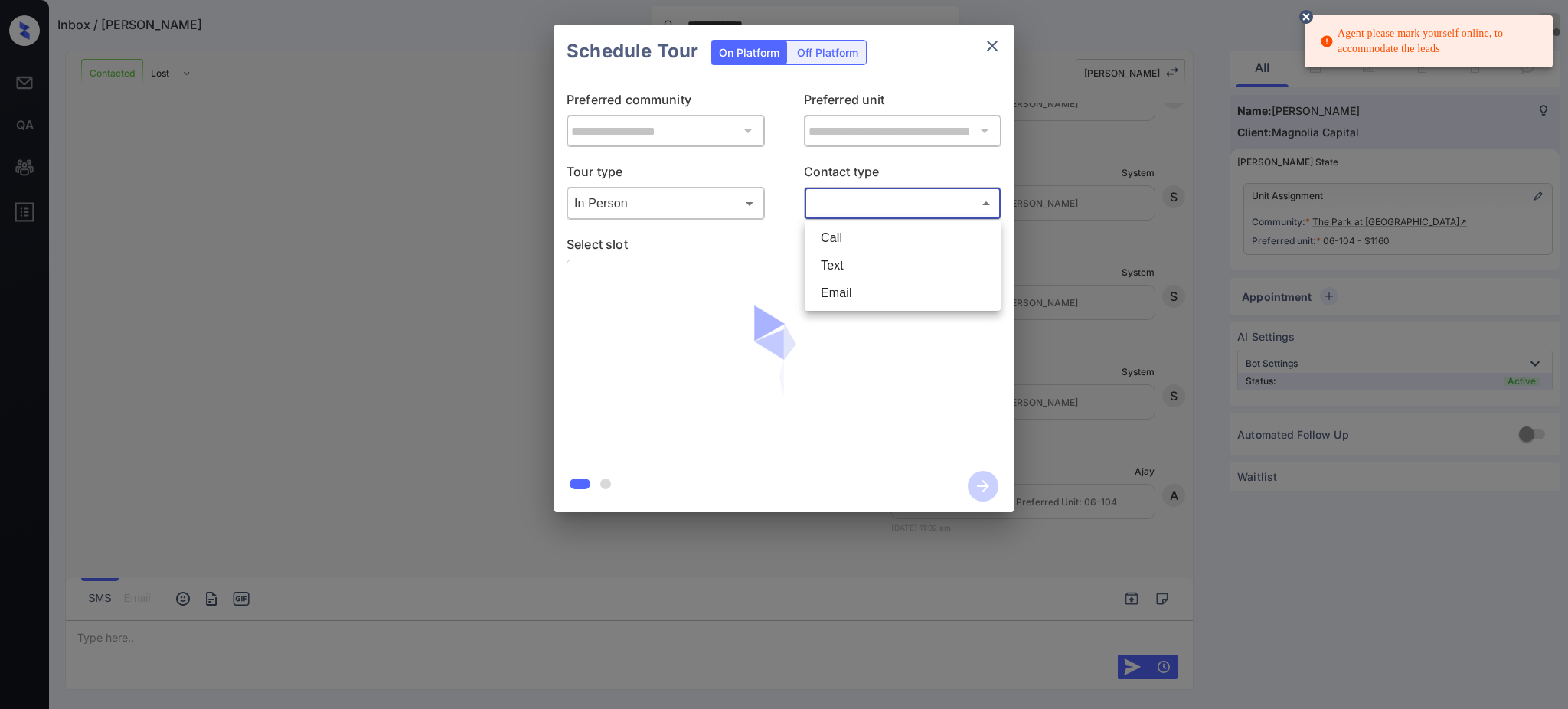
click at [852, 193] on body "**********" at bounding box center [784, 354] width 1568 height 709
click at [844, 256] on li "Text" at bounding box center [903, 265] width 188 height 27
type input "****"
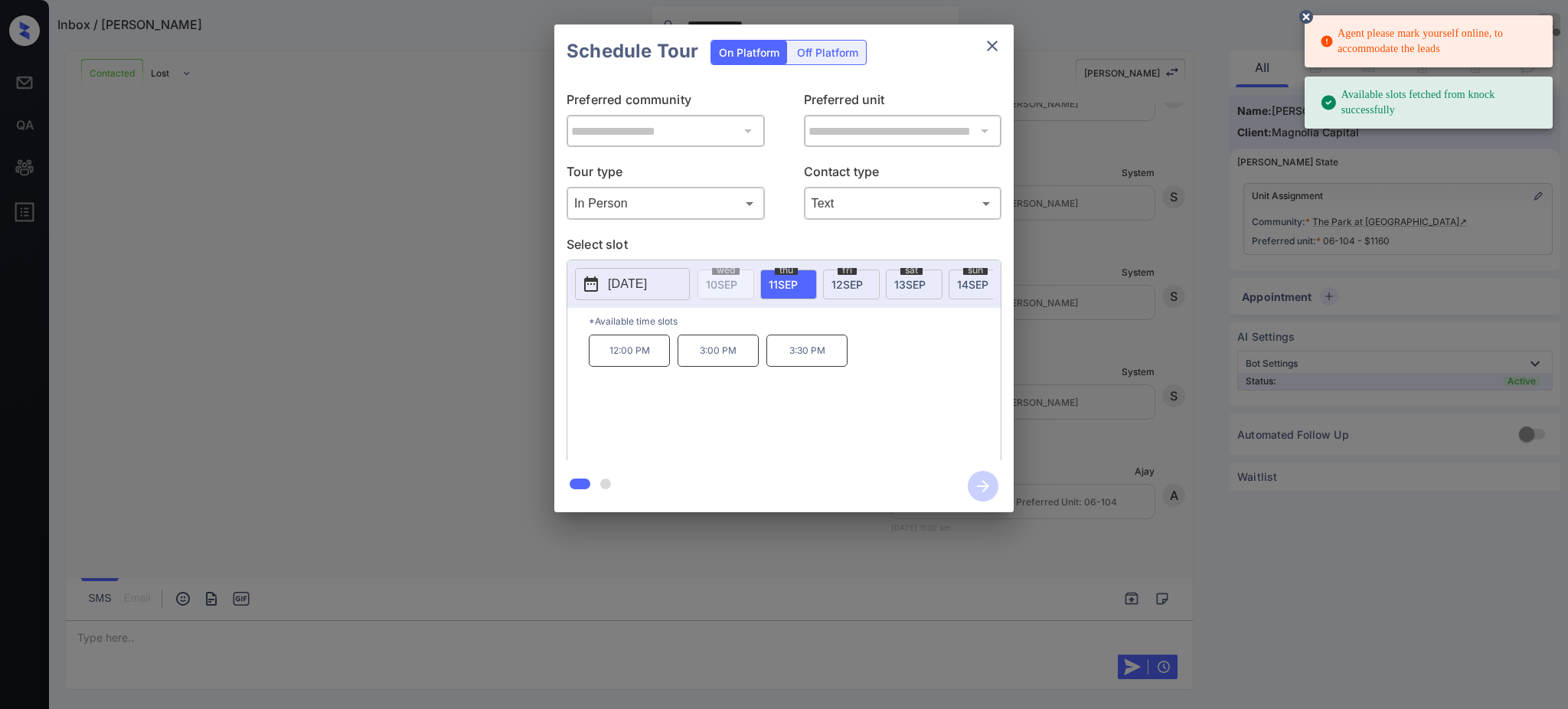
click at [829, 282] on div "[DATE]" at bounding box center [851, 284] width 57 height 30
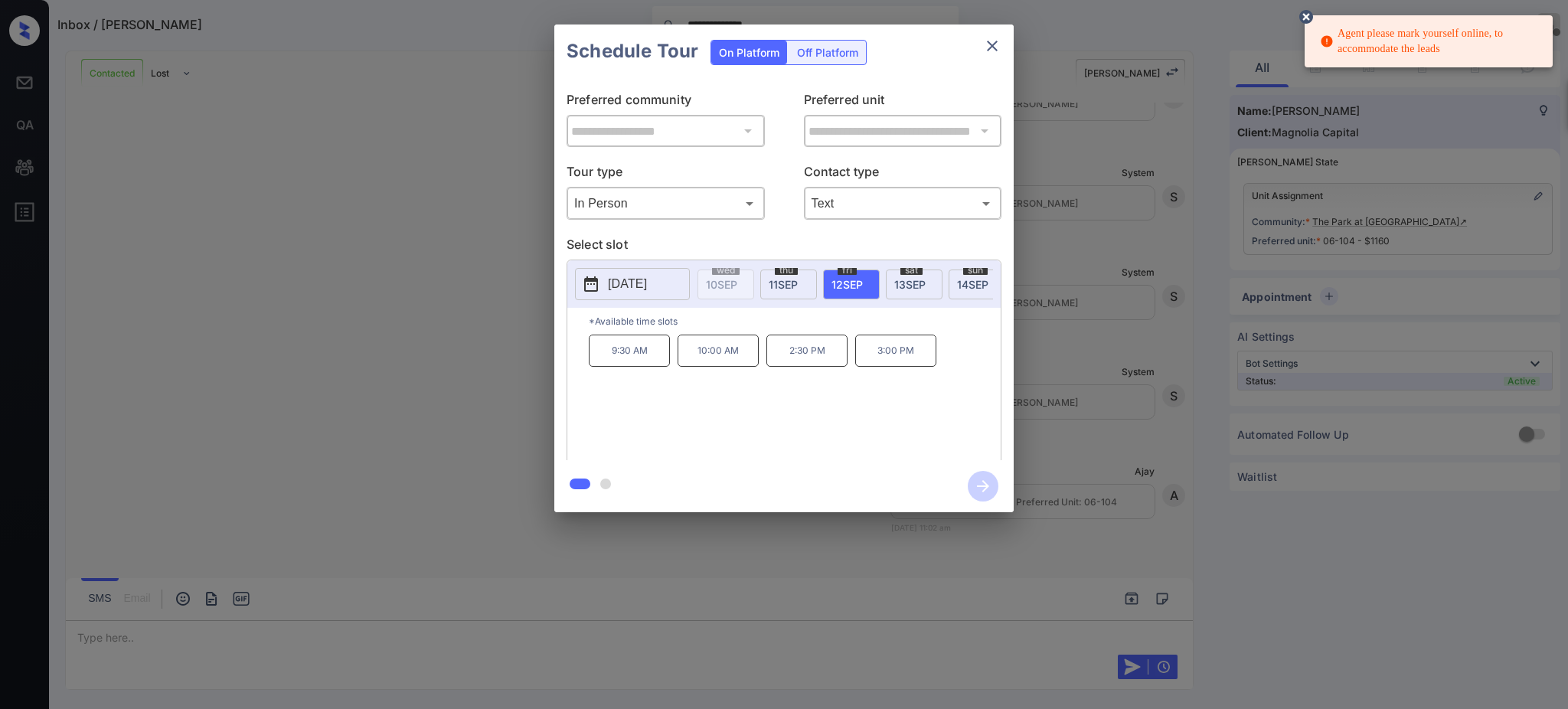
click at [786, 367] on p "2:30 PM" at bounding box center [806, 350] width 81 height 32
click at [979, 487] on icon "button" at bounding box center [983, 486] width 31 height 31
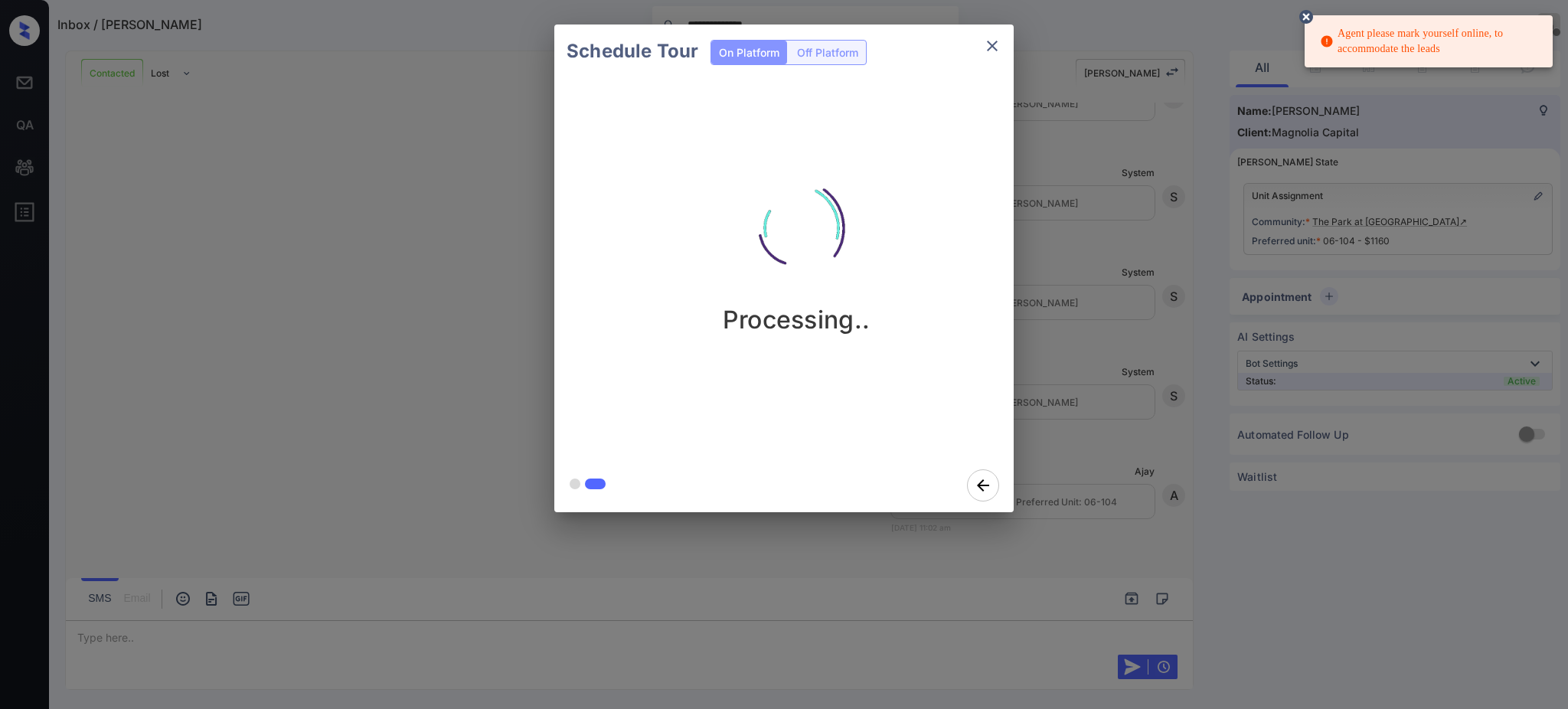
drag, startPoint x: 1133, startPoint y: 381, endPoint x: 1137, endPoint y: 373, distance: 8.9
click at [1137, 373] on div "Schedule Tour On Platform Off Platform Processing.." at bounding box center [784, 269] width 1568 height 537
